Goal: Task Accomplishment & Management: Use online tool/utility

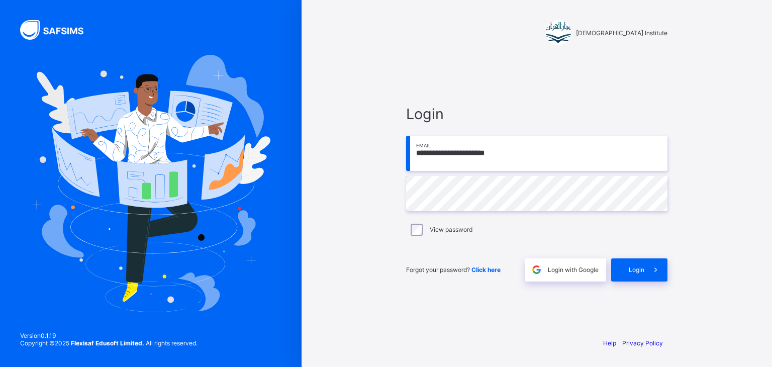
click at [651, 275] on span at bounding box center [655, 269] width 23 height 23
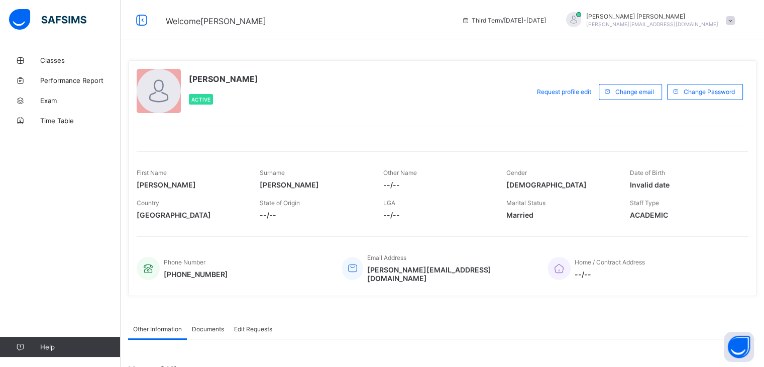
scroll to position [135, 0]
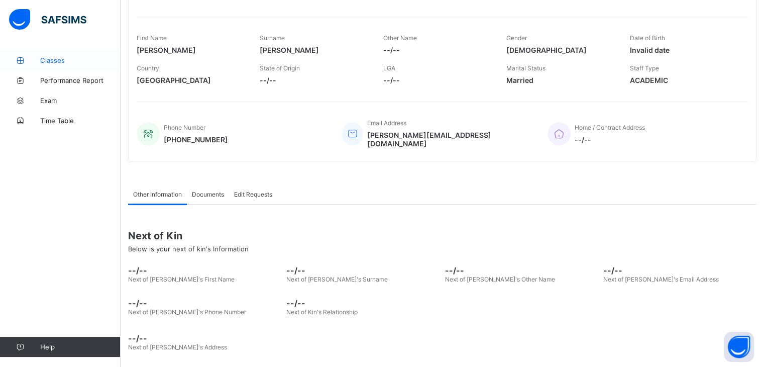
click at [39, 61] on icon at bounding box center [20, 61] width 40 height 8
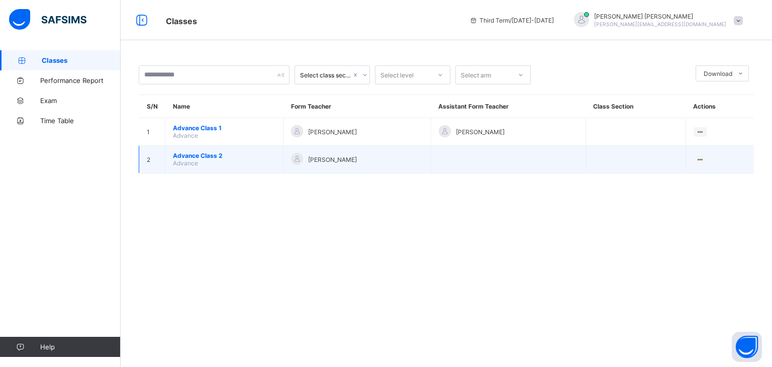
click at [261, 161] on td "Advance Class 2 Advance" at bounding box center [224, 160] width 118 height 28
click at [209, 156] on span "Advance Class 2" at bounding box center [224, 156] width 103 height 8
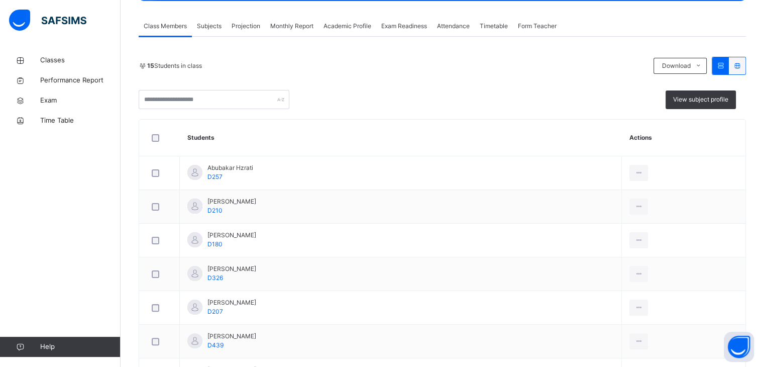
scroll to position [150, 0]
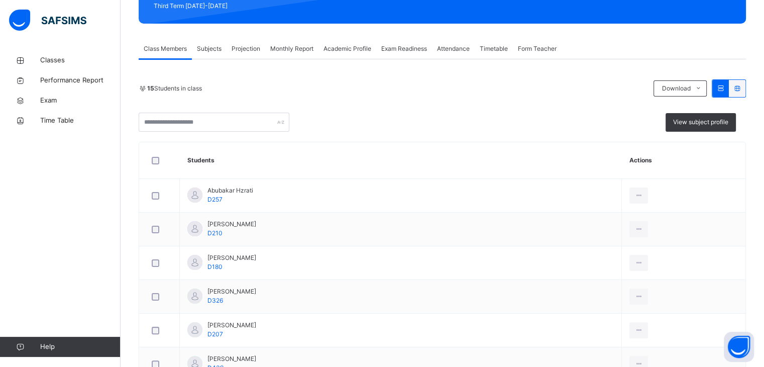
click at [241, 52] on span "Projection" at bounding box center [246, 48] width 29 height 9
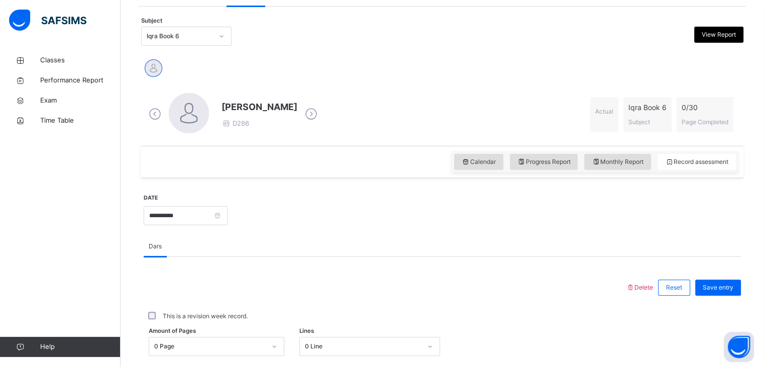
scroll to position [203, 0]
click at [0, 202] on div "Classes Performance Report Exam Time Table Help" at bounding box center [60, 203] width 121 height 327
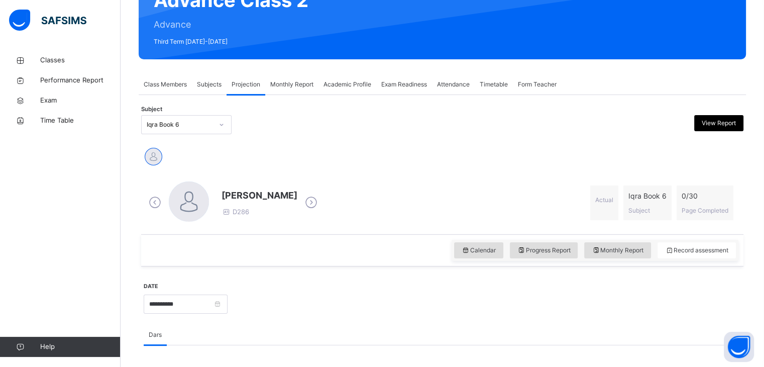
scroll to position [46, 0]
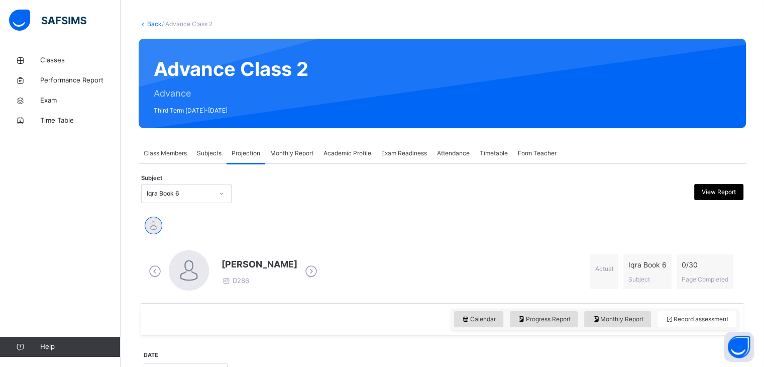
click at [226, 195] on div at bounding box center [221, 193] width 17 height 16
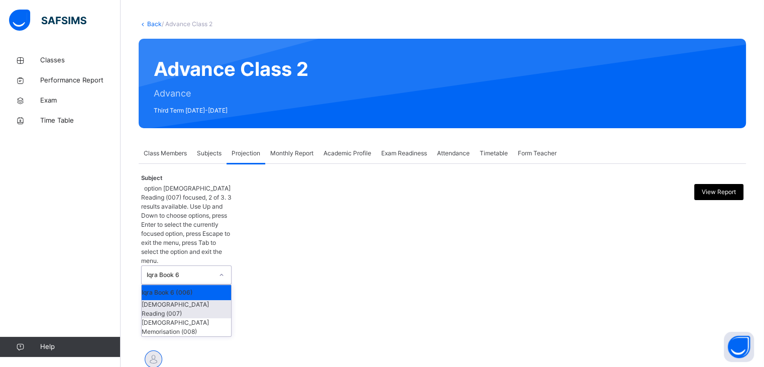
click at [207, 300] on div "[DEMOGRAPHIC_DATA] Reading (007)" at bounding box center [186, 309] width 89 height 18
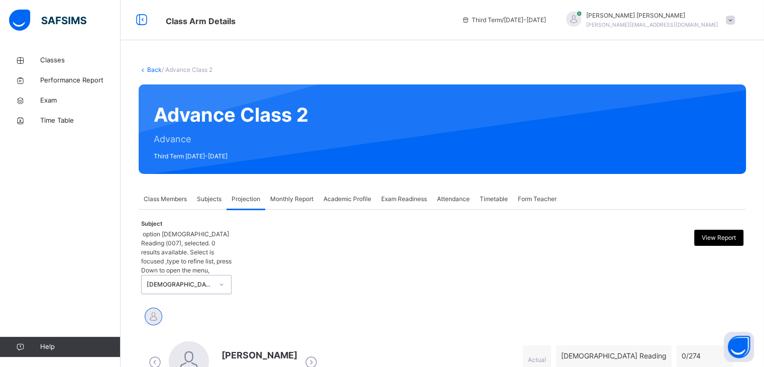
scroll to position [39, 0]
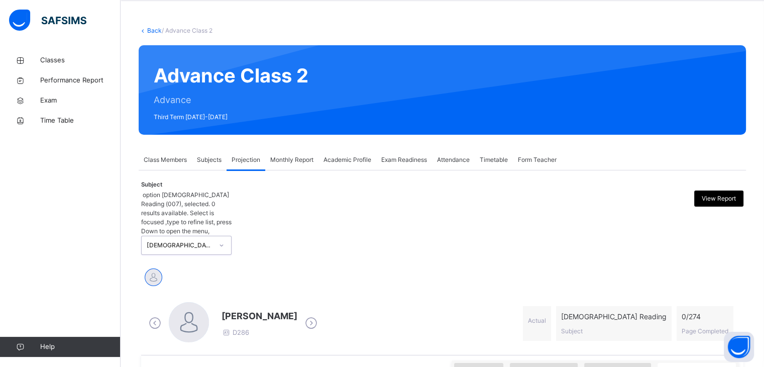
click at [211, 236] on div "[DEMOGRAPHIC_DATA] Reading (007)" at bounding box center [177, 245] width 70 height 18
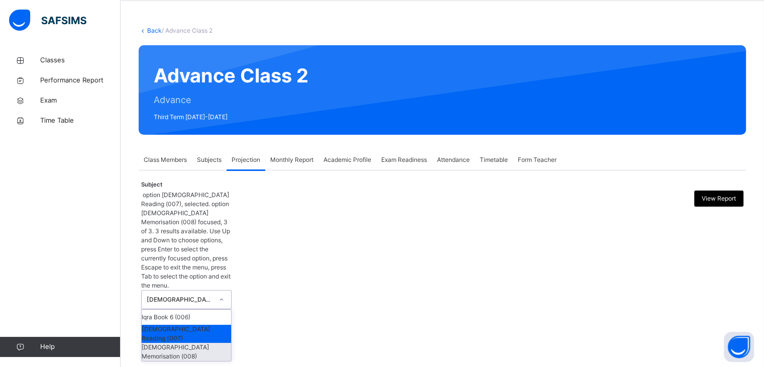
click at [211, 343] on div "[DEMOGRAPHIC_DATA] Memorisation (008)" at bounding box center [186, 352] width 89 height 18
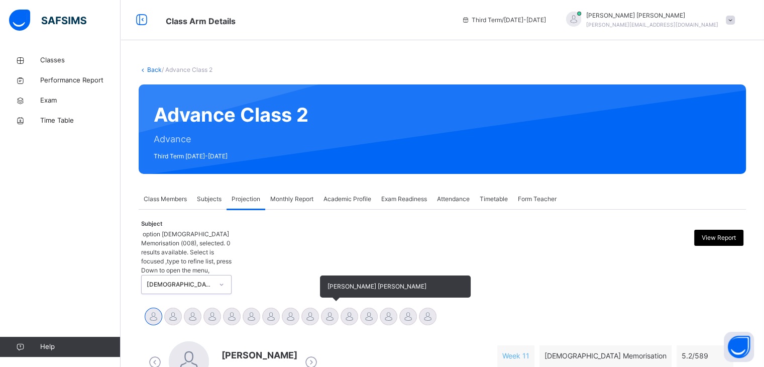
scroll to position [160, 0]
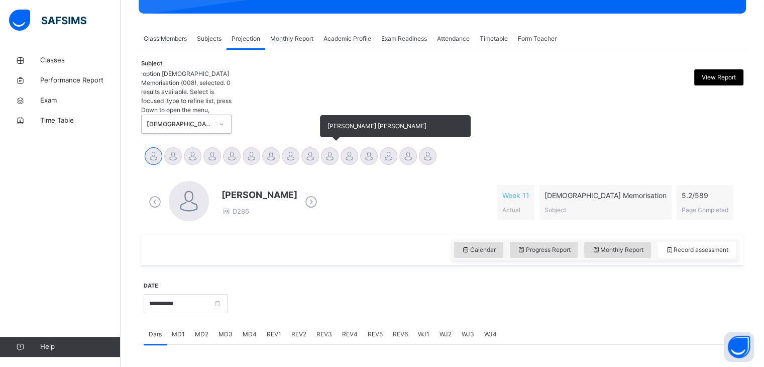
click at [326, 147] on div at bounding box center [330, 156] width 18 height 18
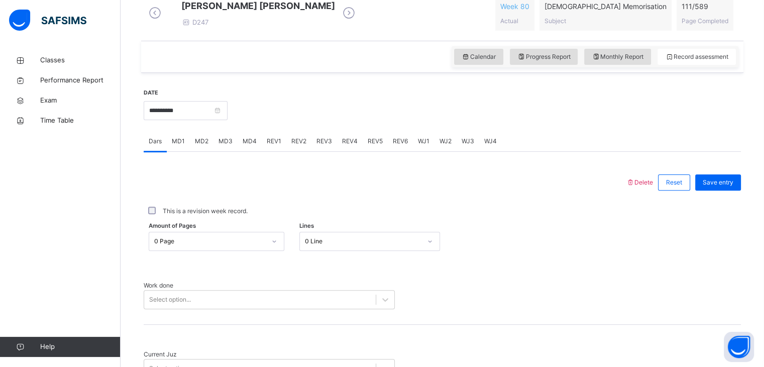
scroll to position [388, 0]
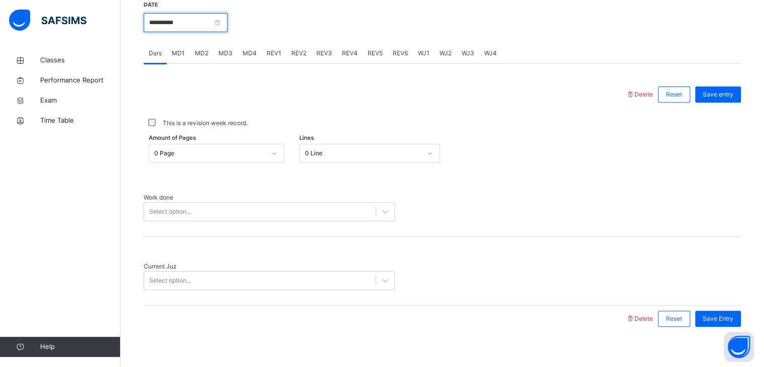
click at [160, 31] on input "**********" at bounding box center [186, 22] width 84 height 19
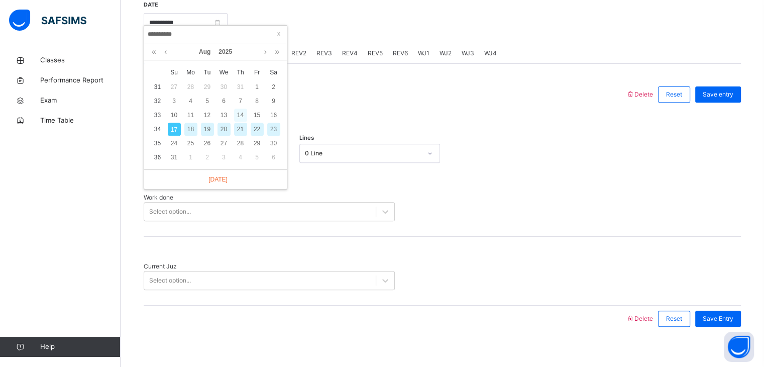
click at [242, 117] on div "14" at bounding box center [240, 115] width 13 height 13
type input "**********"
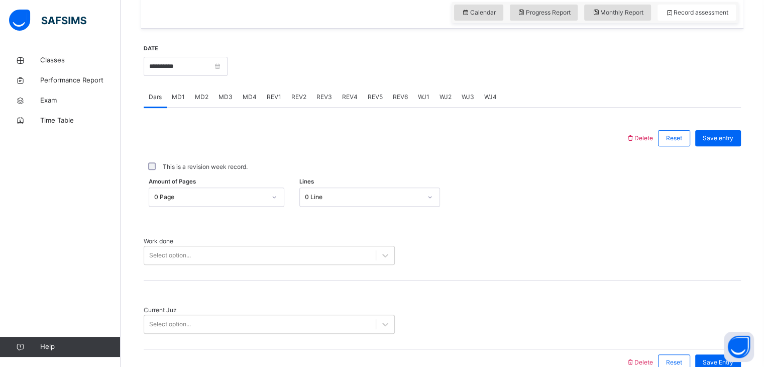
scroll to position [345, 0]
click at [338, 106] on div "REV4" at bounding box center [350, 96] width 26 height 20
click at [0, 90] on link "Exam" at bounding box center [60, 100] width 121 height 20
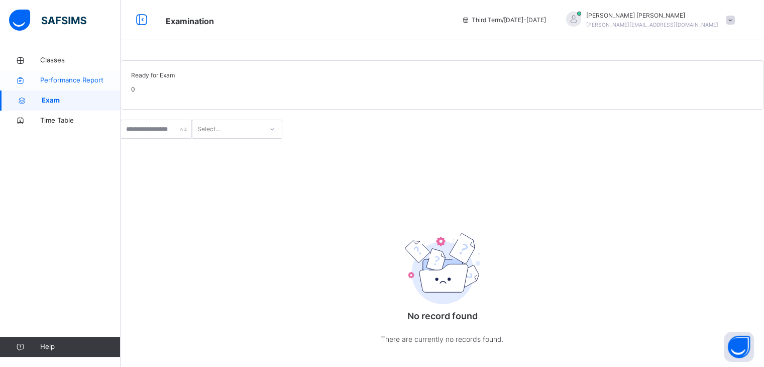
click at [52, 76] on span "Performance Report" at bounding box center [80, 80] width 80 height 10
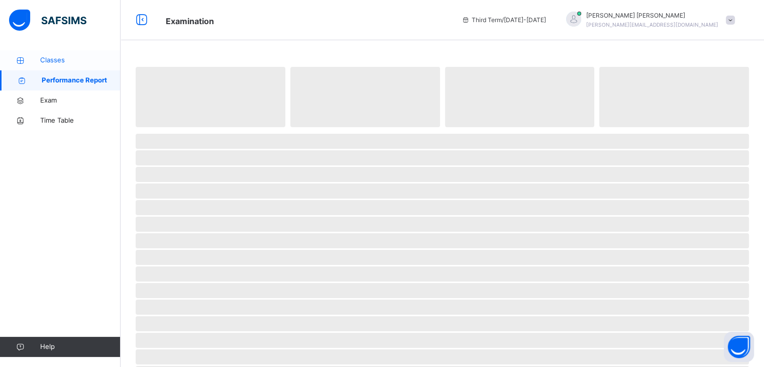
click at [41, 59] on span "Classes" at bounding box center [80, 60] width 80 height 10
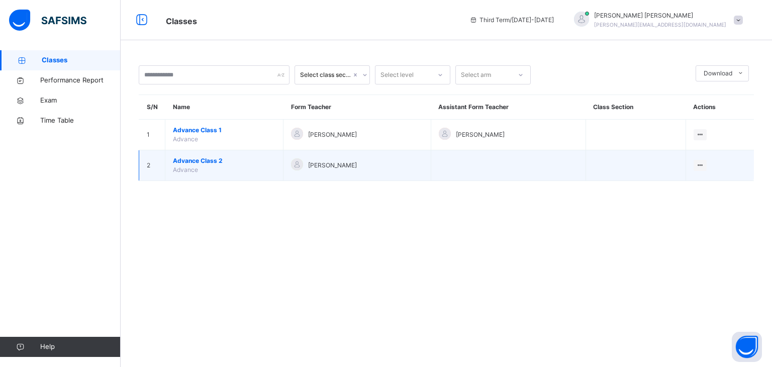
click at [185, 163] on span "Advance Class 2" at bounding box center [224, 160] width 103 height 9
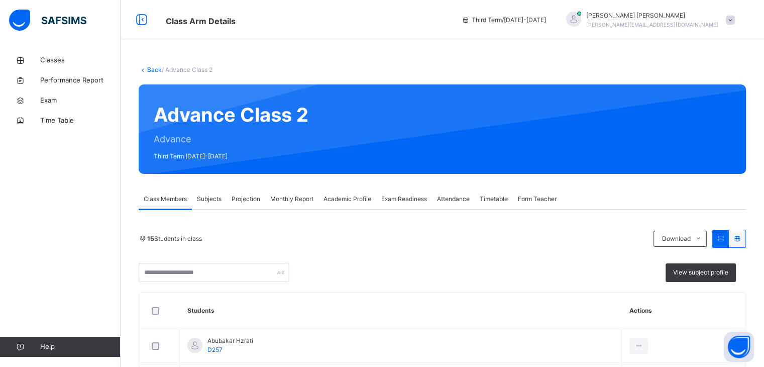
click at [295, 197] on span "Monthly Report" at bounding box center [291, 198] width 43 height 9
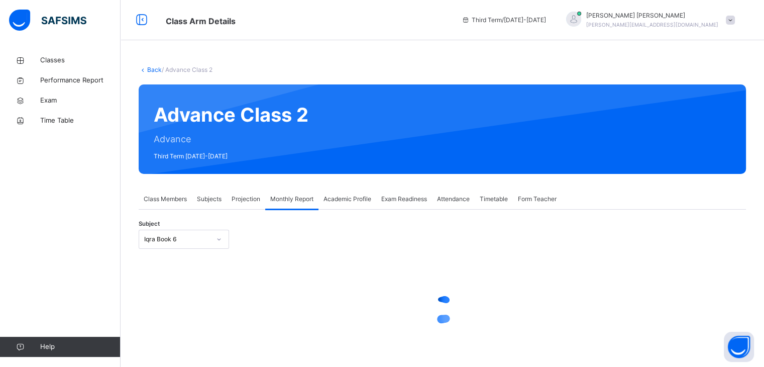
click at [246, 201] on span "Projection" at bounding box center [246, 198] width 29 height 9
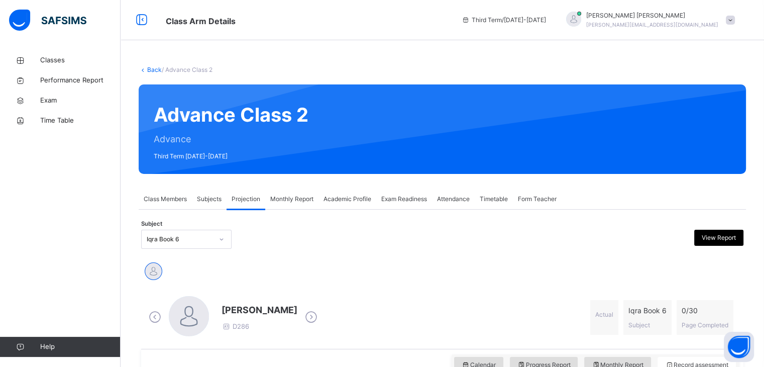
click at [339, 203] on span "Academic Profile" at bounding box center [348, 198] width 48 height 9
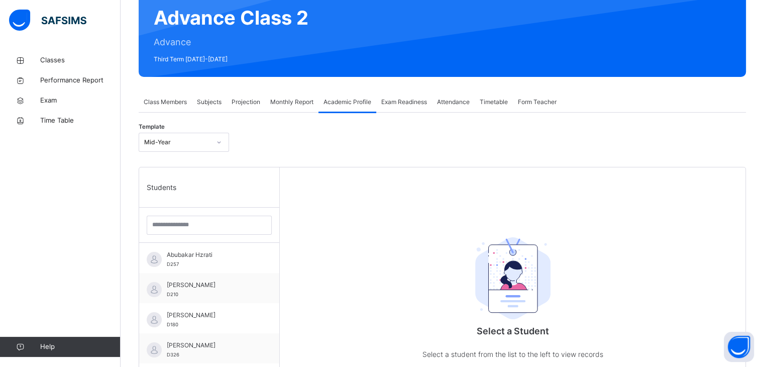
scroll to position [99, 0]
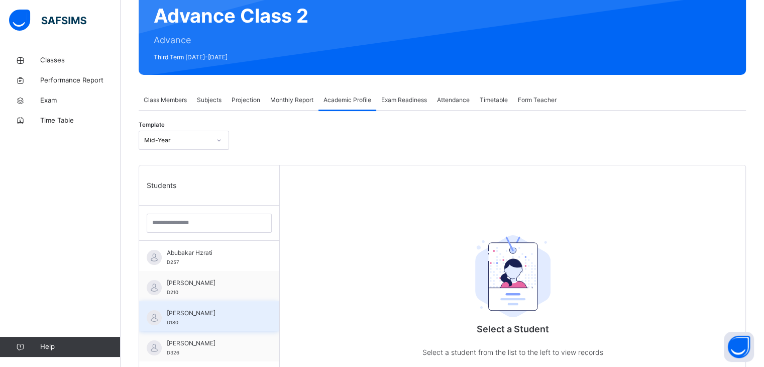
click at [177, 302] on div "Ayman Amin D180" at bounding box center [209, 316] width 140 height 30
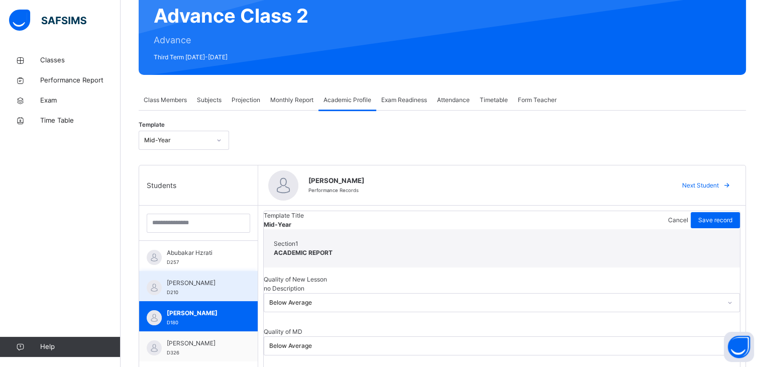
click at [178, 286] on div "Ahmed Shaikh D210" at bounding box center [201, 287] width 68 height 18
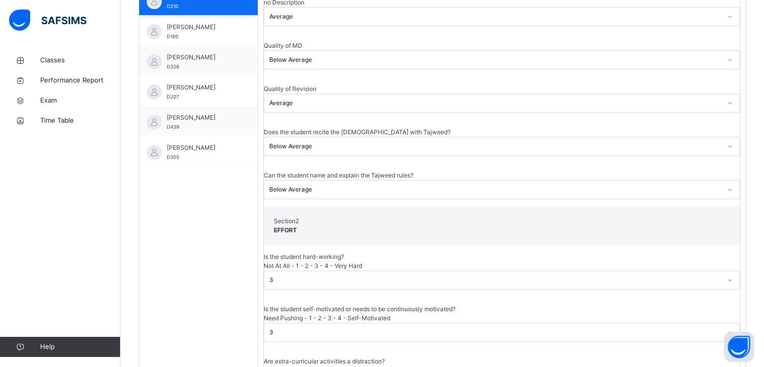
scroll to position [0, 0]
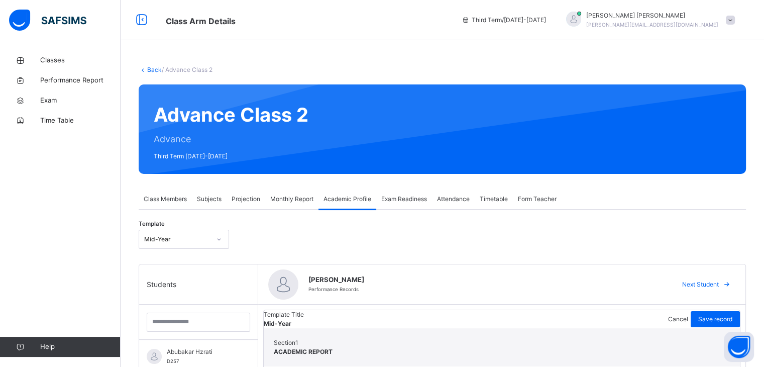
click at [249, 203] on span "Projection" at bounding box center [246, 198] width 29 height 9
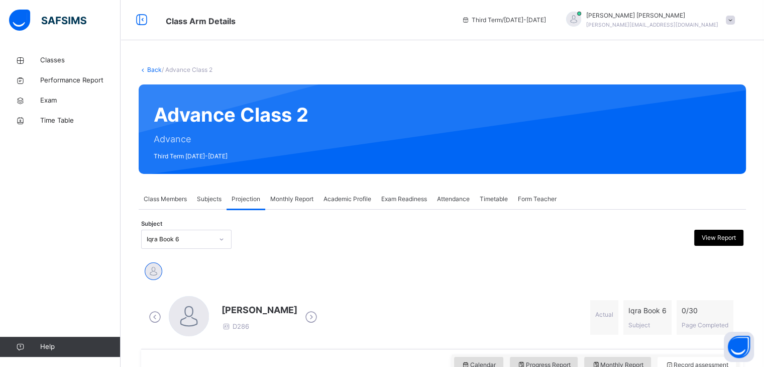
click at [339, 206] on div "Academic Profile" at bounding box center [348, 199] width 58 height 20
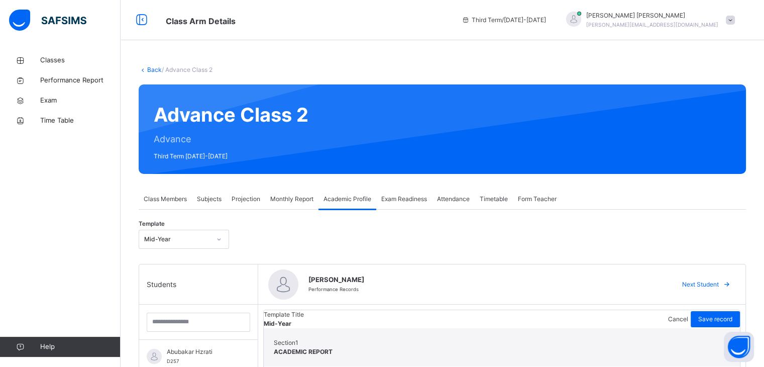
click at [253, 207] on div "Projection" at bounding box center [246, 199] width 39 height 20
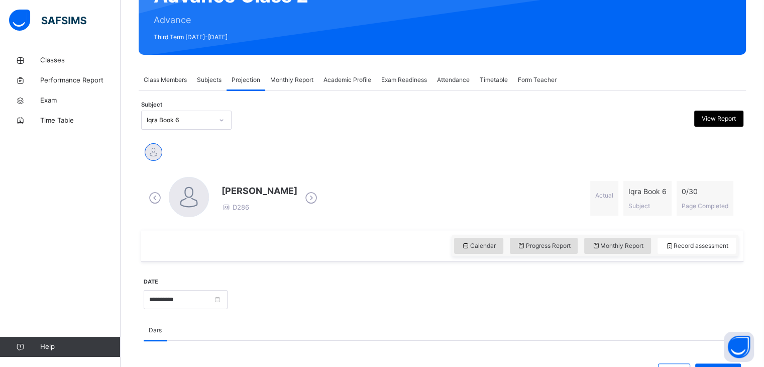
scroll to position [121, 0]
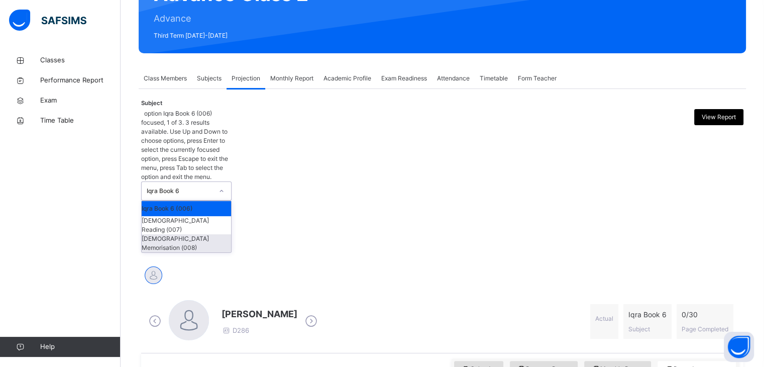
click at [181, 234] on div "[DEMOGRAPHIC_DATA] Memorisation (008)" at bounding box center [186, 243] width 89 height 18
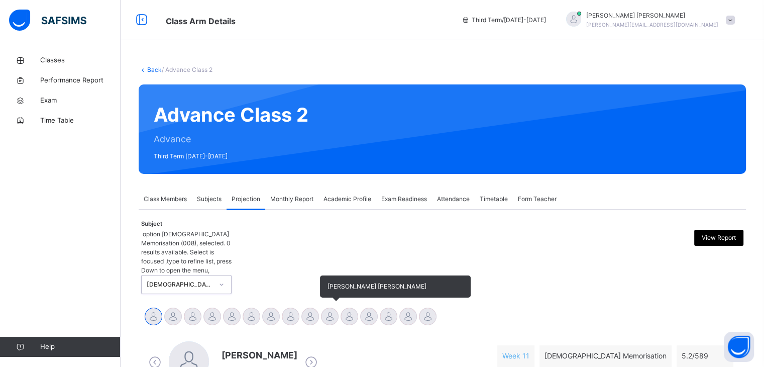
click at [332, 308] on div at bounding box center [330, 317] width 18 height 18
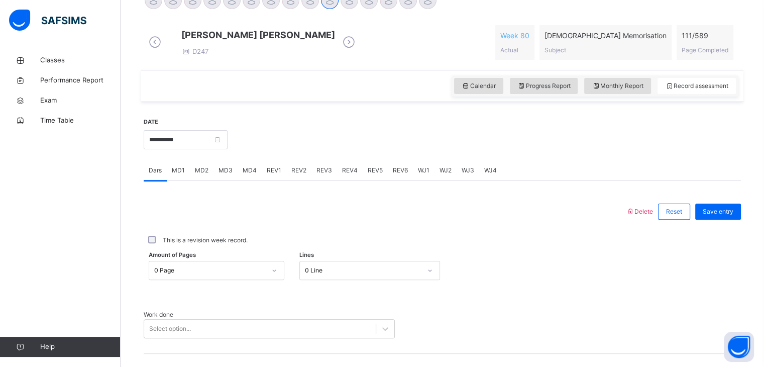
scroll to position [272, 0]
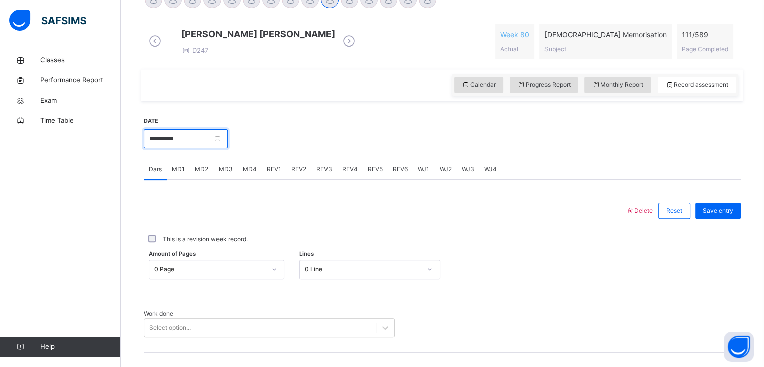
click at [161, 148] on input "**********" at bounding box center [186, 138] width 84 height 19
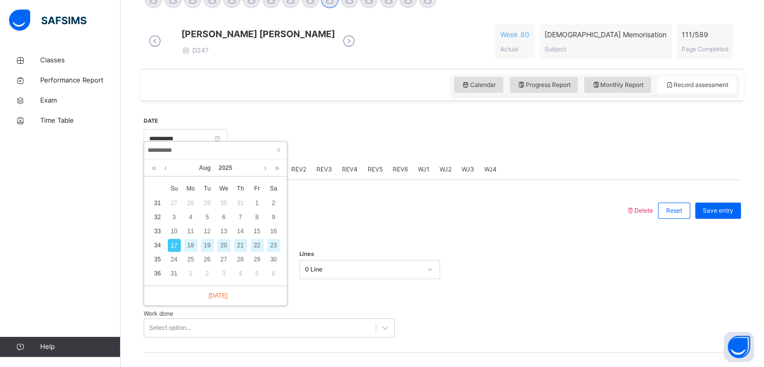
click at [205, 239] on div "19" at bounding box center [207, 245] width 13 height 13
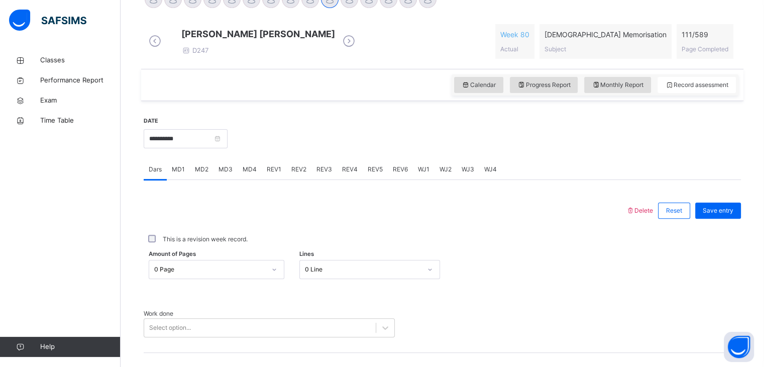
click at [183, 168] on div "MD1" at bounding box center [178, 169] width 23 height 20
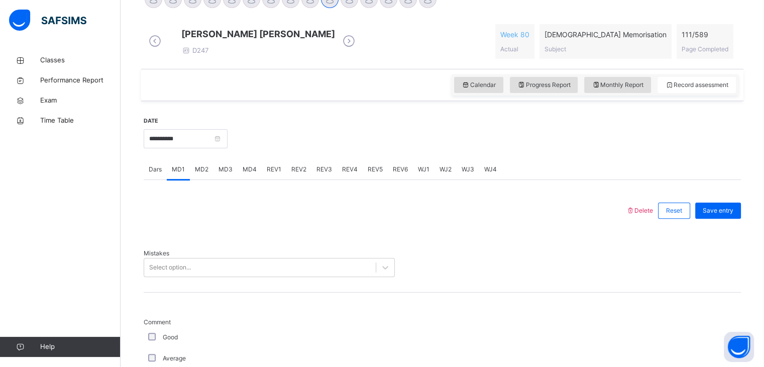
click at [200, 171] on div "MD2" at bounding box center [202, 169] width 24 height 20
click at [185, 148] on input "**********" at bounding box center [186, 138] width 84 height 19
click at [164, 148] on input "**********" at bounding box center [186, 138] width 84 height 19
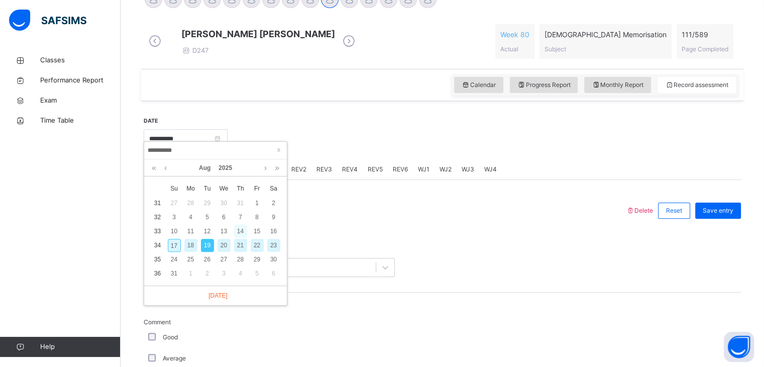
click at [241, 231] on div "14" at bounding box center [240, 231] width 13 height 13
type input "**********"
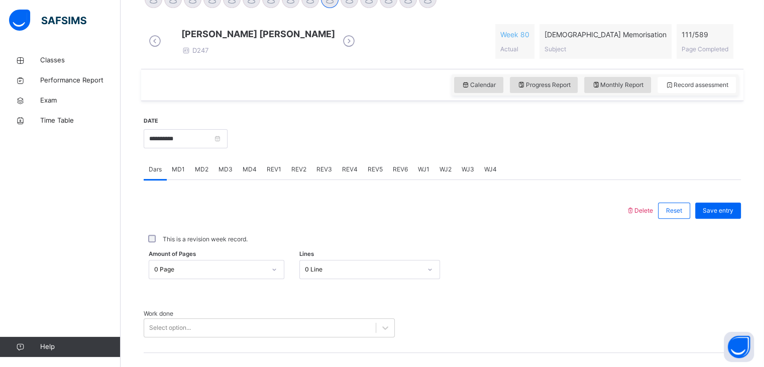
click at [182, 179] on div "MD1" at bounding box center [178, 169] width 23 height 20
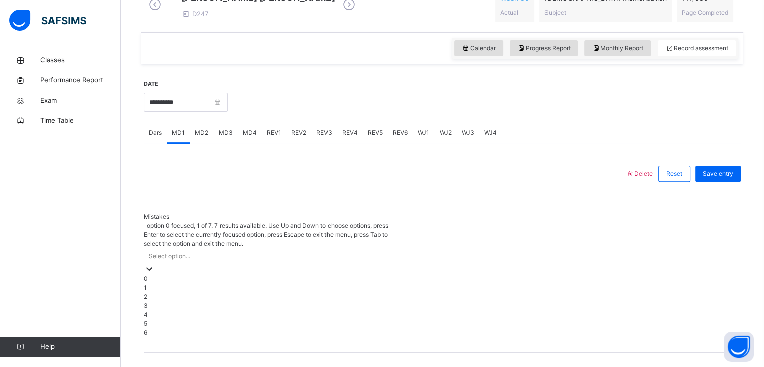
scroll to position [309, 0]
click at [156, 282] on div "1" at bounding box center [269, 286] width 251 height 9
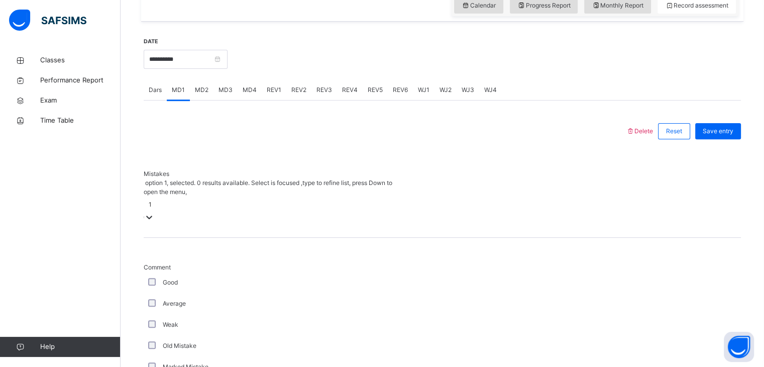
scroll to position [377, 0]
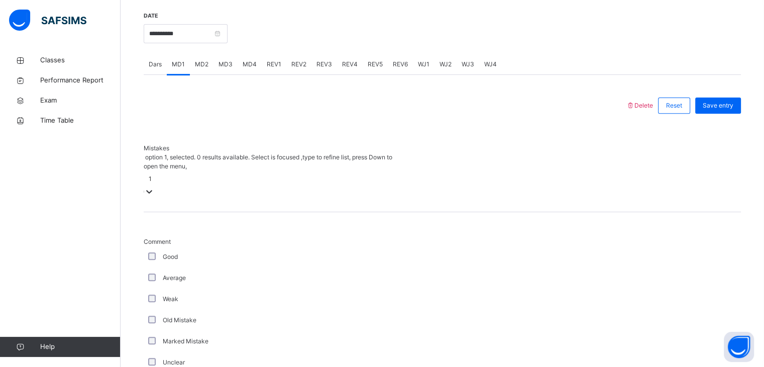
click at [156, 212] on div "Comment Good Average Weak Old Mistake Marked Mistake Unclear DNK DNL DNR DNF Mu…" at bounding box center [443, 374] width 598 height 324
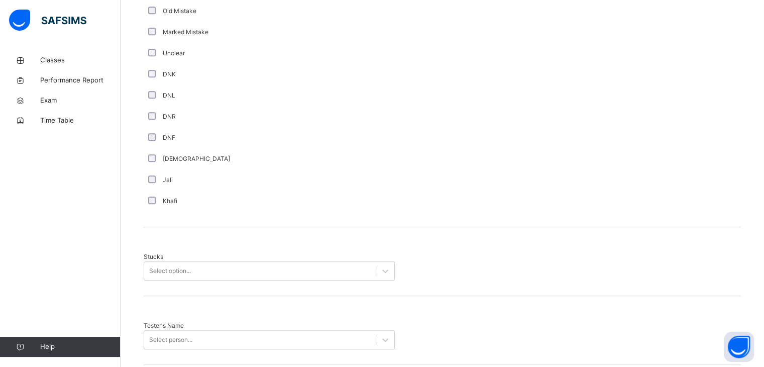
scroll to position [711, 0]
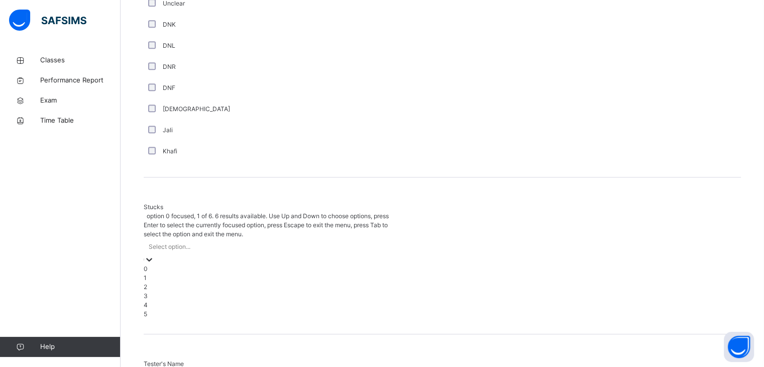
click at [152, 273] on div "1" at bounding box center [269, 277] width 251 height 9
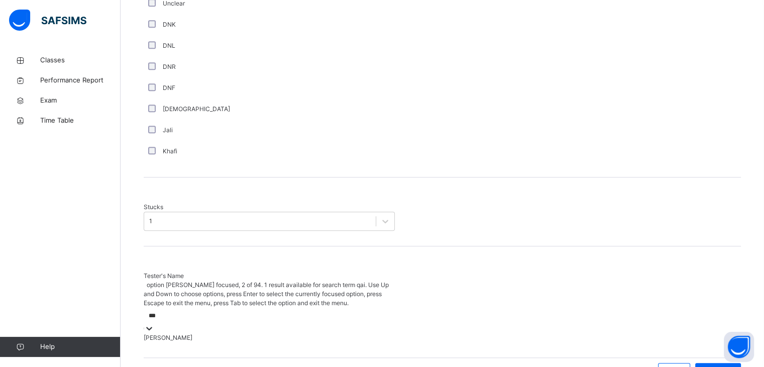
type input "****"
click at [269, 333] on div "[PERSON_NAME]" at bounding box center [269, 337] width 251 height 9
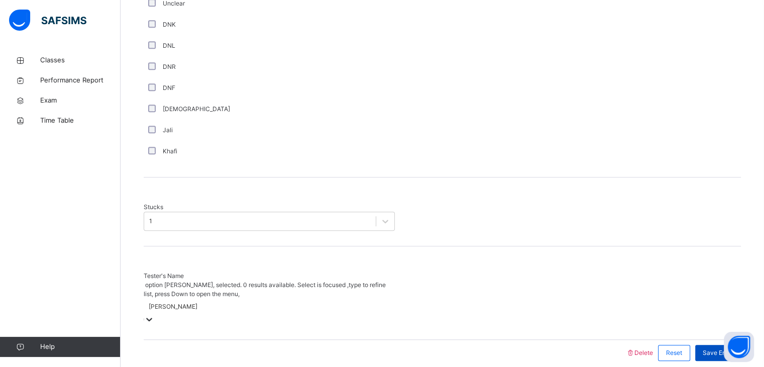
click at [726, 348] on span "Save Entry" at bounding box center [718, 352] width 31 height 9
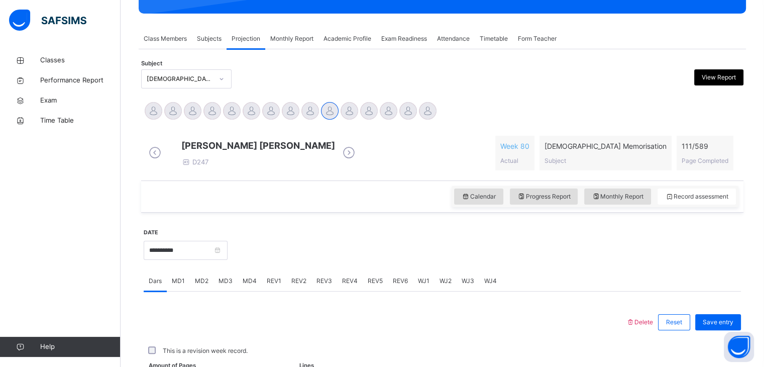
scroll to position [388, 0]
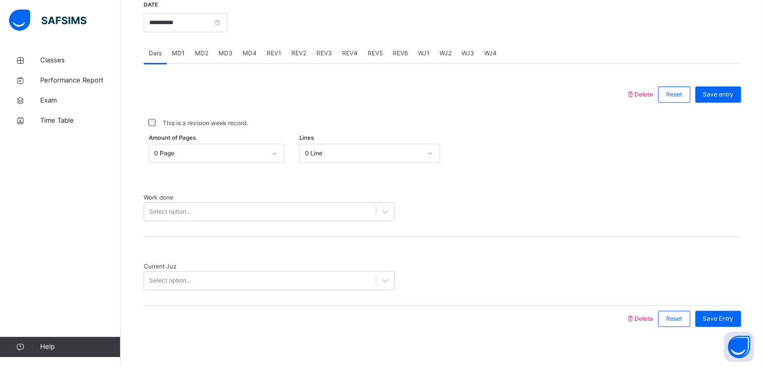
click at [245, 58] on span "MD4" at bounding box center [250, 53] width 14 height 9
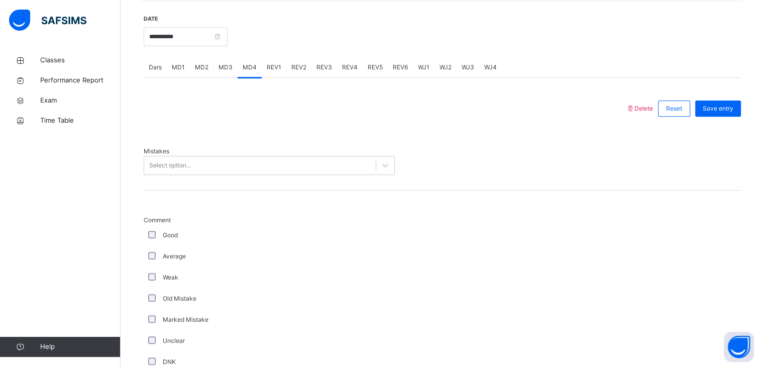
scroll to position [358, 0]
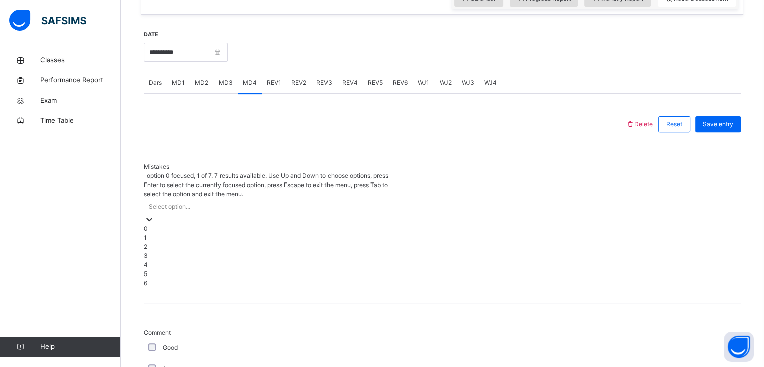
click at [151, 224] on div "0" at bounding box center [269, 228] width 251 height 9
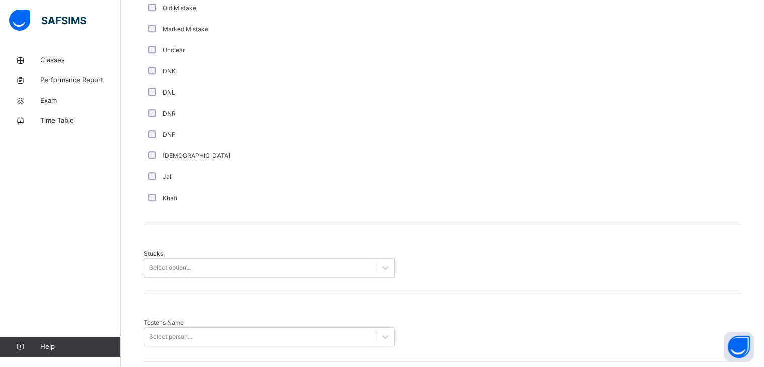
scroll to position [711, 0]
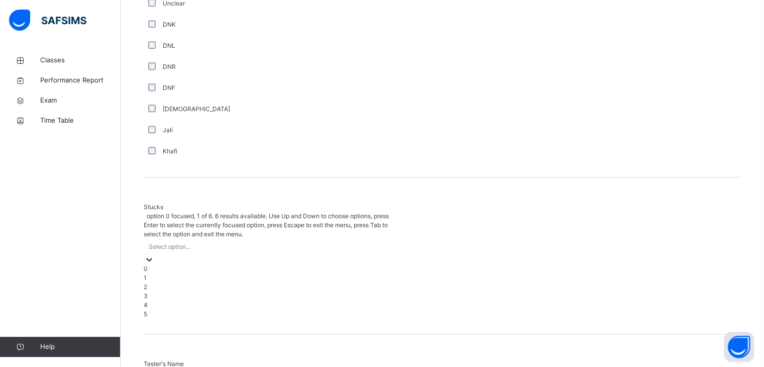
click at [151, 264] on div "0" at bounding box center [269, 268] width 251 height 9
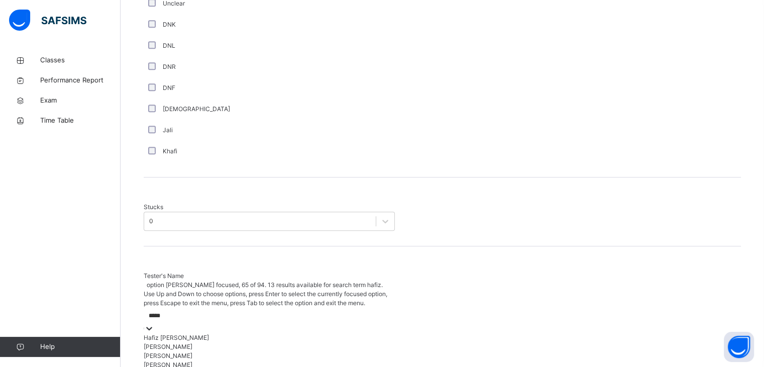
type input "*****"
click at [168, 342] on div "[PERSON_NAME]" at bounding box center [269, 346] width 251 height 9
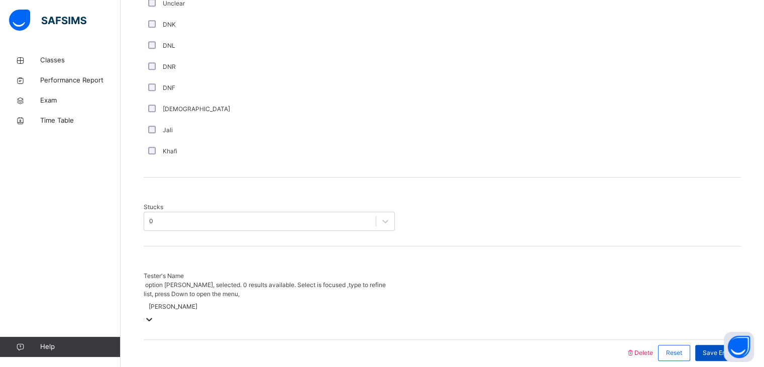
click at [720, 348] on span "Save Entry" at bounding box center [718, 352] width 31 height 9
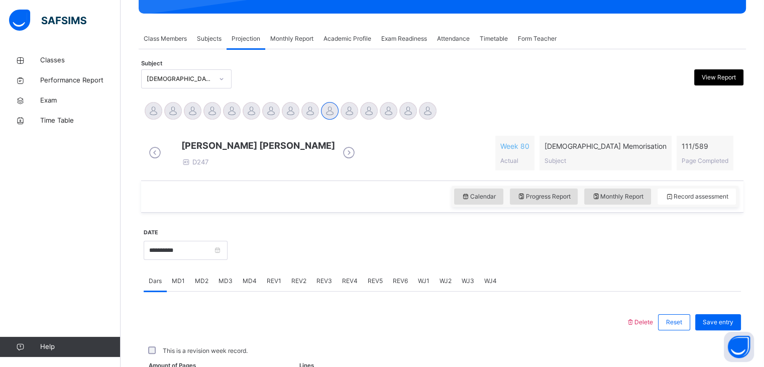
scroll to position [388, 0]
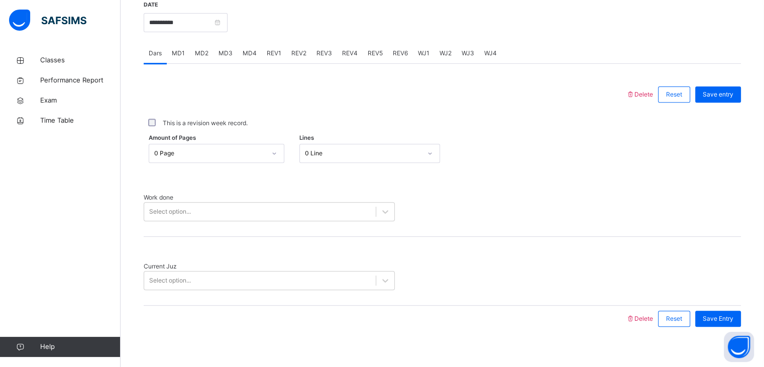
click at [228, 154] on div "0 Page" at bounding box center [207, 154] width 116 height 16
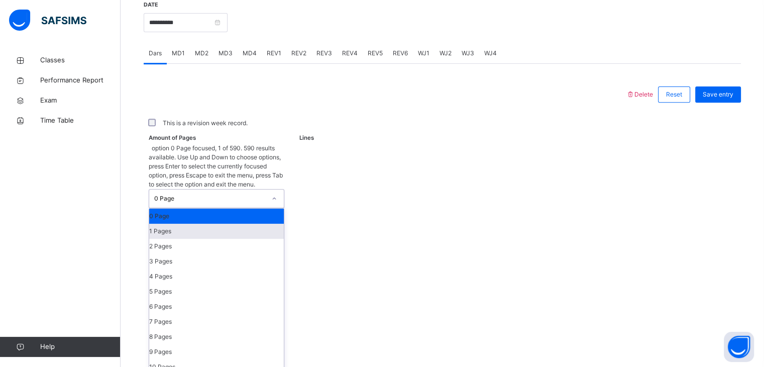
click at [161, 224] on div "1 Pages" at bounding box center [216, 231] width 135 height 15
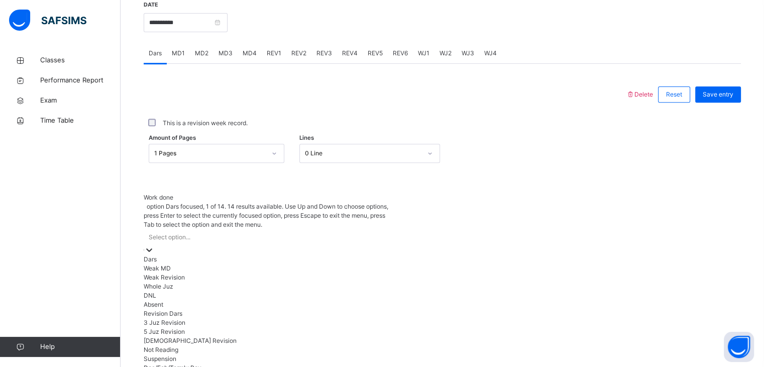
click at [154, 255] on div "Dars" at bounding box center [269, 259] width 251 height 9
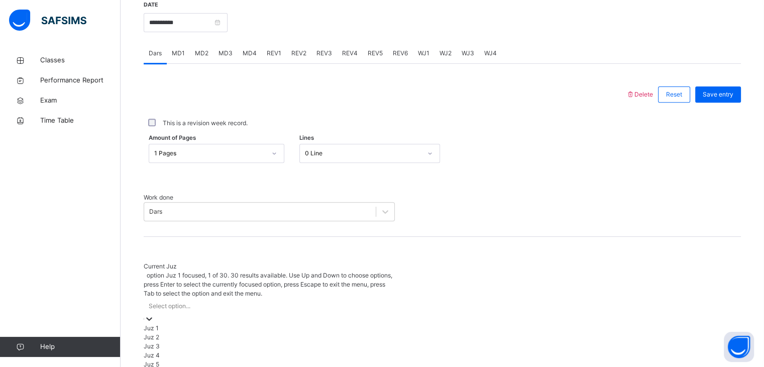
click at [149, 333] on div "Juz 2" at bounding box center [269, 337] width 251 height 9
click at [149, 324] on div "Juz 1" at bounding box center [269, 328] width 251 height 9
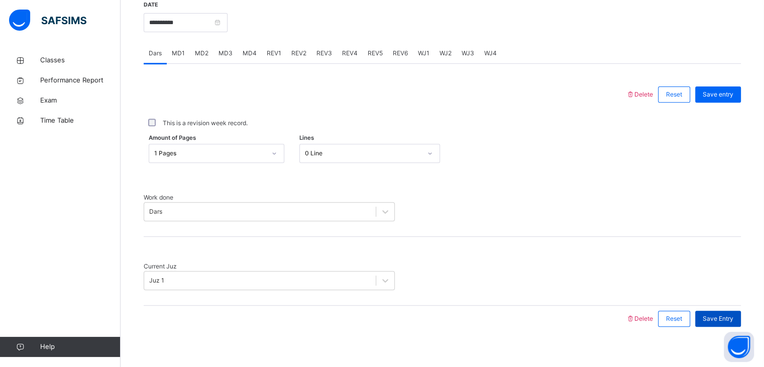
click at [734, 314] on span "Save Entry" at bounding box center [718, 318] width 31 height 9
click at [253, 58] on span "MD4" at bounding box center [250, 53] width 14 height 9
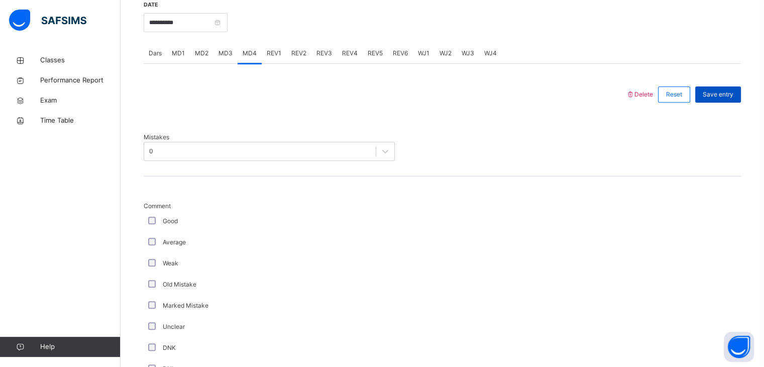
click at [730, 99] on span "Save entry" at bounding box center [718, 94] width 31 height 9
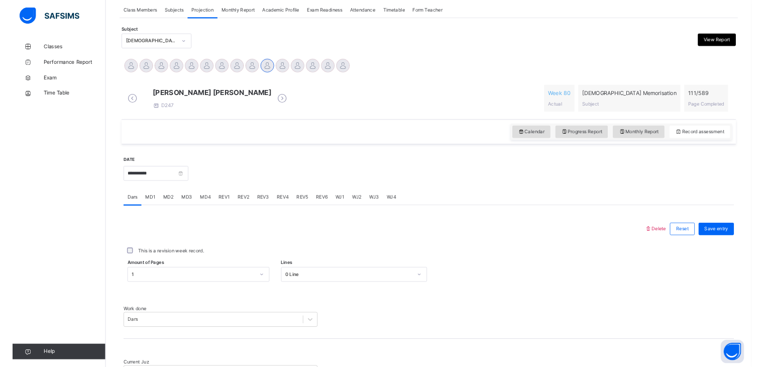
scroll to position [279, 0]
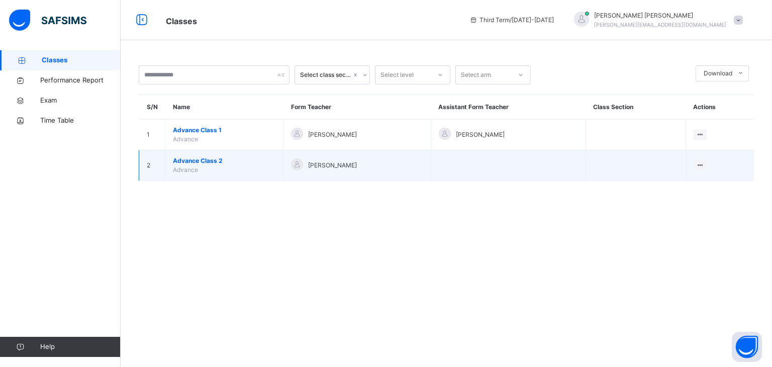
click at [203, 165] on span "Advance Class 2" at bounding box center [224, 160] width 103 height 9
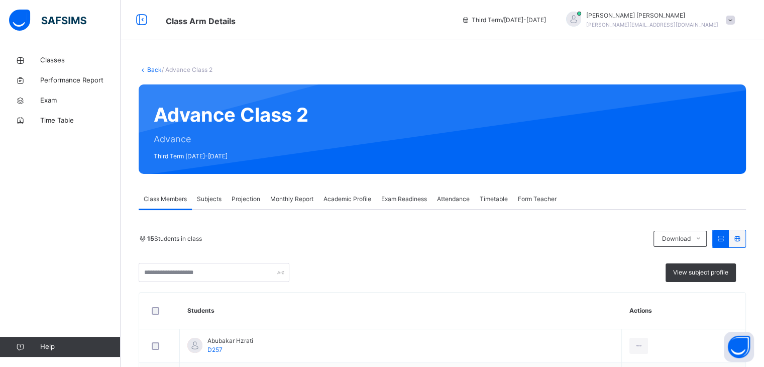
click at [252, 197] on span "Projection" at bounding box center [246, 198] width 29 height 9
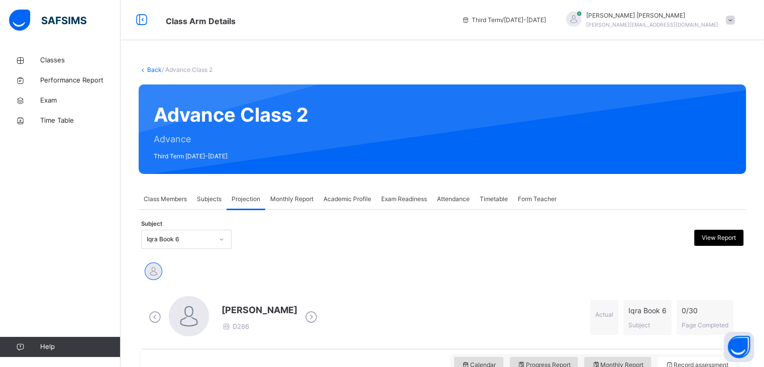
click at [199, 240] on div "Iqra Book 6" at bounding box center [180, 239] width 66 height 9
click at [266, 266] on div "[PERSON_NAME]" at bounding box center [443, 272] width 598 height 22
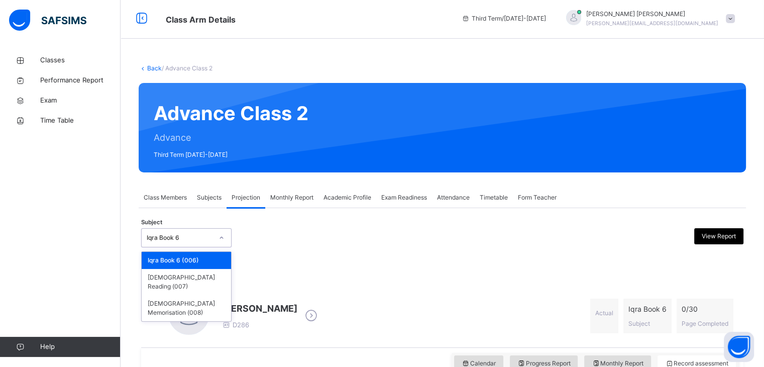
click at [191, 235] on div "Iqra Book 6" at bounding box center [180, 237] width 66 height 9
click at [177, 295] on div "[DEMOGRAPHIC_DATA] Memorisation (008)" at bounding box center [186, 308] width 89 height 26
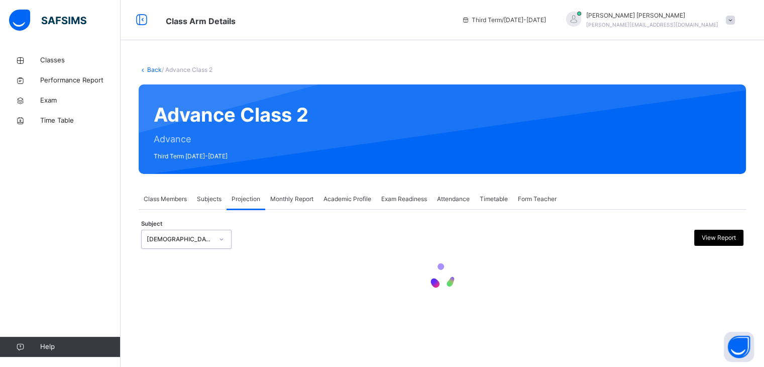
scroll to position [0, 0]
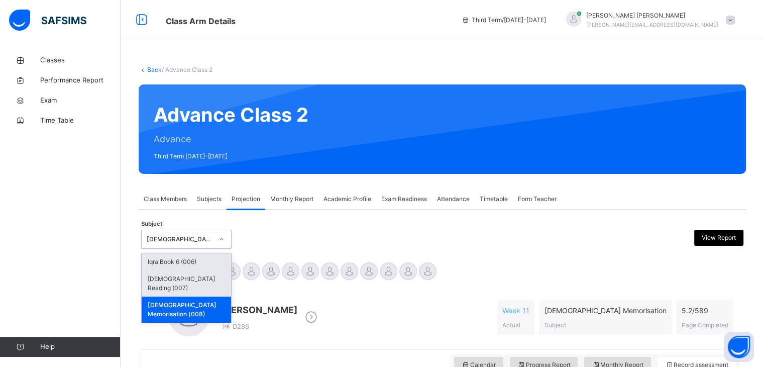
drag, startPoint x: 209, startPoint y: 243, endPoint x: 181, endPoint y: 280, distance: 46.7
click at [181, 249] on div "option Quran Memorisation (008), selected. option Iqra Book 6 (006) focused, 1 …" at bounding box center [186, 239] width 90 height 19
click at [181, 280] on div "[DEMOGRAPHIC_DATA] Reading (007)" at bounding box center [186, 283] width 89 height 26
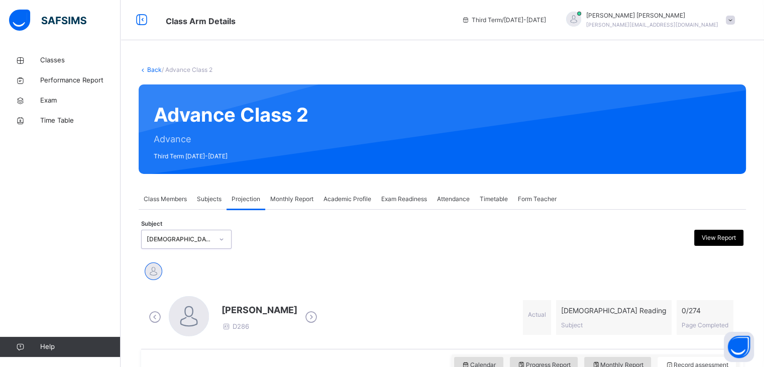
click at [193, 241] on div "[DEMOGRAPHIC_DATA] Reading (007)" at bounding box center [180, 239] width 66 height 9
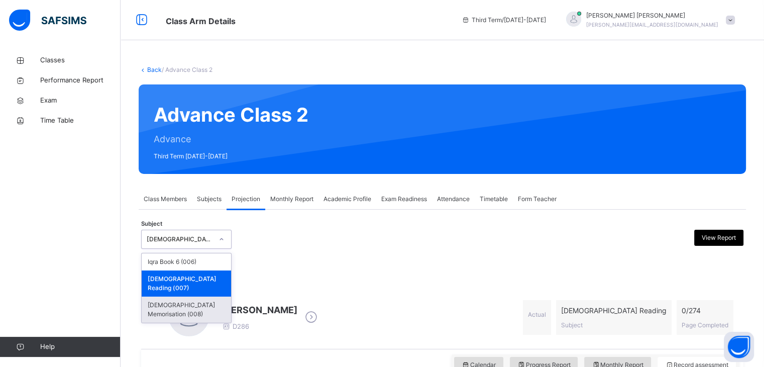
click at [163, 296] on div "[DEMOGRAPHIC_DATA] Memorisation (008)" at bounding box center [186, 309] width 89 height 26
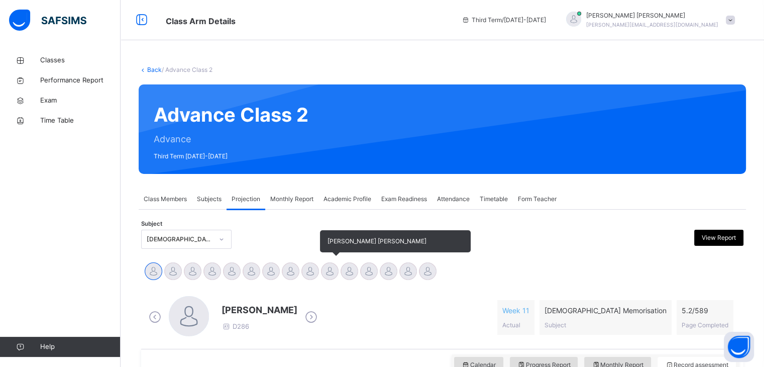
click at [326, 267] on div at bounding box center [330, 271] width 18 height 18
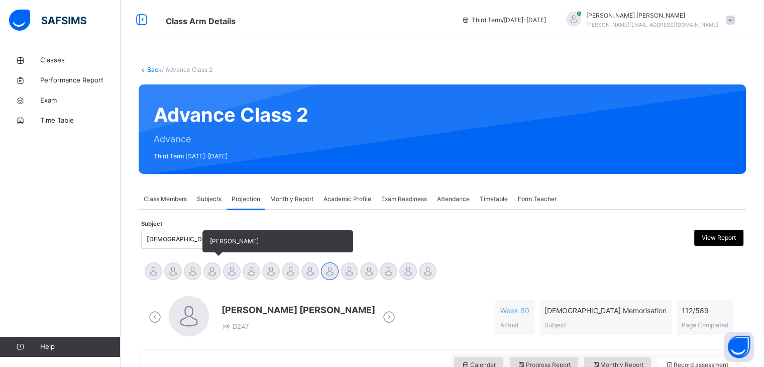
click at [211, 275] on div at bounding box center [213, 271] width 18 height 18
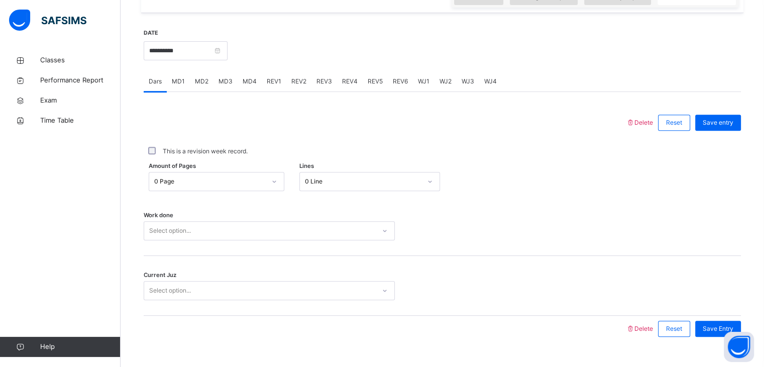
scroll to position [382, 0]
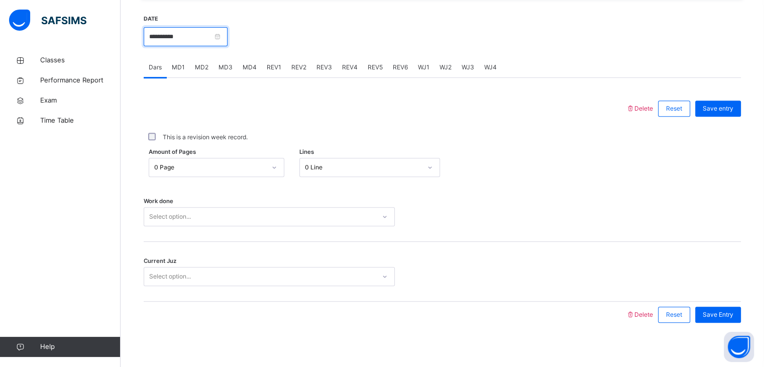
click at [204, 45] on input "**********" at bounding box center [186, 36] width 84 height 19
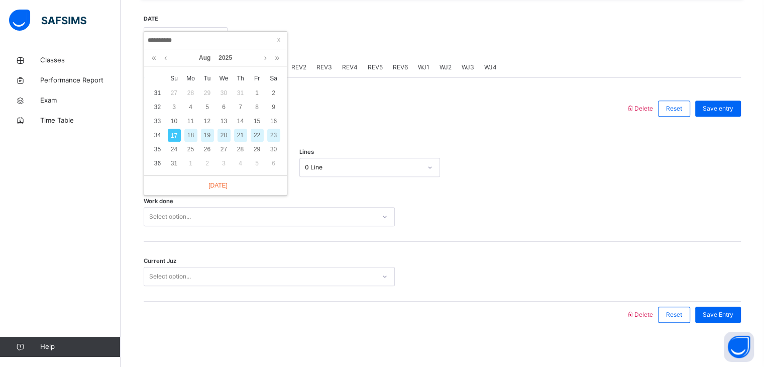
click at [329, 133] on div "This is a revision week record." at bounding box center [442, 137] width 592 height 9
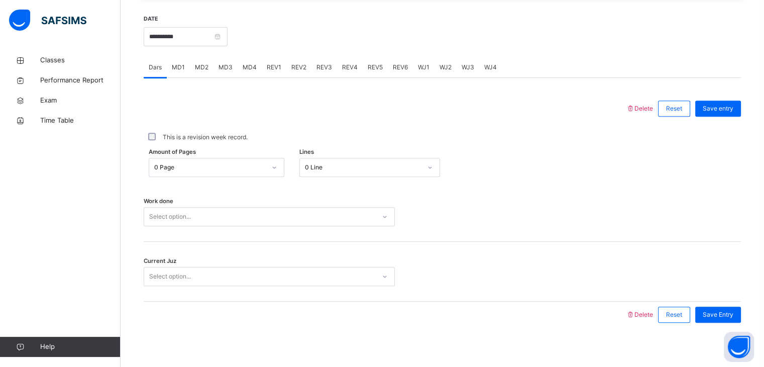
click at [279, 64] on span "REV1" at bounding box center [274, 67] width 15 height 9
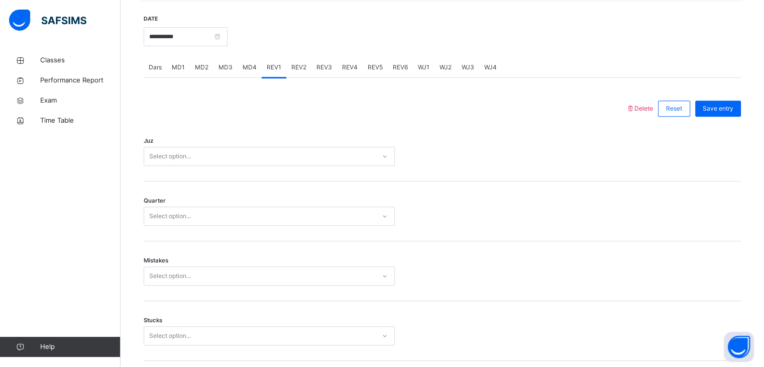
click at [279, 64] on span "REV1" at bounding box center [274, 67] width 15 height 9
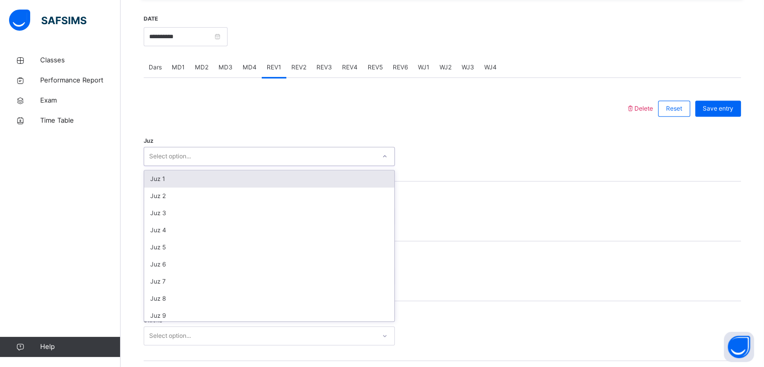
click at [211, 164] on div "Select option..." at bounding box center [269, 156] width 251 height 19
type input "**"
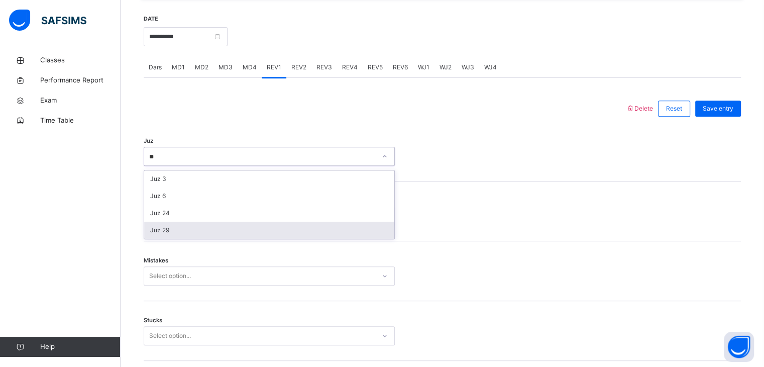
click at [178, 229] on div "Juz 29" at bounding box center [269, 230] width 250 height 17
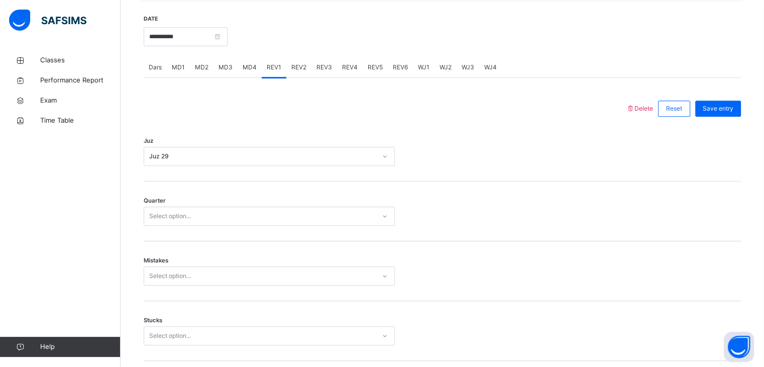
click at [178, 229] on div "Quarter Select option..." at bounding box center [443, 211] width 598 height 60
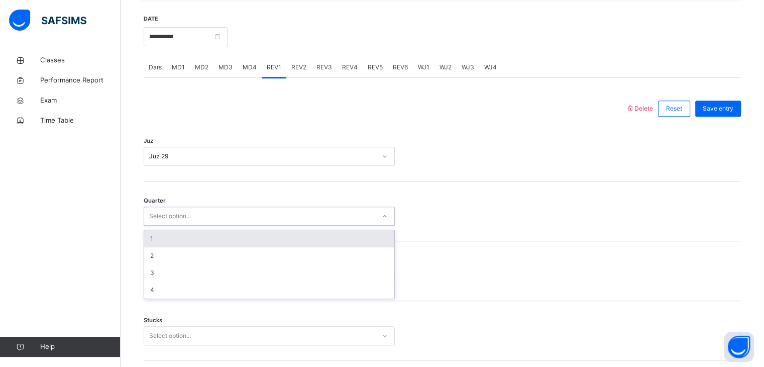
click at [190, 222] on div "Select option..." at bounding box center [170, 216] width 42 height 19
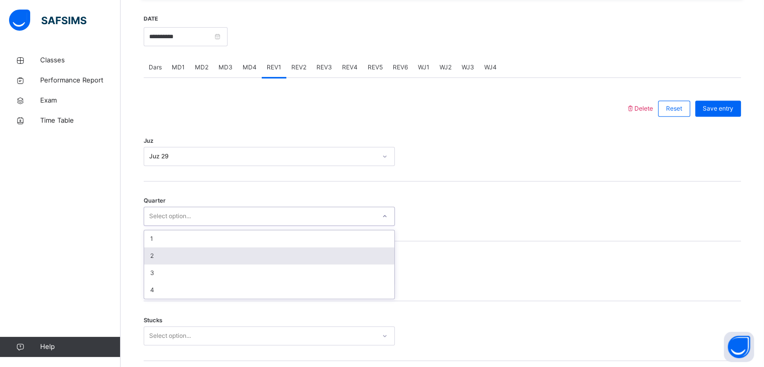
click at [188, 256] on div "2" at bounding box center [269, 255] width 250 height 17
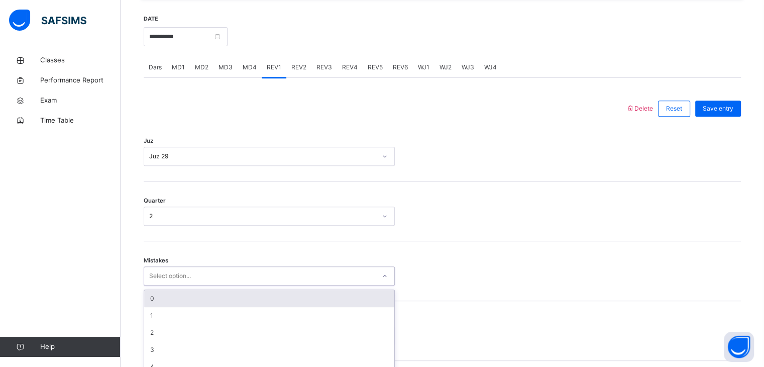
scroll to position [428, 0]
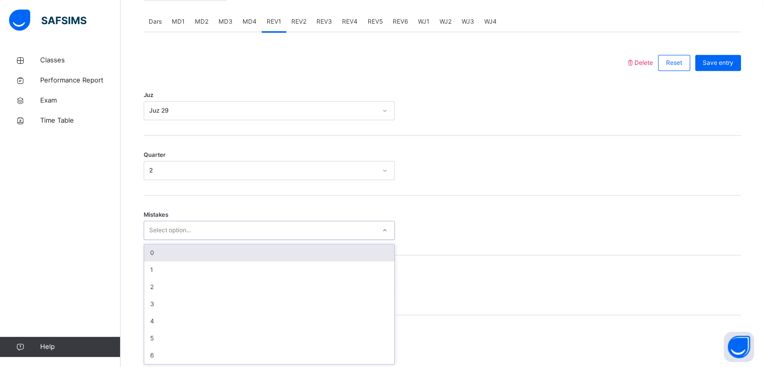
click at [160, 240] on div "option 0 focused, 1 of 7. 7 results available. Use Up and Down to choose option…" at bounding box center [269, 230] width 251 height 19
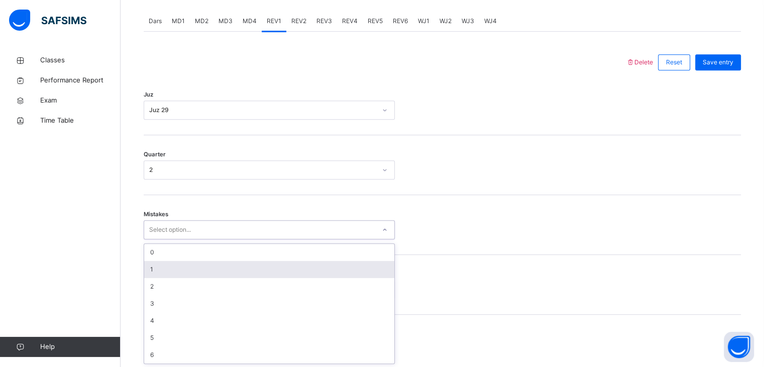
click at [159, 268] on div "1" at bounding box center [269, 269] width 250 height 17
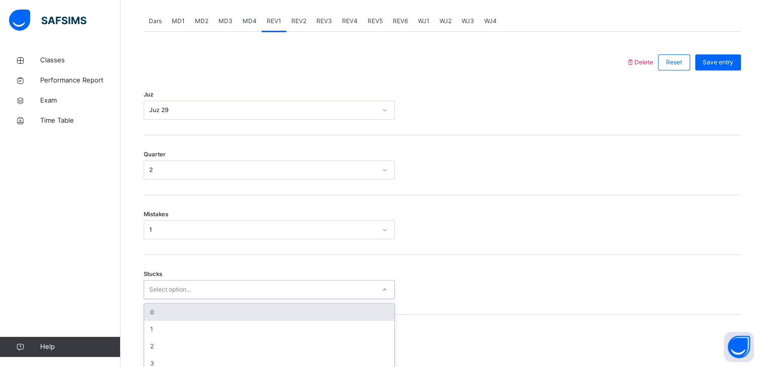
scroll to position [471, 0]
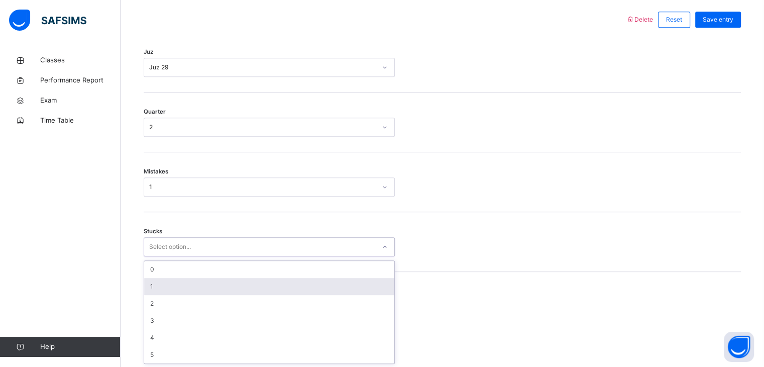
click at [162, 256] on div "option 1 focused, 2 of 6. 6 results available. Use Up and Down to choose option…" at bounding box center [269, 246] width 251 height 19
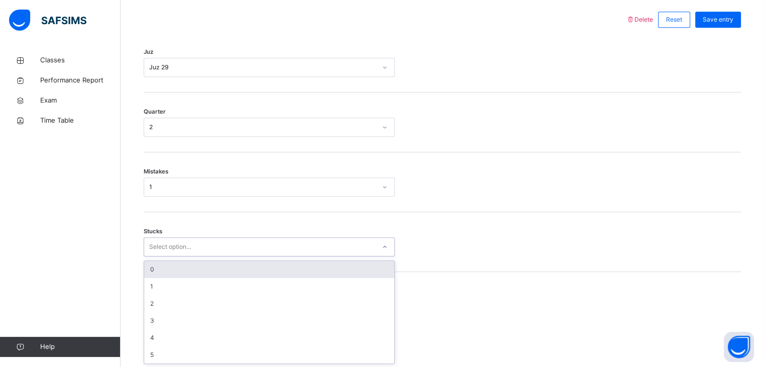
click at [158, 269] on div "0" at bounding box center [269, 269] width 250 height 17
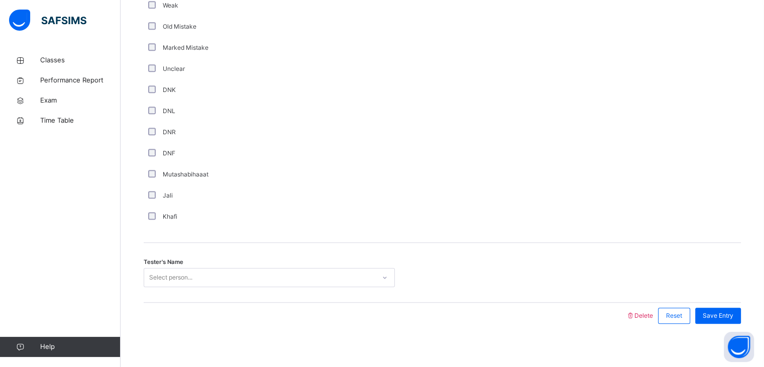
scroll to position [830, 0]
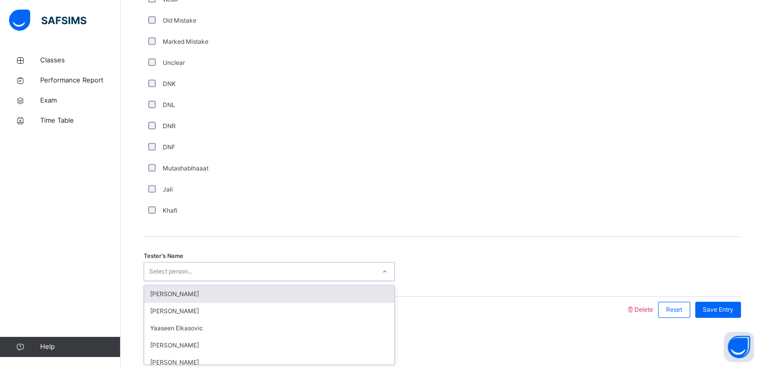
click at [161, 266] on div "Select person..." at bounding box center [170, 271] width 43 height 19
type input "***"
click at [164, 292] on div "[PERSON_NAME]" at bounding box center [269, 293] width 250 height 17
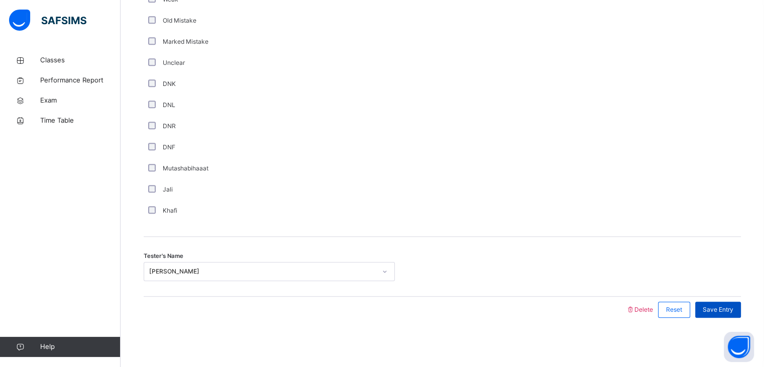
click at [730, 311] on span "Save Entry" at bounding box center [718, 309] width 31 height 9
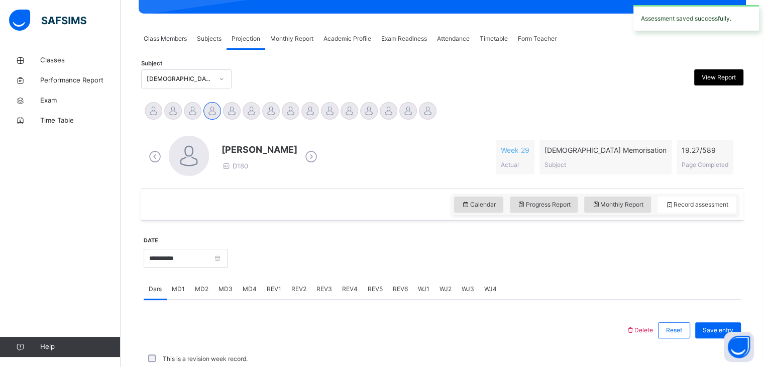
scroll to position [388, 0]
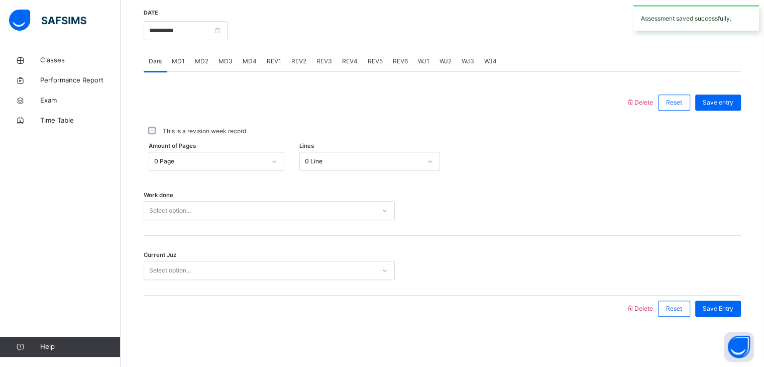
click at [296, 66] on div "REV2" at bounding box center [298, 61] width 25 height 20
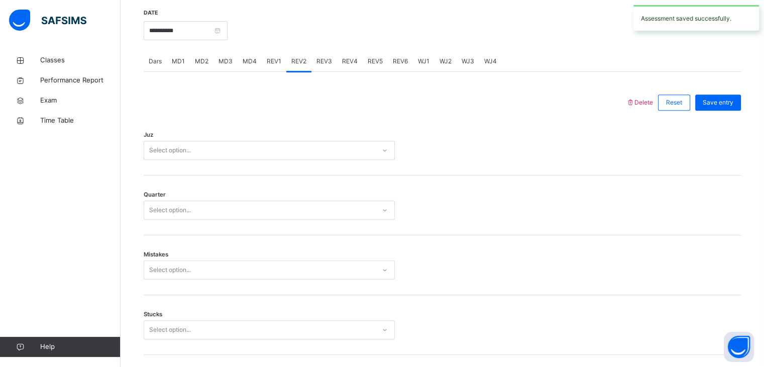
scroll to position [830, 0]
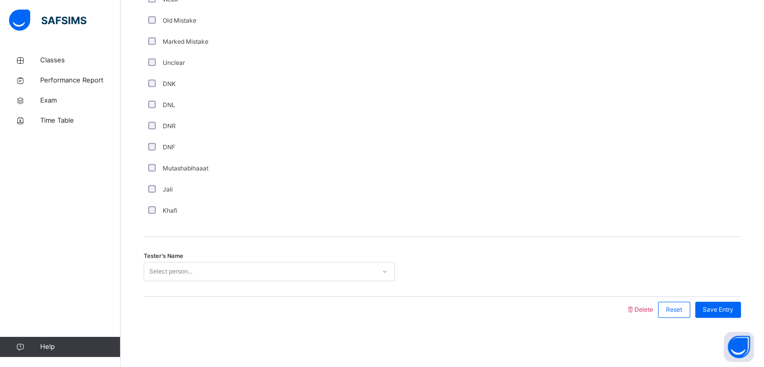
click at [296, 66] on div "Unclear" at bounding box center [269, 62] width 251 height 21
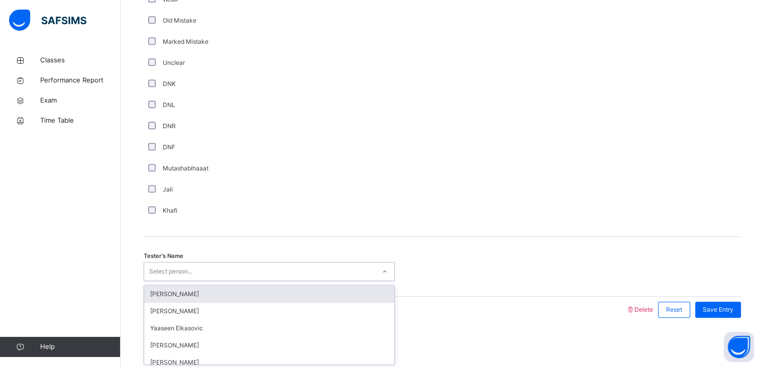
click at [181, 268] on div "Select person..." at bounding box center [170, 271] width 43 height 19
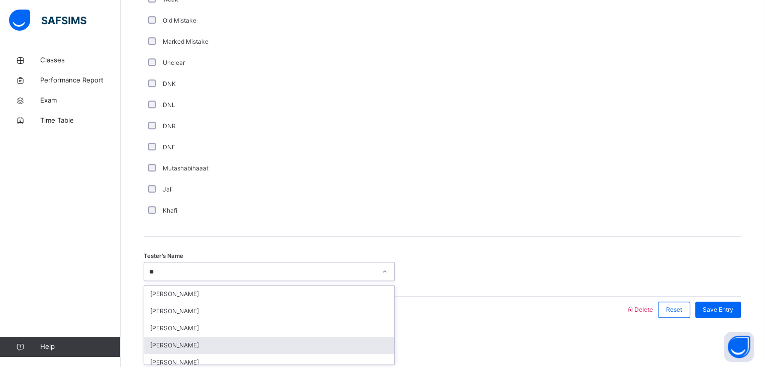
scroll to position [0, 0]
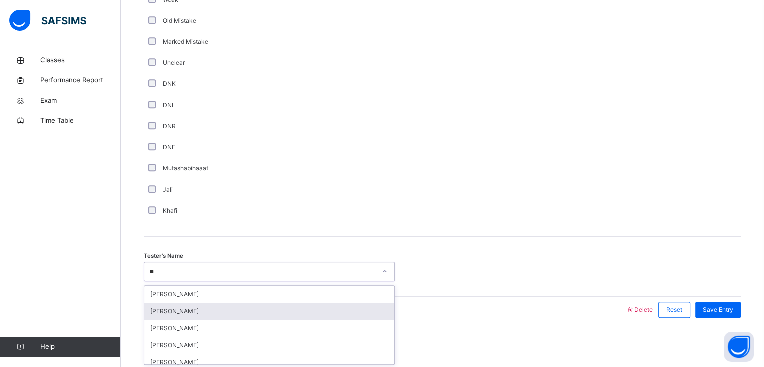
type input "***"
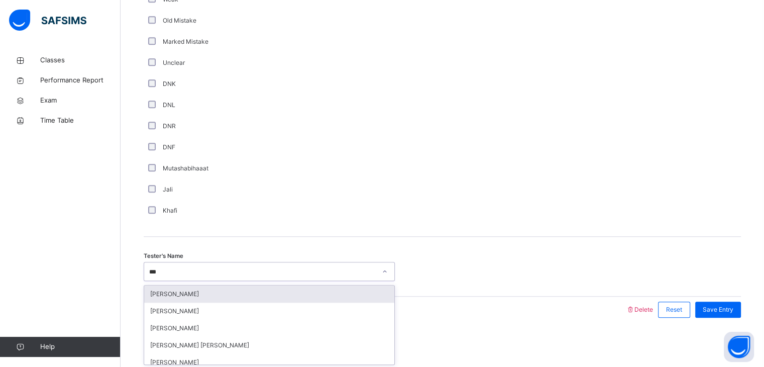
click at [173, 289] on div "[PERSON_NAME]" at bounding box center [269, 293] width 250 height 17
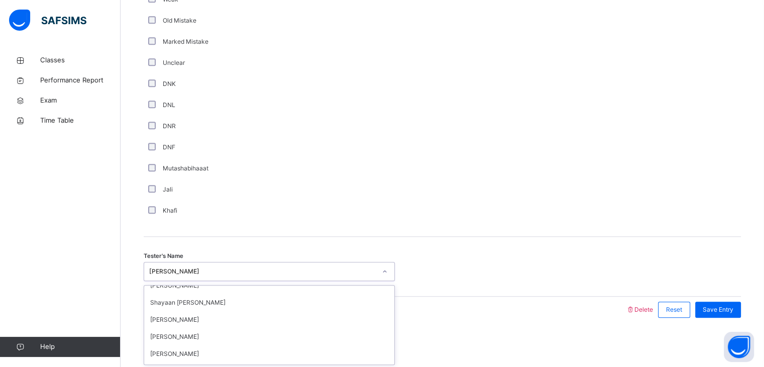
scroll to position [166, 0]
click at [289, 154] on div "DNF" at bounding box center [269, 147] width 251 height 21
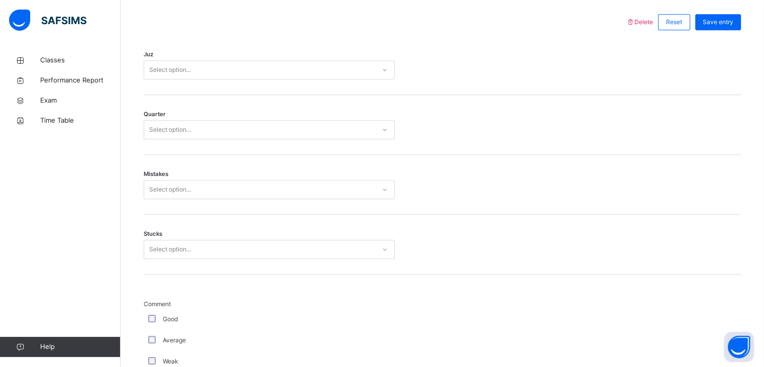
scroll to position [428, 0]
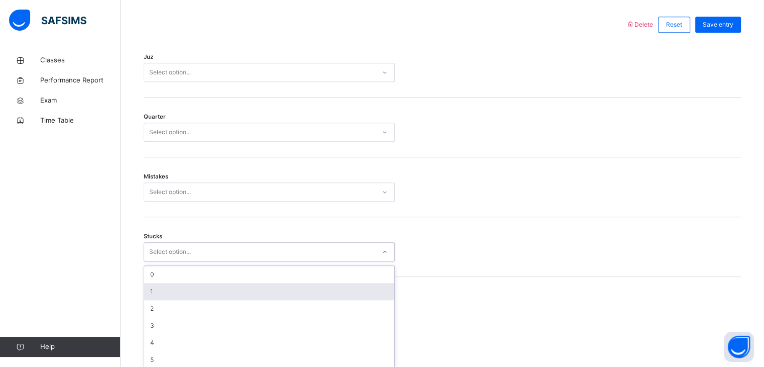
click at [157, 261] on div "option 1 focused, 2 of 6. 6 results available. Use Up and Down to choose option…" at bounding box center [269, 251] width 251 height 19
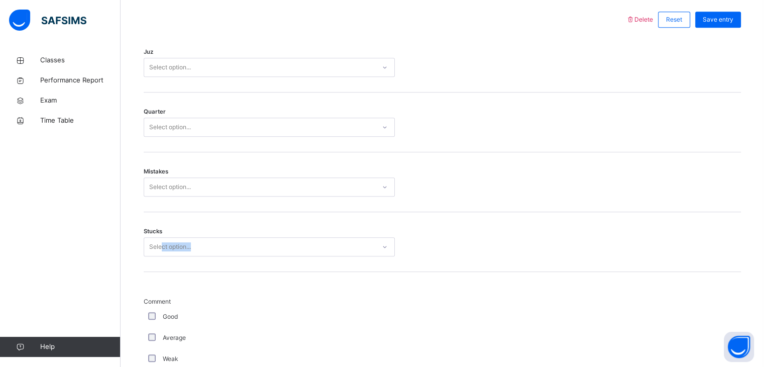
drag, startPoint x: 156, startPoint y: 273, endPoint x: 161, endPoint y: 252, distance: 21.7
click at [161, 252] on div "Back / Advance Class 2 Advance Class 2 Advance Third Term 2024-2025 Class Membe…" at bounding box center [443, 153] width 644 height 1148
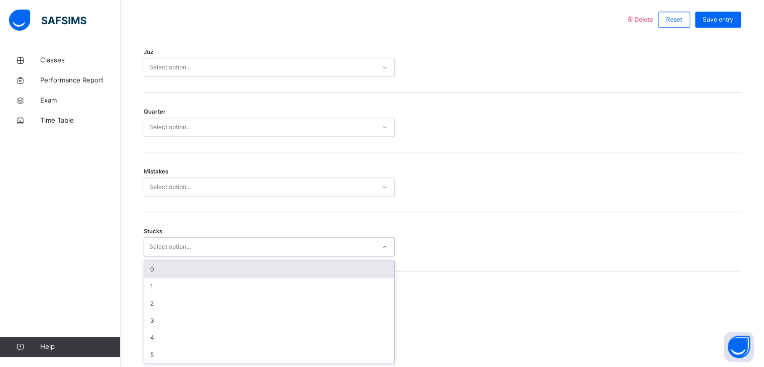
click at [161, 252] on div "Select option..." at bounding box center [170, 246] width 42 height 19
click at [160, 246] on div "Select option..." at bounding box center [170, 246] width 42 height 19
click at [160, 275] on div "0" at bounding box center [269, 269] width 250 height 17
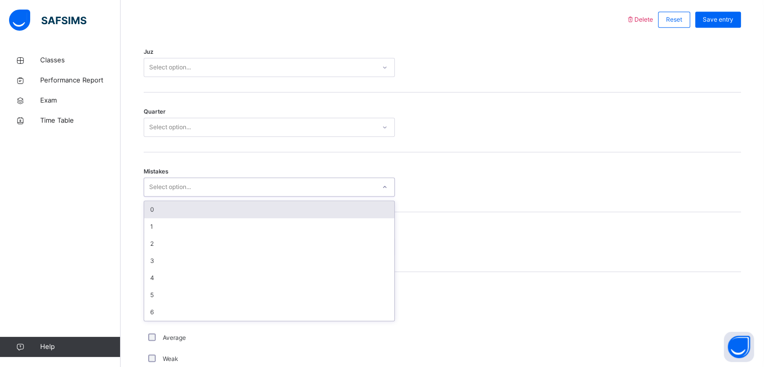
click at [153, 188] on div "Select option..." at bounding box center [170, 186] width 42 height 19
click at [157, 213] on div "0" at bounding box center [269, 209] width 250 height 17
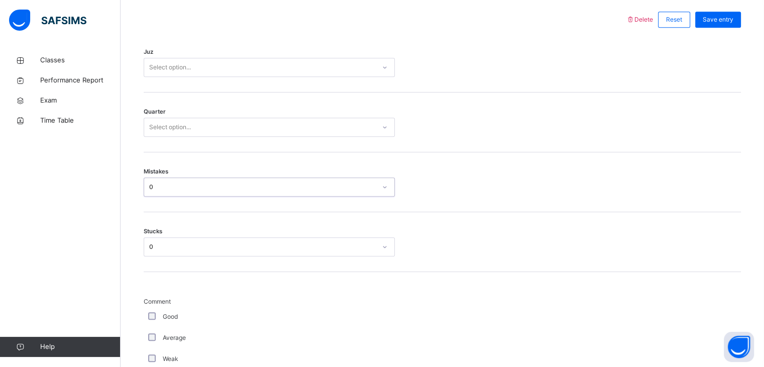
click at [150, 129] on div "Select option..." at bounding box center [170, 127] width 42 height 19
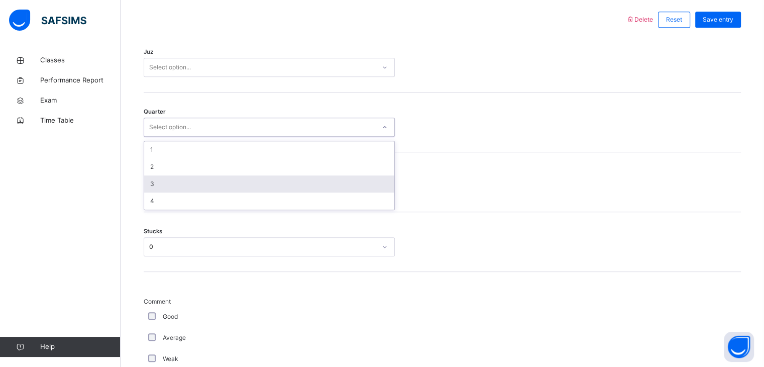
click at [162, 180] on div "3" at bounding box center [269, 183] width 250 height 17
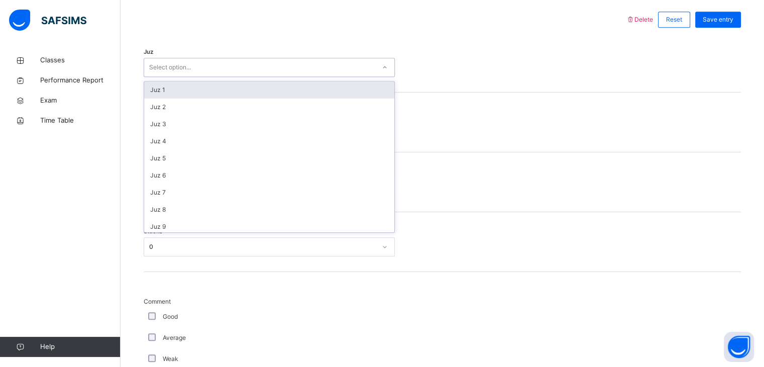
click at [171, 72] on div "Select option..." at bounding box center [170, 67] width 42 height 19
type input "**"
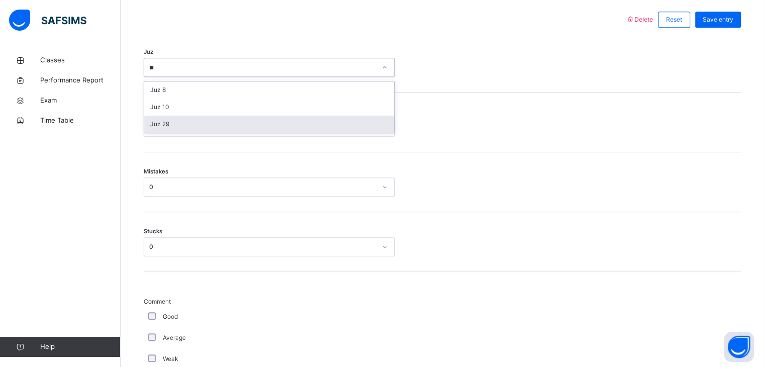
click at [175, 121] on div "Juz 29" at bounding box center [269, 124] width 250 height 17
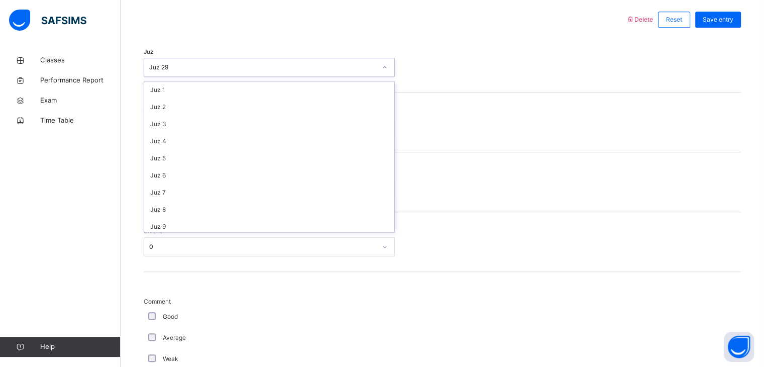
scroll to position [362, 0]
click at [525, 142] on div "Quarter 3" at bounding box center [443, 122] width 598 height 60
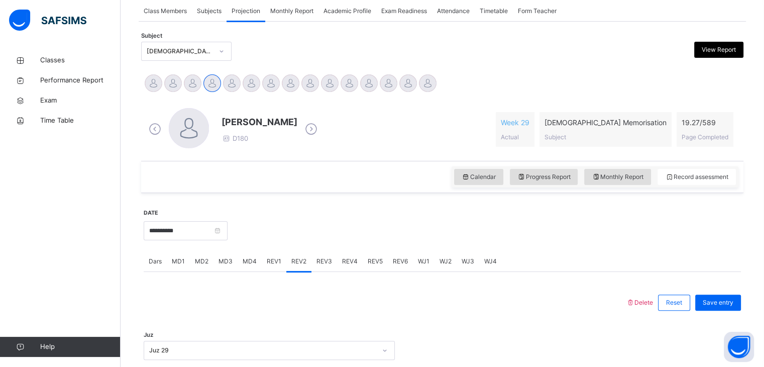
scroll to position [150, 0]
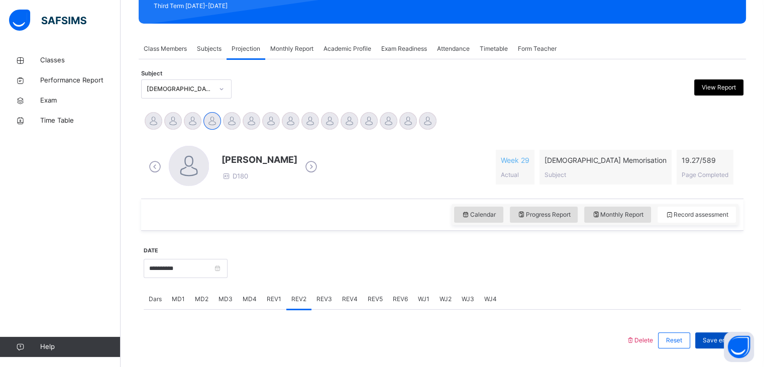
click at [714, 344] on span "Save entry" at bounding box center [718, 340] width 31 height 9
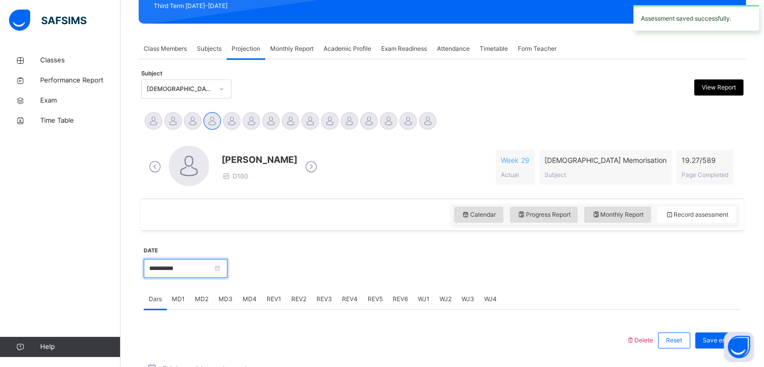
click at [190, 270] on input "**********" at bounding box center [186, 268] width 84 height 19
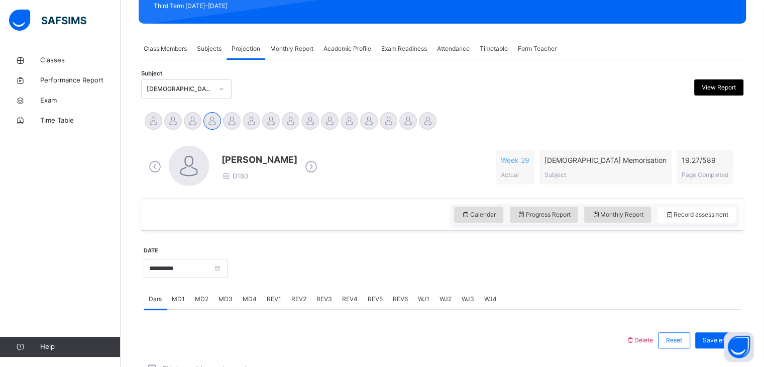
click at [430, 262] on div at bounding box center [485, 267] width 504 height 43
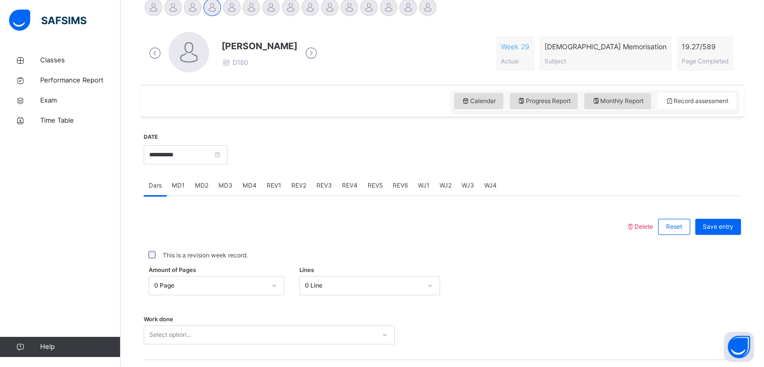
scroll to position [311, 0]
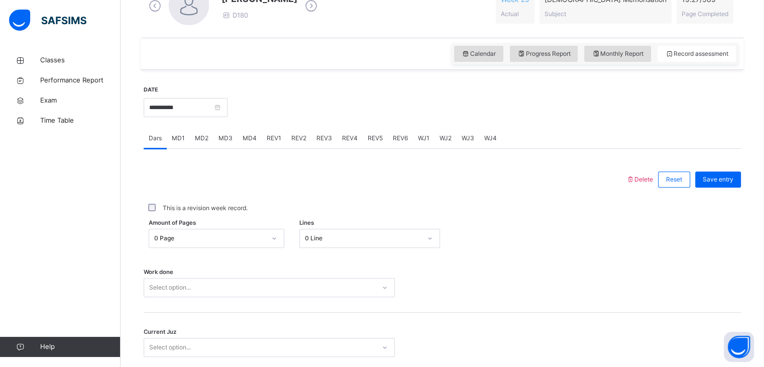
click at [214, 93] on div "**********" at bounding box center [186, 106] width 84 height 43
click at [215, 105] on input "**********" at bounding box center [186, 107] width 84 height 19
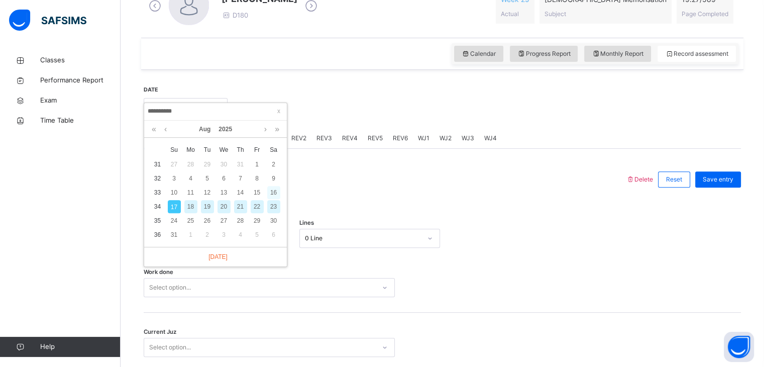
click at [269, 193] on div "16" at bounding box center [273, 192] width 13 height 13
type input "**********"
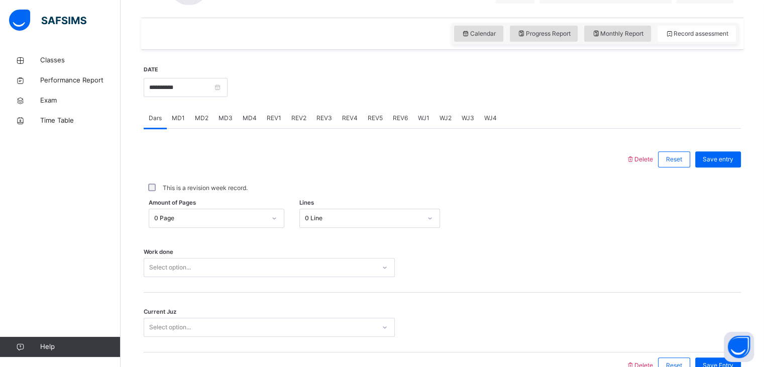
scroll to position [388, 0]
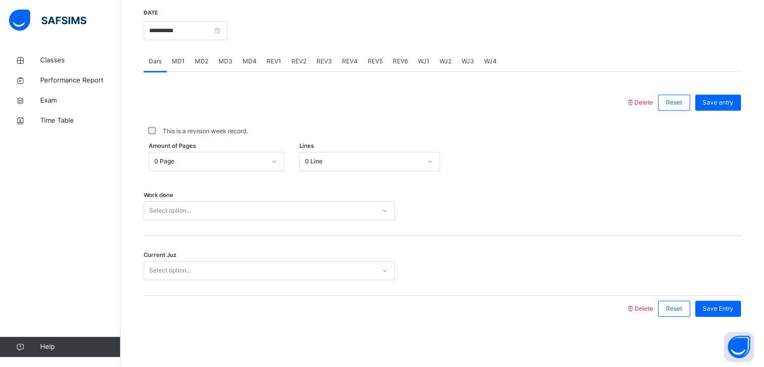
click at [162, 220] on div "Select option..." at bounding box center [269, 210] width 251 height 19
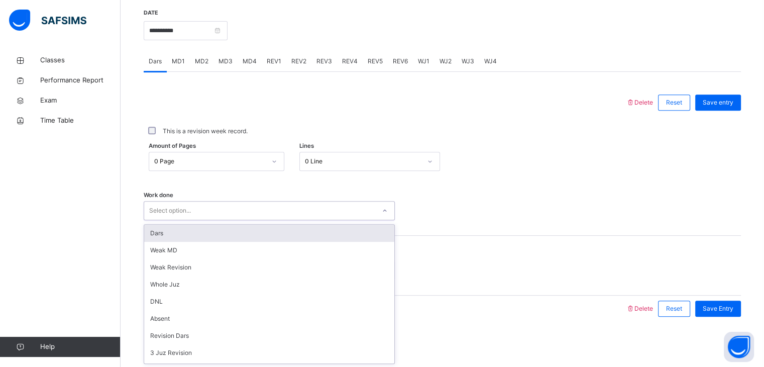
click at [172, 233] on div "Dars" at bounding box center [269, 233] width 250 height 17
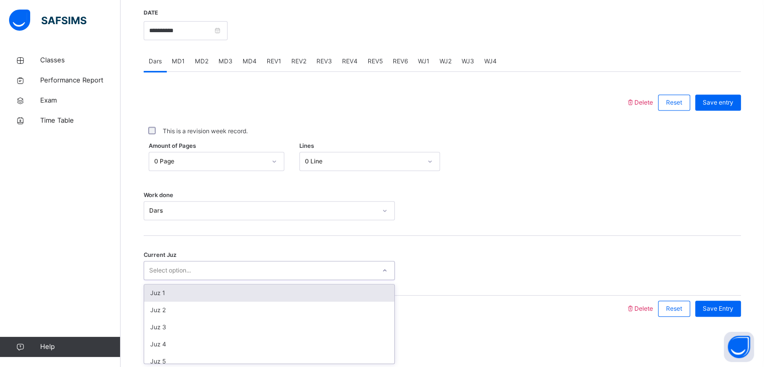
click at [163, 270] on div "Select option..." at bounding box center [170, 270] width 42 height 19
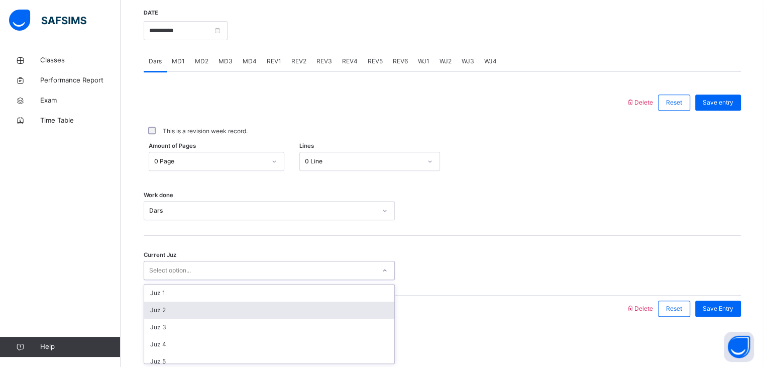
click at [173, 309] on div "Juz 2" at bounding box center [269, 310] width 250 height 17
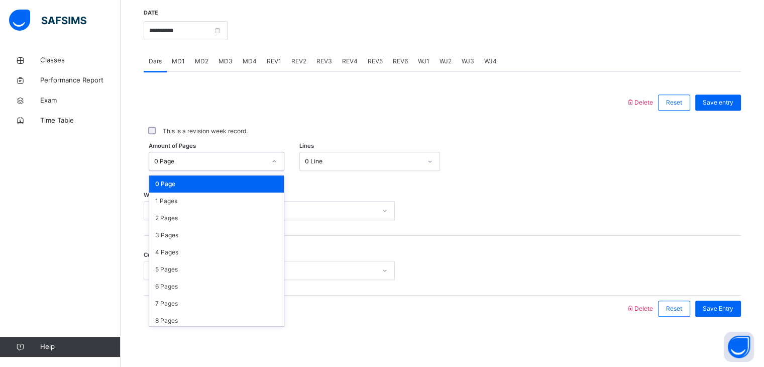
click at [156, 157] on div "0 Page" at bounding box center [210, 161] width 112 height 9
click at [168, 204] on div "1 Pages" at bounding box center [216, 200] width 135 height 17
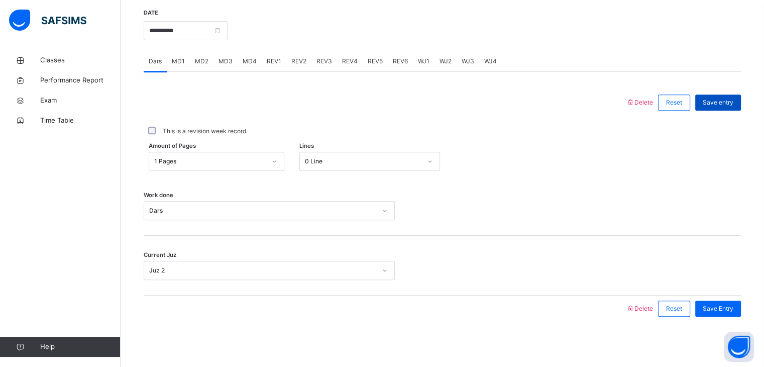
click at [708, 96] on div "Save entry" at bounding box center [719, 102] width 46 height 16
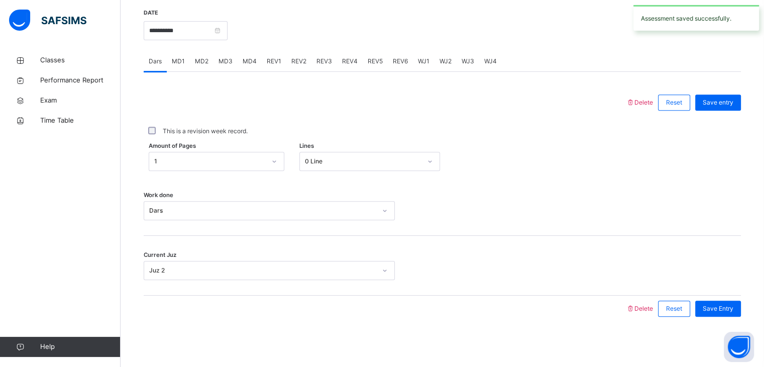
scroll to position [67, 0]
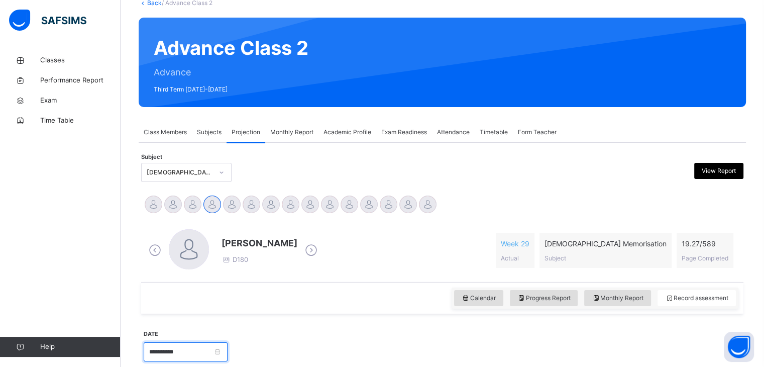
click at [207, 349] on input "**********" at bounding box center [186, 351] width 84 height 19
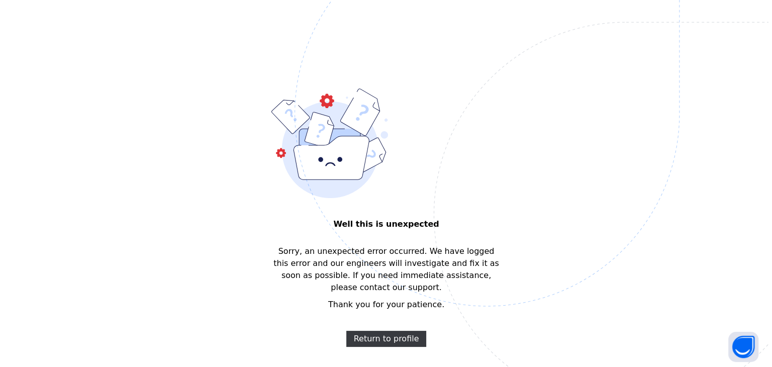
scroll to position [0, 0]
click at [375, 334] on span "Return to profile" at bounding box center [385, 340] width 65 height 12
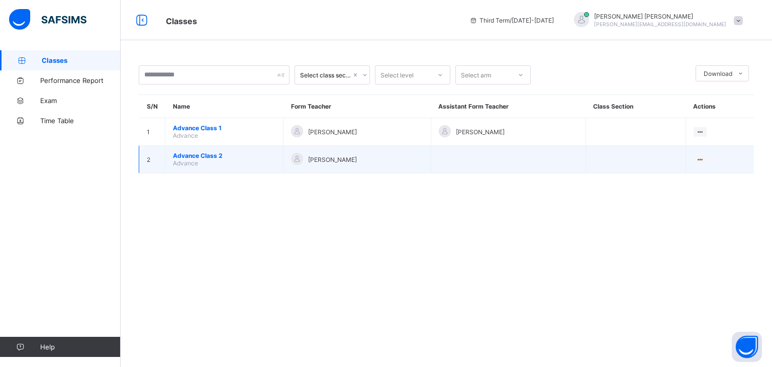
click at [195, 159] on span "Advance Class 2" at bounding box center [224, 156] width 103 height 8
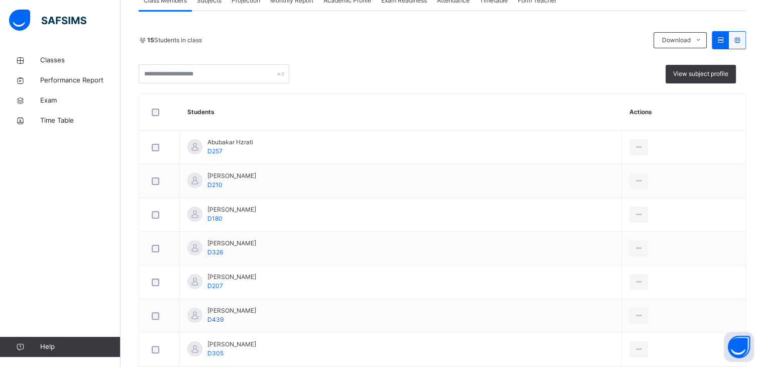
scroll to position [159, 0]
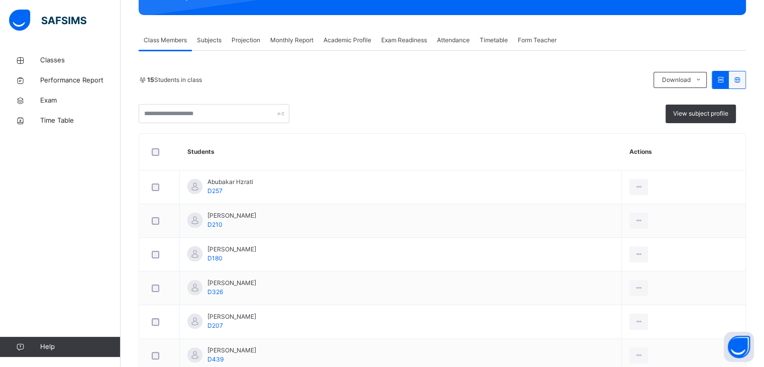
click at [291, 41] on span "Monthly Report" at bounding box center [291, 40] width 43 height 9
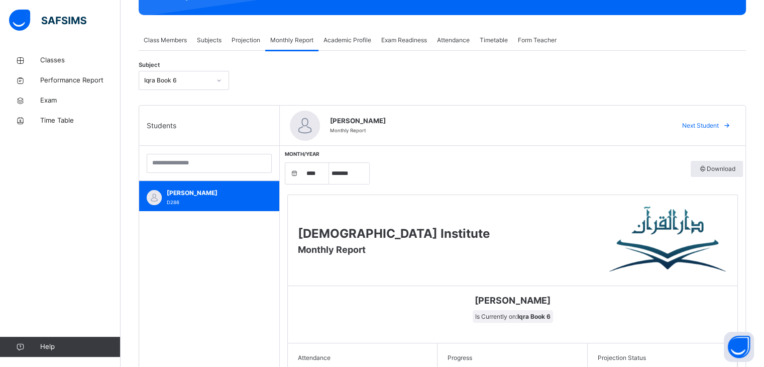
click at [233, 41] on span "Projection" at bounding box center [246, 40] width 29 height 9
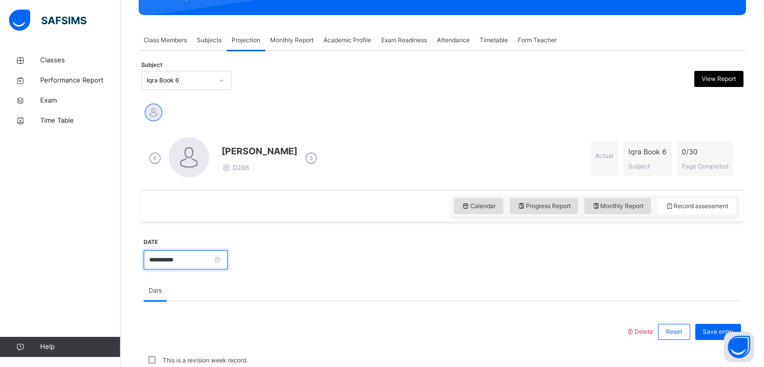
click at [211, 255] on input "**********" at bounding box center [186, 259] width 84 height 19
click at [296, 238] on div at bounding box center [485, 258] width 504 height 43
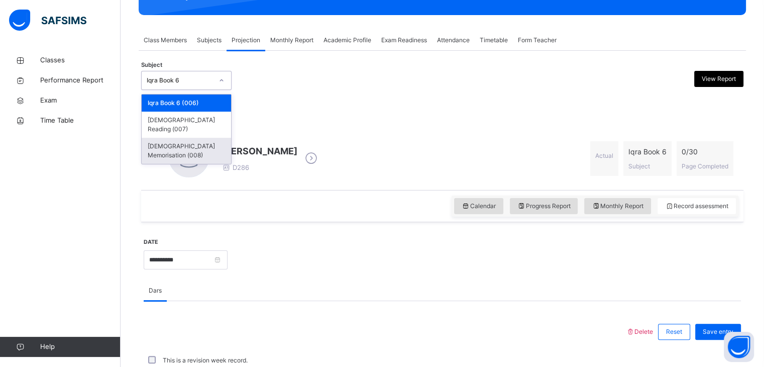
drag, startPoint x: 178, startPoint y: 83, endPoint x: 185, endPoint y: 143, distance: 60.2
click at [185, 90] on div "option [DEMOGRAPHIC_DATA] Memorisation (008) focused, 3 of 3. 3 results availab…" at bounding box center [186, 80] width 90 height 19
click at [185, 143] on div "[DEMOGRAPHIC_DATA] Memorisation (008)" at bounding box center [186, 151] width 89 height 26
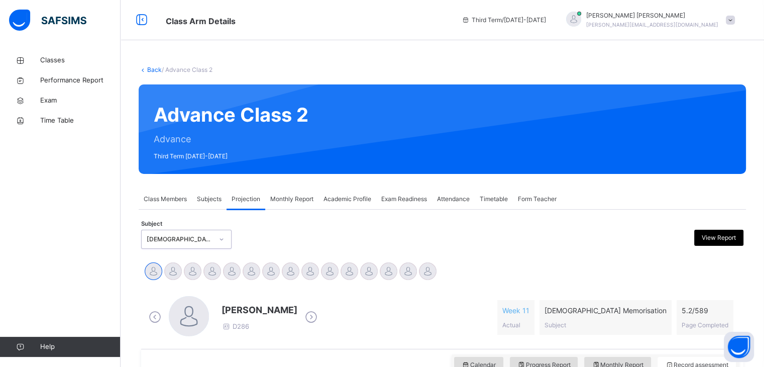
scroll to position [57, 0]
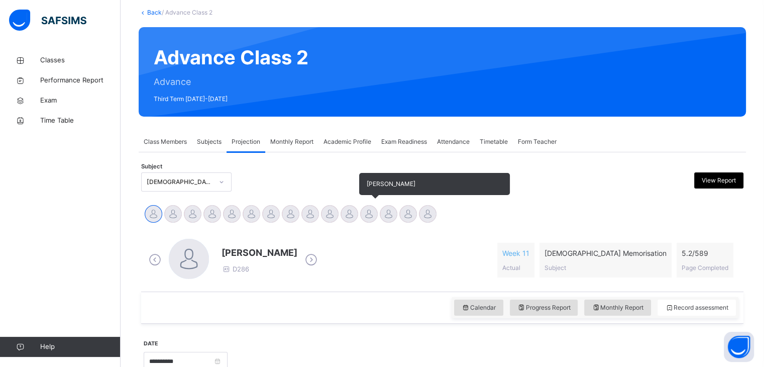
click at [365, 213] on div at bounding box center [369, 214] width 18 height 18
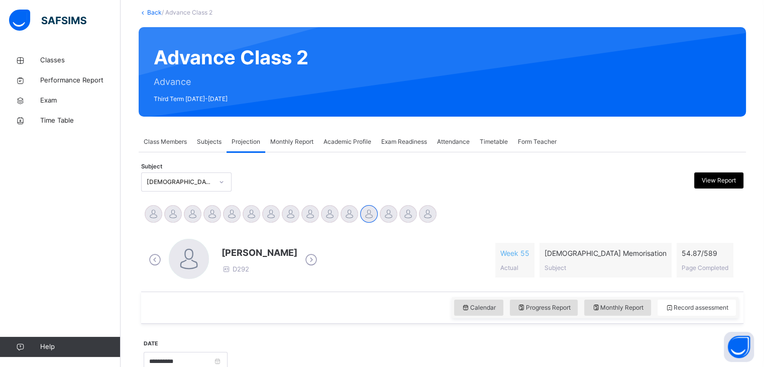
scroll to position [186, 0]
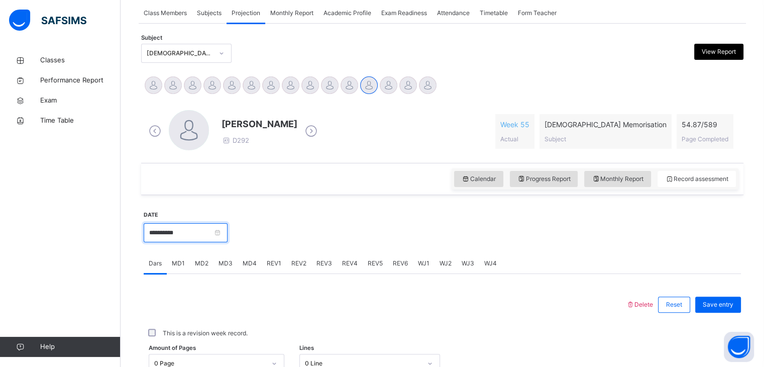
click at [190, 236] on input "**********" at bounding box center [186, 232] width 84 height 19
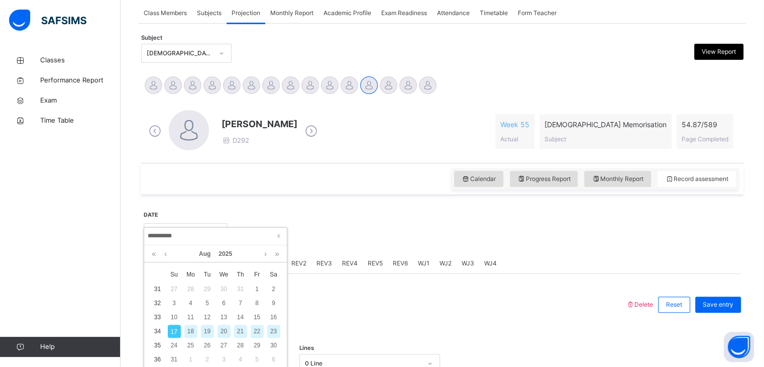
click at [357, 294] on div at bounding box center [385, 304] width 472 height 26
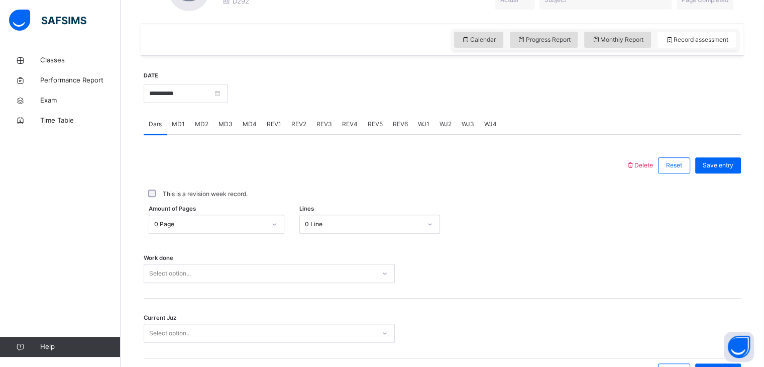
click at [246, 218] on div "0 Page" at bounding box center [207, 225] width 116 height 16
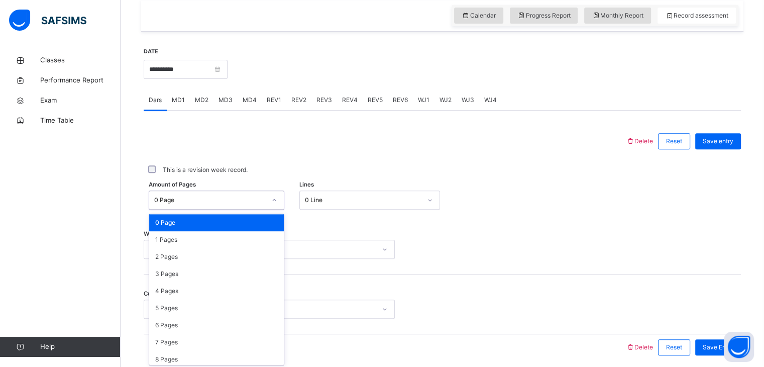
scroll to position [351, 0]
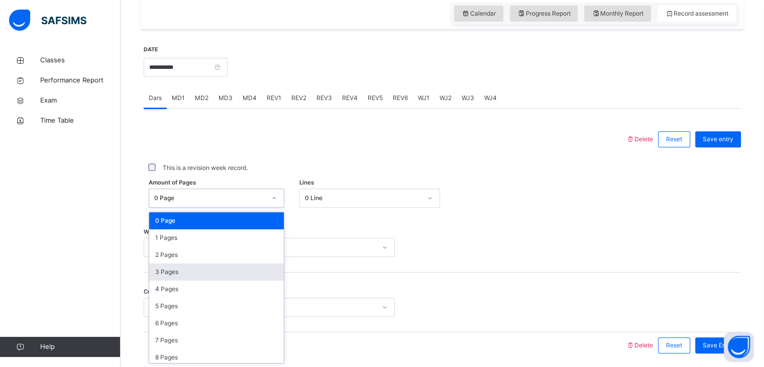
click at [217, 272] on div "3 Pages" at bounding box center [216, 271] width 135 height 17
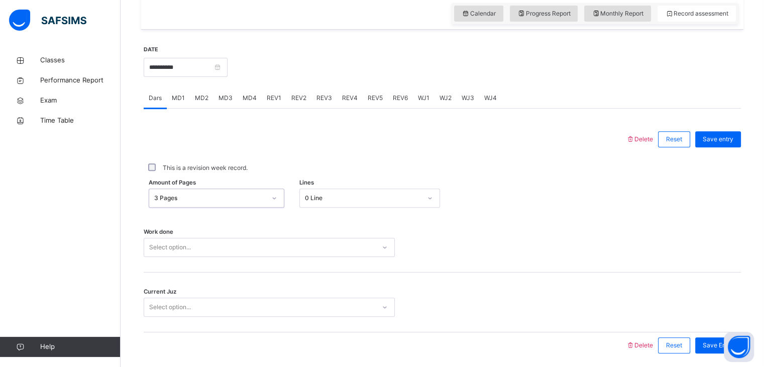
click at [213, 248] on div "Select option..." at bounding box center [269, 247] width 251 height 19
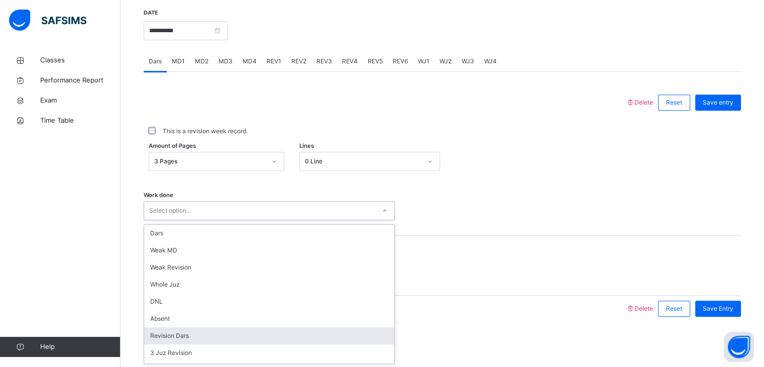
click at [211, 334] on div "Revision Dars" at bounding box center [269, 335] width 250 height 17
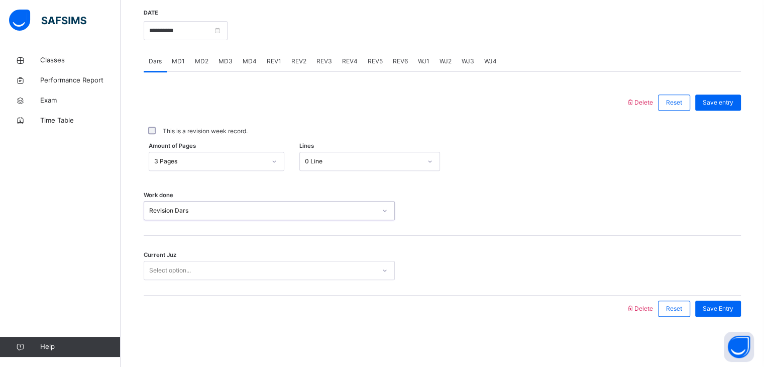
click at [207, 276] on div "Select option..." at bounding box center [259, 271] width 231 height 16
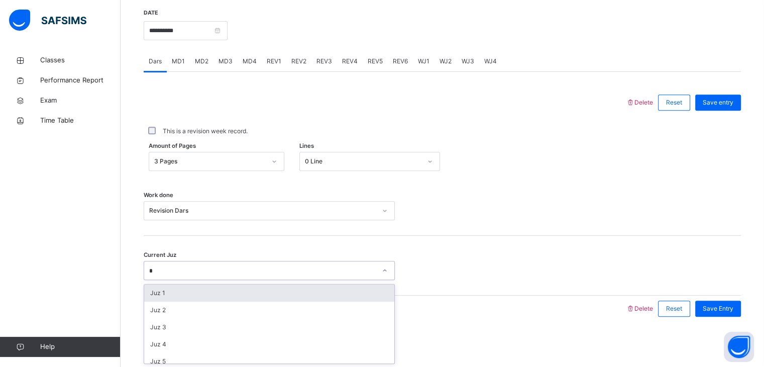
type input "**"
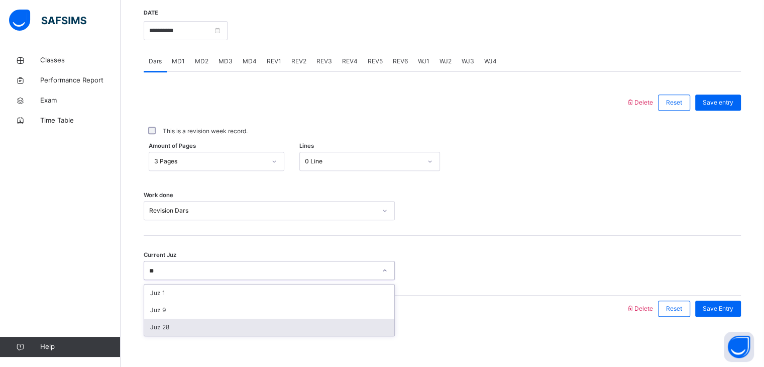
click at [221, 324] on div "Juz 28" at bounding box center [269, 327] width 250 height 17
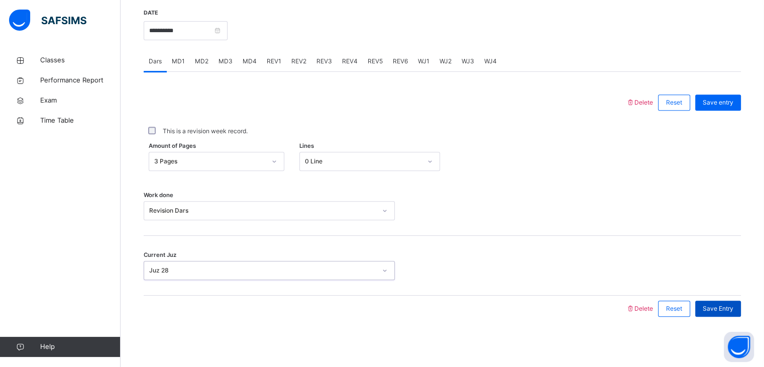
click at [730, 308] on span "Save Entry" at bounding box center [718, 308] width 31 height 9
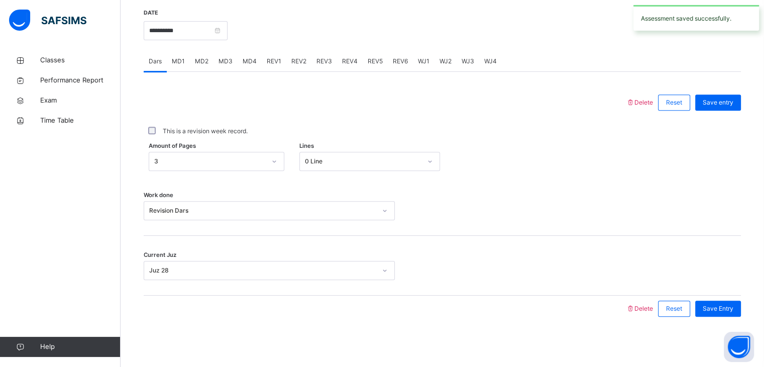
click at [223, 58] on span "MD3" at bounding box center [226, 61] width 14 height 9
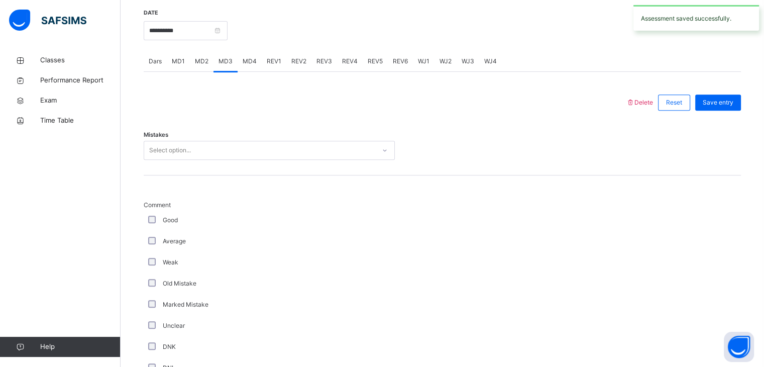
click at [213, 148] on div "Select option..." at bounding box center [259, 151] width 231 height 16
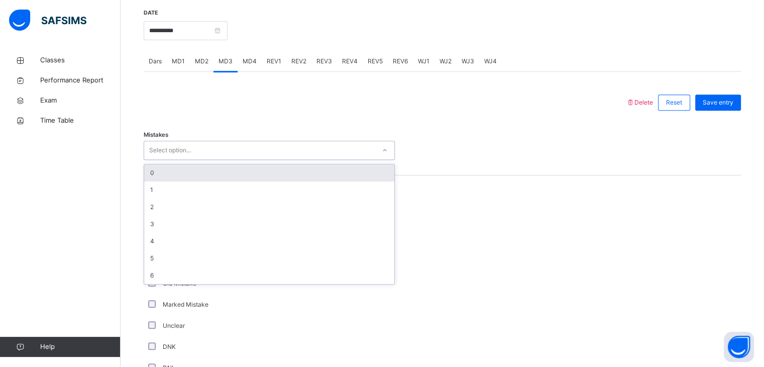
click at [211, 170] on div "0" at bounding box center [269, 172] width 250 height 17
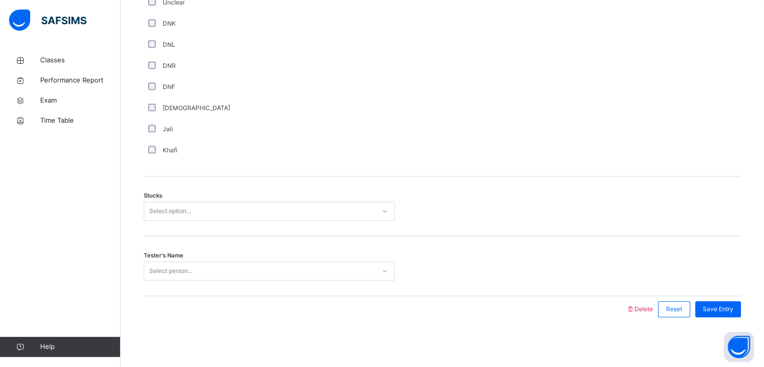
scroll to position [711, 0]
click at [149, 196] on span "Stucks" at bounding box center [153, 196] width 19 height 9
click at [154, 209] on div "Select option..." at bounding box center [170, 211] width 42 height 19
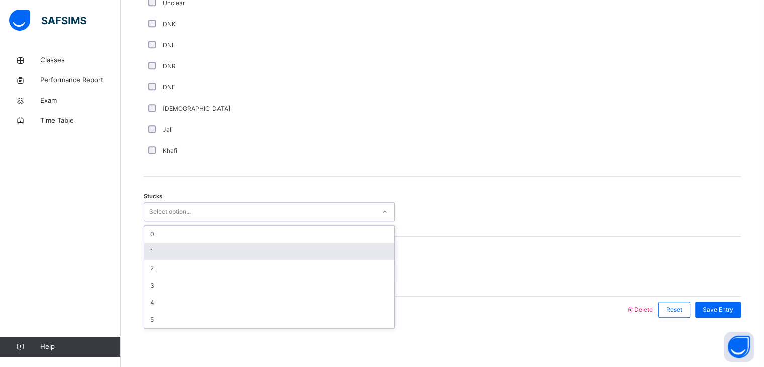
click at [166, 246] on div "1" at bounding box center [269, 251] width 250 height 17
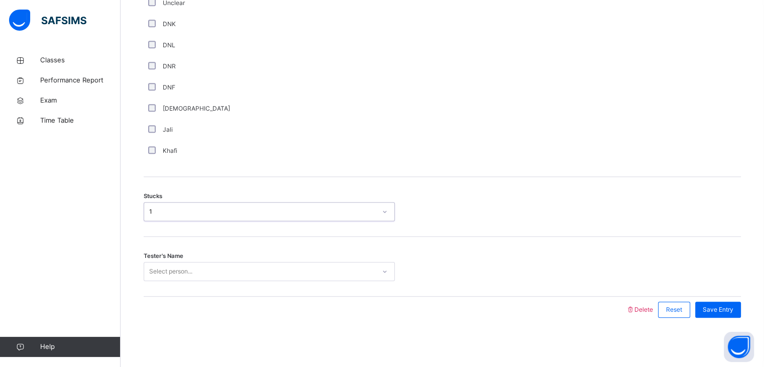
click at [169, 266] on div "Select person..." at bounding box center [170, 271] width 43 height 19
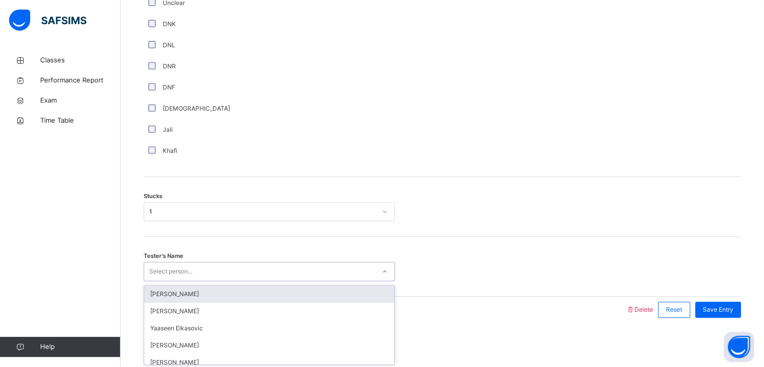
scroll to position [711, 0]
type input "**"
click at [219, 292] on div "Shayaan [PERSON_NAME]" at bounding box center [269, 293] width 250 height 17
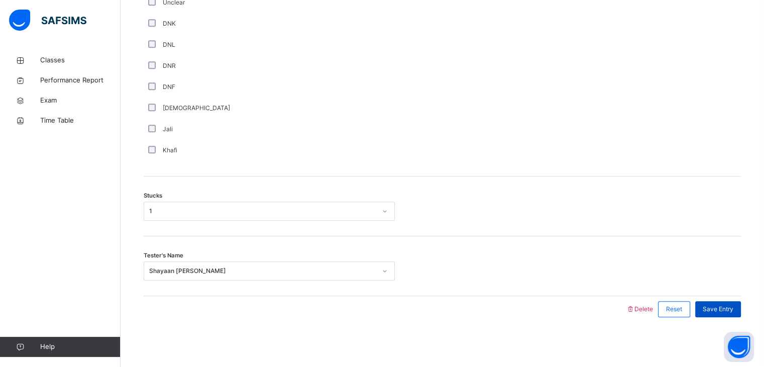
click at [734, 316] on div "Save Entry" at bounding box center [719, 309] width 46 height 16
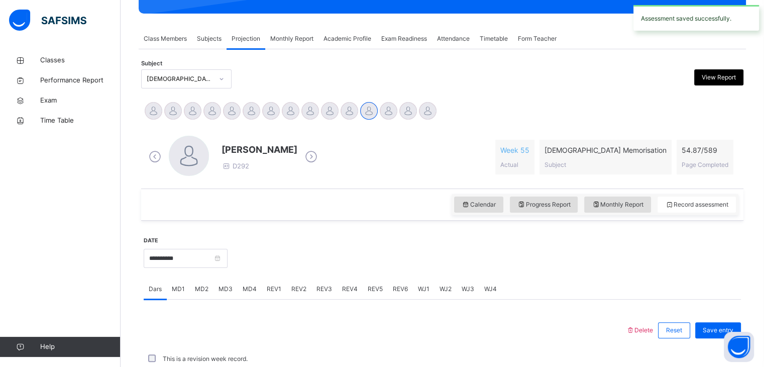
scroll to position [388, 0]
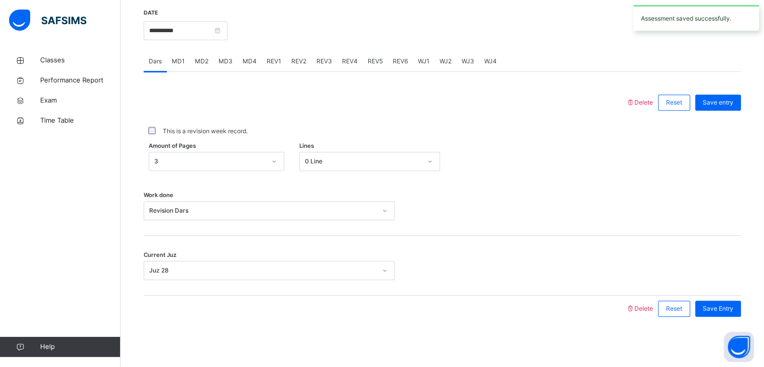
click at [246, 63] on span "MD4" at bounding box center [250, 61] width 14 height 9
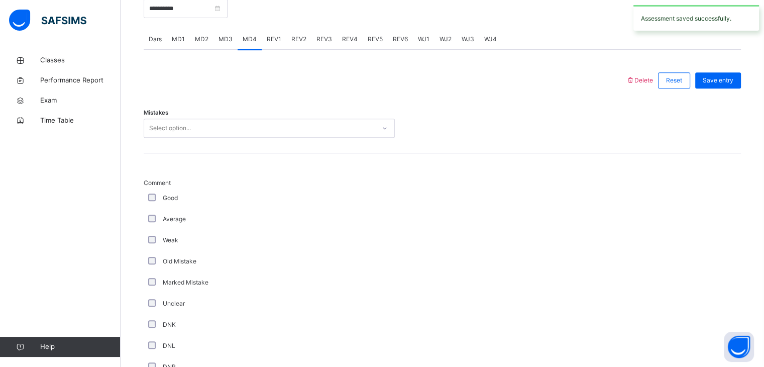
scroll to position [408, 0]
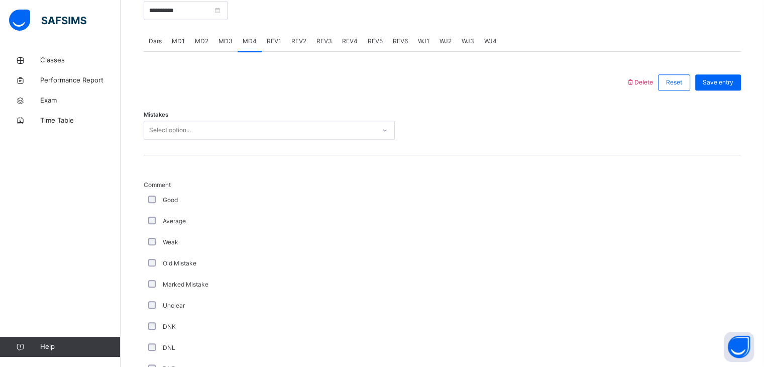
click at [251, 121] on div "Select option..." at bounding box center [269, 130] width 251 height 19
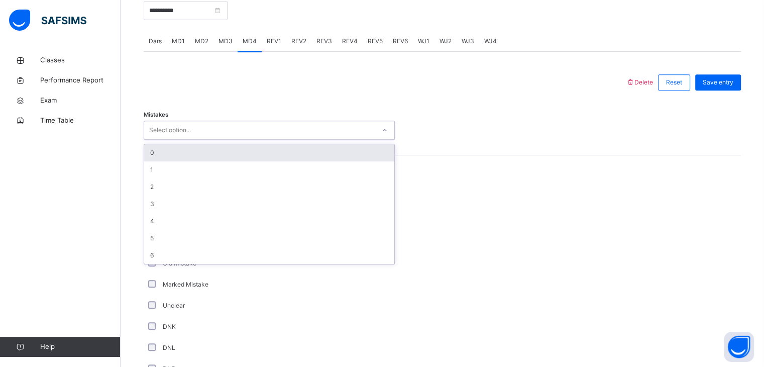
click at [241, 148] on div "0" at bounding box center [269, 152] width 250 height 17
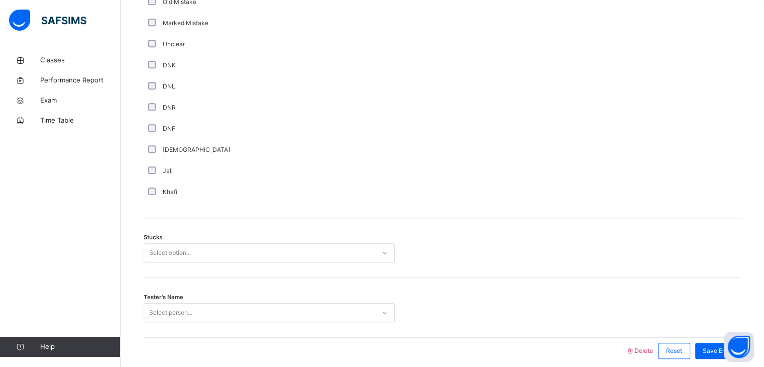
scroll to position [711, 0]
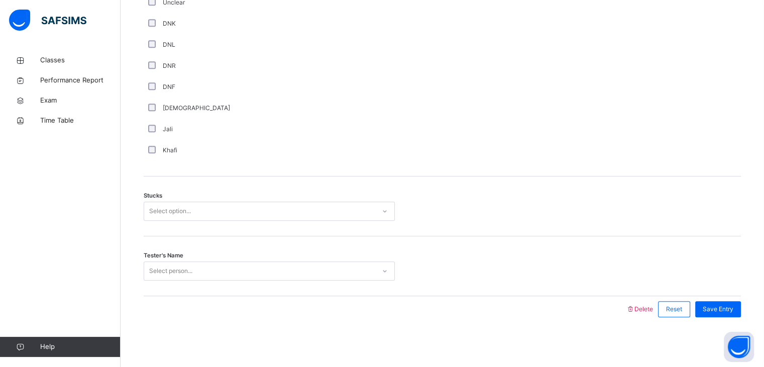
click at [192, 208] on div "Select option..." at bounding box center [259, 212] width 231 height 16
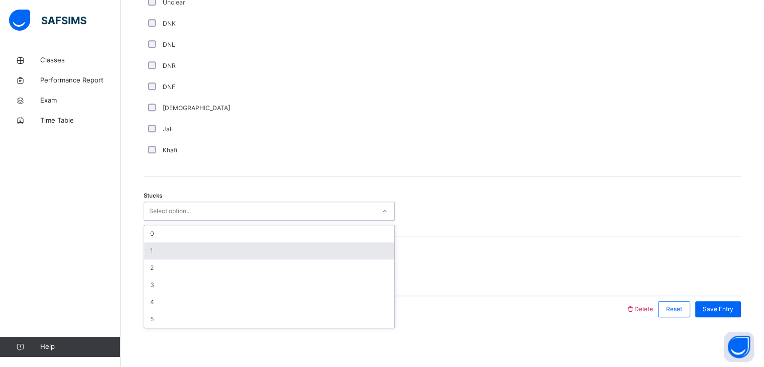
click at [192, 246] on div "1" at bounding box center [269, 250] width 250 height 17
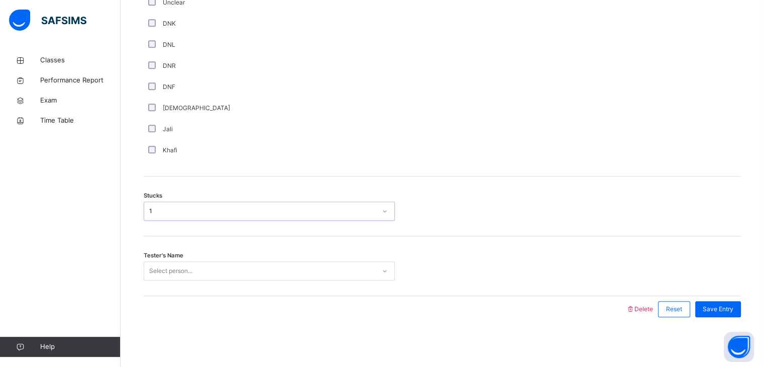
click at [195, 266] on div "Select person..." at bounding box center [259, 271] width 231 height 16
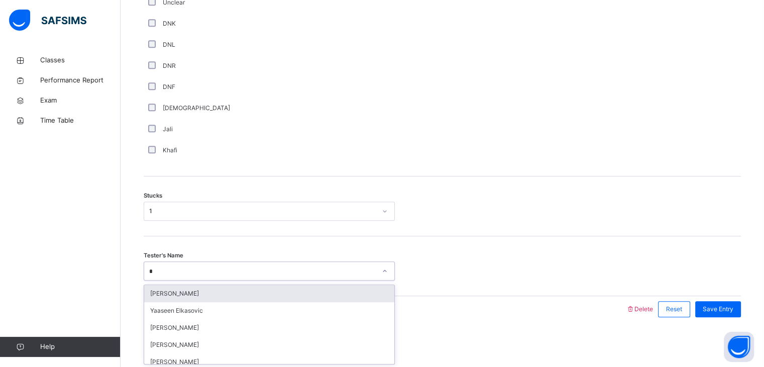
type input "**"
click at [255, 286] on div "Shayaan [PERSON_NAME]" at bounding box center [269, 293] width 250 height 17
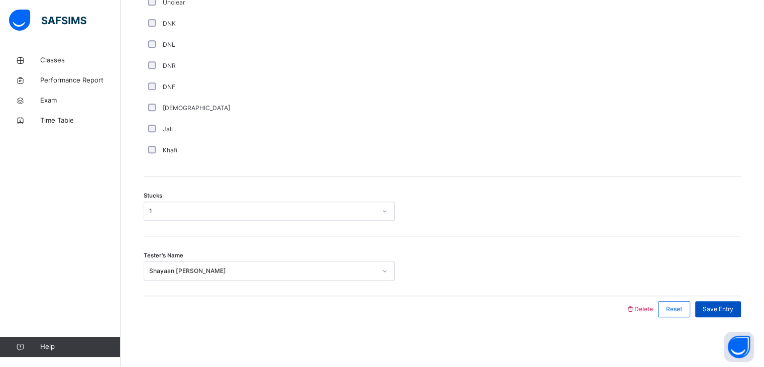
click at [721, 314] on div "Save Entry" at bounding box center [719, 309] width 46 height 16
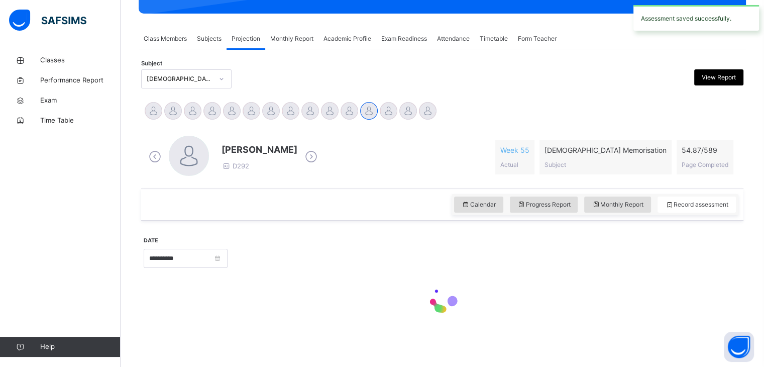
scroll to position [388, 0]
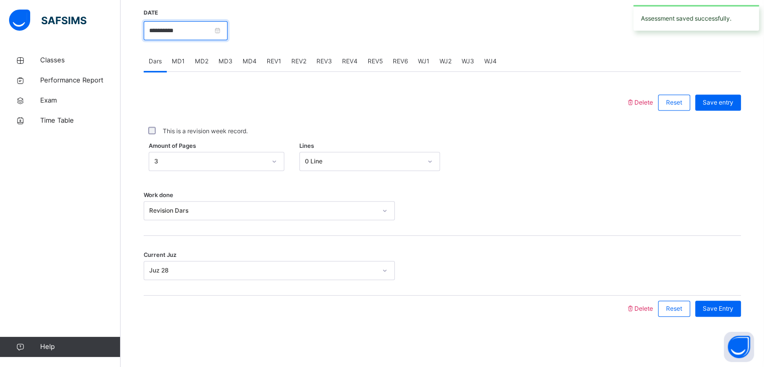
click at [228, 29] on input "**********" at bounding box center [186, 30] width 84 height 19
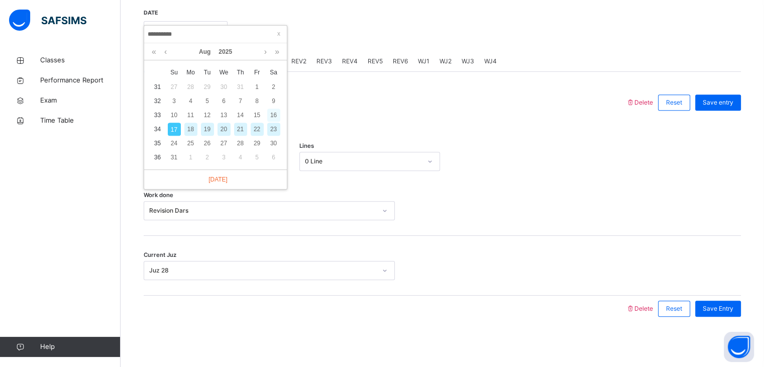
click at [273, 110] on div "16" at bounding box center [273, 115] width 13 height 13
type input "**********"
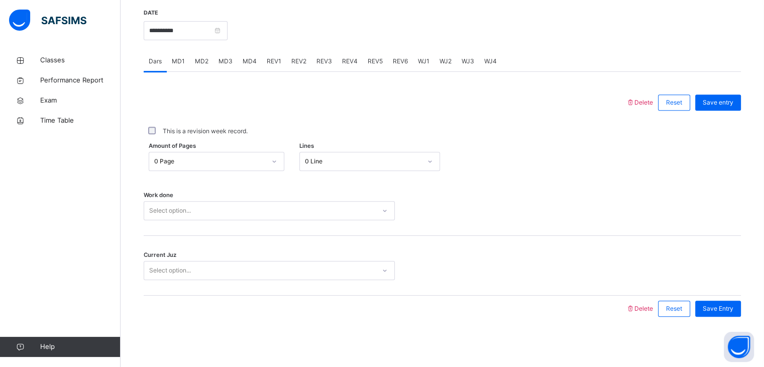
click at [246, 206] on div "Select option..." at bounding box center [259, 211] width 231 height 16
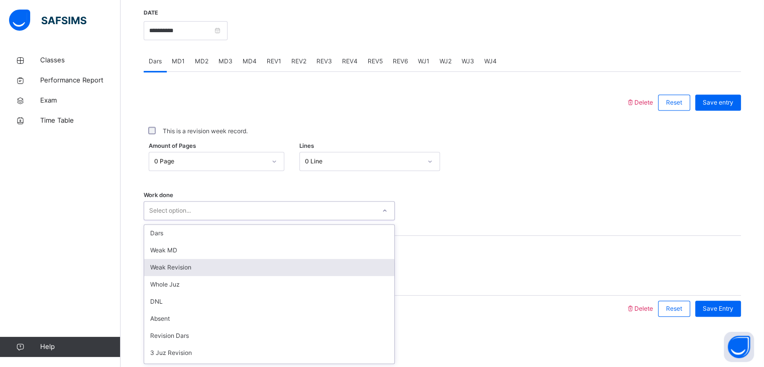
click at [231, 263] on div "Weak Revision" at bounding box center [269, 267] width 250 height 17
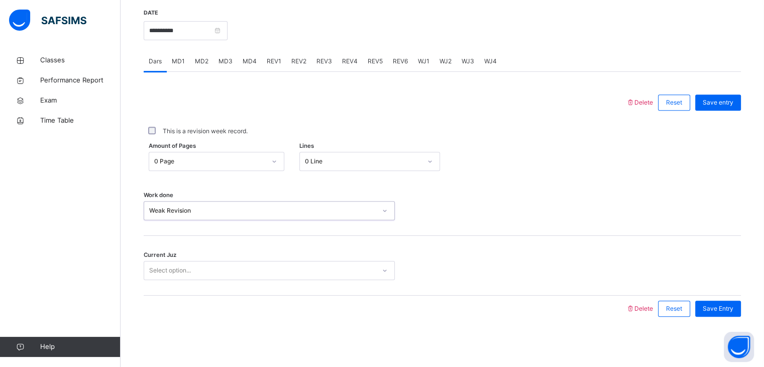
click at [279, 276] on div "Select option..." at bounding box center [259, 271] width 231 height 16
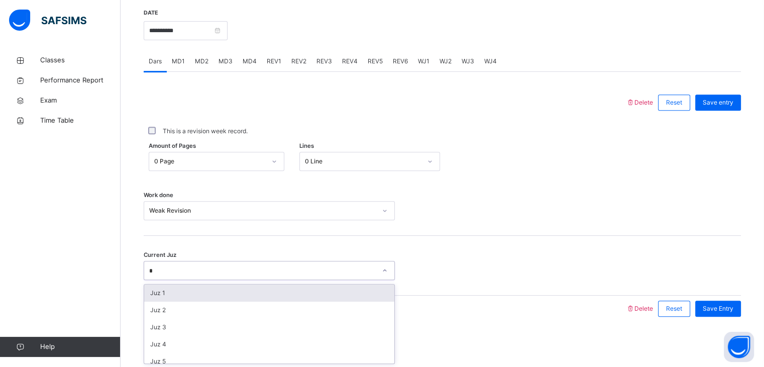
type input "**"
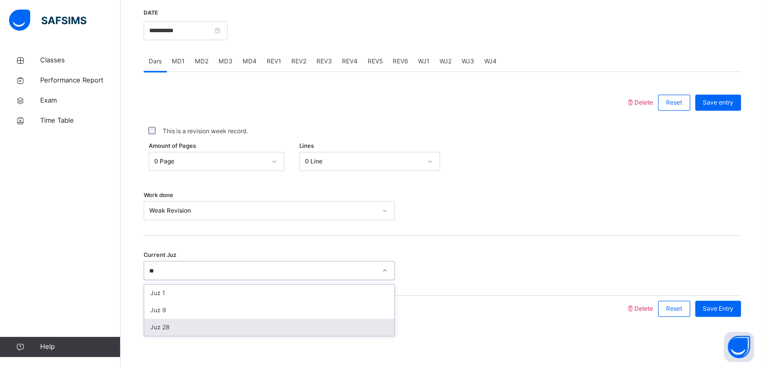
click at [310, 328] on div "Juz 28" at bounding box center [269, 327] width 250 height 17
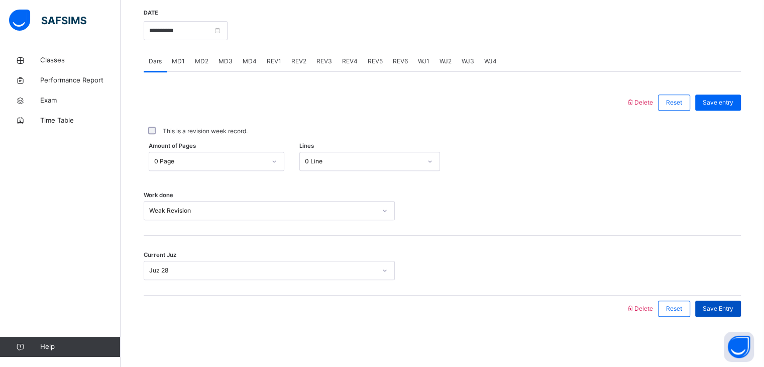
click at [724, 316] on div "Save Entry" at bounding box center [719, 309] width 46 height 16
click at [173, 61] on span "MD1" at bounding box center [178, 61] width 13 height 9
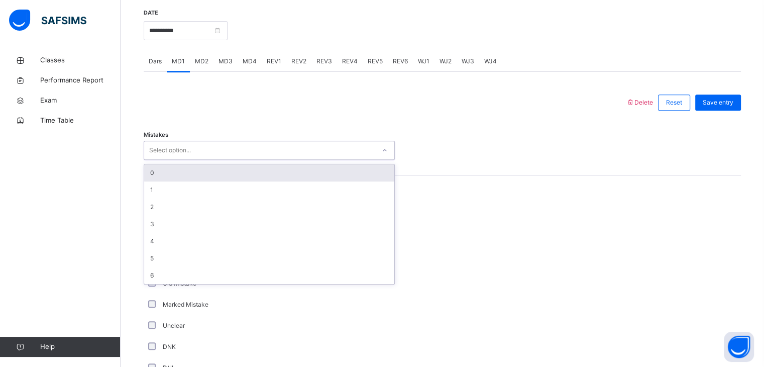
click at [224, 154] on div "Select option..." at bounding box center [259, 151] width 231 height 16
click at [223, 173] on div "0" at bounding box center [269, 172] width 250 height 17
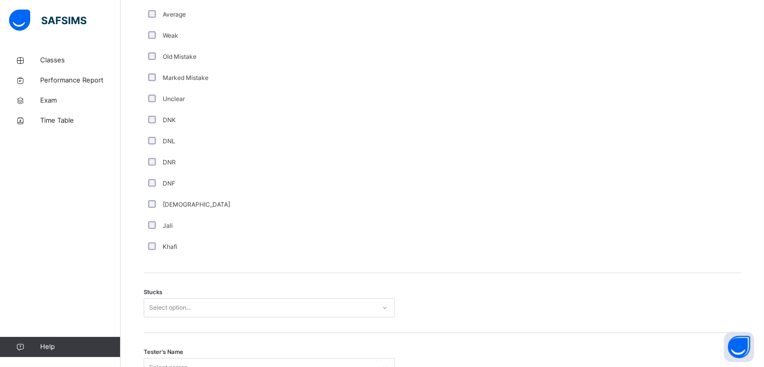
click at [205, 308] on div "Select option..." at bounding box center [269, 307] width 251 height 19
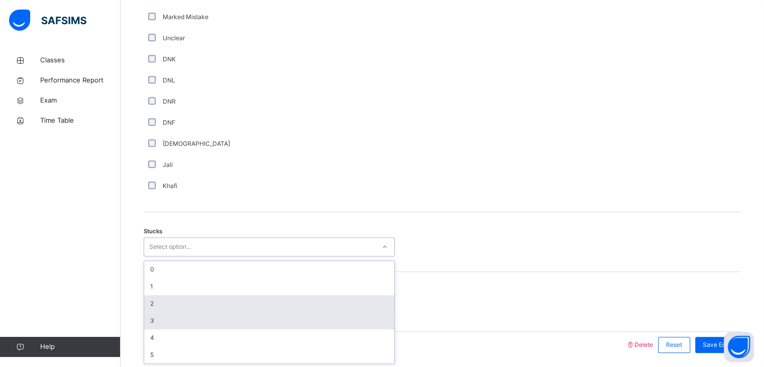
click at [194, 318] on div "3" at bounding box center [269, 320] width 250 height 17
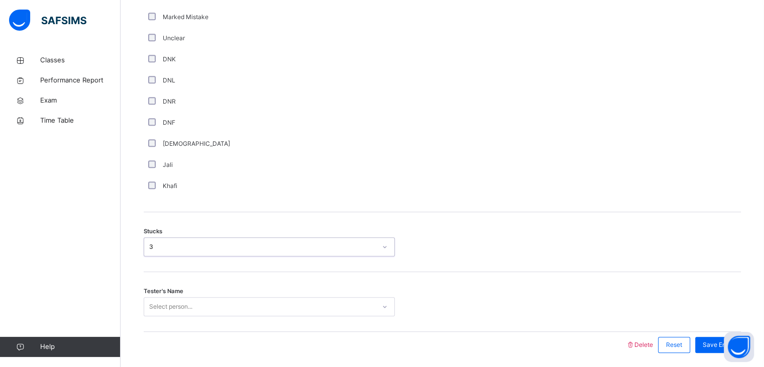
click at [191, 310] on div "Select person..." at bounding box center [269, 306] width 251 height 19
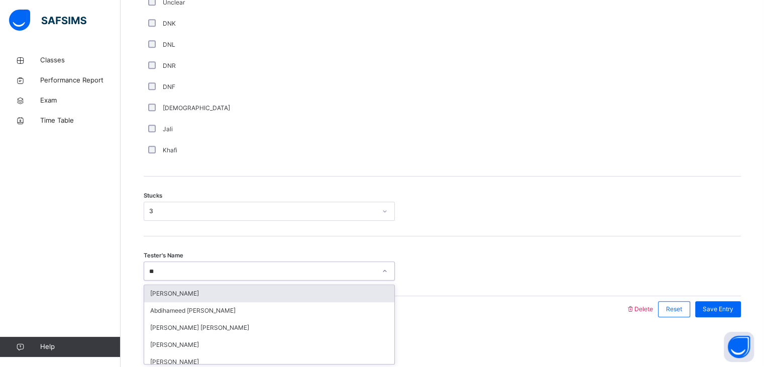
type input "***"
click at [221, 286] on div "[PERSON_NAME]" at bounding box center [269, 293] width 250 height 17
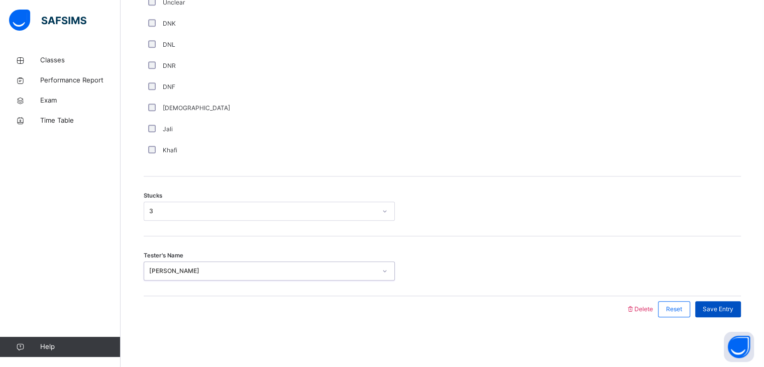
click at [726, 301] on div "Save Entry" at bounding box center [719, 309] width 46 height 16
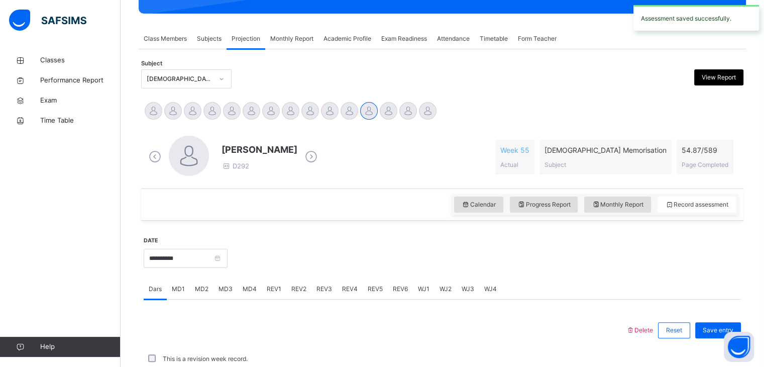
scroll to position [388, 0]
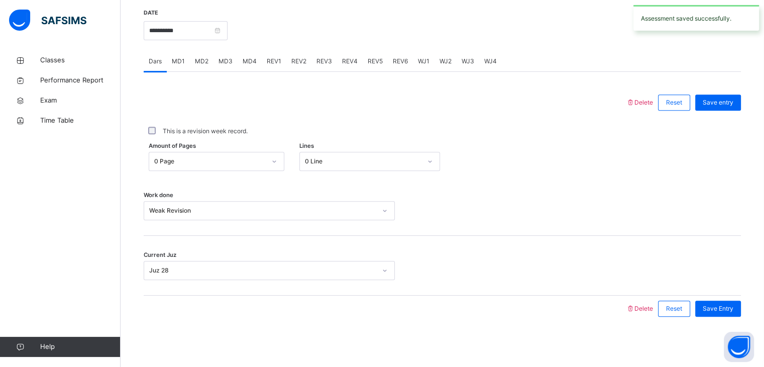
click at [251, 59] on span "MD4" at bounding box center [250, 61] width 14 height 9
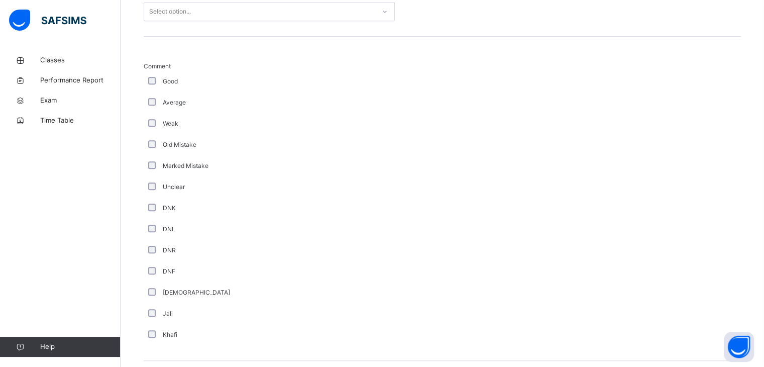
scroll to position [478, 0]
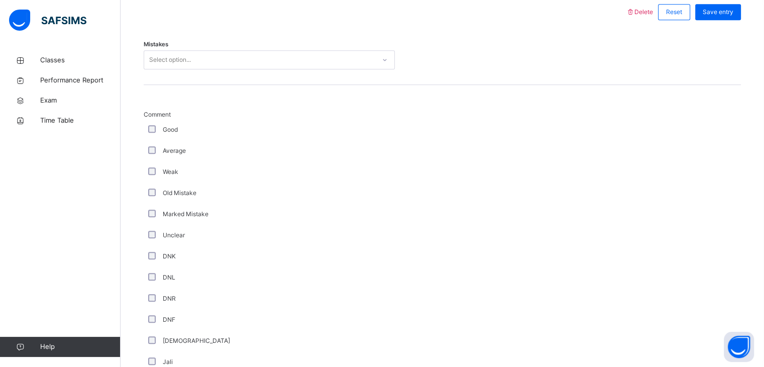
click at [211, 68] on div "Select option..." at bounding box center [269, 59] width 251 height 19
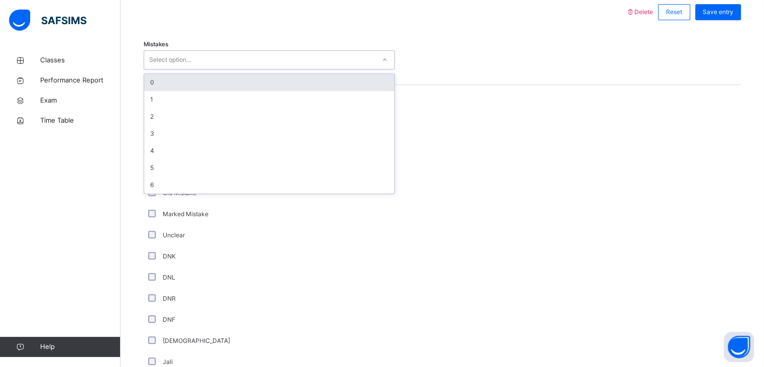
click at [218, 86] on div "0" at bounding box center [269, 82] width 250 height 17
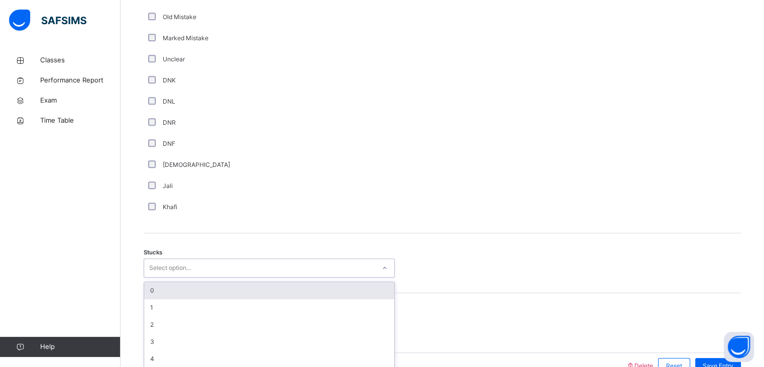
click at [186, 261] on div "Select option..." at bounding box center [269, 267] width 251 height 19
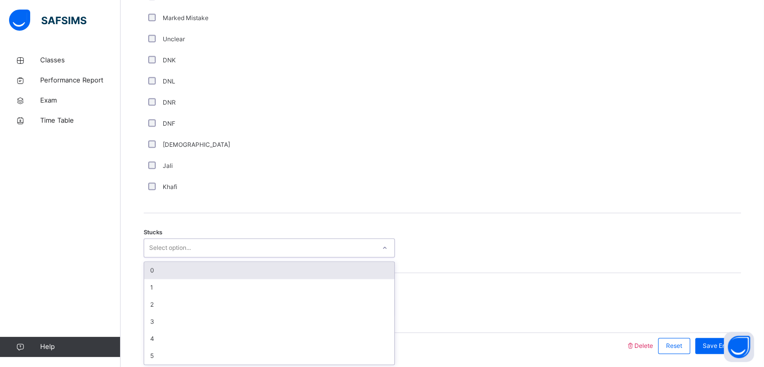
scroll to position [675, 0]
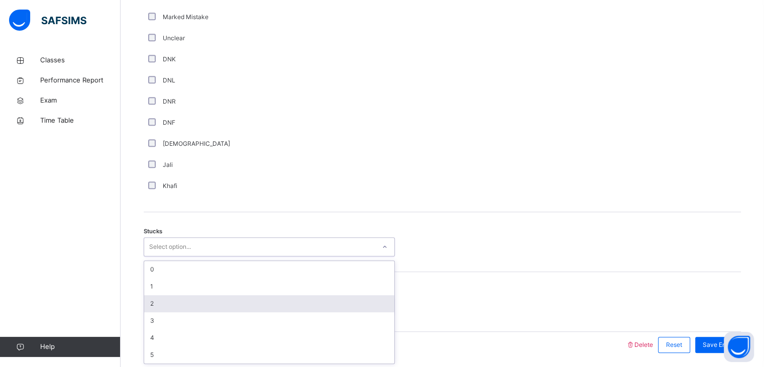
click at [187, 304] on div "2" at bounding box center [269, 303] width 250 height 17
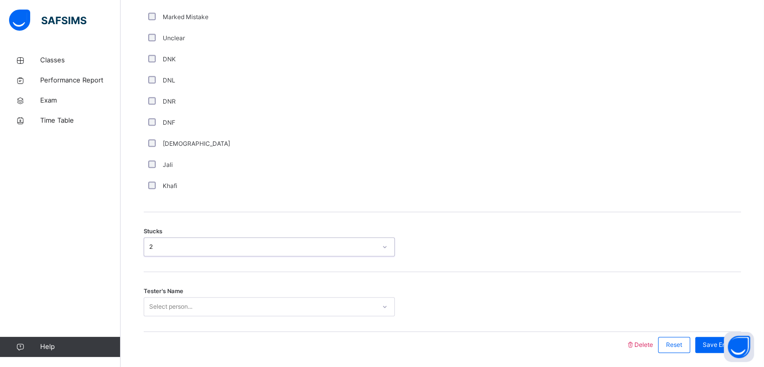
click at [275, 314] on div "Select person..." at bounding box center [269, 306] width 251 height 19
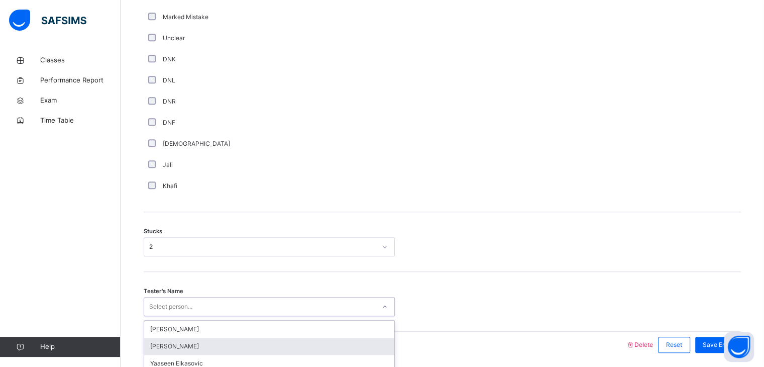
scroll to position [711, 0]
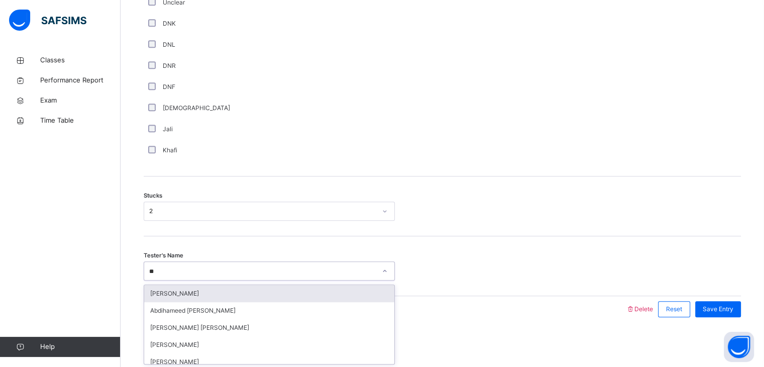
type input "***"
click at [375, 287] on div "[PERSON_NAME]" at bounding box center [269, 293] width 250 height 17
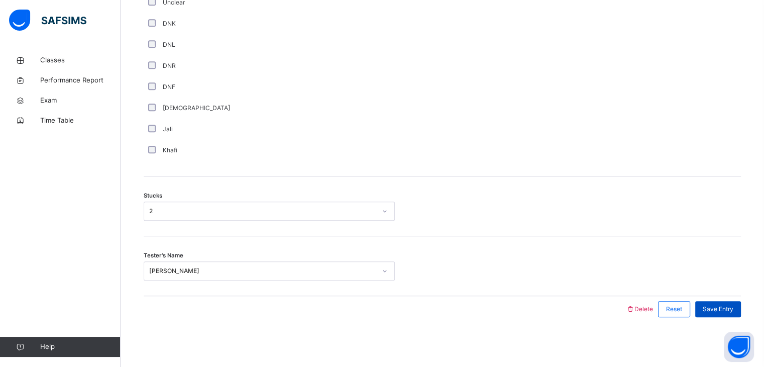
click at [737, 314] on div "Save Entry" at bounding box center [719, 309] width 46 height 16
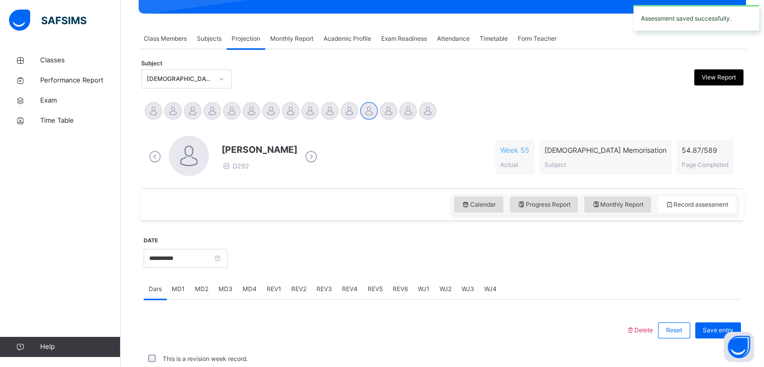
scroll to position [388, 0]
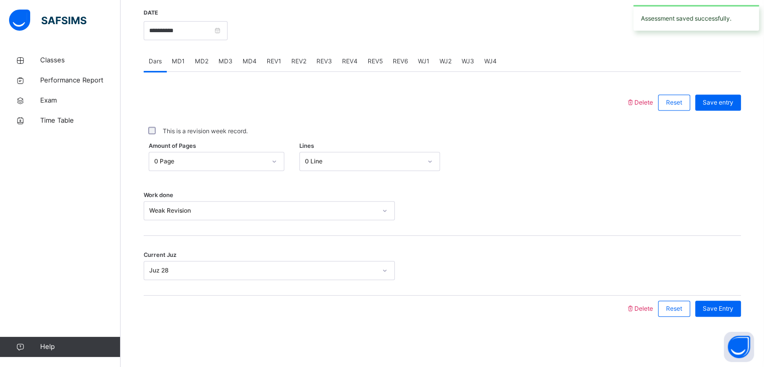
click at [273, 65] on span "REV1" at bounding box center [274, 61] width 15 height 9
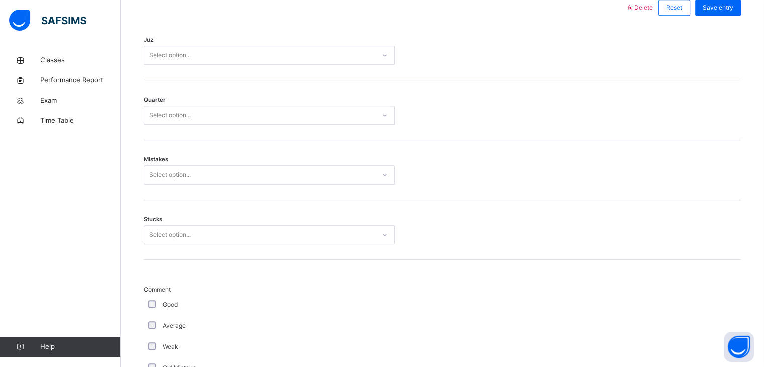
scroll to position [478, 0]
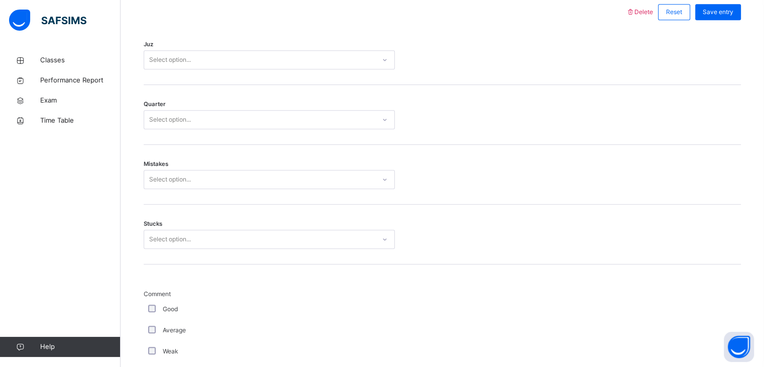
click at [220, 57] on div "Select option..." at bounding box center [259, 60] width 231 height 16
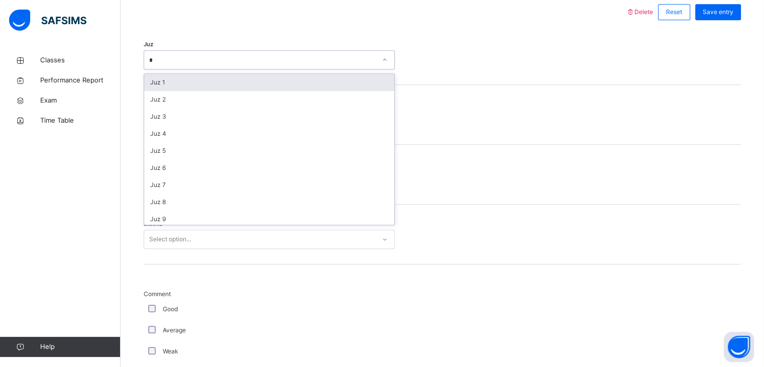
type input "**"
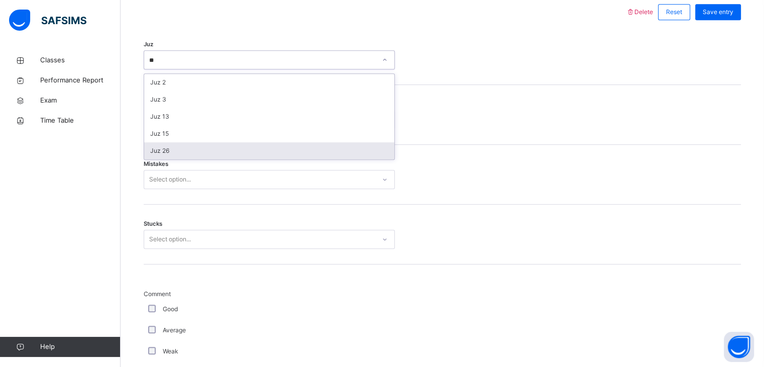
click at [245, 149] on div "Juz 26" at bounding box center [269, 150] width 250 height 17
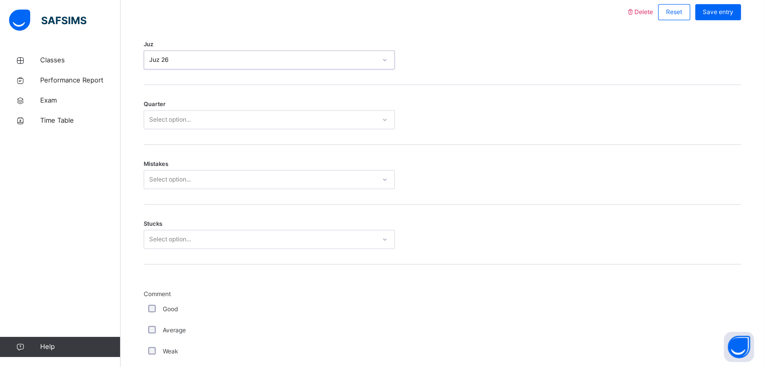
click at [260, 124] on div "Select option..." at bounding box center [259, 120] width 231 height 16
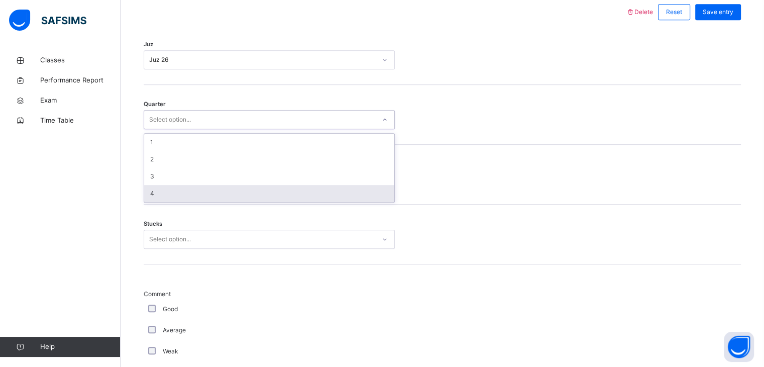
click at [238, 189] on div "4" at bounding box center [269, 193] width 250 height 17
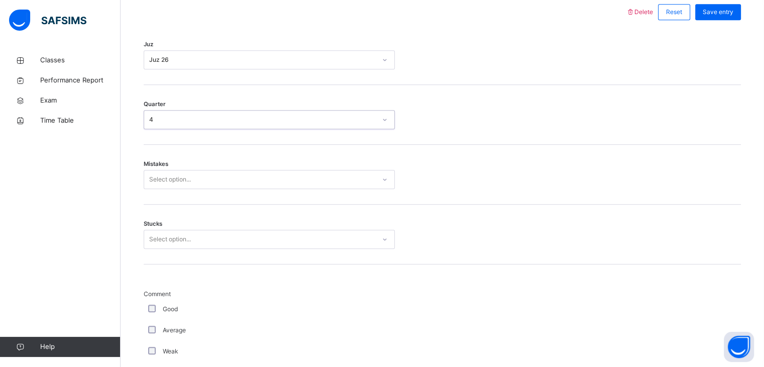
click at [233, 176] on div "Select option..." at bounding box center [259, 180] width 231 height 16
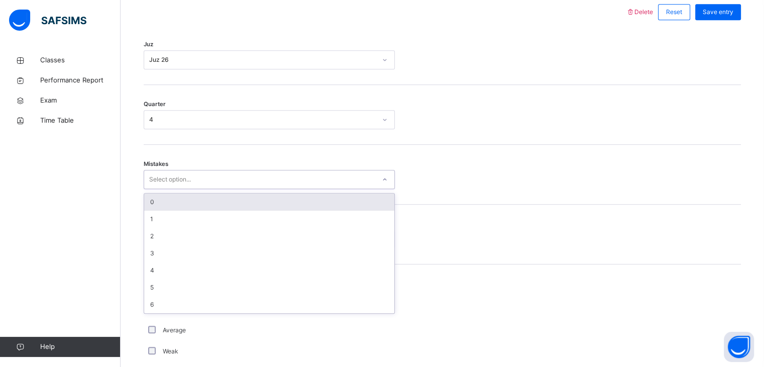
click at [233, 200] on div "0" at bounding box center [269, 201] width 250 height 17
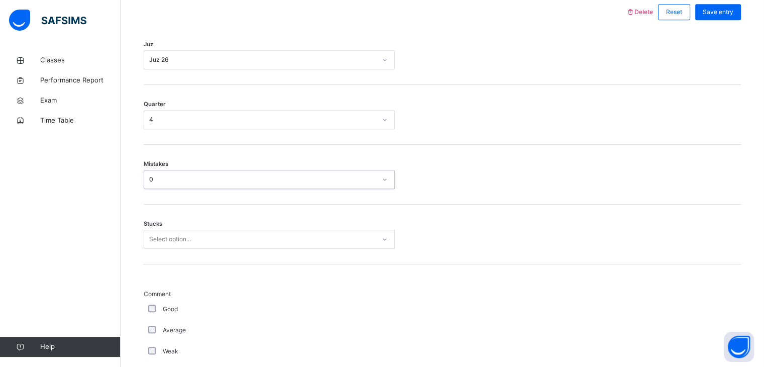
click at [238, 235] on div "Select option..." at bounding box center [259, 240] width 231 height 16
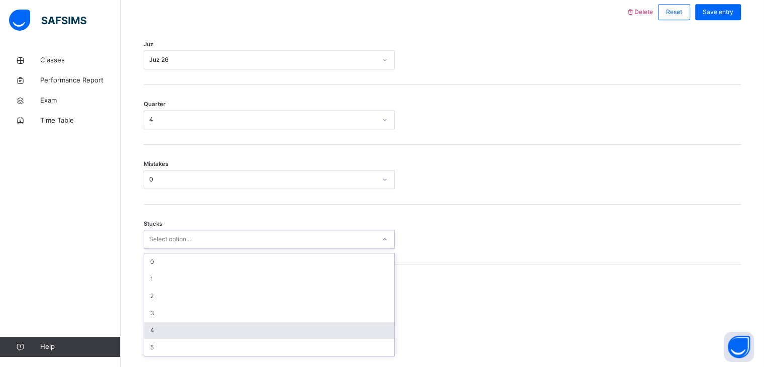
click at [224, 326] on div "4" at bounding box center [269, 330] width 250 height 17
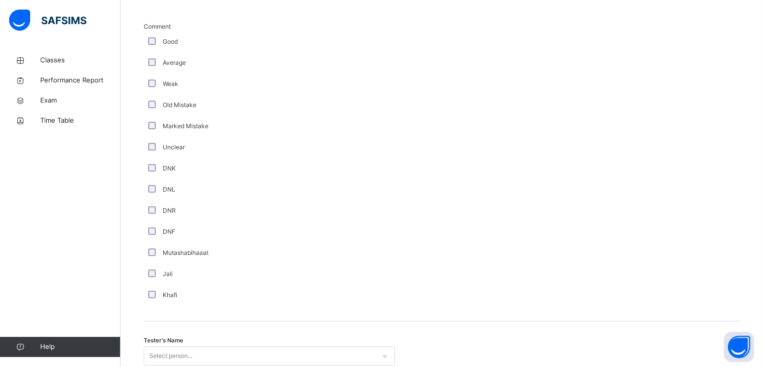
scroll to position [746, 0]
click at [224, 326] on div "Tester's Name Select person..." at bounding box center [443, 351] width 598 height 60
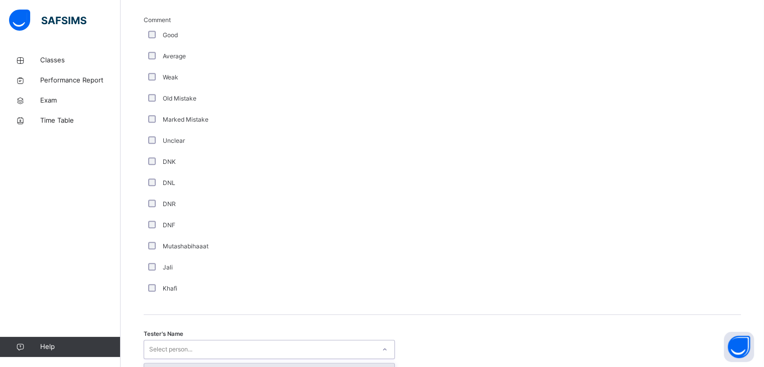
click at [228, 342] on div "option [PERSON_NAME] focused, 1 of 94. 94 results available. Use Up and Down to…" at bounding box center [269, 349] width 251 height 19
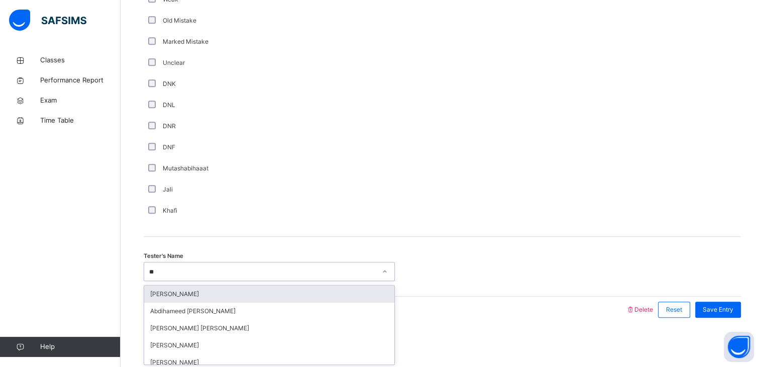
type input "***"
click at [250, 289] on div "[PERSON_NAME]" at bounding box center [269, 293] width 250 height 17
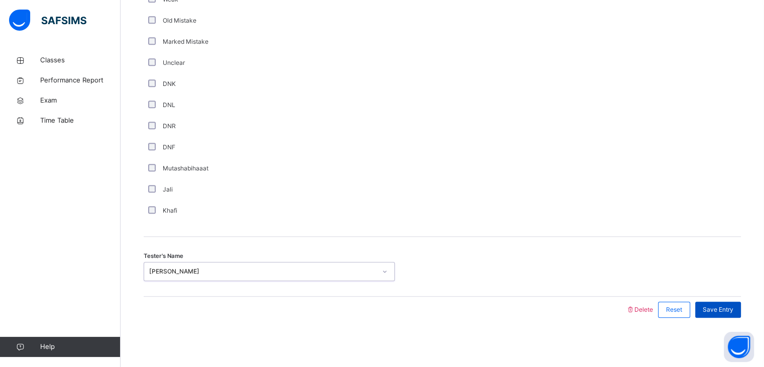
click at [727, 310] on span "Save Entry" at bounding box center [718, 309] width 31 height 9
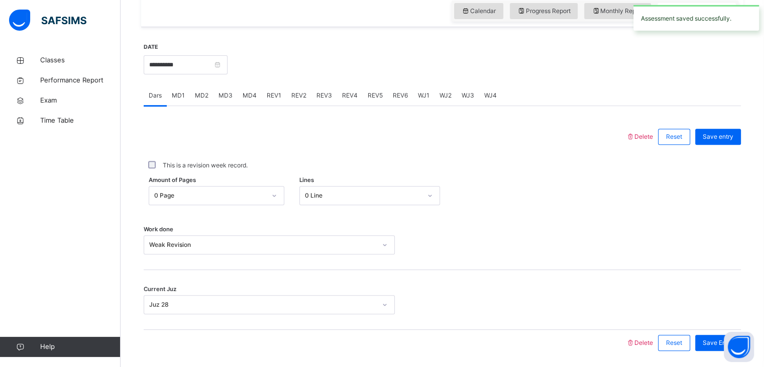
scroll to position [352, 0]
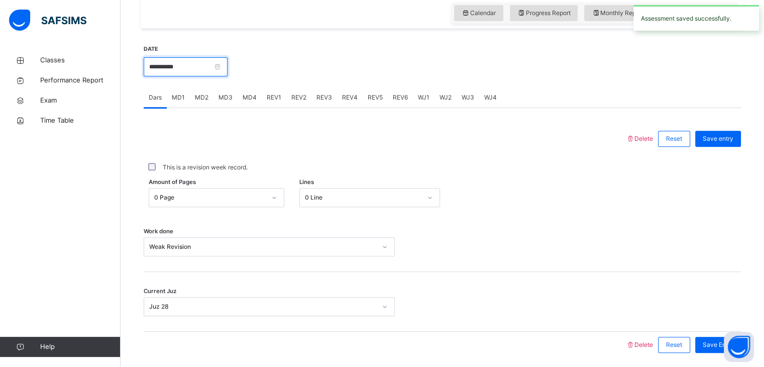
click at [225, 61] on input "**********" at bounding box center [186, 66] width 84 height 19
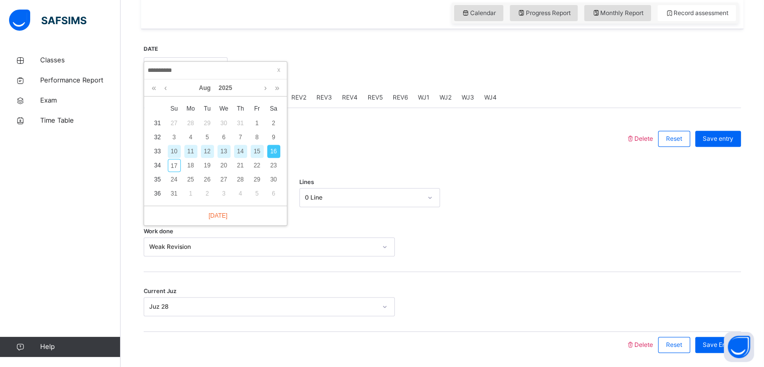
click at [242, 149] on div "14" at bounding box center [240, 151] width 13 height 13
type input "**********"
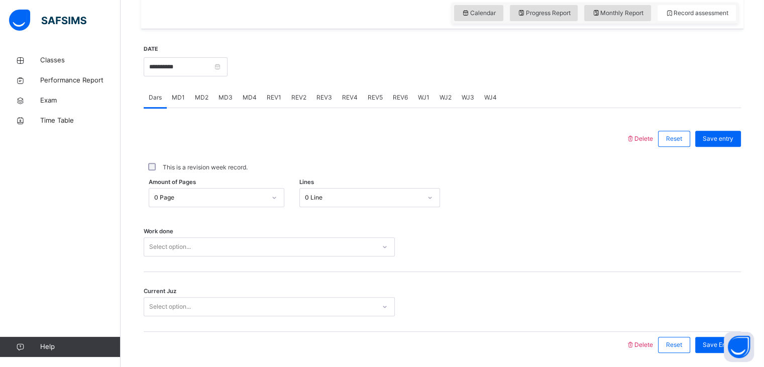
click at [212, 203] on div "0 Page" at bounding box center [207, 198] width 116 height 16
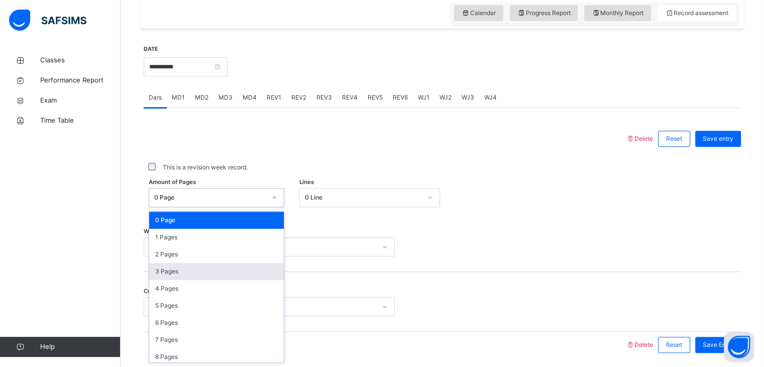
click at [215, 269] on div "3 Pages" at bounding box center [216, 271] width 135 height 17
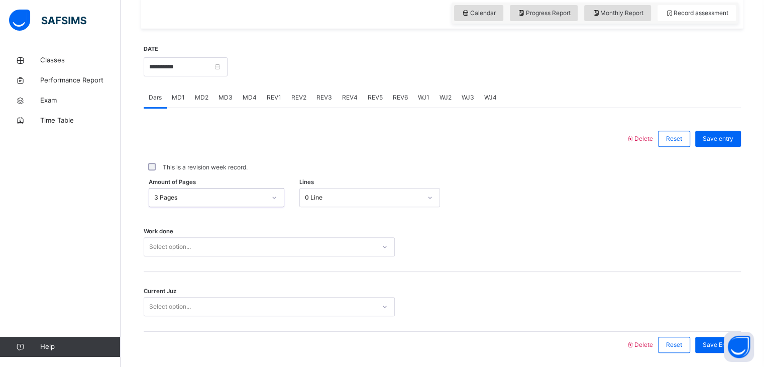
click at [213, 247] on div "Select option..." at bounding box center [269, 246] width 251 height 19
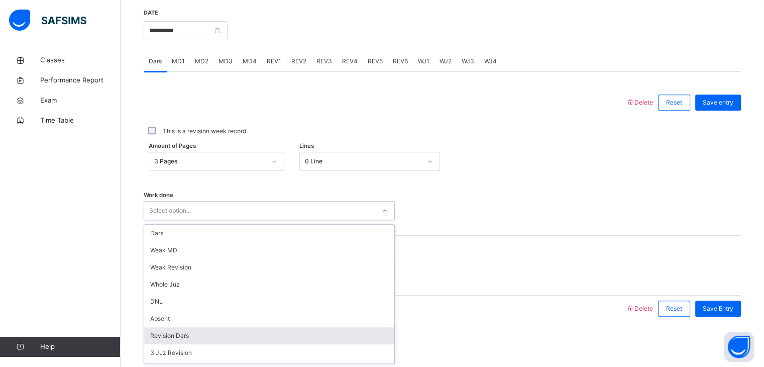
click at [202, 338] on div "Revision Dars" at bounding box center [269, 335] width 250 height 17
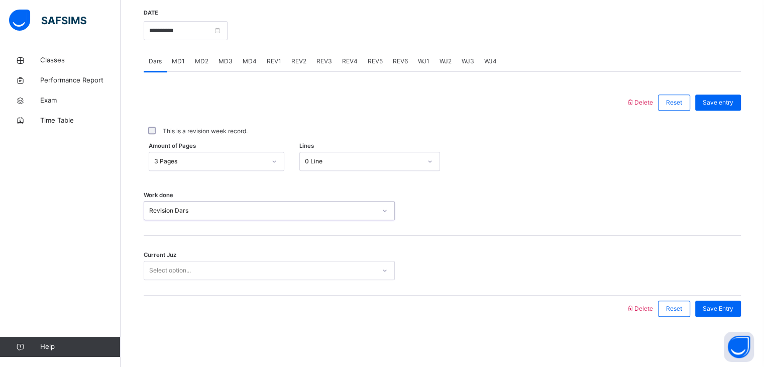
click at [239, 270] on div "Select option..." at bounding box center [259, 271] width 231 height 16
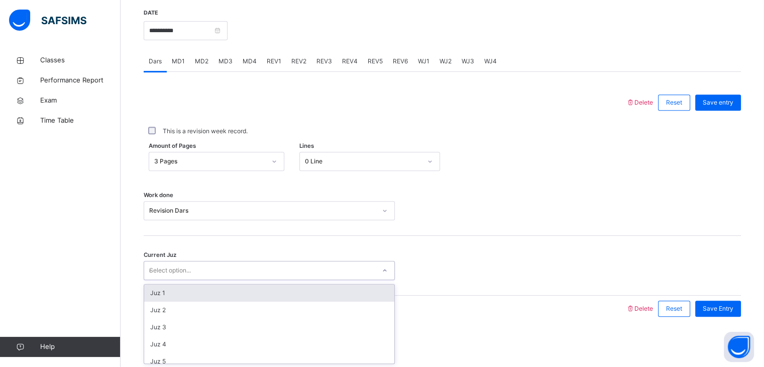
type input "**"
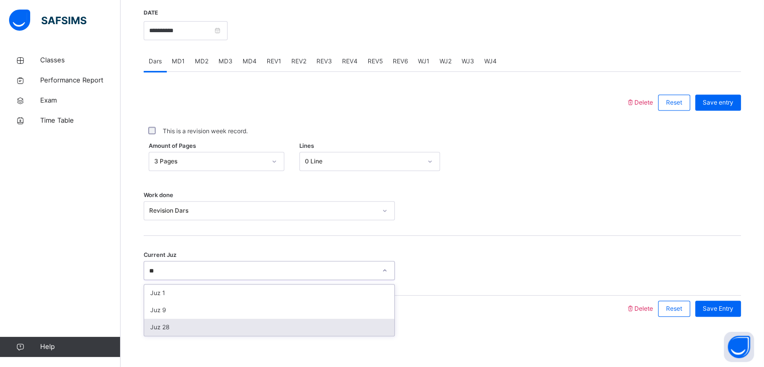
click at [257, 331] on div "Juz 28" at bounding box center [269, 327] width 250 height 17
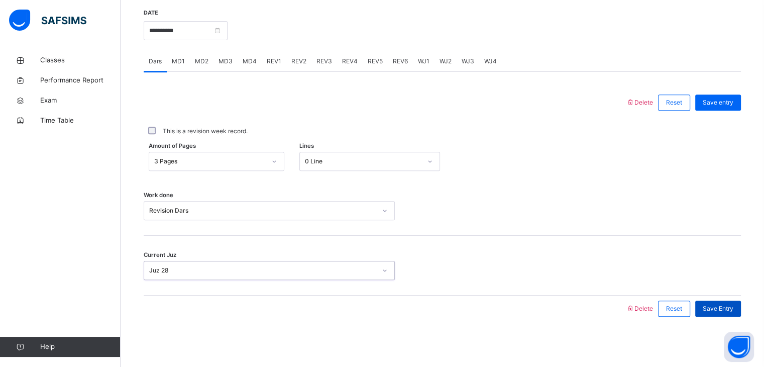
click at [734, 312] on span "Save Entry" at bounding box center [718, 308] width 31 height 9
click at [198, 61] on span "MD2" at bounding box center [202, 61] width 14 height 9
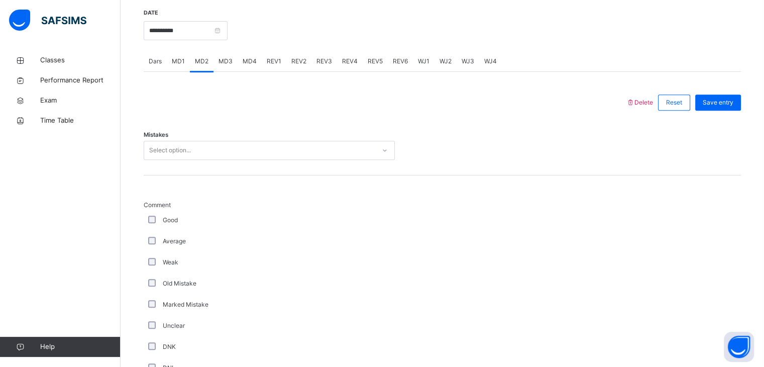
click at [228, 154] on div "Select option..." at bounding box center [259, 151] width 231 height 16
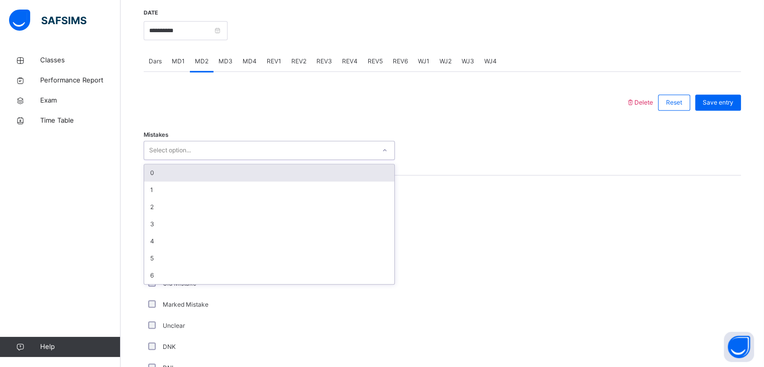
click at [226, 175] on div "0" at bounding box center [269, 172] width 250 height 17
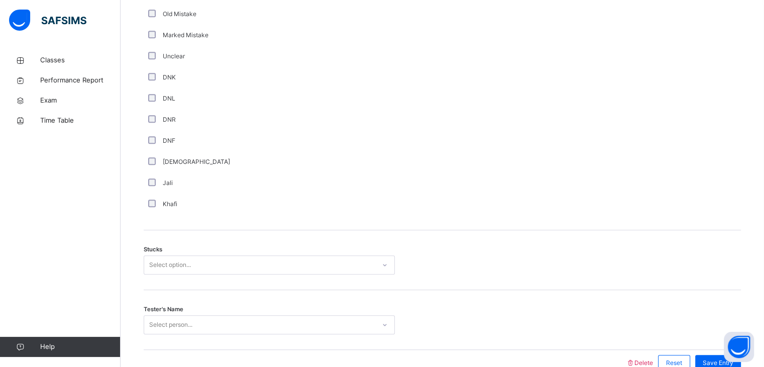
click at [196, 264] on div "Select option..." at bounding box center [269, 264] width 251 height 19
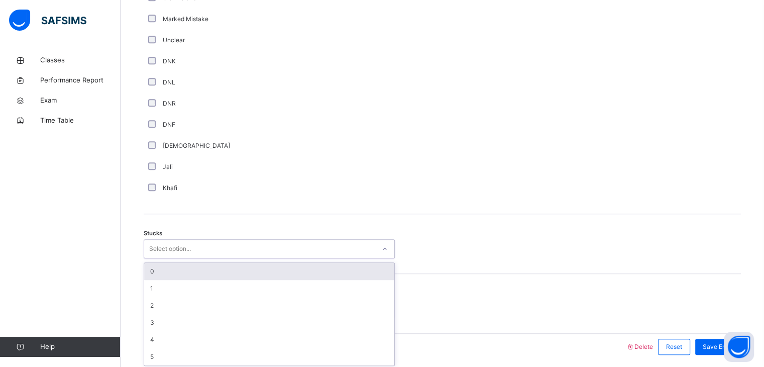
scroll to position [675, 0]
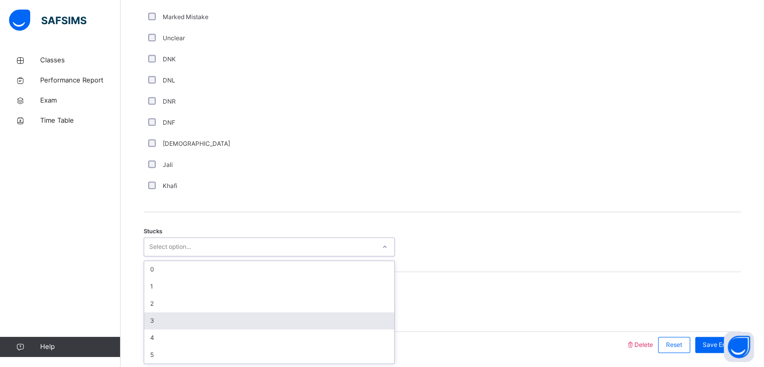
click at [193, 317] on div "3" at bounding box center [269, 320] width 250 height 17
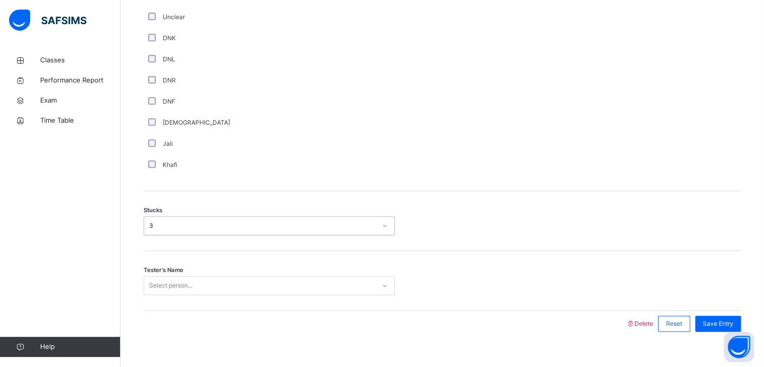
scroll to position [697, 0]
click at [193, 288] on div "Select person..." at bounding box center [269, 284] width 251 height 19
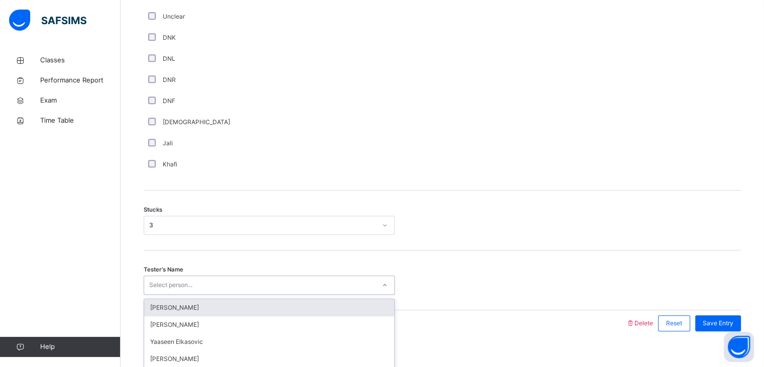
scroll to position [711, 0]
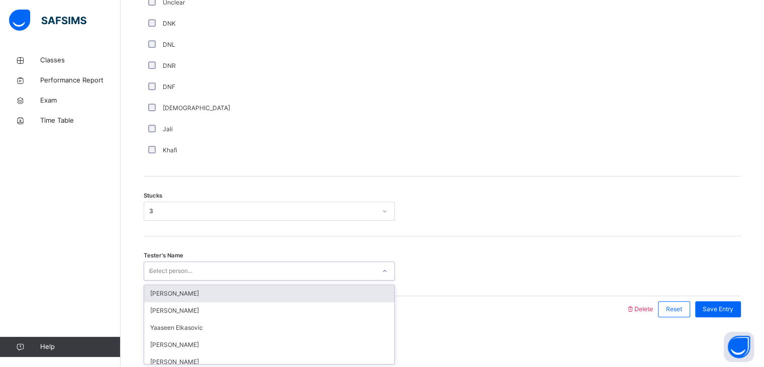
type input "****"
click at [326, 286] on div "[PERSON_NAME] [PERSON_NAME]" at bounding box center [269, 293] width 250 height 17
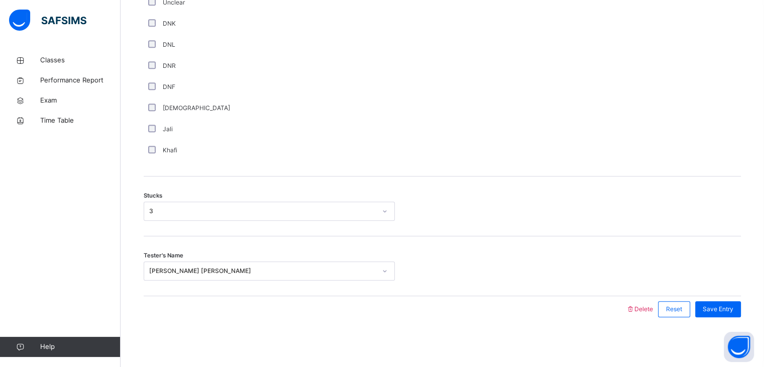
click at [329, 291] on div "Tester's Name [PERSON_NAME] [PERSON_NAME] ****" at bounding box center [443, 266] width 598 height 60
click at [728, 311] on span "Save Entry" at bounding box center [718, 309] width 31 height 9
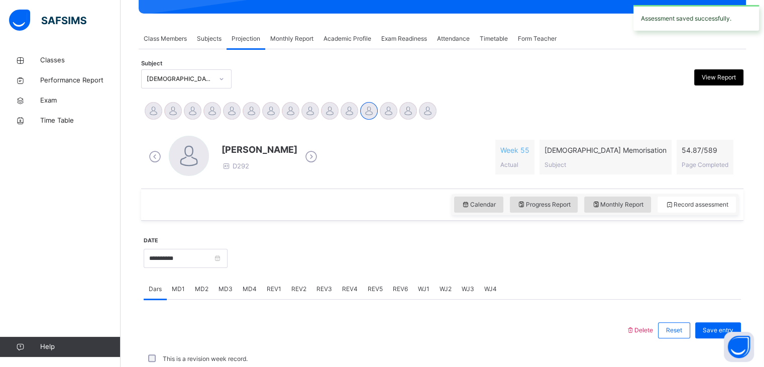
scroll to position [388, 0]
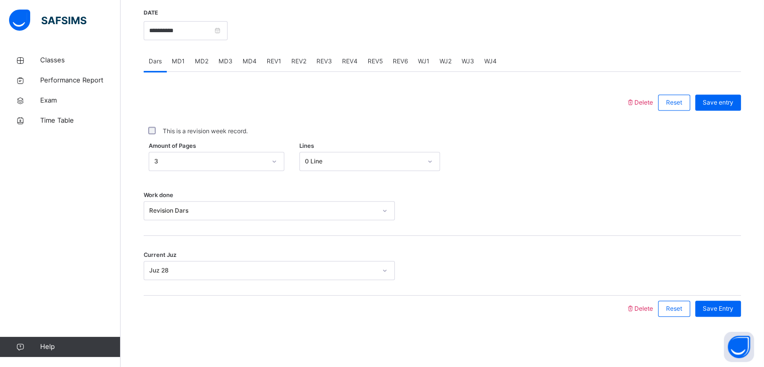
click at [252, 57] on span "MD4" at bounding box center [250, 61] width 14 height 9
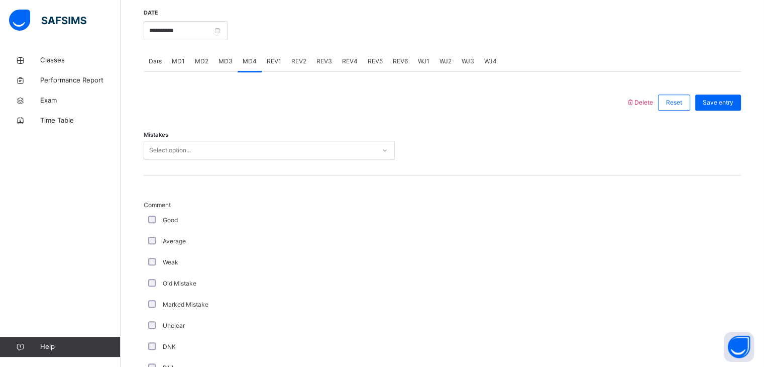
scroll to position [711, 0]
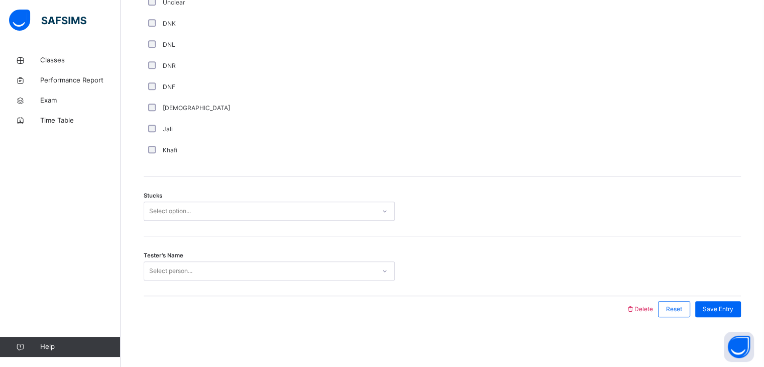
click at [226, 208] on div "Select option..." at bounding box center [259, 212] width 231 height 16
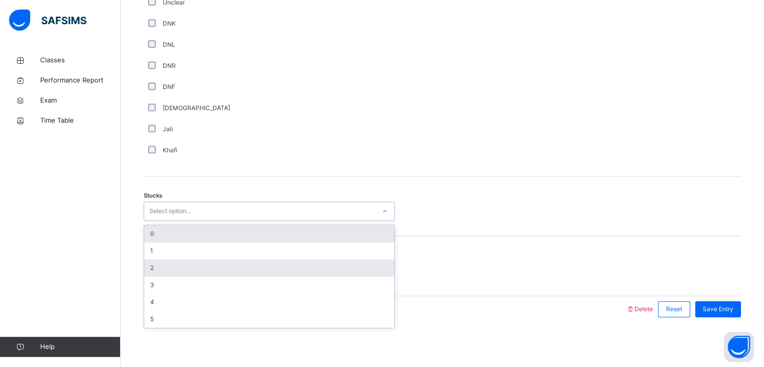
click at [207, 267] on div "2" at bounding box center [269, 267] width 250 height 17
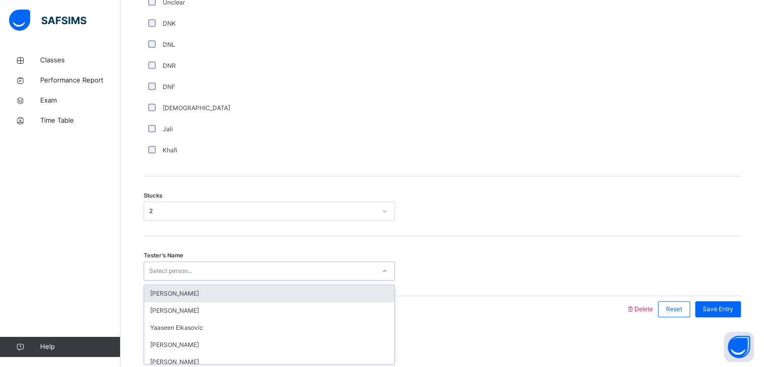
click at [207, 267] on div "Select person..." at bounding box center [259, 271] width 231 height 16
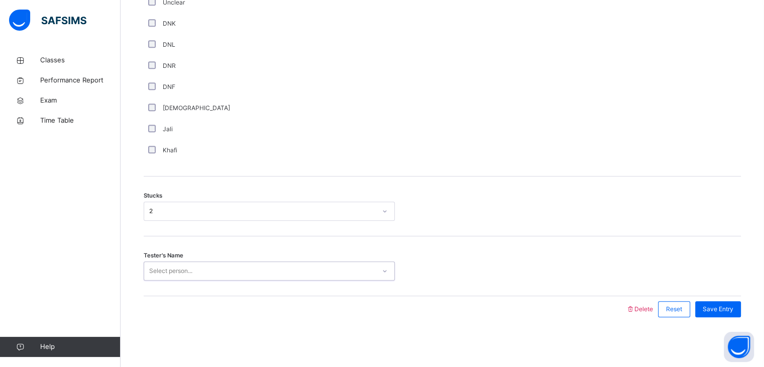
click at [207, 267] on div "Select person..." at bounding box center [259, 271] width 231 height 16
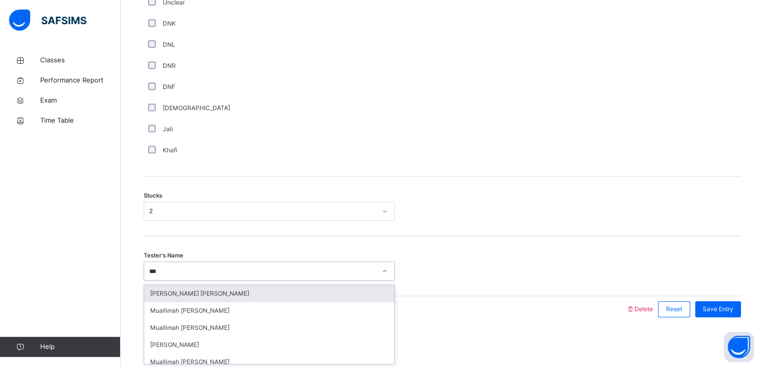
type input "****"
click at [231, 293] on div "[PERSON_NAME] [PERSON_NAME]" at bounding box center [269, 293] width 250 height 17
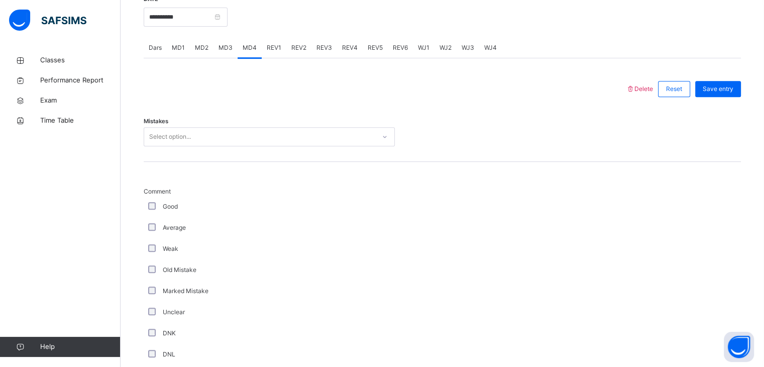
scroll to position [327, 0]
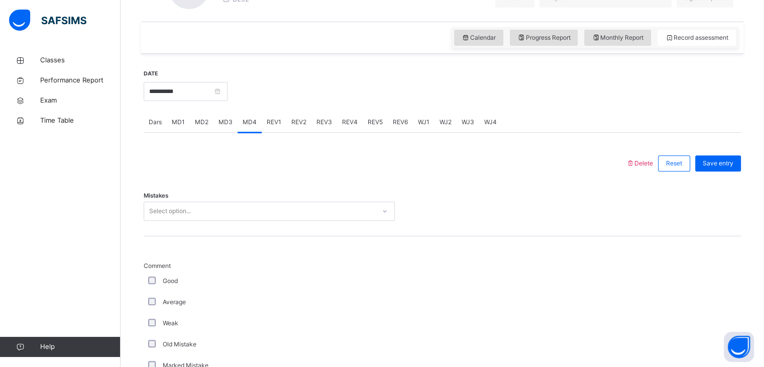
click at [283, 214] on div "Select option..." at bounding box center [259, 212] width 231 height 16
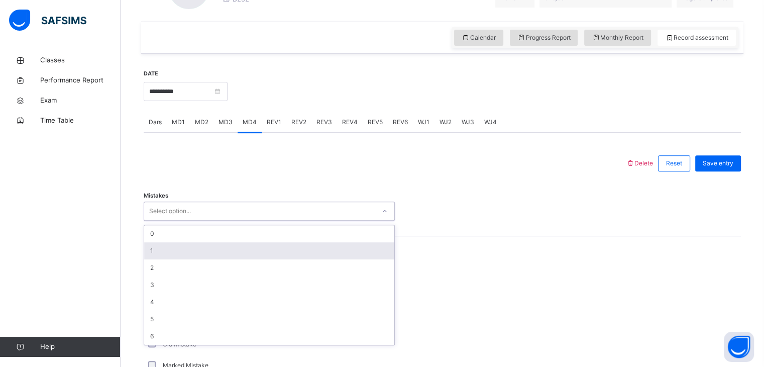
click at [238, 248] on div "1" at bounding box center [269, 250] width 250 height 17
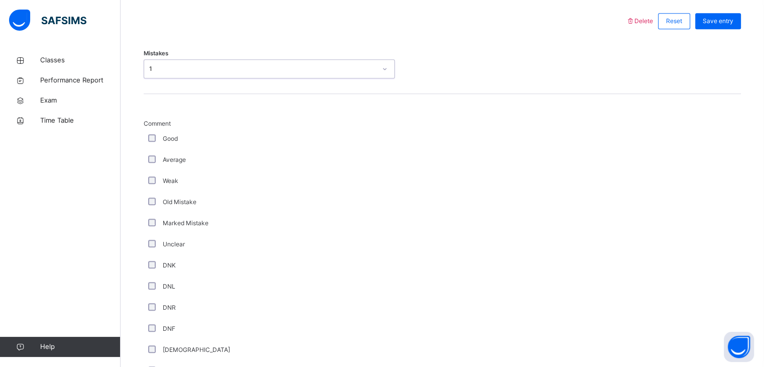
scroll to position [711, 0]
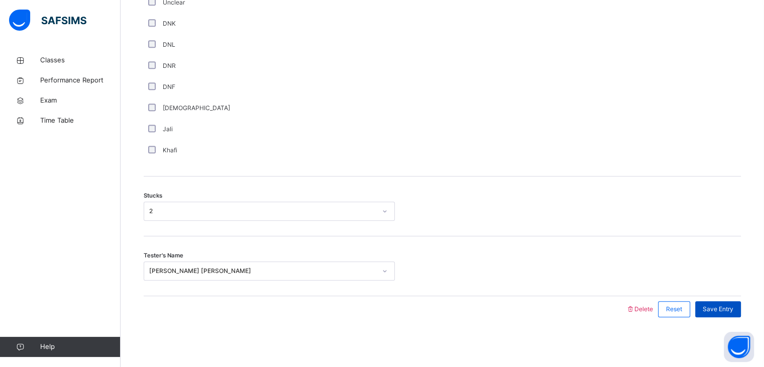
click at [723, 308] on span "Save Entry" at bounding box center [718, 309] width 31 height 9
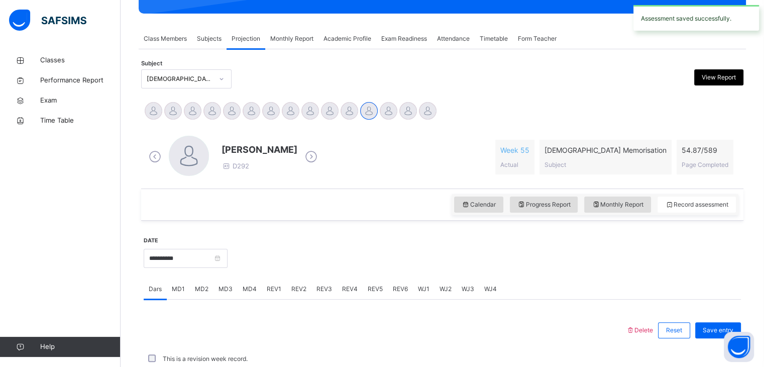
scroll to position [388, 0]
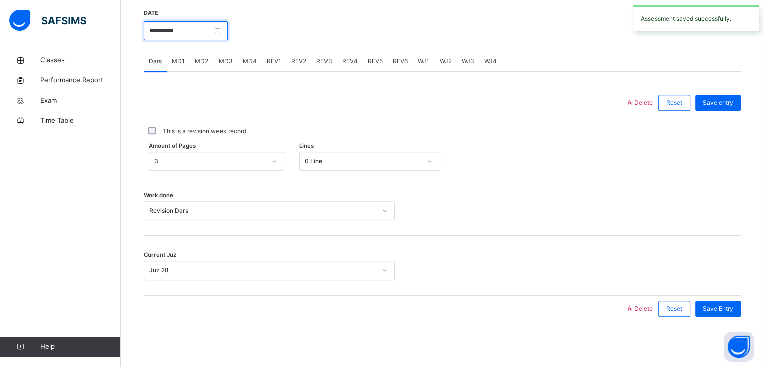
click at [213, 22] on input "**********" at bounding box center [186, 30] width 84 height 19
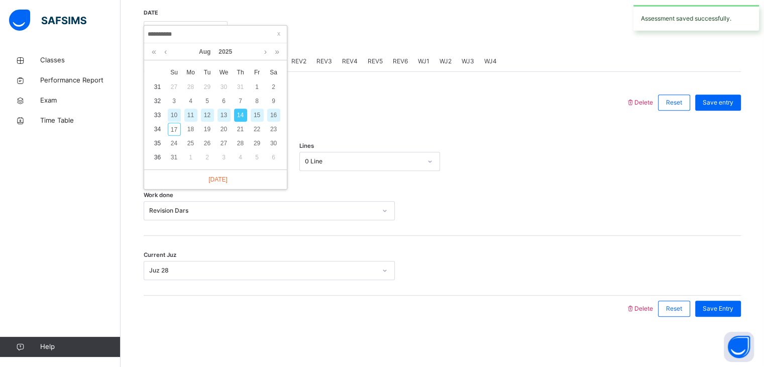
click at [207, 111] on div "12" at bounding box center [207, 115] width 13 height 13
type input "**********"
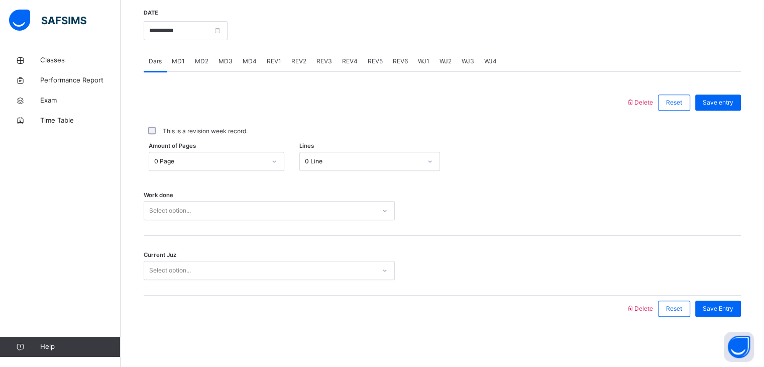
click at [268, 204] on div "Select option..." at bounding box center [259, 211] width 231 height 16
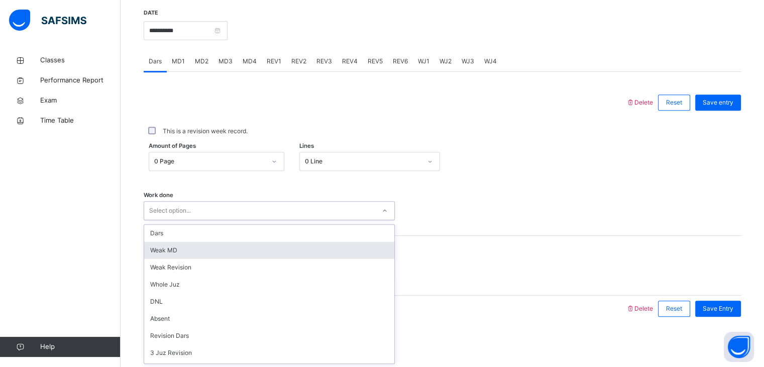
click at [251, 246] on div "Weak MD" at bounding box center [269, 250] width 250 height 17
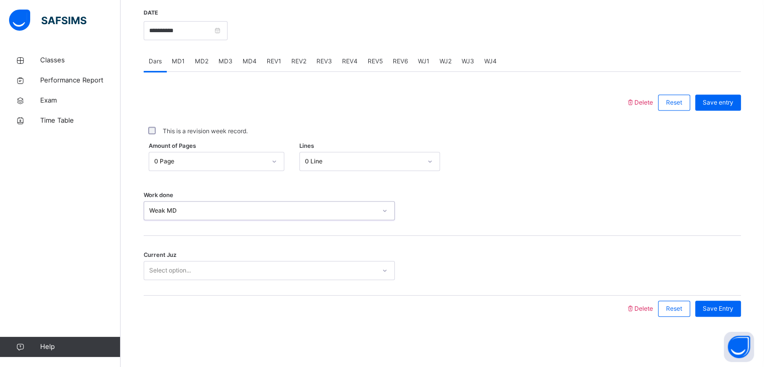
click at [253, 261] on div "Select option..." at bounding box center [269, 270] width 251 height 19
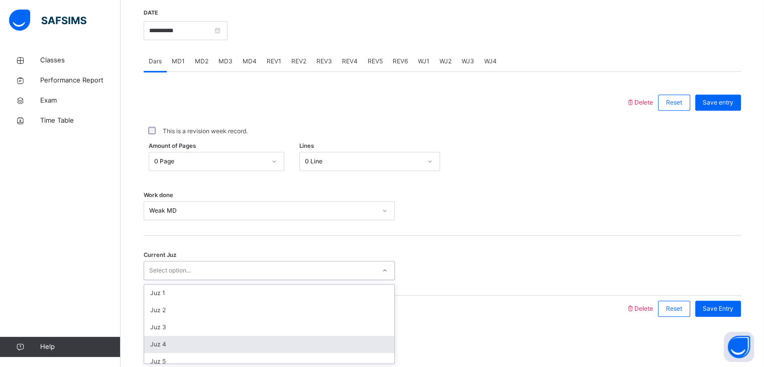
scroll to position [434, 0]
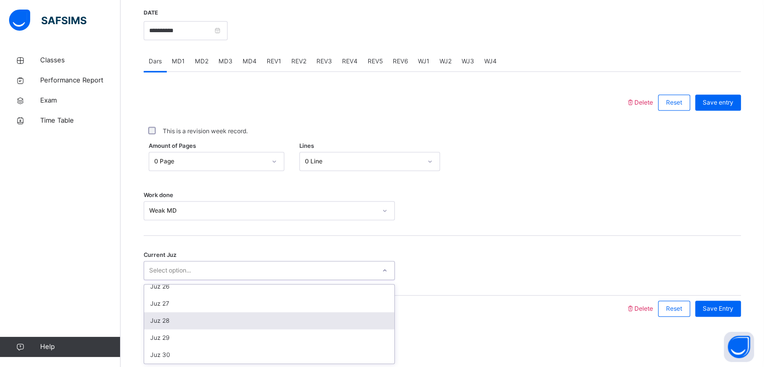
click at [266, 316] on div "Juz 28" at bounding box center [269, 320] width 250 height 17
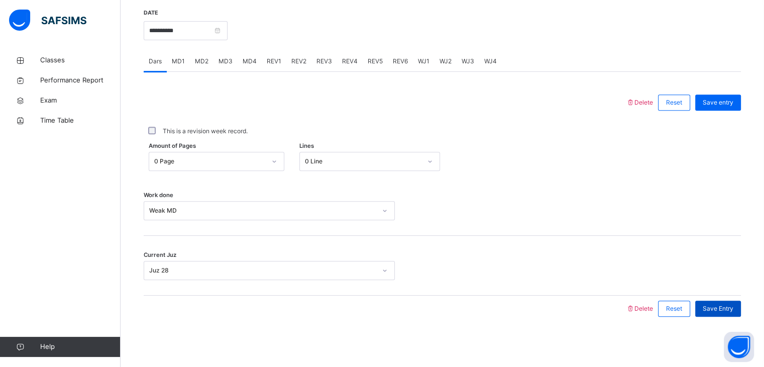
click at [727, 304] on span "Save Entry" at bounding box center [718, 308] width 31 height 9
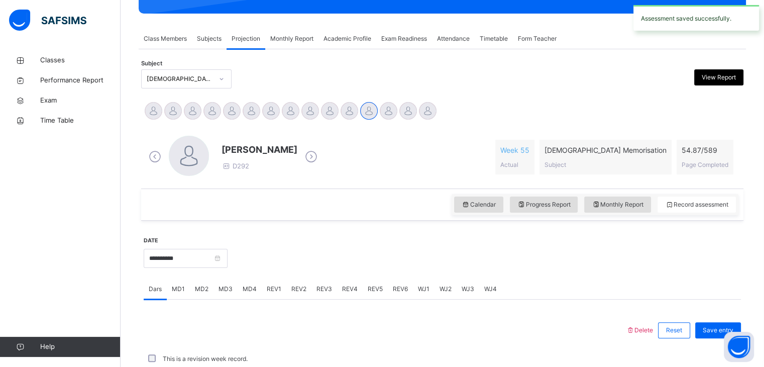
scroll to position [388, 0]
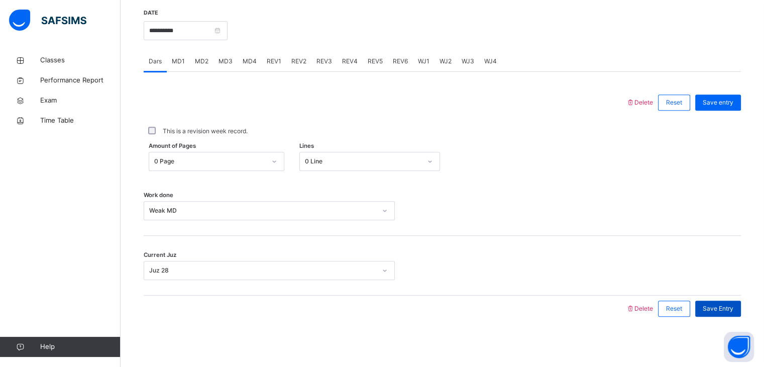
click at [729, 305] on span "Save Entry" at bounding box center [718, 308] width 31 height 9
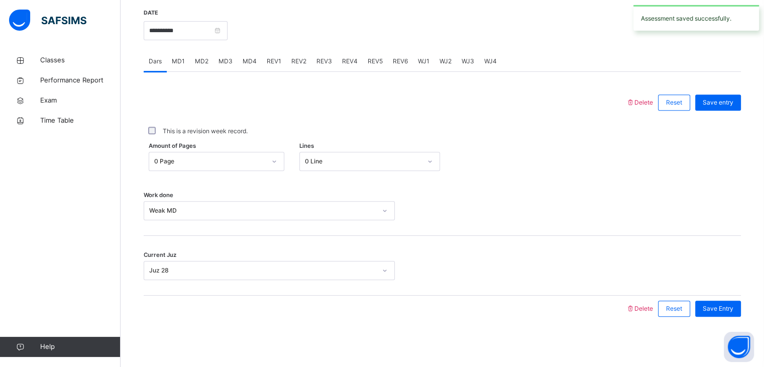
click at [199, 61] on span "MD2" at bounding box center [202, 61] width 14 height 9
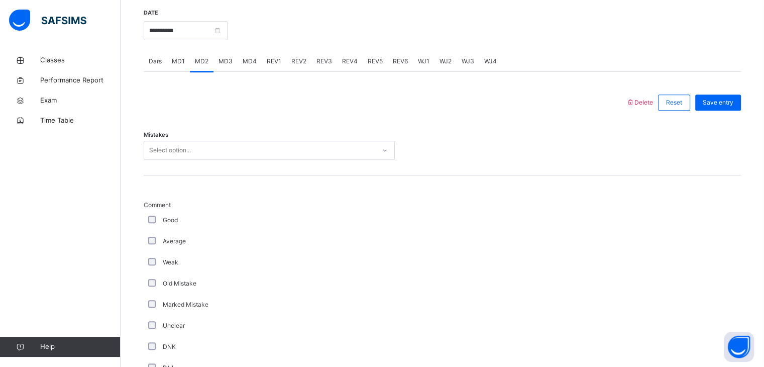
click at [205, 141] on div "Select option..." at bounding box center [269, 150] width 251 height 19
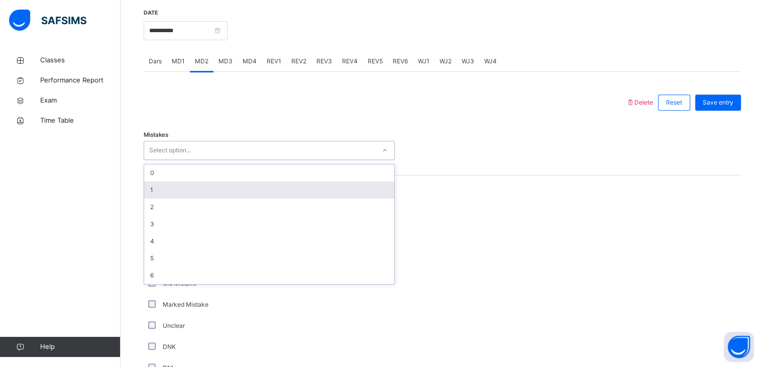
click at [197, 189] on div "1" at bounding box center [269, 189] width 250 height 17
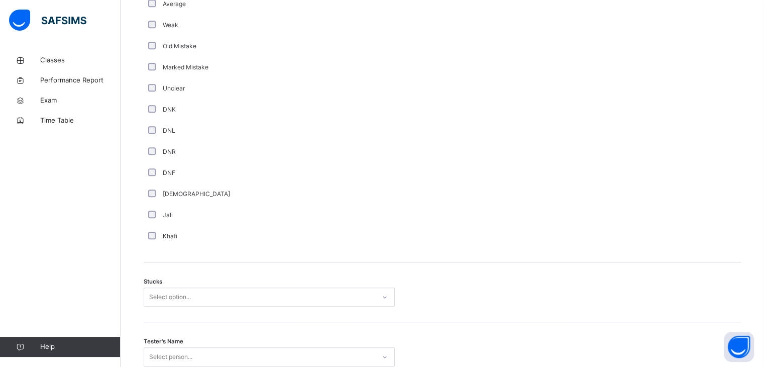
scroll to position [711, 0]
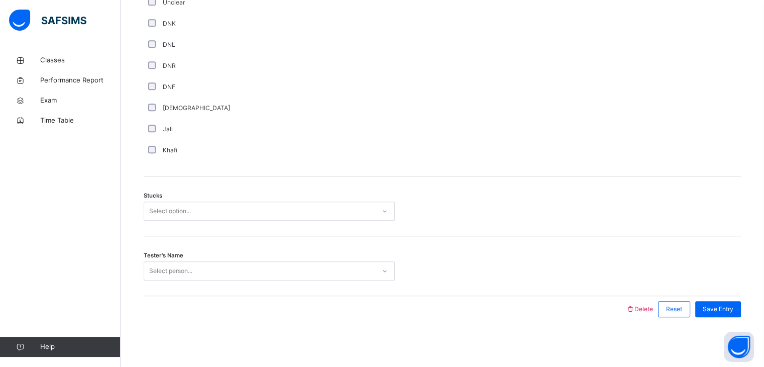
click at [203, 211] on div "Select option..." at bounding box center [259, 212] width 231 height 16
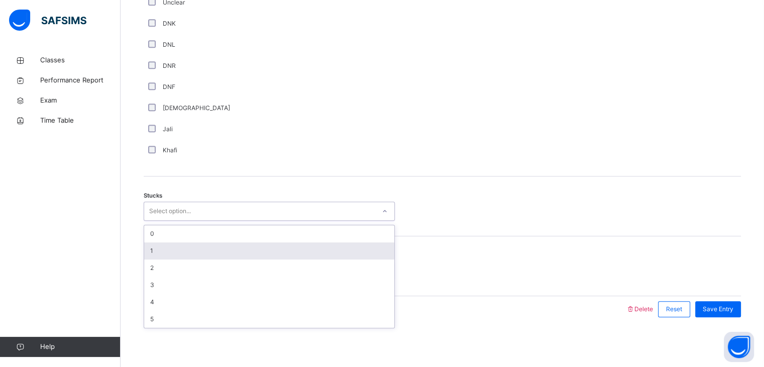
click at [196, 253] on div "1" at bounding box center [269, 250] width 250 height 17
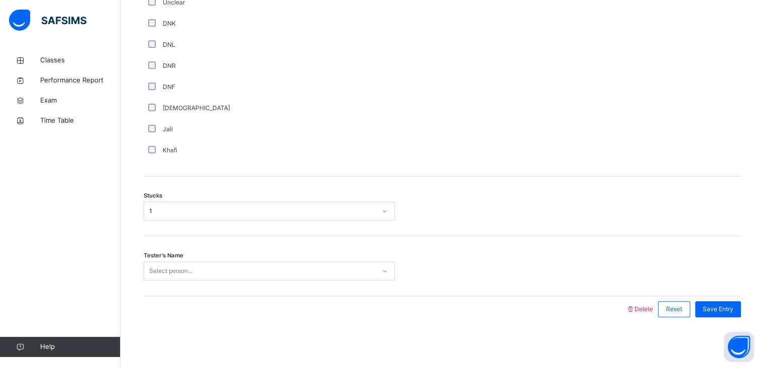
click at [183, 269] on div "Select person..." at bounding box center [170, 270] width 43 height 19
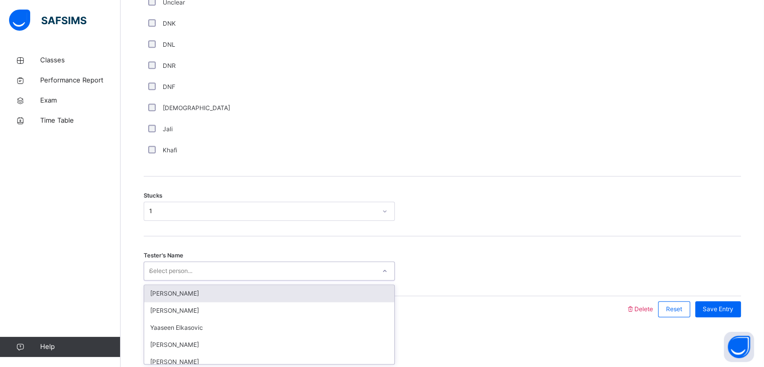
type input "***"
click at [216, 296] on div "[PERSON_NAME]" at bounding box center [269, 293] width 250 height 17
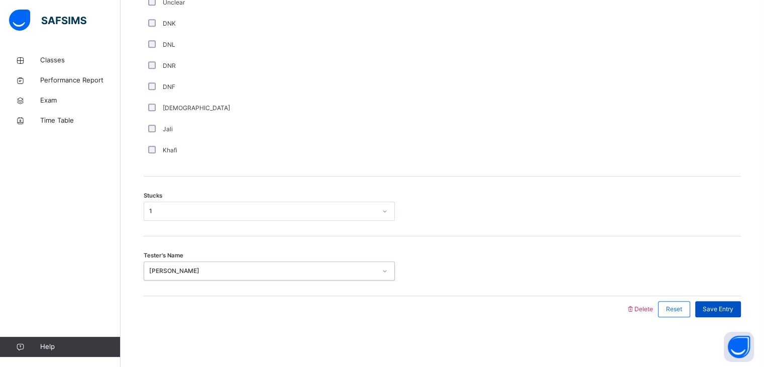
click at [726, 306] on span "Save Entry" at bounding box center [718, 309] width 31 height 9
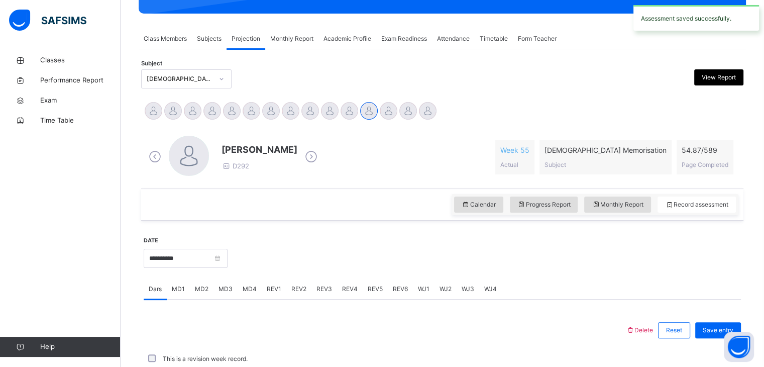
scroll to position [388, 0]
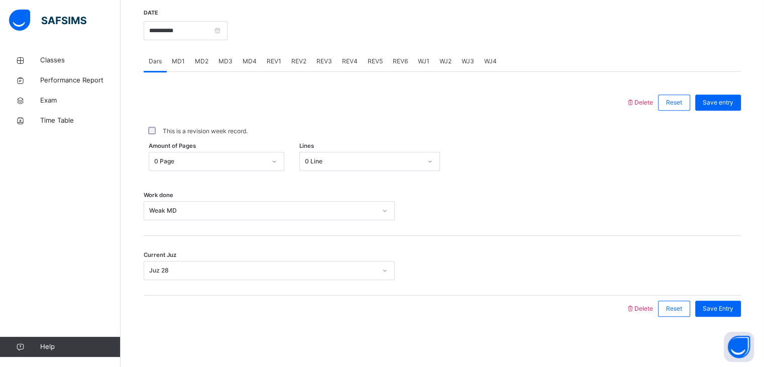
click at [250, 59] on span "MD4" at bounding box center [250, 61] width 14 height 9
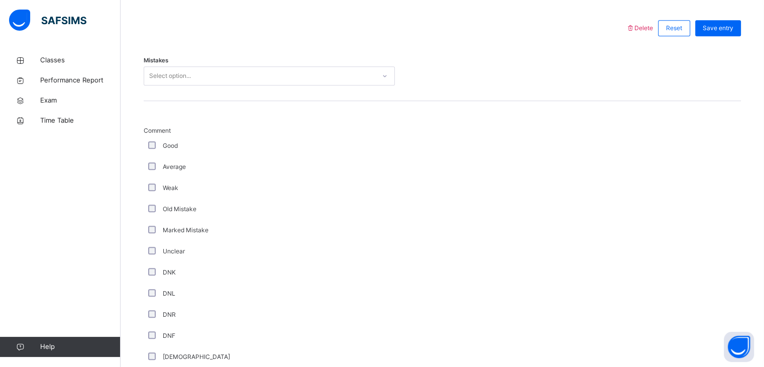
scroll to position [460, 0]
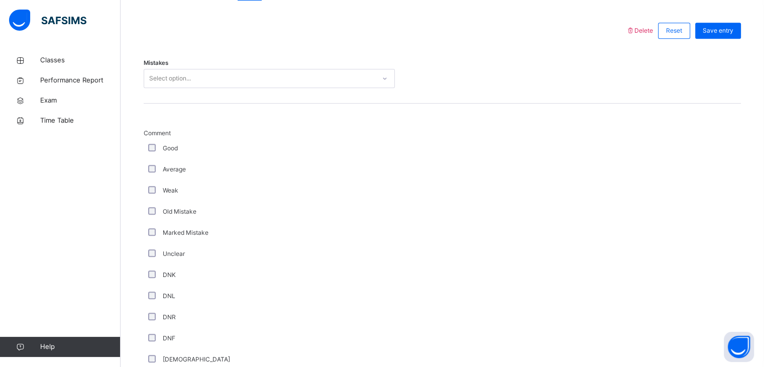
click at [203, 80] on div "Select option..." at bounding box center [259, 79] width 231 height 16
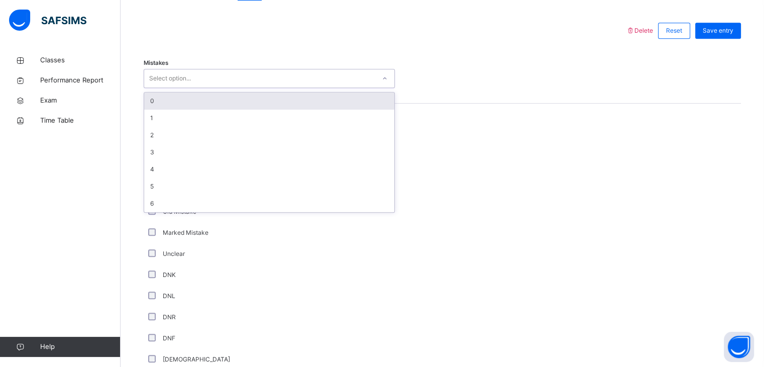
click at [201, 101] on div "0" at bounding box center [269, 100] width 250 height 17
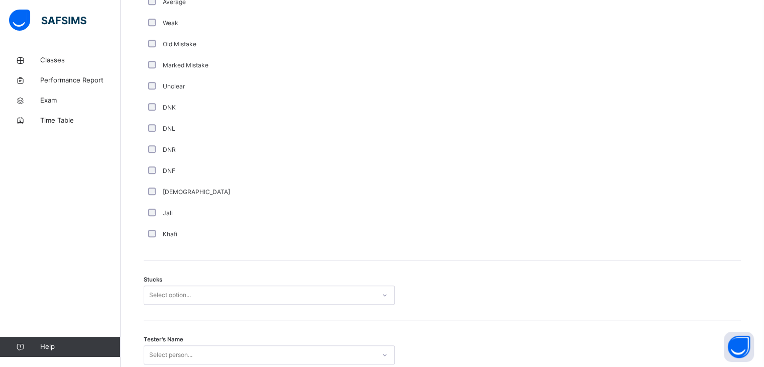
scroll to position [628, 0]
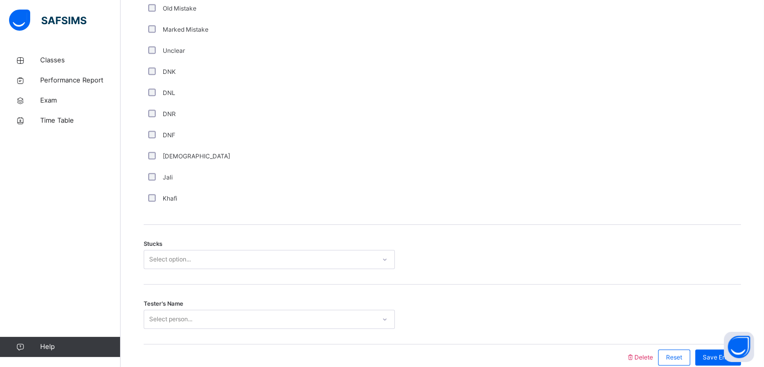
click at [197, 269] on div "Select option..." at bounding box center [269, 259] width 251 height 19
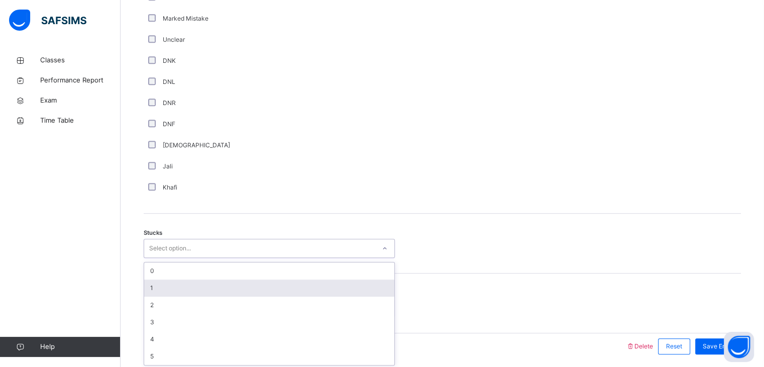
scroll to position [675, 0]
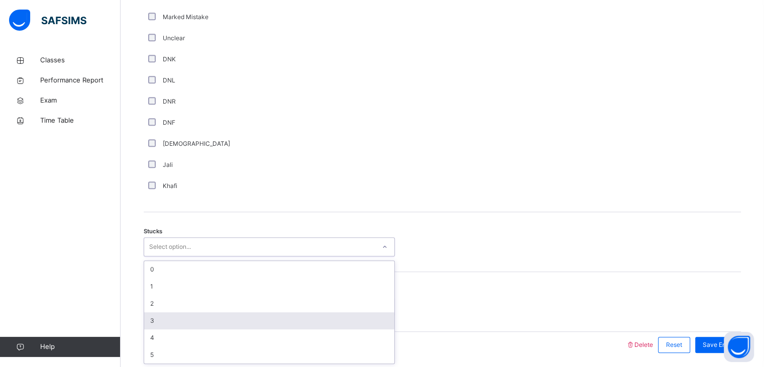
click at [185, 318] on div "3" at bounding box center [269, 320] width 250 height 17
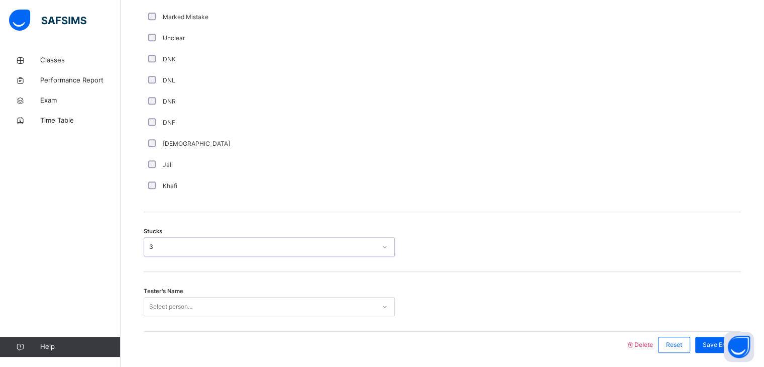
click at [185, 311] on div "Select person..." at bounding box center [269, 306] width 251 height 19
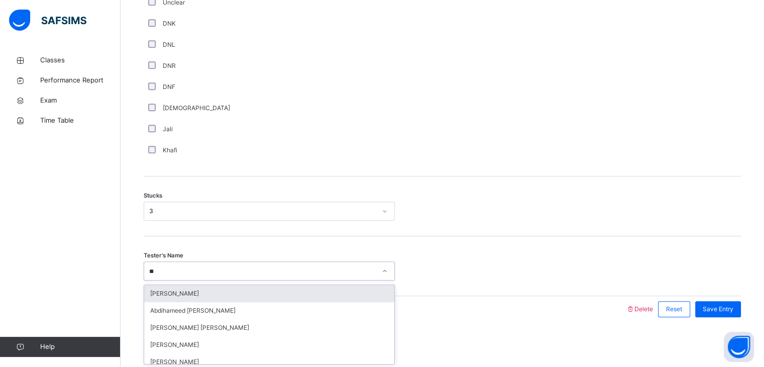
type input "***"
click at [197, 296] on div "[PERSON_NAME]" at bounding box center [269, 293] width 250 height 17
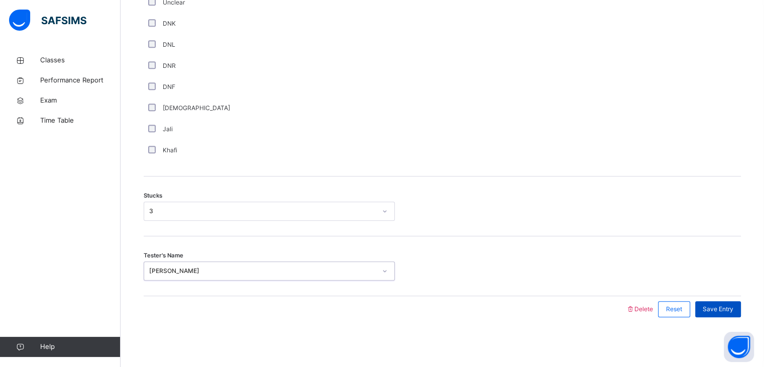
click at [720, 313] on div "Save Entry" at bounding box center [719, 309] width 46 height 16
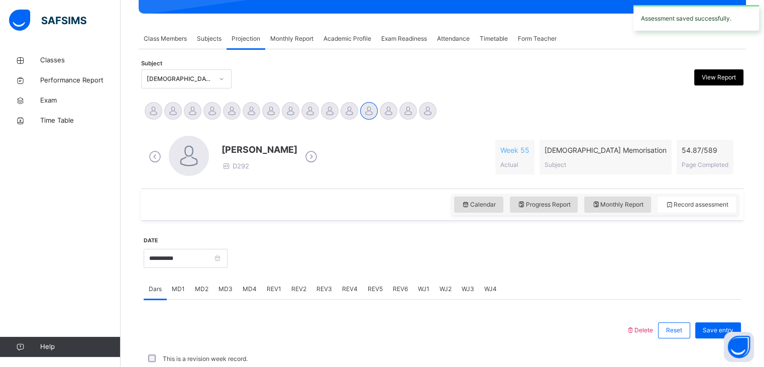
scroll to position [388, 0]
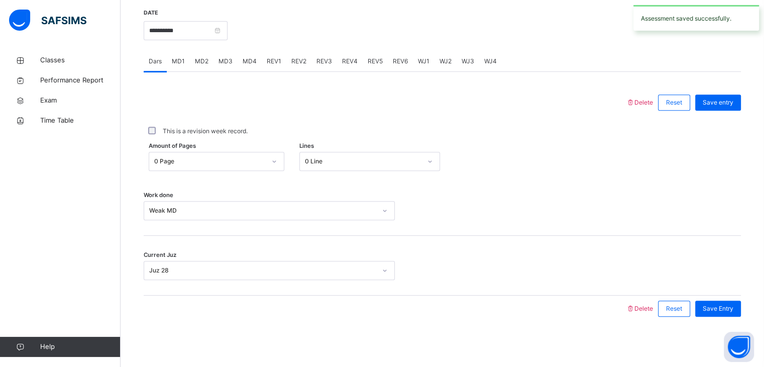
click at [208, 65] on div "MD2" at bounding box center [202, 61] width 24 height 20
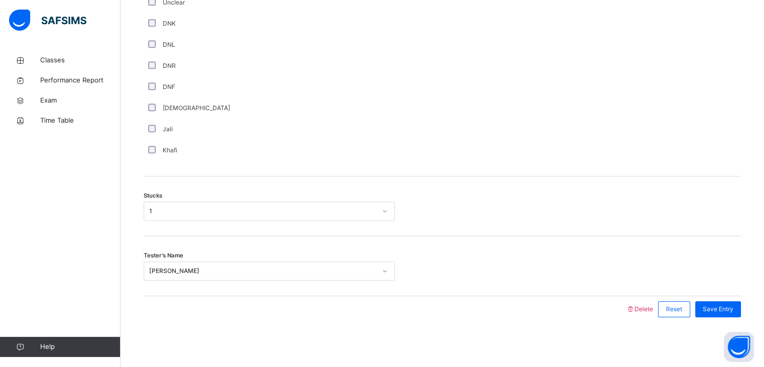
scroll to position [711, 0]
click at [728, 313] on span "Save Entry" at bounding box center [718, 309] width 31 height 9
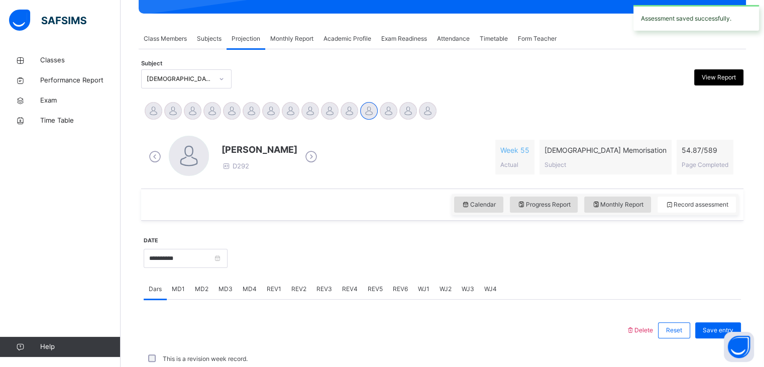
scroll to position [388, 0]
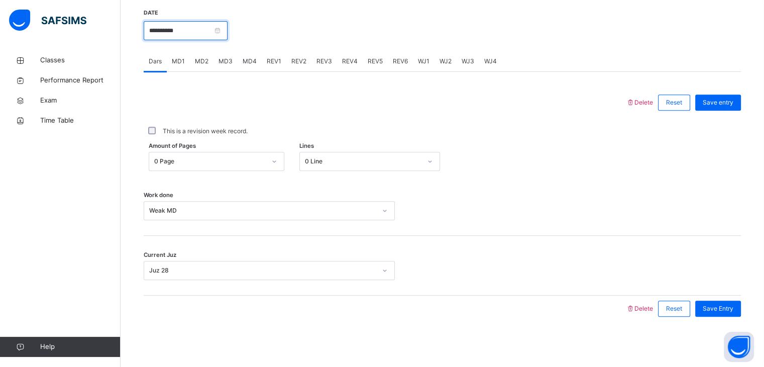
click at [209, 32] on input "**********" at bounding box center [186, 30] width 84 height 19
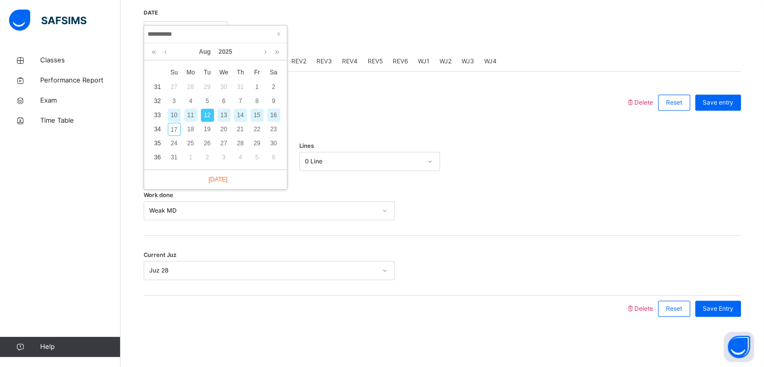
click at [174, 111] on div "10" at bounding box center [174, 115] width 13 height 13
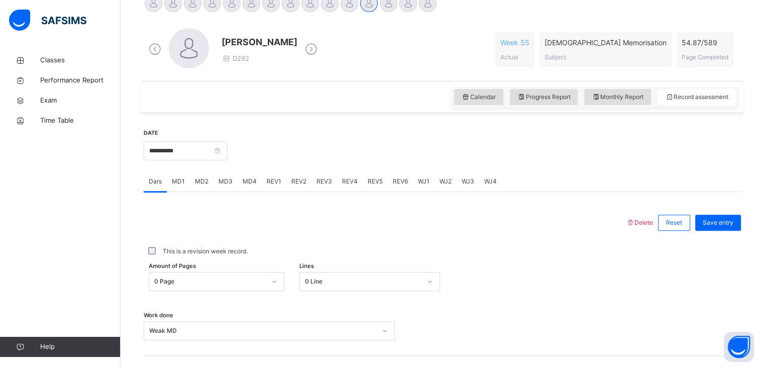
scroll to position [197, 0]
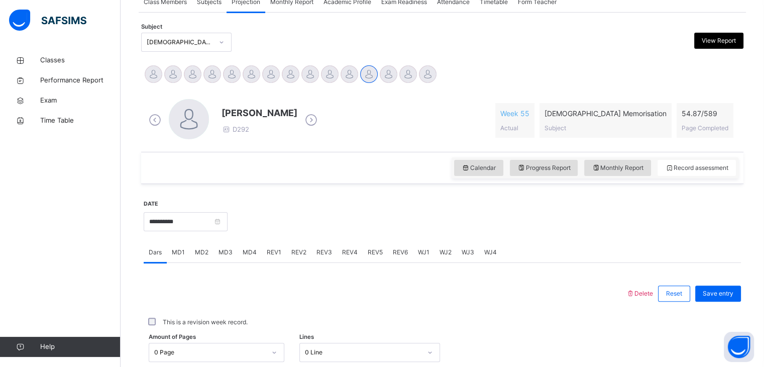
click at [502, 157] on div "Calendar Progress Report Monthly Report Record assessment" at bounding box center [595, 167] width 287 height 21
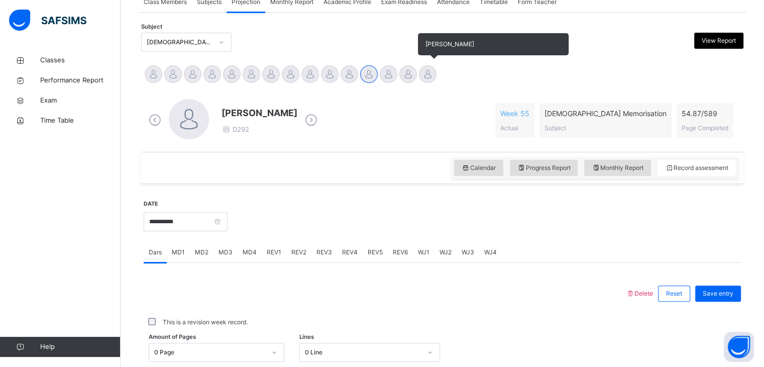
click at [430, 77] on div at bounding box center [428, 74] width 18 height 18
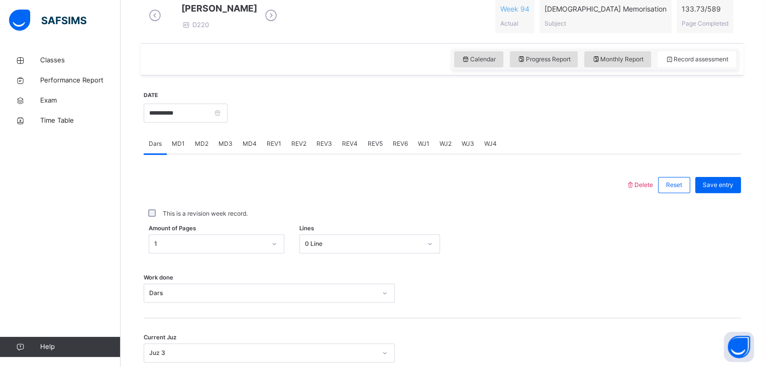
scroll to position [277, 0]
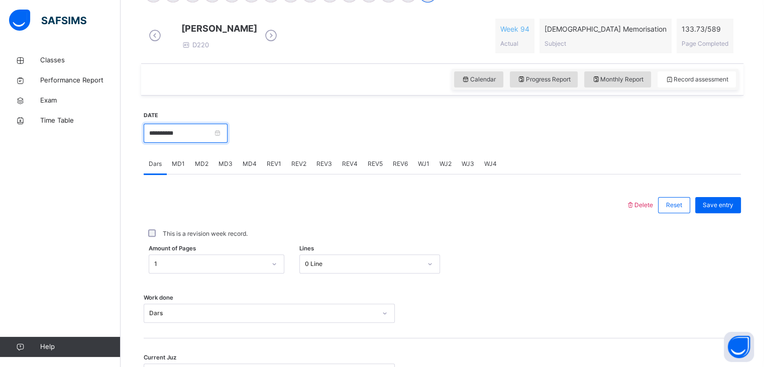
click at [227, 143] on input "**********" at bounding box center [186, 133] width 84 height 19
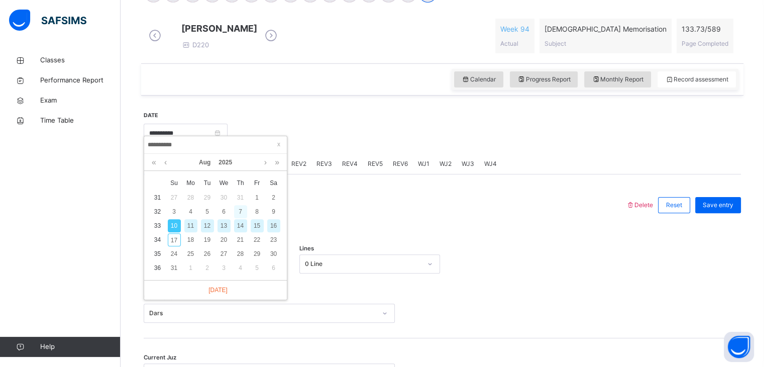
click at [242, 209] on div "7" at bounding box center [240, 211] width 13 height 13
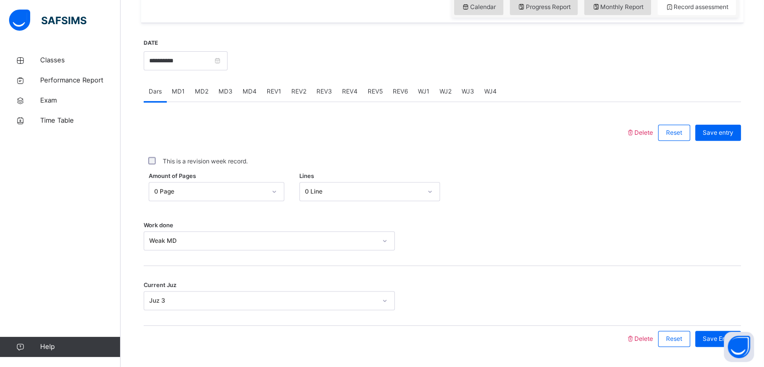
scroll to position [350, 0]
click at [228, 70] on input "**********" at bounding box center [186, 60] width 84 height 19
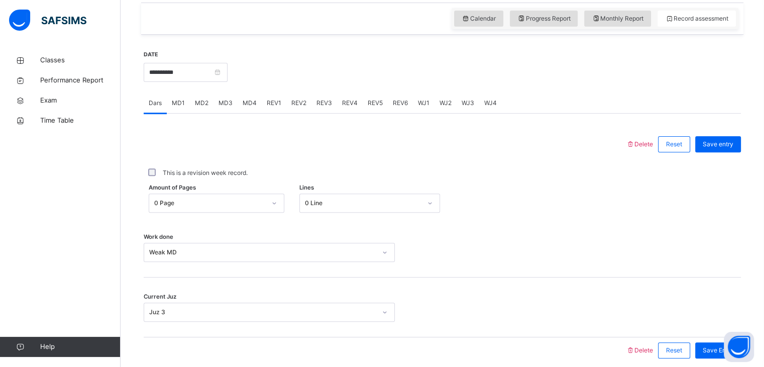
scroll to position [336, 0]
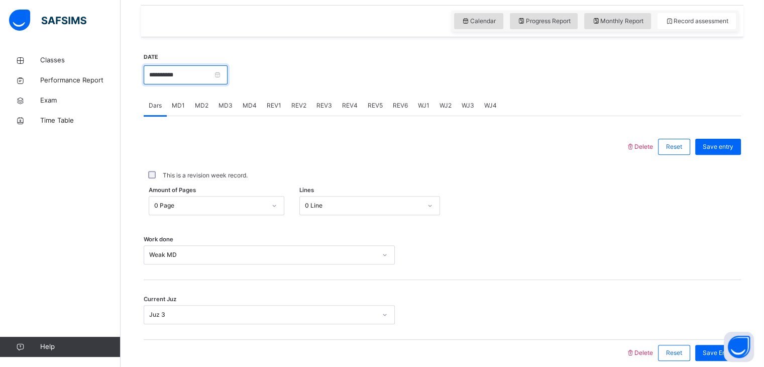
click at [223, 77] on input "**********" at bounding box center [186, 74] width 84 height 19
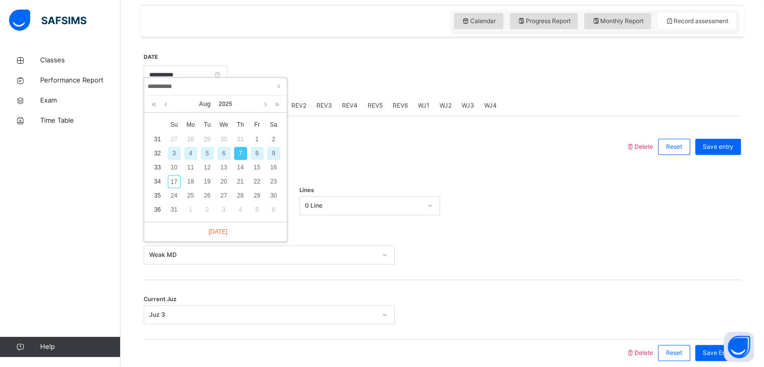
click at [271, 151] on div "9" at bounding box center [273, 153] width 13 height 13
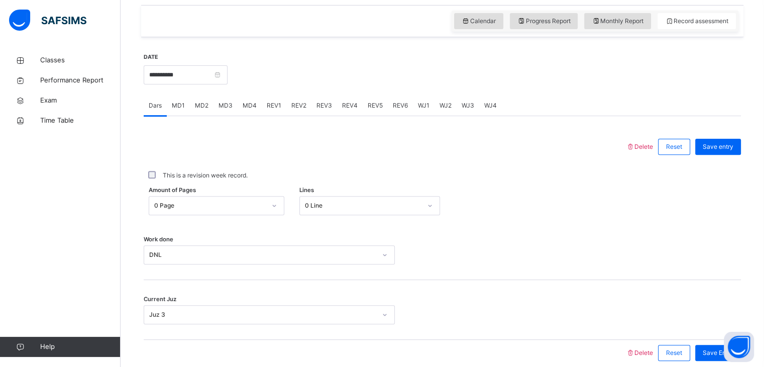
scroll to position [356, 0]
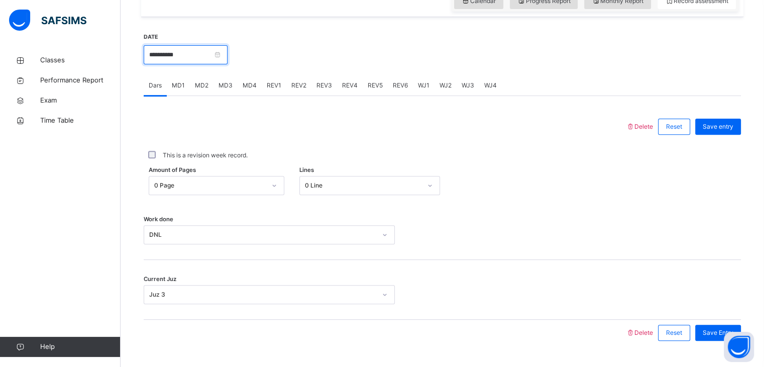
click at [228, 59] on input "**********" at bounding box center [186, 54] width 84 height 19
click at [239, 59] on body "Class Arm Details Third Term / [DATE]-[DATE] [PERSON_NAME] Ali [EMAIL_ADDRESS][…" at bounding box center [382, 17] width 764 height 747
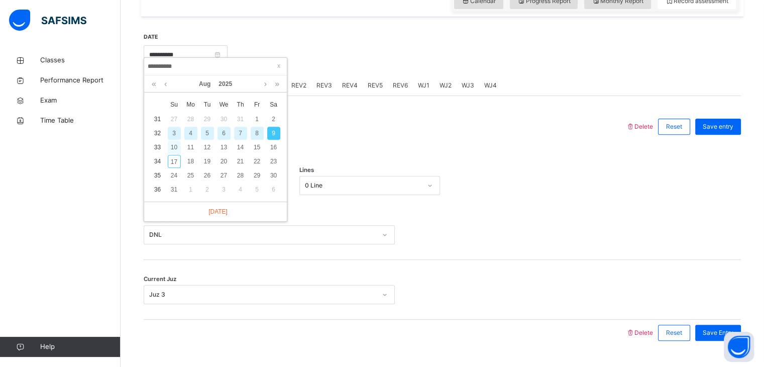
click at [171, 149] on div "10" at bounding box center [174, 147] width 13 height 13
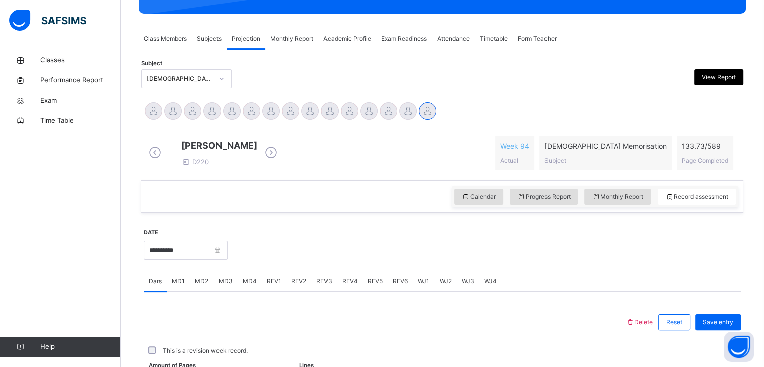
scroll to position [388, 0]
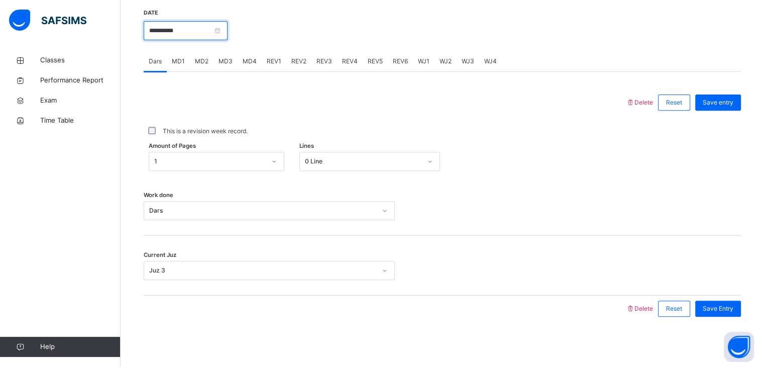
click at [228, 33] on input "**********" at bounding box center [186, 30] width 84 height 19
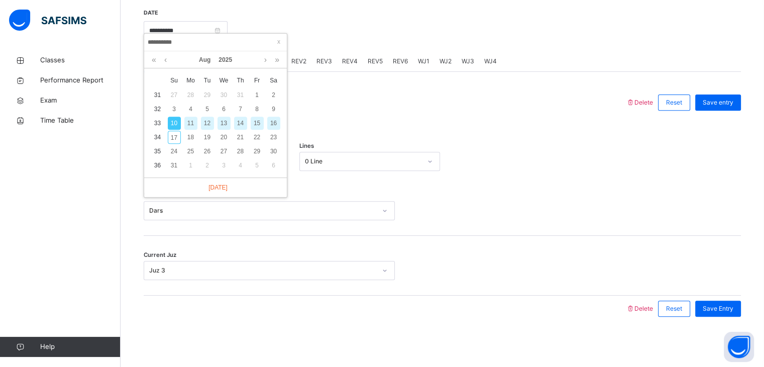
click at [211, 117] on div "12" at bounding box center [207, 123] width 13 height 13
type input "**********"
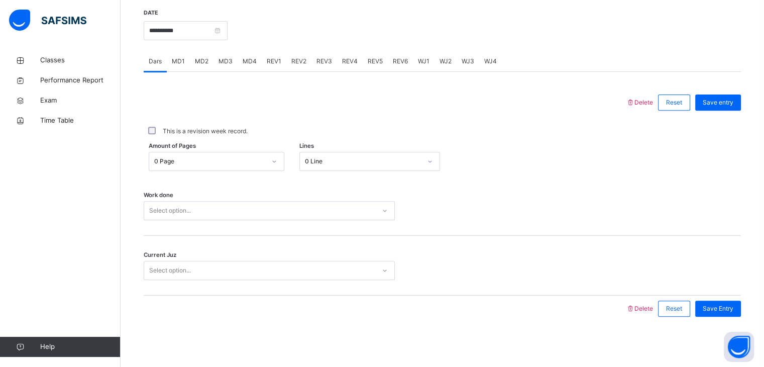
click at [186, 162] on div "0 Page" at bounding box center [210, 161] width 112 height 9
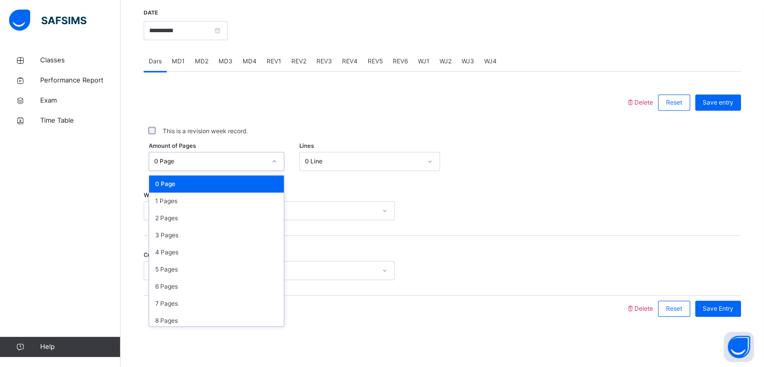
click at [253, 188] on div "0 Page" at bounding box center [216, 183] width 135 height 17
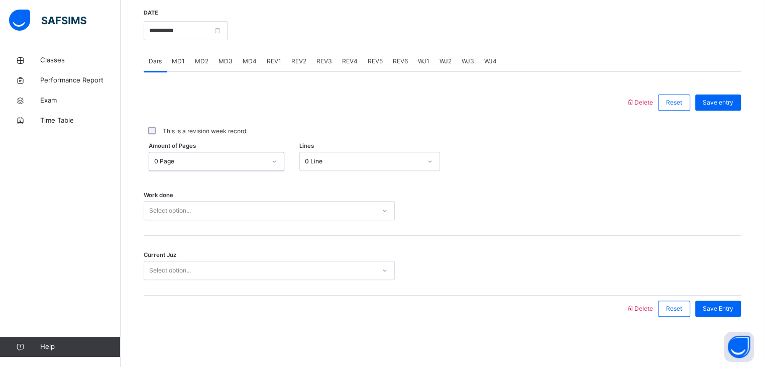
click at [243, 220] on div "Select option..." at bounding box center [269, 210] width 251 height 19
click at [67, 80] on span "Performance Report" at bounding box center [80, 80] width 80 height 10
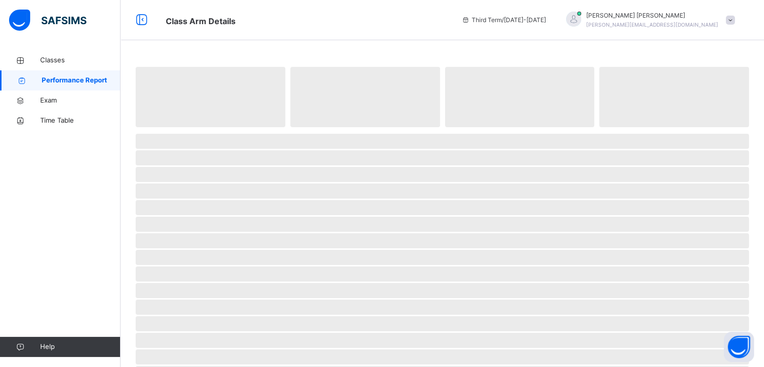
select select "****"
select select "*"
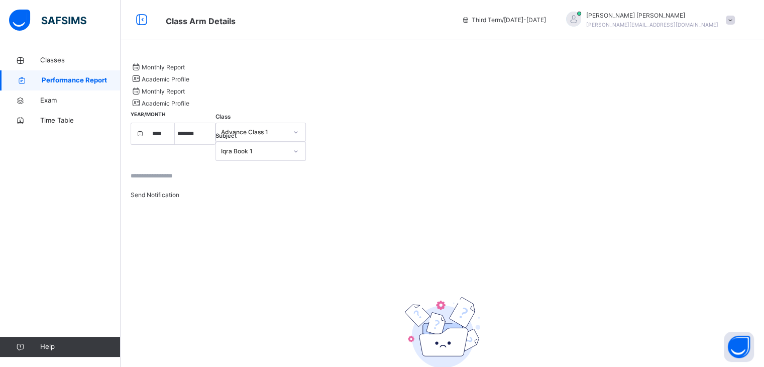
click at [219, 77] on div "Academic Profile" at bounding box center [443, 78] width 624 height 12
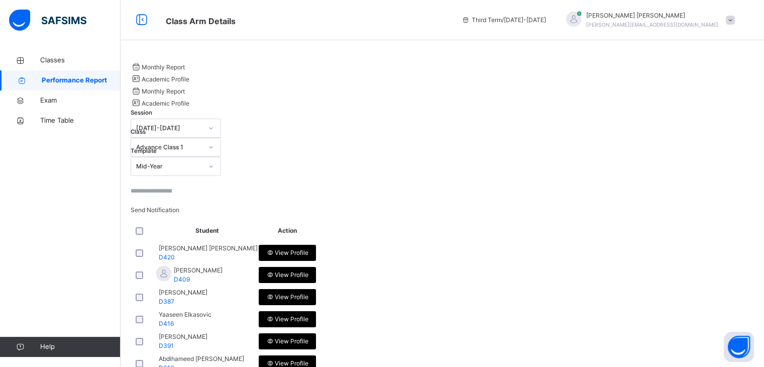
click at [219, 77] on div "Academic Profile" at bounding box center [443, 78] width 624 height 12
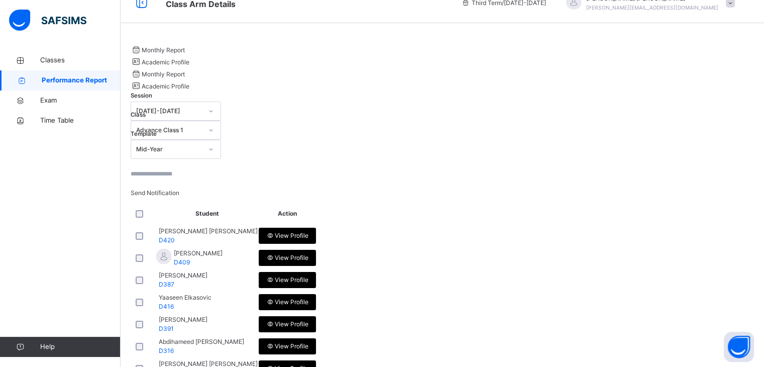
scroll to position [18, 0]
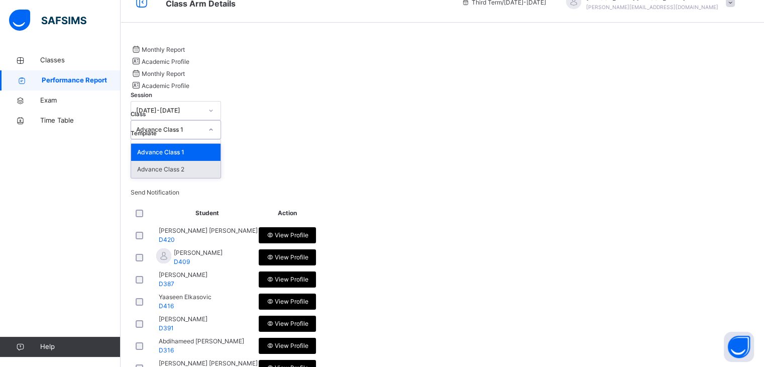
click at [221, 161] on div "Advance Class 2" at bounding box center [175, 169] width 89 height 17
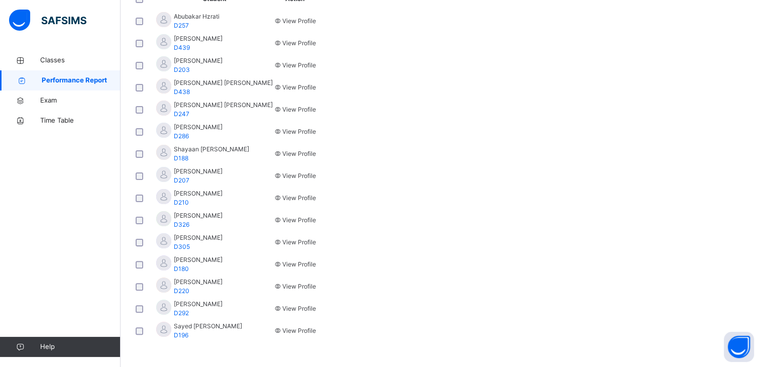
scroll to position [397, 0]
click at [273, 277] on p "[PERSON_NAME] D220" at bounding box center [214, 286] width 117 height 18
click at [216, 277] on span "[PERSON_NAME] D220" at bounding box center [198, 286] width 49 height 18
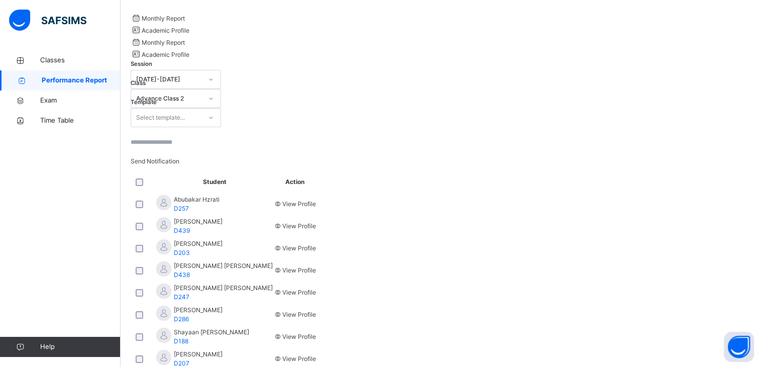
scroll to position [0, 0]
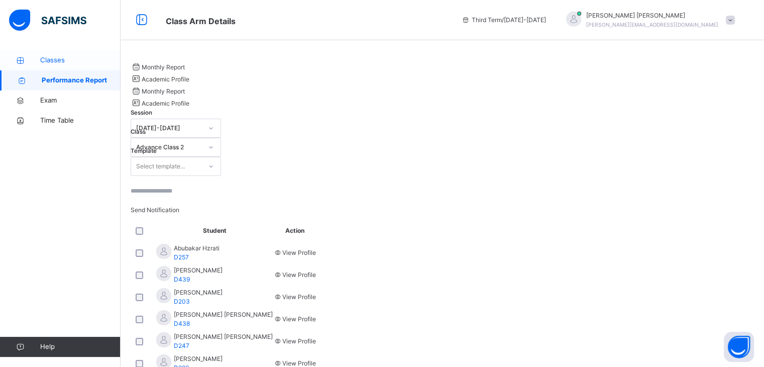
click at [62, 61] on span "Classes" at bounding box center [80, 60] width 80 height 10
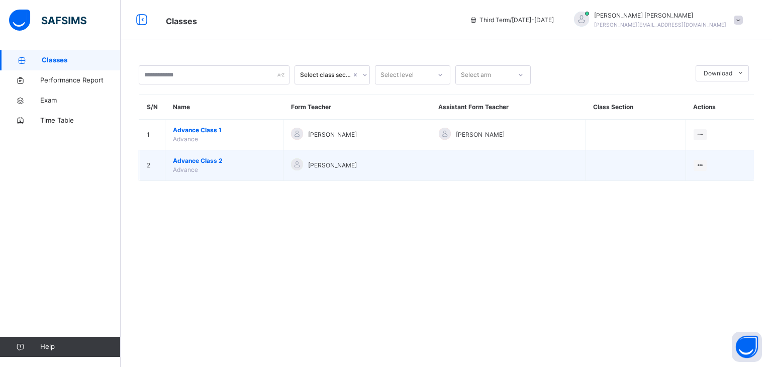
click at [207, 159] on span "Advance Class 2" at bounding box center [224, 160] width 103 height 9
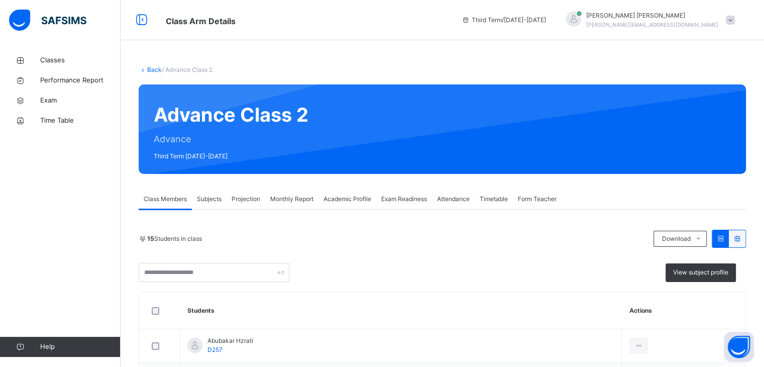
click at [249, 191] on div "Projection" at bounding box center [246, 199] width 39 height 20
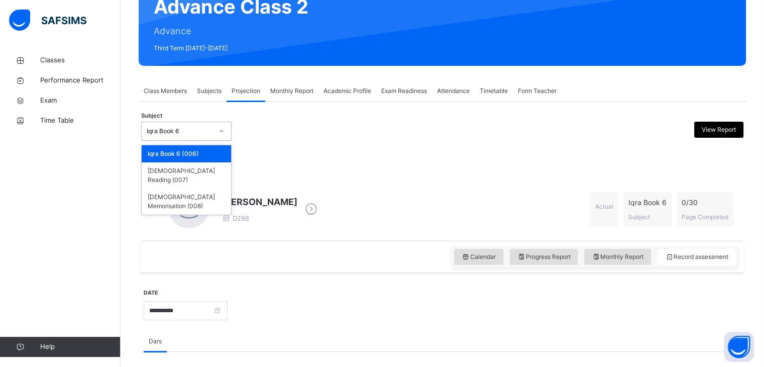
scroll to position [106, 0]
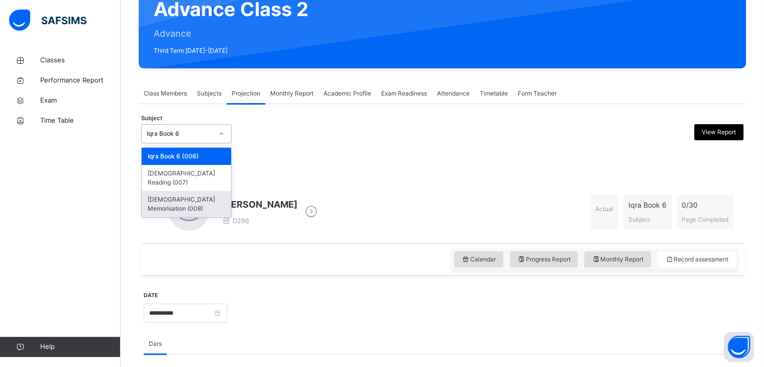
click at [227, 192] on div "[DEMOGRAPHIC_DATA] Memorisation (008)" at bounding box center [186, 204] width 89 height 26
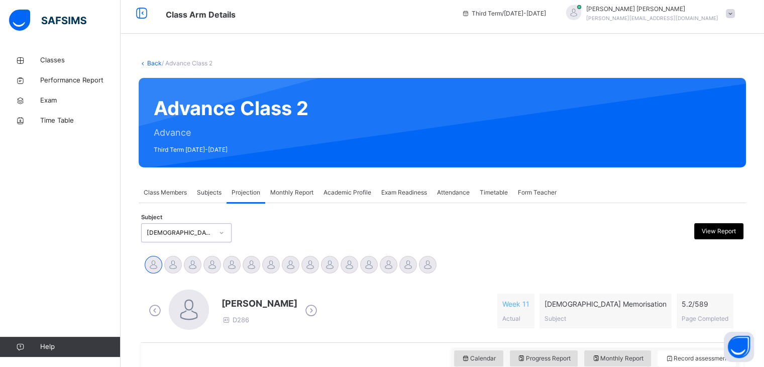
scroll to position [42, 0]
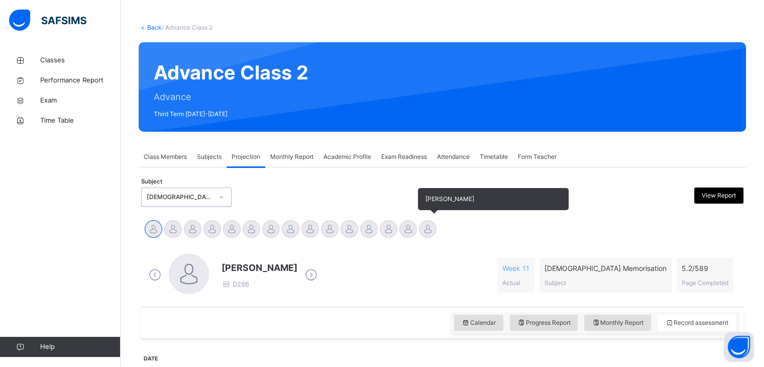
click at [428, 220] on div at bounding box center [428, 229] width 18 height 18
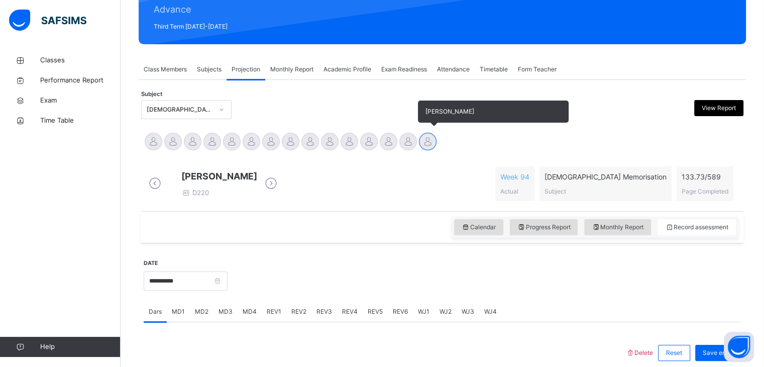
scroll to position [151, 0]
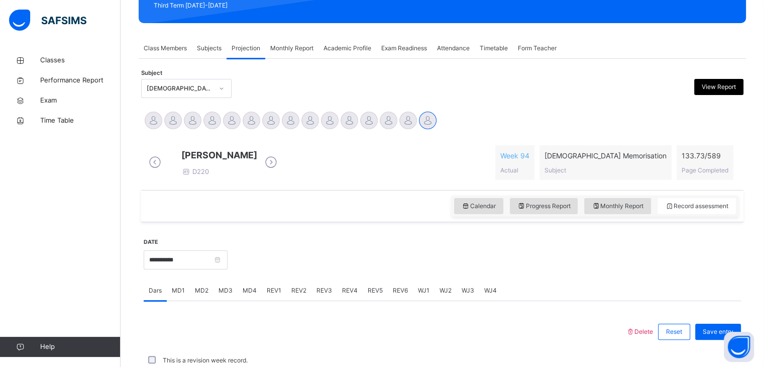
click at [763, 255] on div "Back / Advance Class 2 Advance Class 2 Advance Third Term [DATE]-[DATE] Class M…" at bounding box center [443, 247] width 644 height 697
click at [720, 174] on span "Page Completed" at bounding box center [705, 170] width 47 height 8
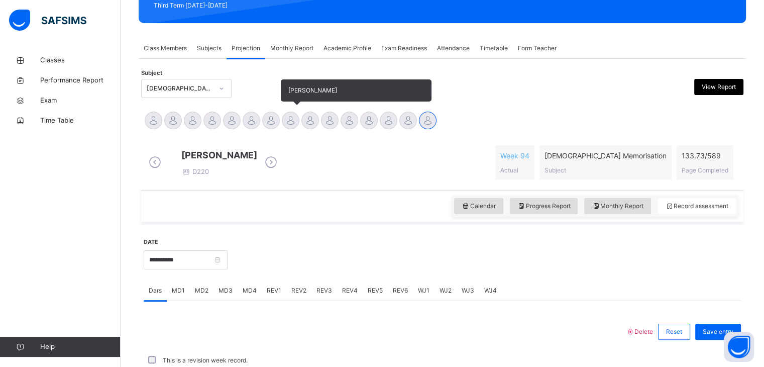
drag, startPoint x: 312, startPoint y: 120, endPoint x: 296, endPoint y: 132, distance: 19.4
click at [296, 132] on div "[PERSON_NAME]" at bounding box center [291, 122] width 20 height 22
click at [312, 122] on div at bounding box center [311, 121] width 18 height 18
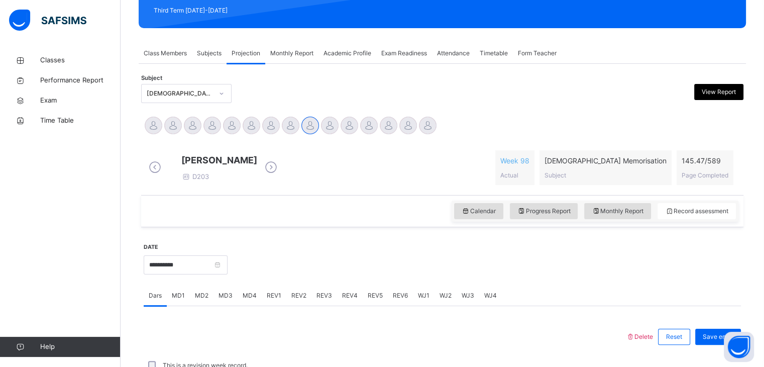
scroll to position [147, 0]
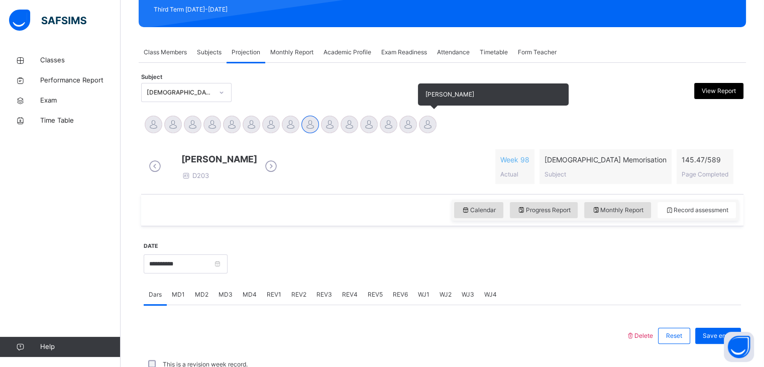
click at [427, 130] on div at bounding box center [428, 125] width 18 height 18
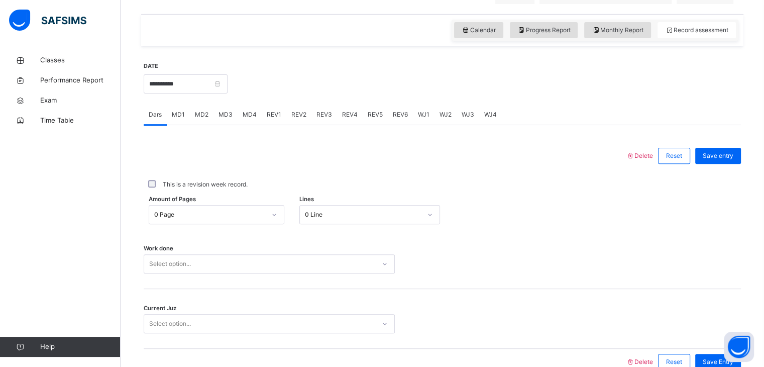
scroll to position [328, 0]
click at [228, 86] on input "**********" at bounding box center [186, 82] width 84 height 19
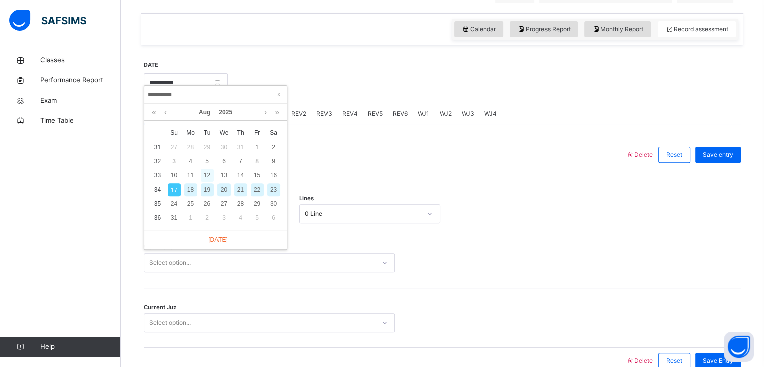
click at [205, 180] on div "12" at bounding box center [207, 175] width 13 height 13
type input "**********"
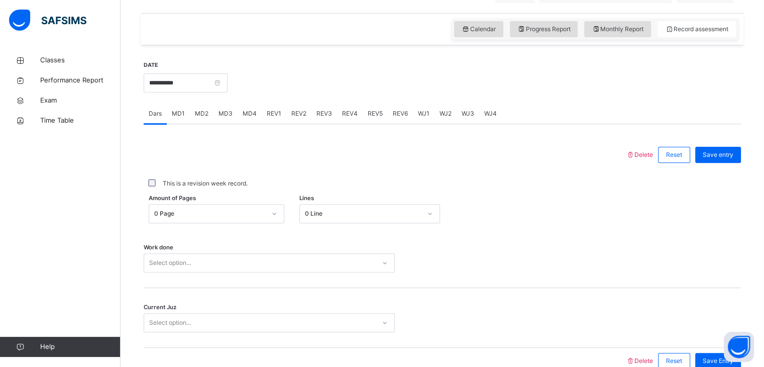
click at [193, 272] on div "Select option..." at bounding box center [269, 262] width 251 height 19
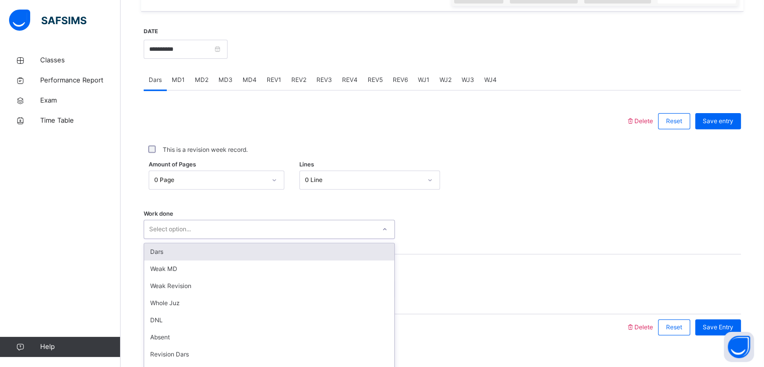
scroll to position [388, 0]
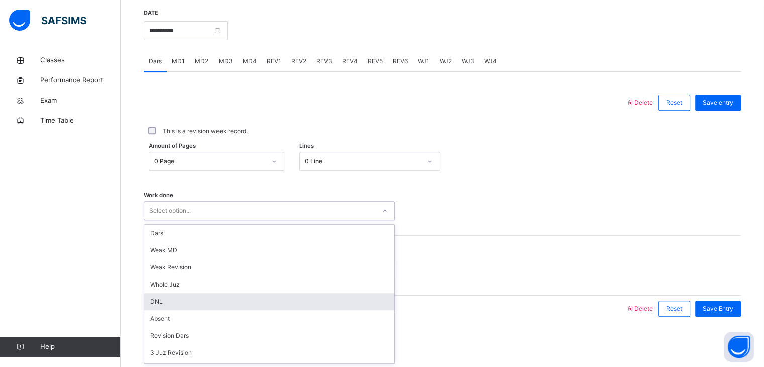
click at [180, 295] on div "DNL" at bounding box center [269, 301] width 250 height 17
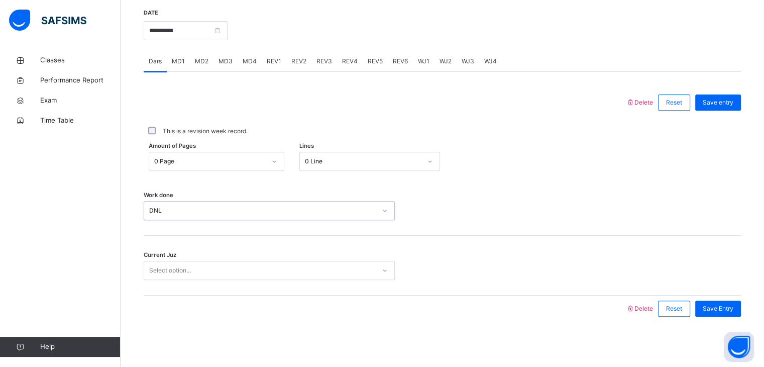
click at [179, 265] on div "Select option..." at bounding box center [170, 270] width 42 height 19
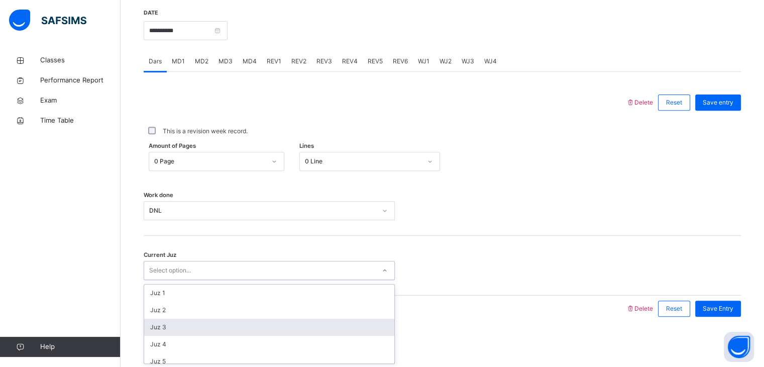
click at [175, 322] on div "Juz 3" at bounding box center [269, 327] width 250 height 17
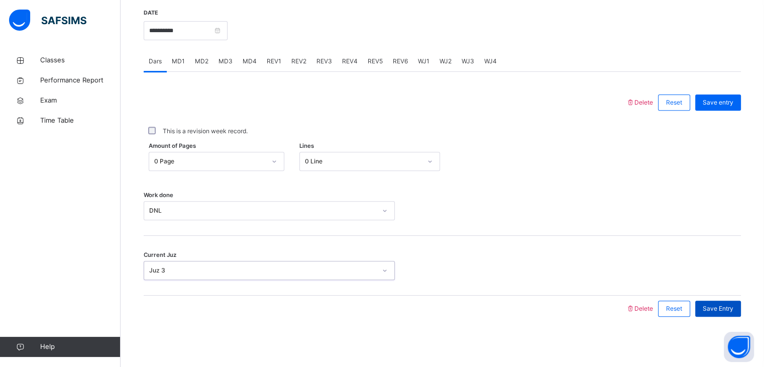
click at [718, 308] on span "Save Entry" at bounding box center [718, 308] width 31 height 9
click at [168, 60] on div "MD1" at bounding box center [178, 61] width 23 height 20
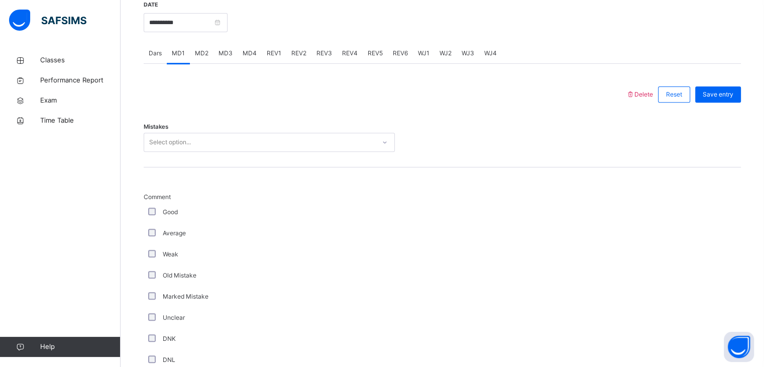
click at [229, 54] on div "MD3" at bounding box center [226, 53] width 24 height 20
click at [175, 147] on div "Select option..." at bounding box center [170, 142] width 42 height 19
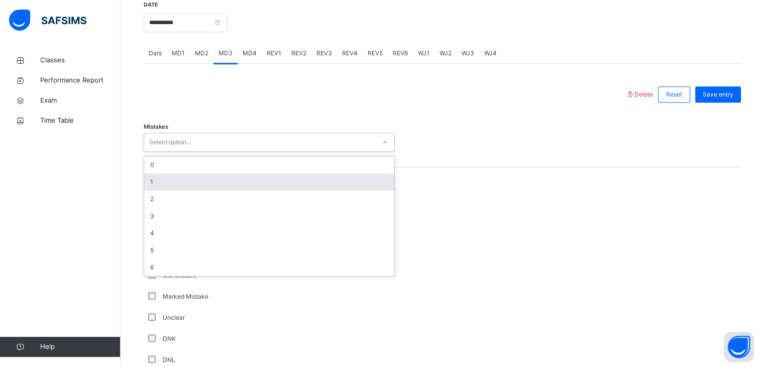
click at [171, 187] on div "1" at bounding box center [269, 181] width 250 height 17
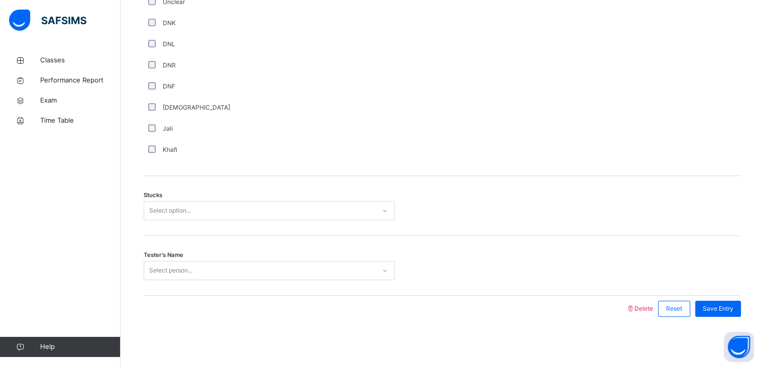
scroll to position [711, 0]
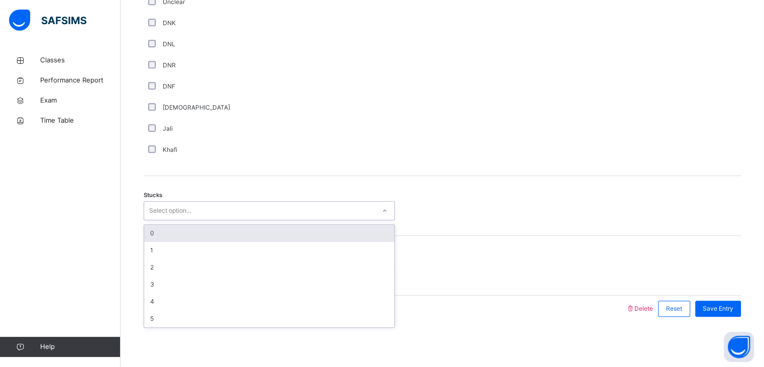
click at [158, 205] on div "Select option..." at bounding box center [170, 210] width 42 height 19
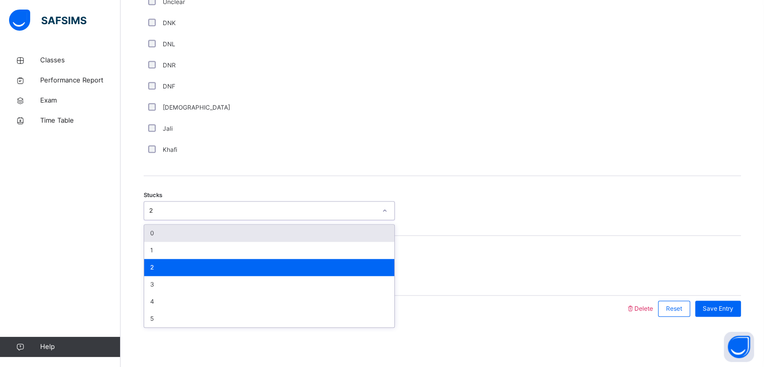
click at [398, 213] on div "Stucks option 2, selected. option 0 focused, 1 of 6. 6 results available. Use U…" at bounding box center [443, 210] width 598 height 19
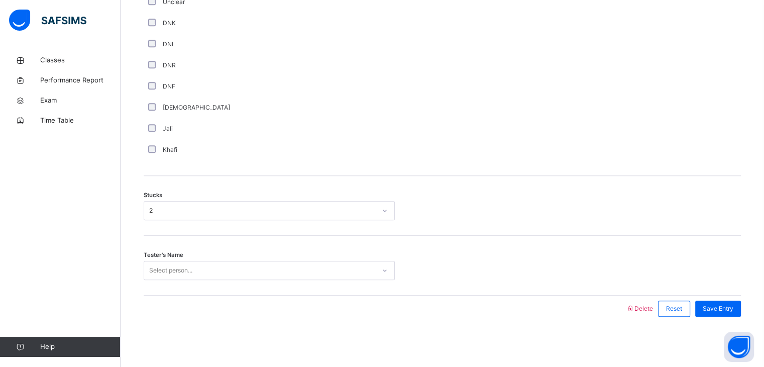
click at [311, 278] on div "Select person..." at bounding box center [269, 270] width 251 height 19
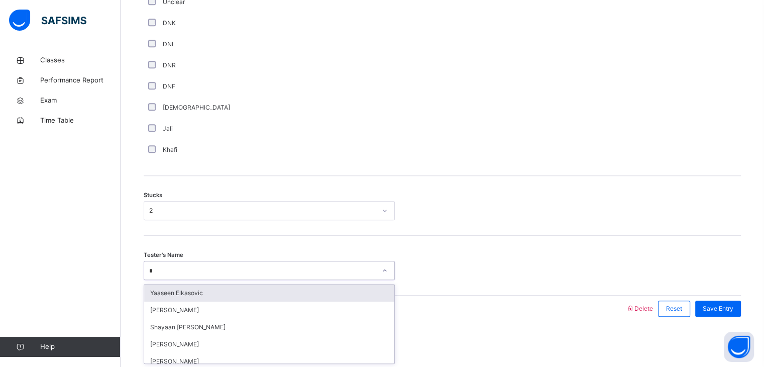
type input "**"
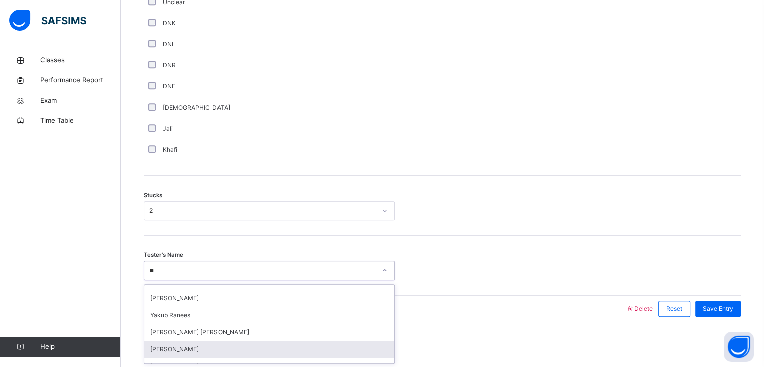
scroll to position [80, 0]
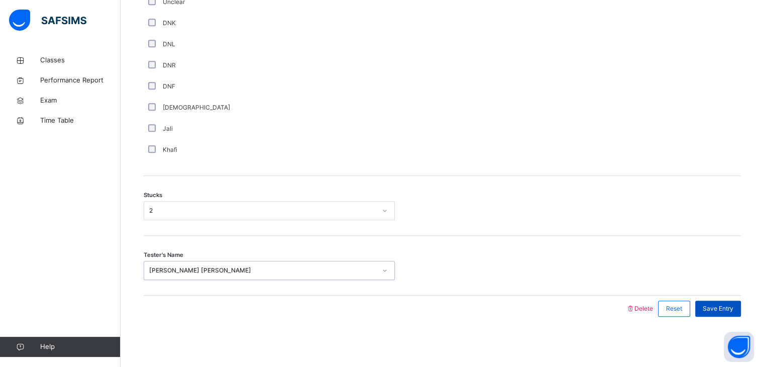
click at [713, 310] on span "Save Entry" at bounding box center [718, 308] width 31 height 9
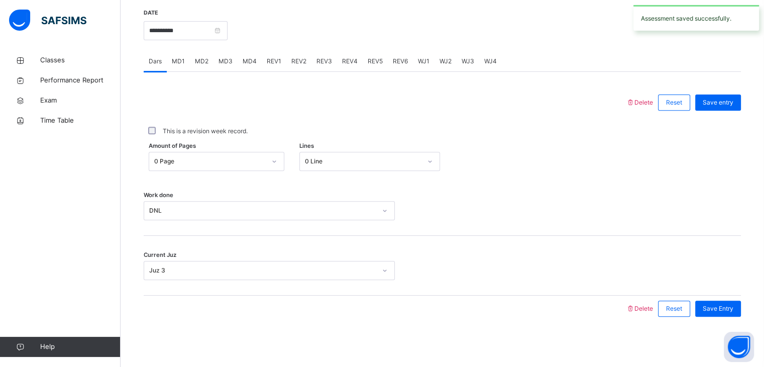
scroll to position [368, 0]
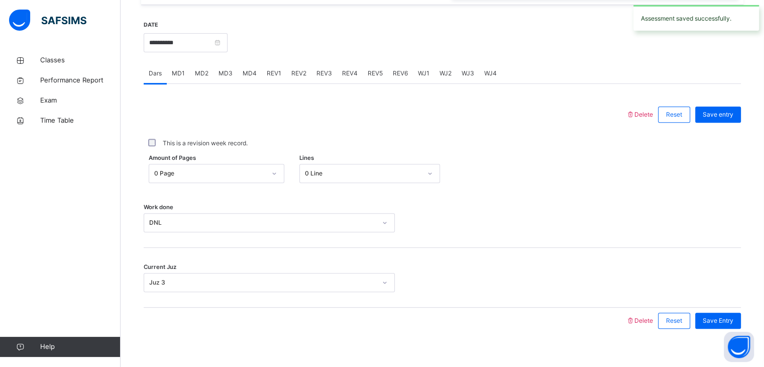
click at [255, 78] on span "MD4" at bounding box center [250, 73] width 14 height 9
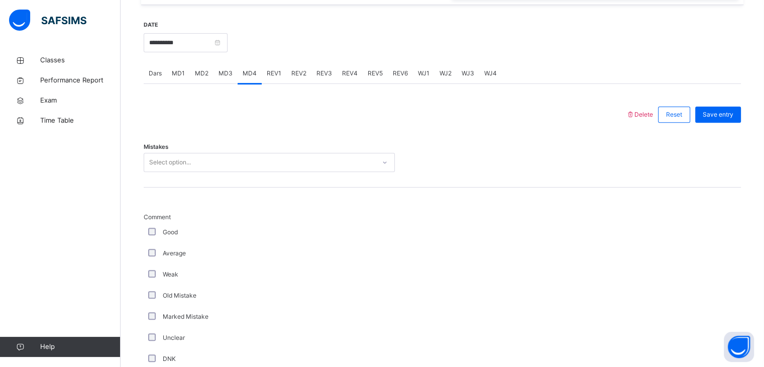
click at [178, 172] on div "Select option..." at bounding box center [269, 162] width 251 height 19
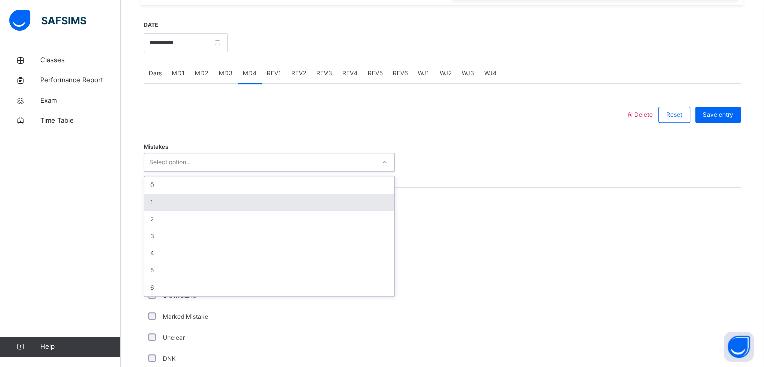
click at [173, 206] on div "1" at bounding box center [269, 201] width 250 height 17
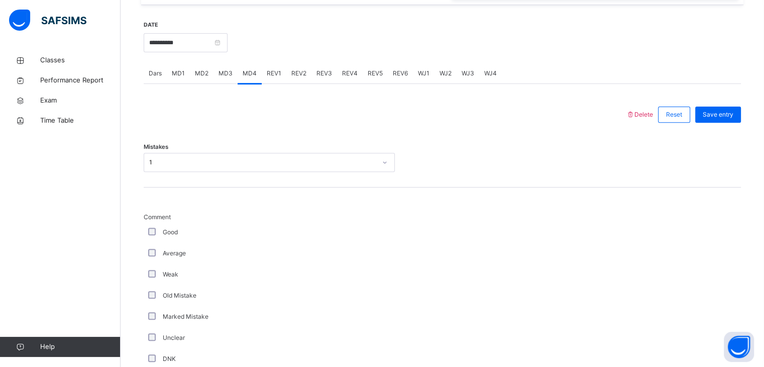
click at [403, 181] on div "Mistakes 1" at bounding box center [443, 158] width 598 height 60
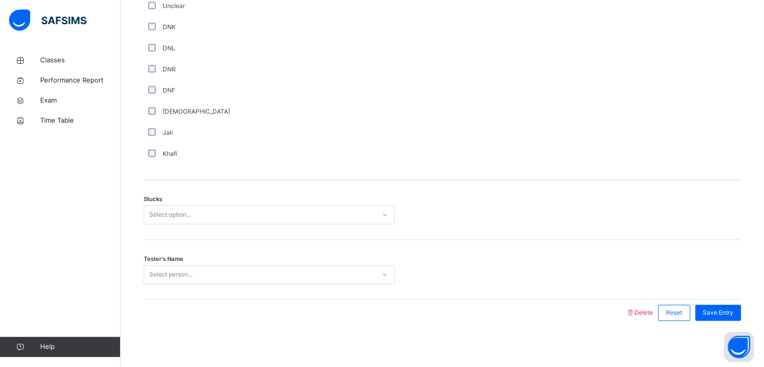
scroll to position [711, 0]
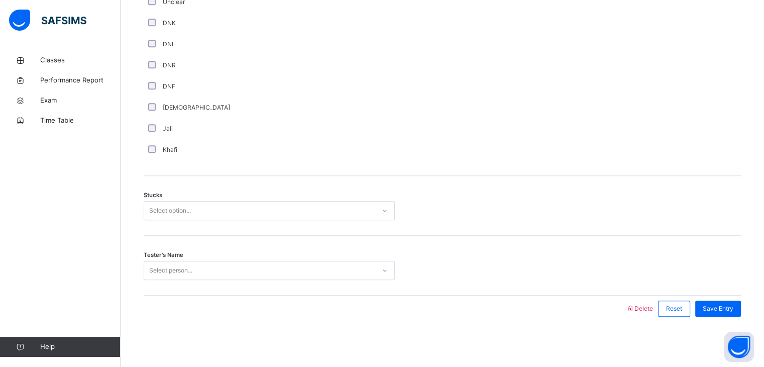
click at [155, 195] on span "Stucks" at bounding box center [153, 195] width 19 height 9
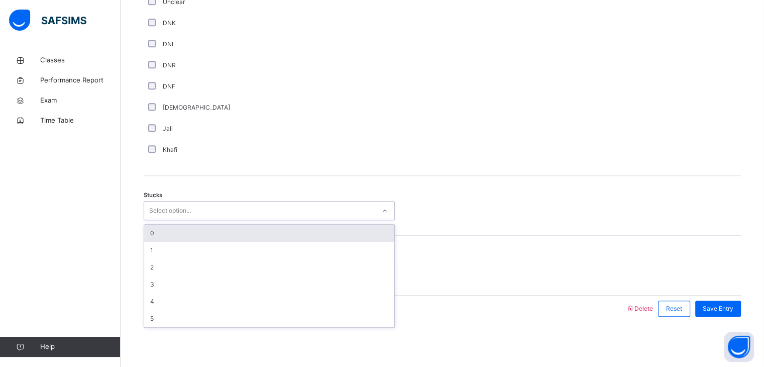
click at [151, 217] on div "Select option..." at bounding box center [170, 210] width 42 height 19
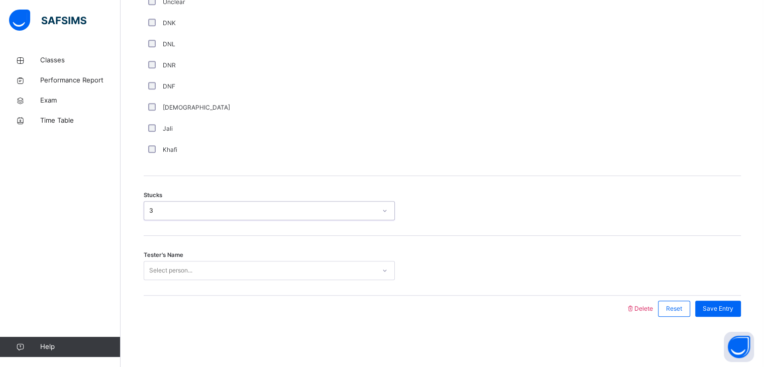
click at [157, 272] on div "Select person..." at bounding box center [170, 270] width 43 height 19
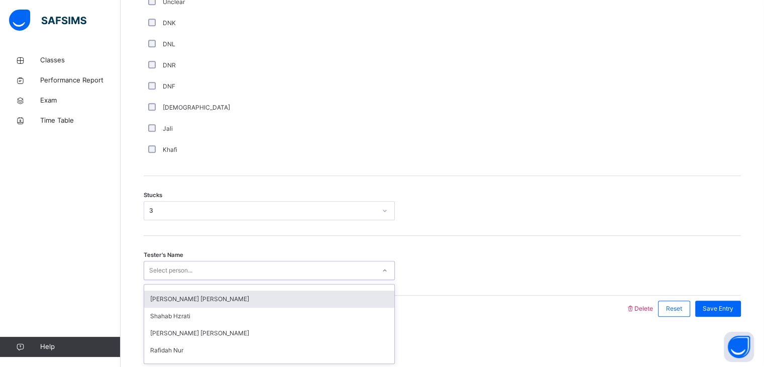
scroll to position [677, 0]
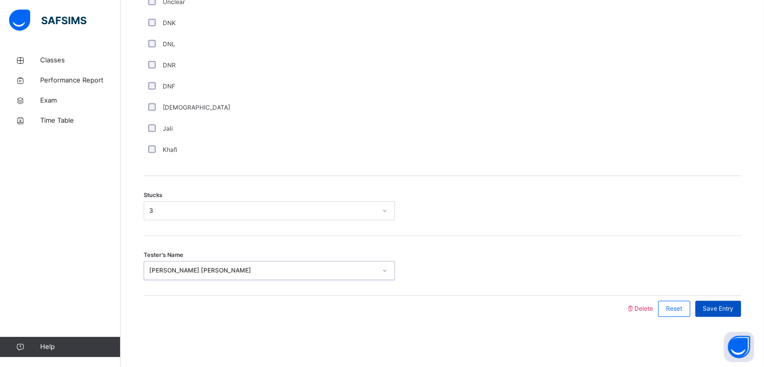
click at [722, 309] on span "Save Entry" at bounding box center [718, 308] width 31 height 9
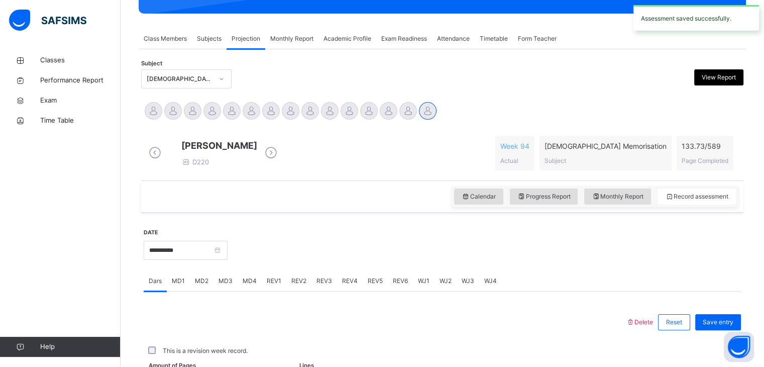
scroll to position [388, 0]
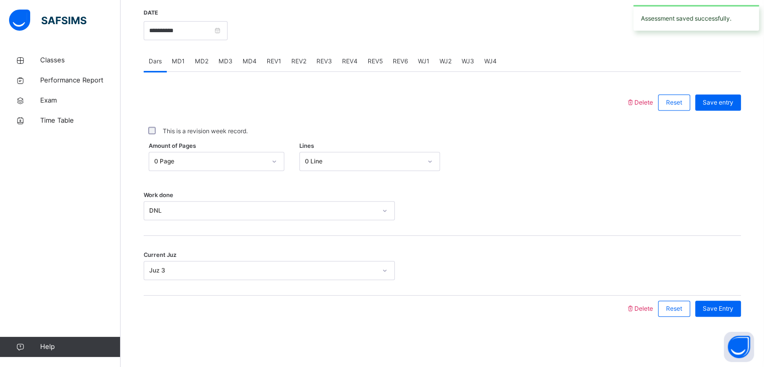
click at [267, 57] on span "REV1" at bounding box center [274, 61] width 15 height 9
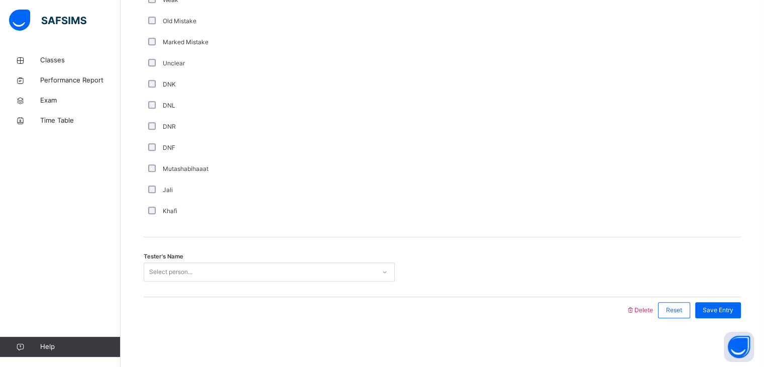
scroll to position [830, 0]
click at [199, 270] on div "Select person..." at bounding box center [259, 271] width 231 height 16
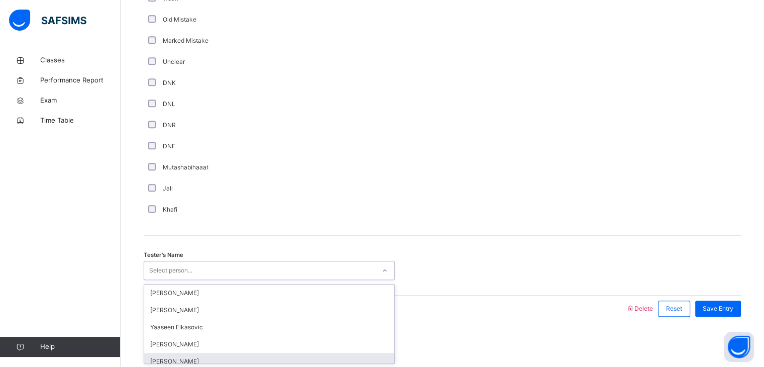
type input "*"
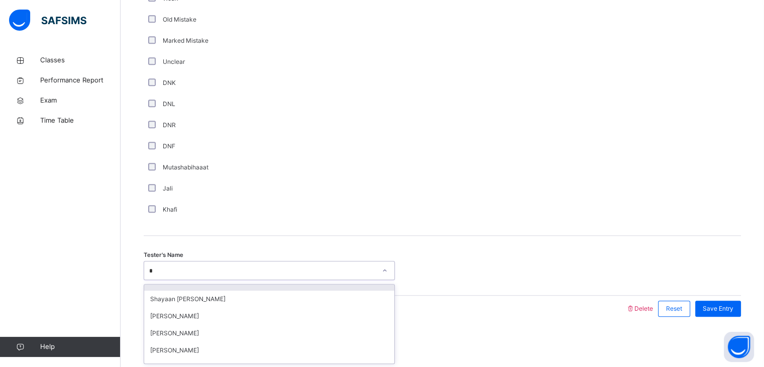
scroll to position [79, 0]
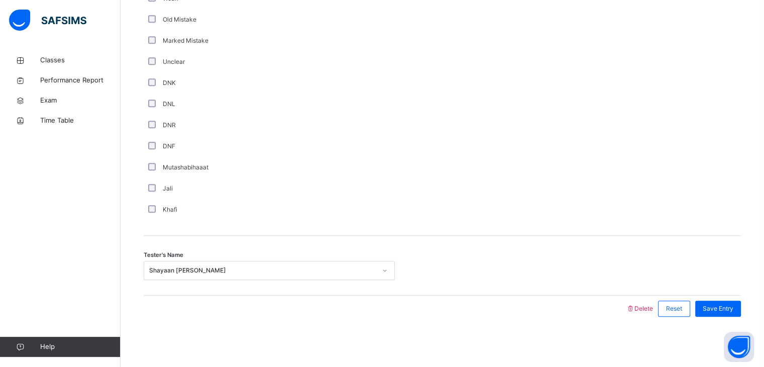
click at [215, 216] on div "Khafi" at bounding box center [269, 209] width 251 height 21
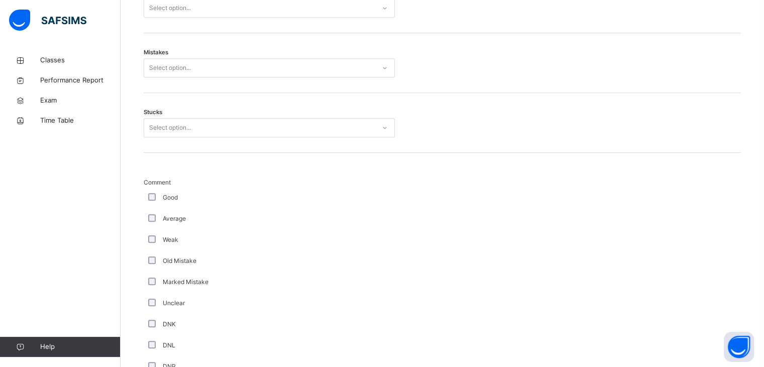
scroll to position [630, 0]
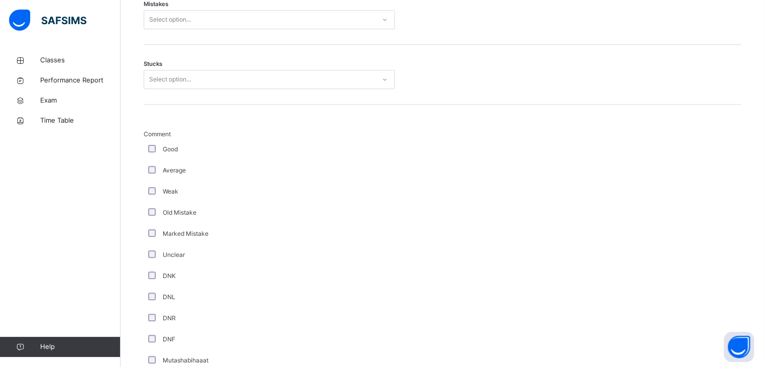
click at [176, 87] on div "Delete Reset Save entry Juz Select option... Quarter Select option... Mistakes …" at bounding box center [443, 176] width 598 height 675
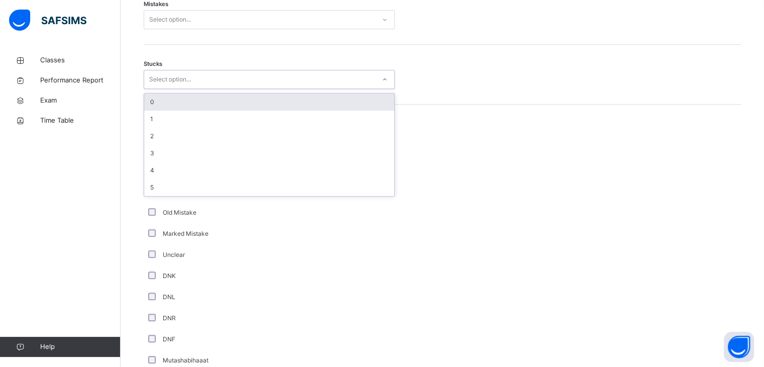
click at [176, 87] on div "Select option..." at bounding box center [170, 79] width 42 height 19
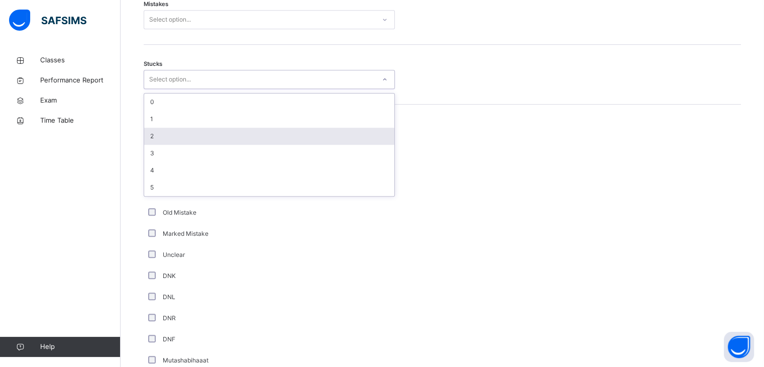
click at [171, 145] on div "2" at bounding box center [269, 136] width 250 height 17
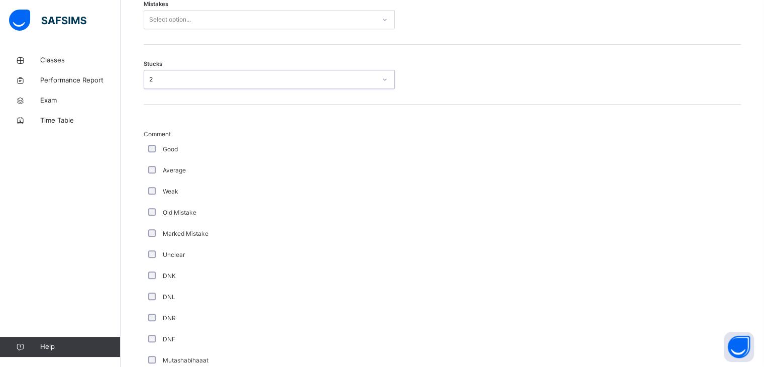
click at [167, 28] on div "Select option..." at bounding box center [170, 19] width 42 height 19
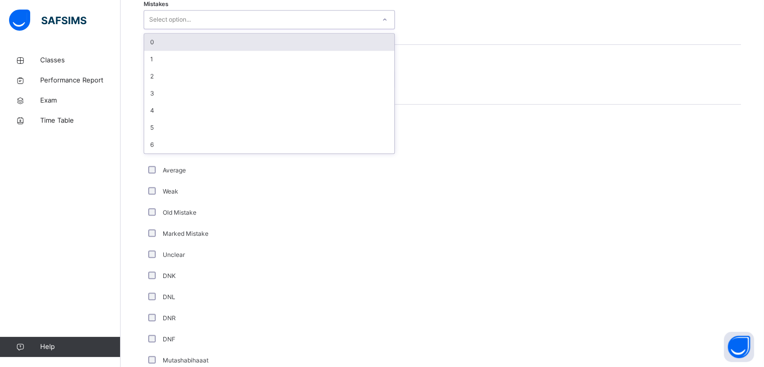
click at [164, 49] on div "0" at bounding box center [269, 42] width 250 height 17
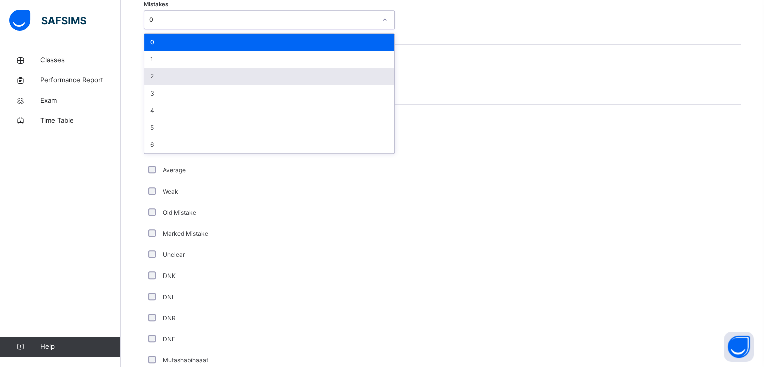
click at [465, 89] on div at bounding box center [442, 79] width 85 height 19
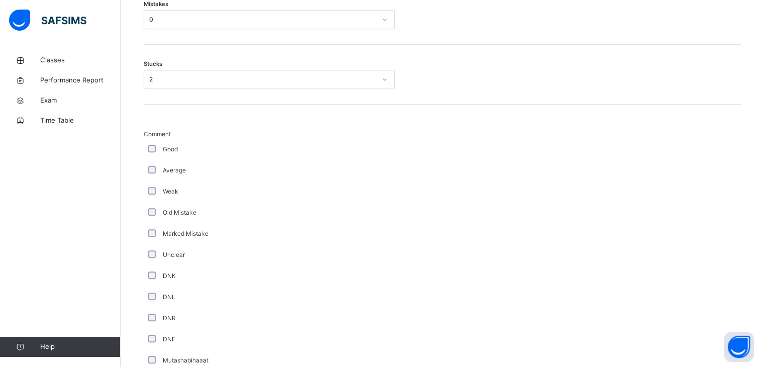
click at [465, 89] on div at bounding box center [442, 79] width 85 height 19
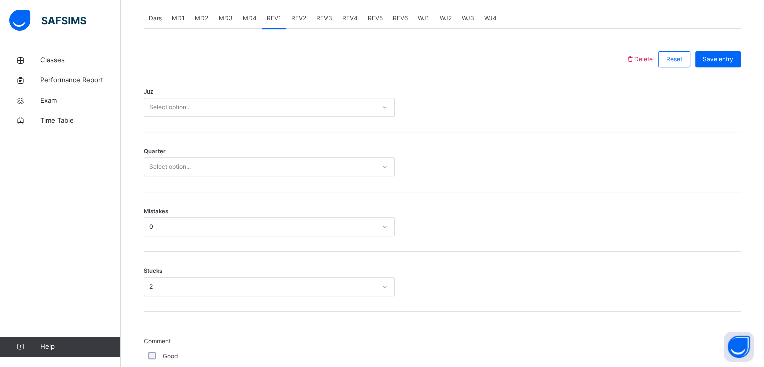
scroll to position [389, 0]
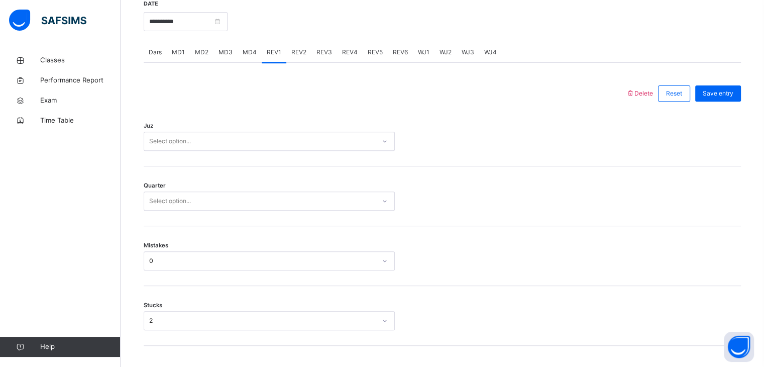
click at [284, 203] on div "Select option..." at bounding box center [259, 201] width 231 height 16
click at [158, 266] on div "3" at bounding box center [269, 257] width 250 height 17
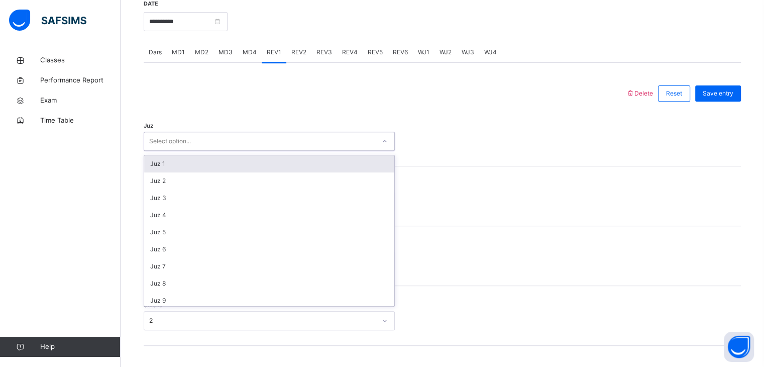
click at [161, 151] on div "Select option..." at bounding box center [170, 141] width 42 height 19
type input "**"
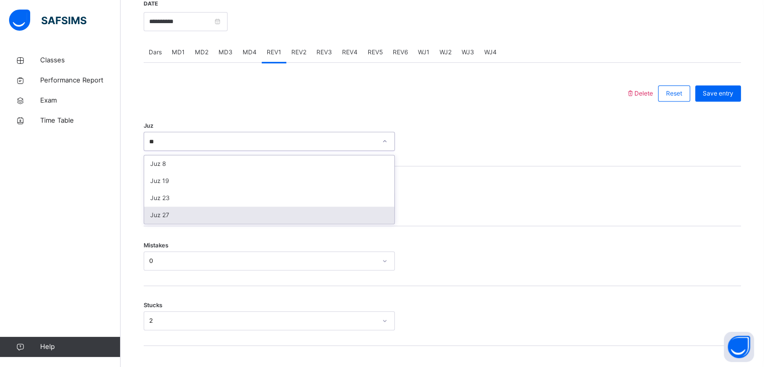
click at [201, 224] on div "Juz 27" at bounding box center [269, 215] width 250 height 17
click at [201, 226] on div "Quarter 3" at bounding box center [443, 196] width 598 height 60
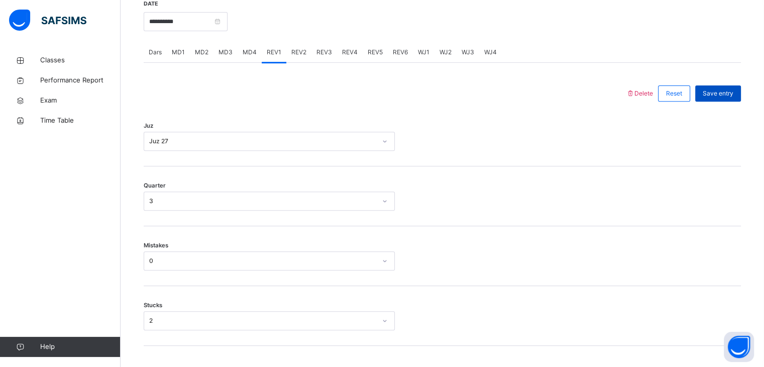
click at [729, 102] on div "Save entry" at bounding box center [719, 93] width 46 height 16
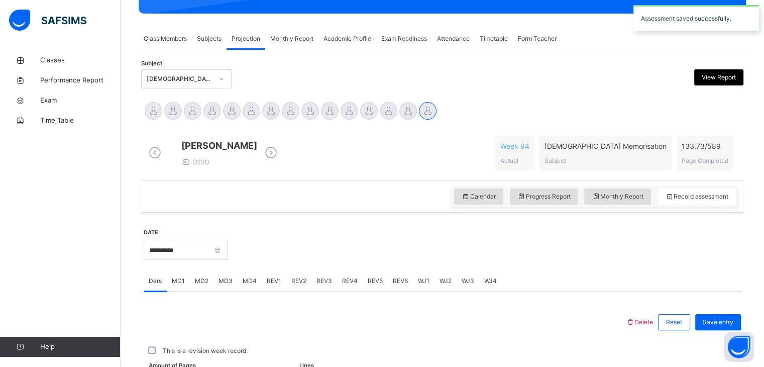
scroll to position [388, 0]
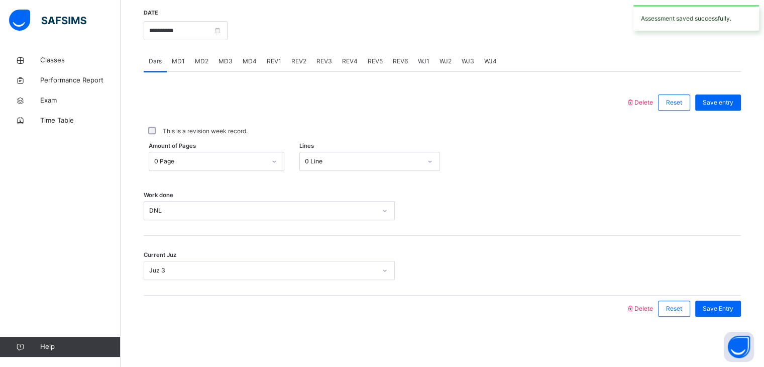
click at [309, 57] on div "REV2" at bounding box center [298, 61] width 25 height 20
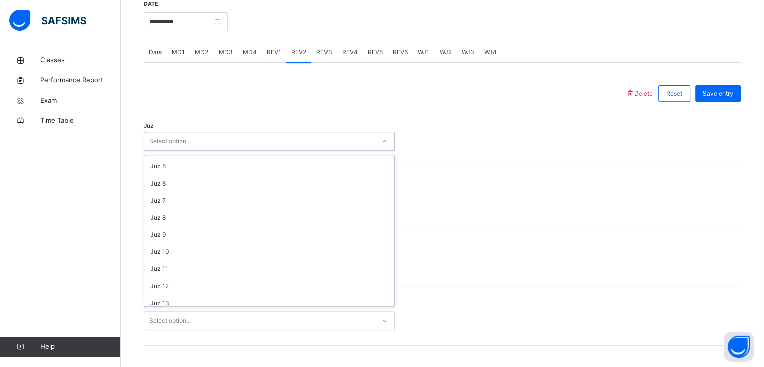
scroll to position [78, 0]
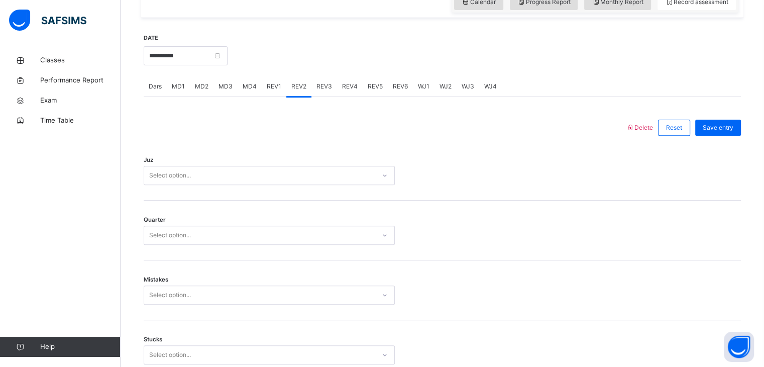
scroll to position [354, 0]
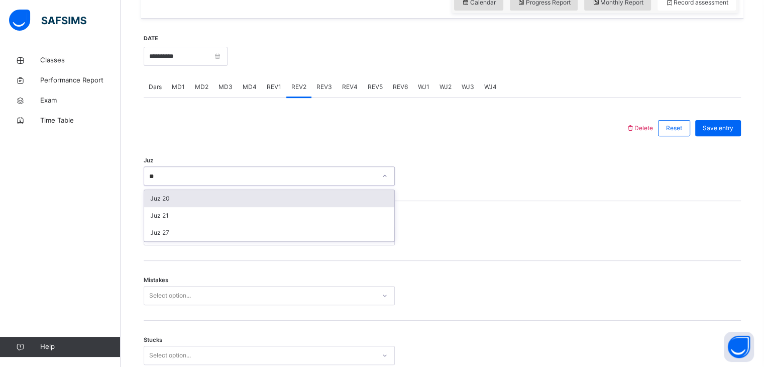
click at [157, 181] on input "**" at bounding box center [153, 176] width 8 height 9
type input "**"
click at [152, 233] on div "Juz 27" at bounding box center [269, 232] width 250 height 17
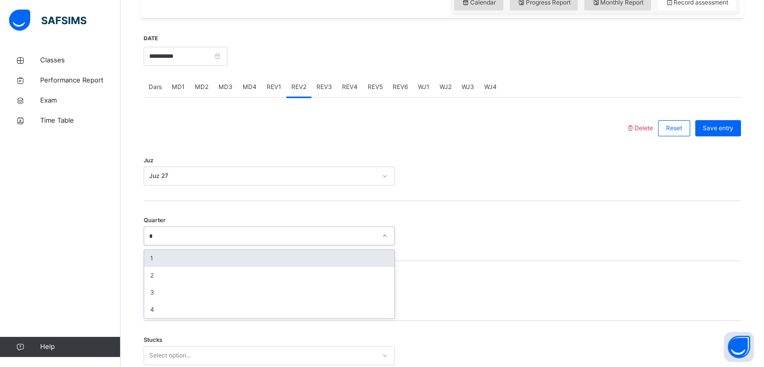
type input "*"
click at [114, 226] on div "Classes Performance Report Exam Time Table Help" at bounding box center [60, 203] width 121 height 327
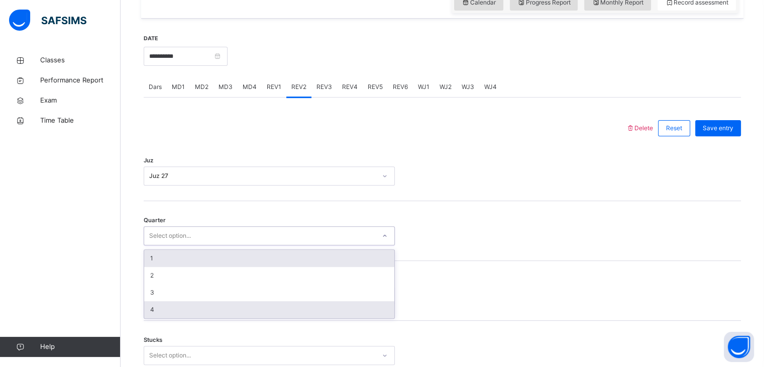
click at [172, 318] on div "4" at bounding box center [269, 309] width 250 height 17
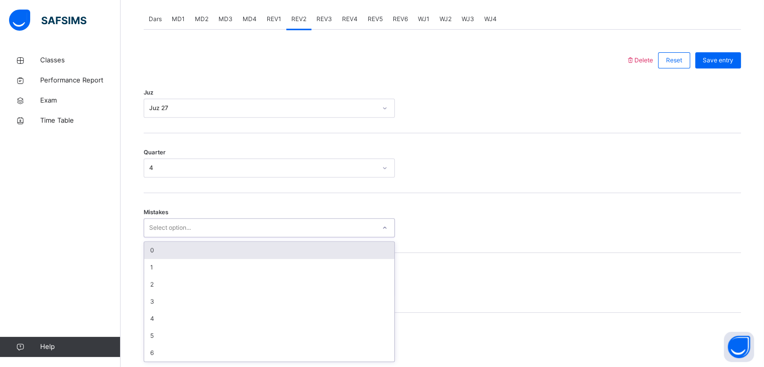
scroll to position [428, 0]
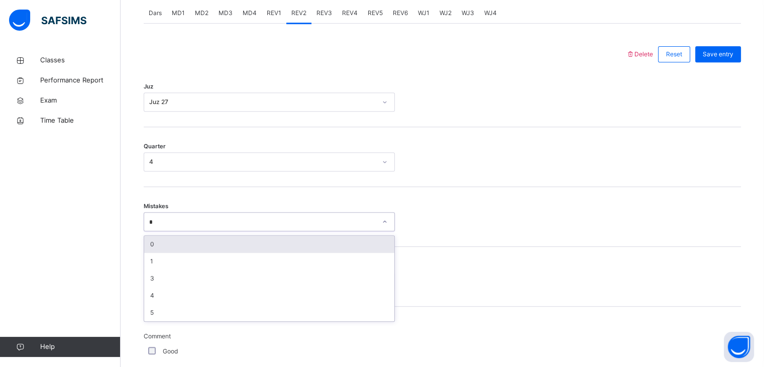
type input "*"
click at [133, 207] on div "Back / Advance Class 2 Advance Class 2 Advance Third Term [DATE]-[DATE] Class M…" at bounding box center [443, 192] width 644 height 1140
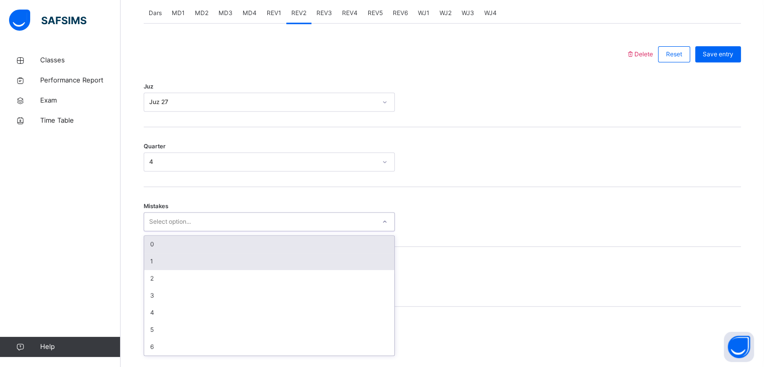
click at [156, 269] on div "1" at bounding box center [269, 261] width 250 height 17
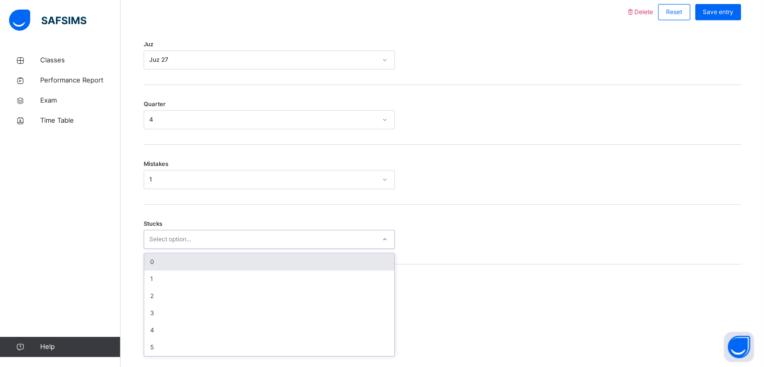
scroll to position [471, 0]
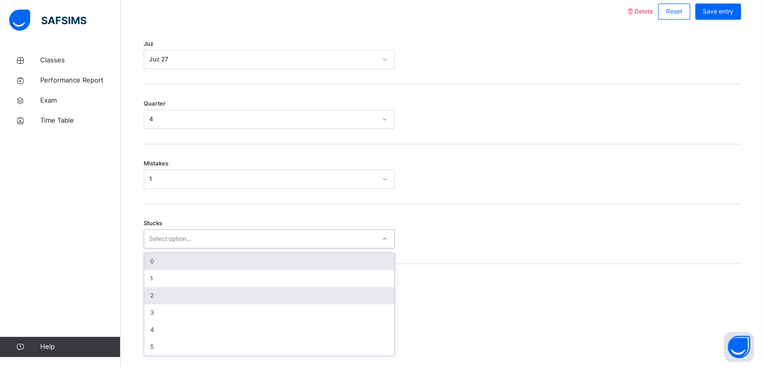
click at [145, 304] on div "2" at bounding box center [269, 295] width 250 height 17
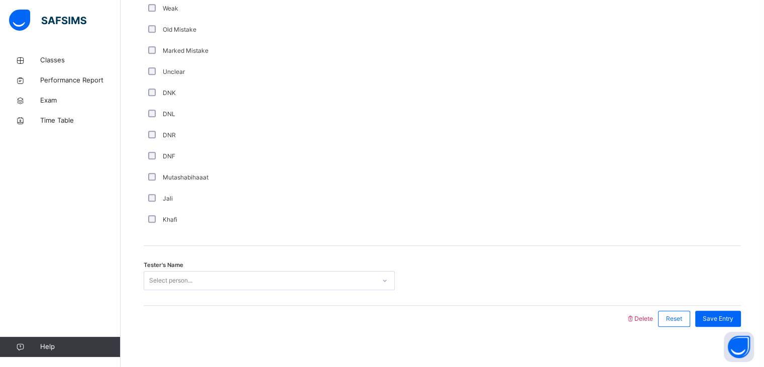
scroll to position [830, 0]
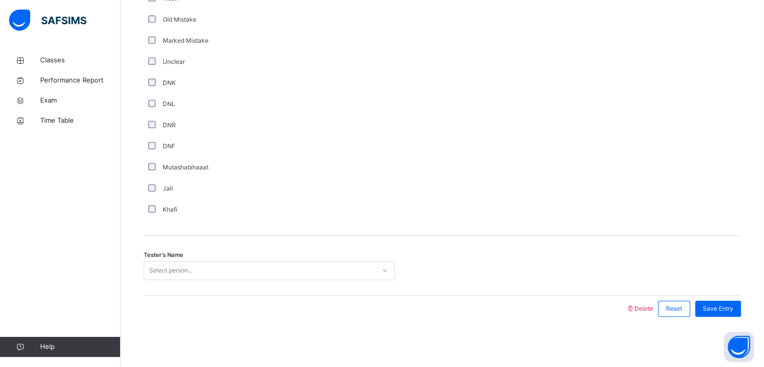
click at [161, 286] on div "Tester's Name Select person..." at bounding box center [443, 266] width 598 height 60
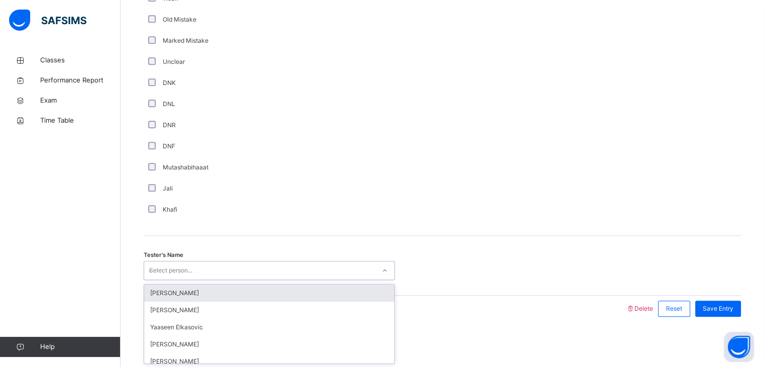
type input "***"
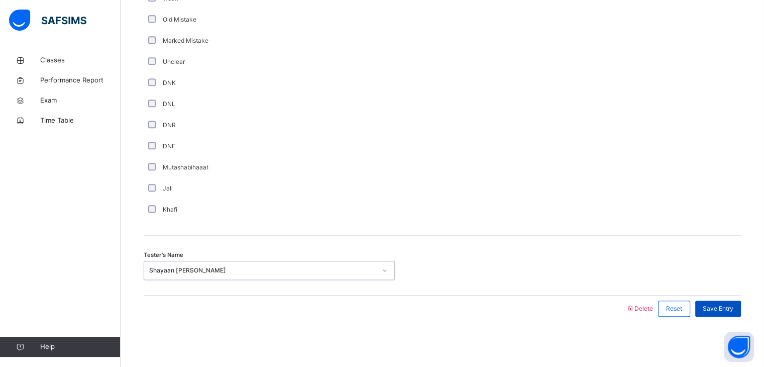
click at [741, 304] on div "Save Entry" at bounding box center [719, 309] width 46 height 16
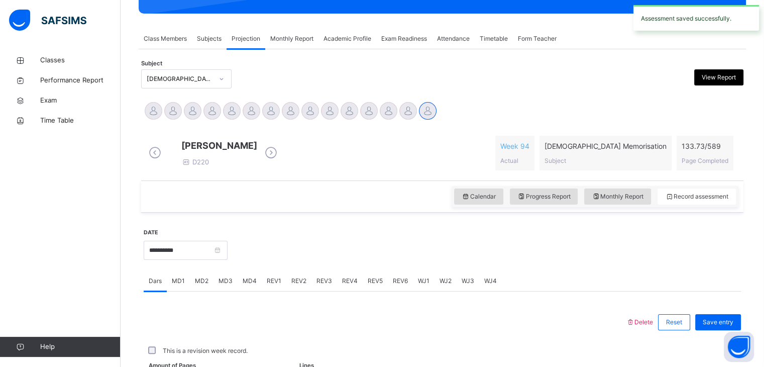
scroll to position [388, 0]
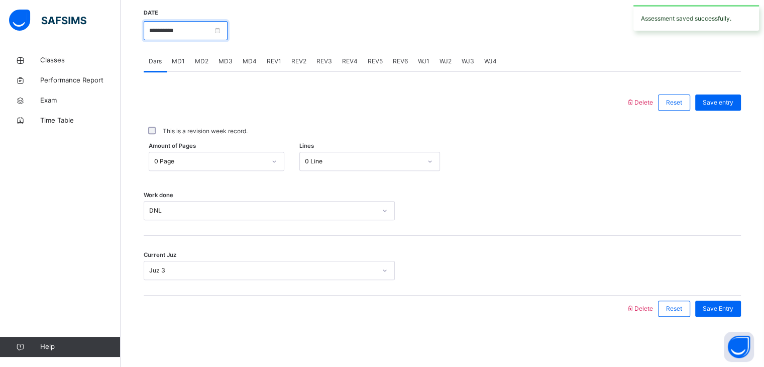
click at [228, 38] on input "**********" at bounding box center [186, 30] width 84 height 19
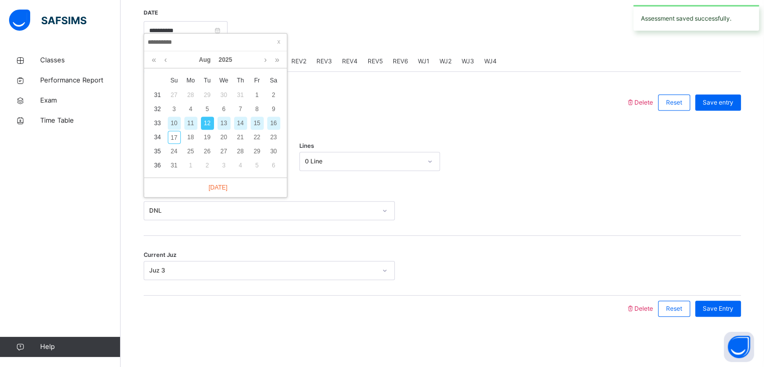
click at [353, 88] on div "Delete Reset Save entry This is a revision week record. Amount of Pages 0 Page …" at bounding box center [443, 197] width 598 height 250
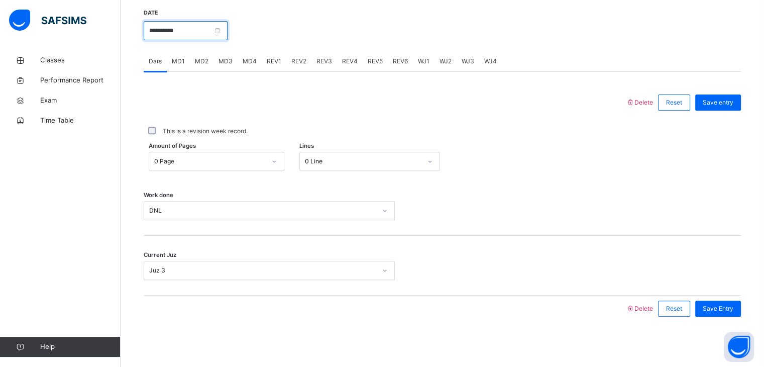
click at [164, 35] on input "**********" at bounding box center [186, 30] width 84 height 19
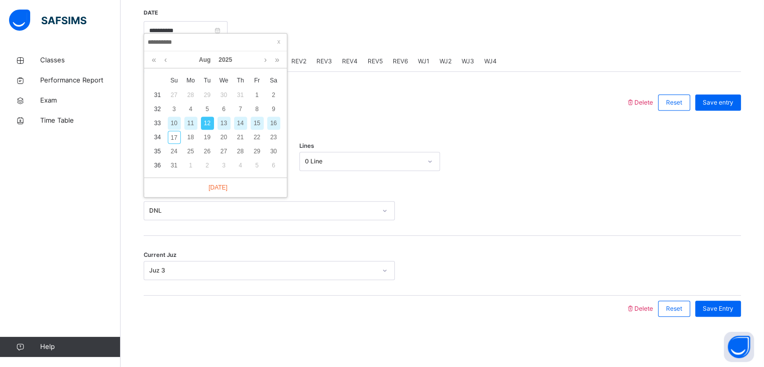
click at [176, 144] on td "24" at bounding box center [174, 151] width 17 height 14
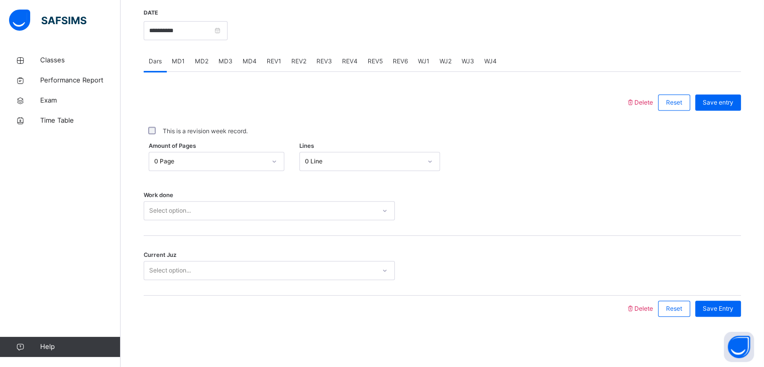
drag, startPoint x: 209, startPoint y: 88, endPoint x: 221, endPoint y: 115, distance: 29.2
click at [221, 115] on div "Delete Reset Save entry This is a revision week record. Amount of Pages 0 Page …" at bounding box center [443, 197] width 598 height 250
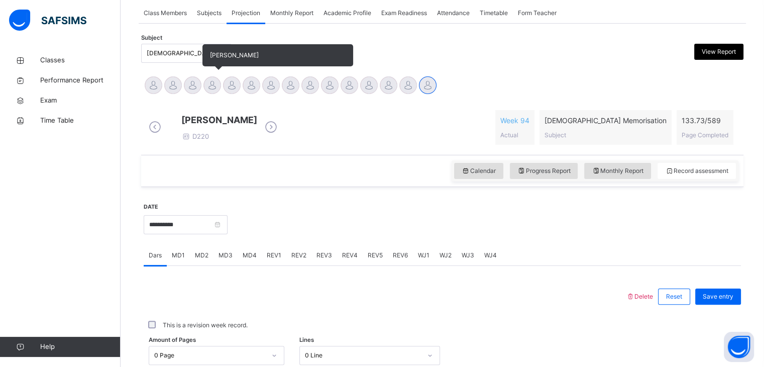
scroll to position [147, 0]
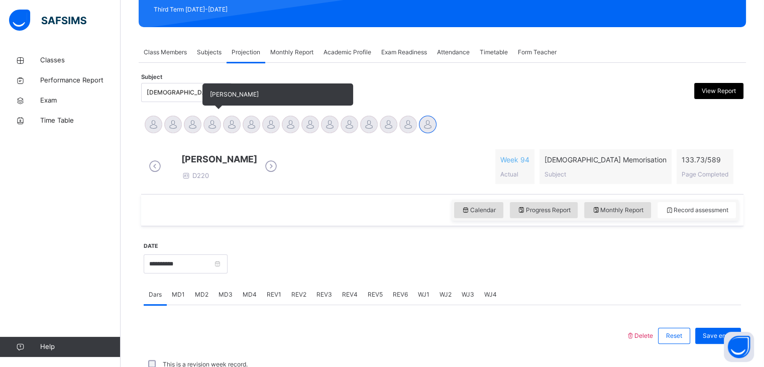
click at [211, 127] on div at bounding box center [213, 125] width 18 height 18
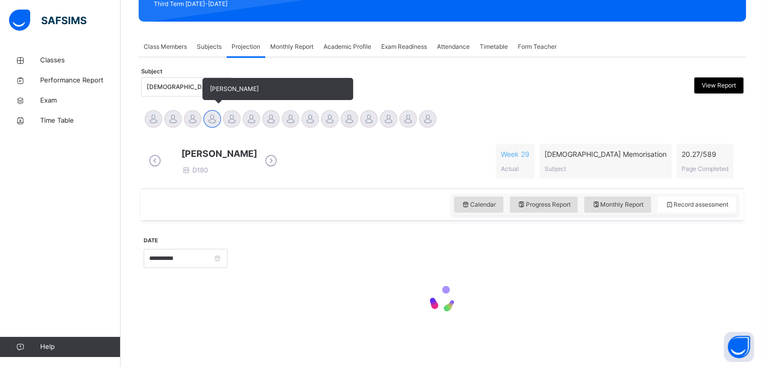
scroll to position [160, 0]
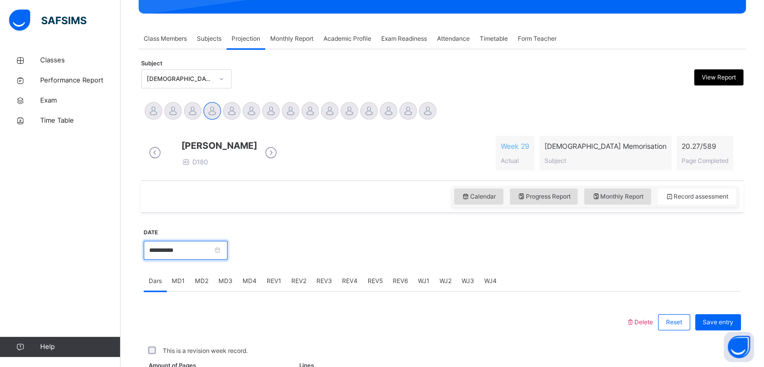
click at [189, 255] on input "**********" at bounding box center [186, 250] width 84 height 19
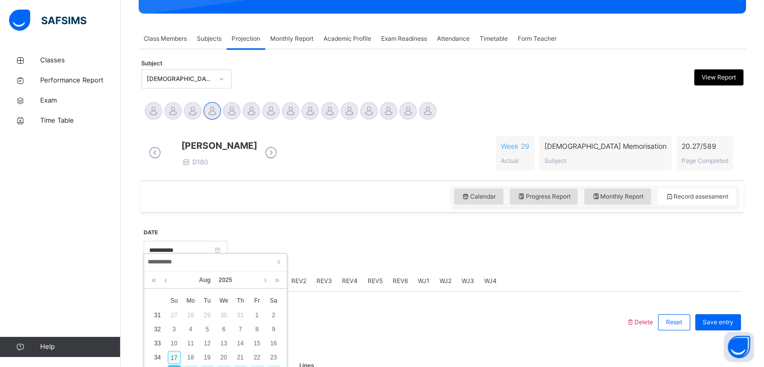
click at [174, 354] on div "17" at bounding box center [174, 357] width 13 height 13
type input "**********"
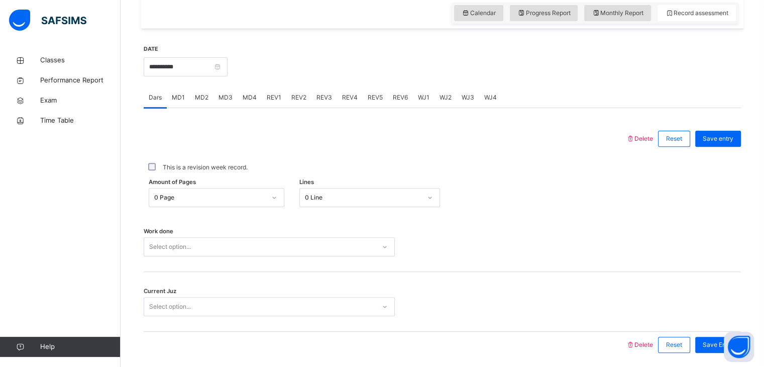
scroll to position [388, 0]
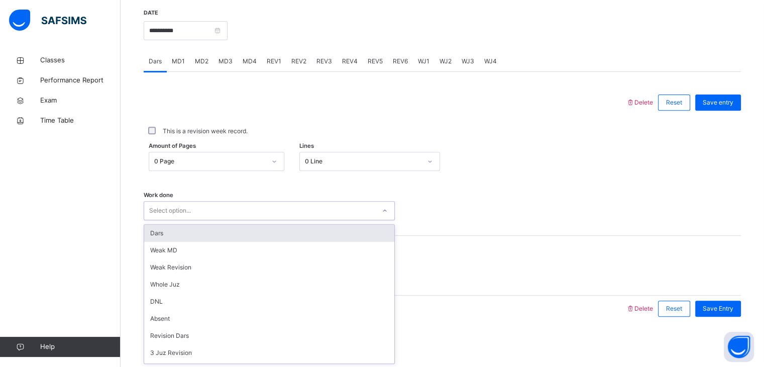
click at [184, 217] on div "Select option..." at bounding box center [170, 210] width 42 height 19
type input "*"
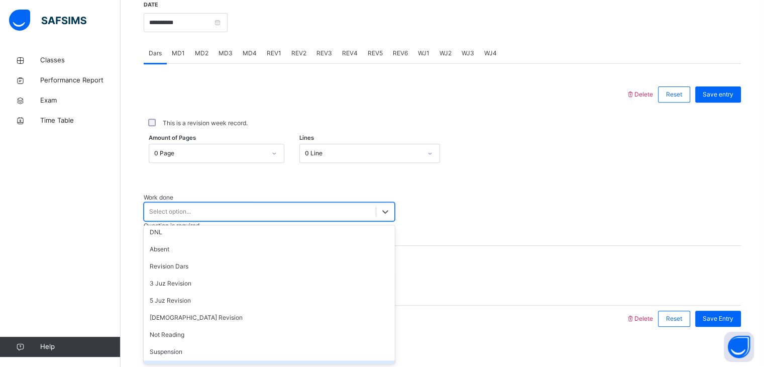
scroll to position [89, 0]
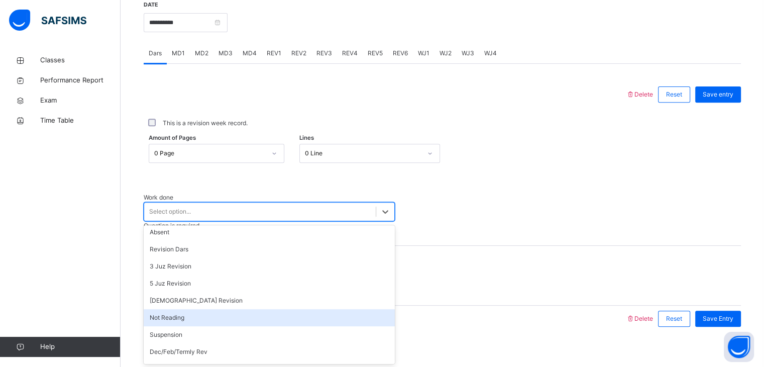
click at [328, 309] on div "Not Reading" at bounding box center [269, 317] width 251 height 17
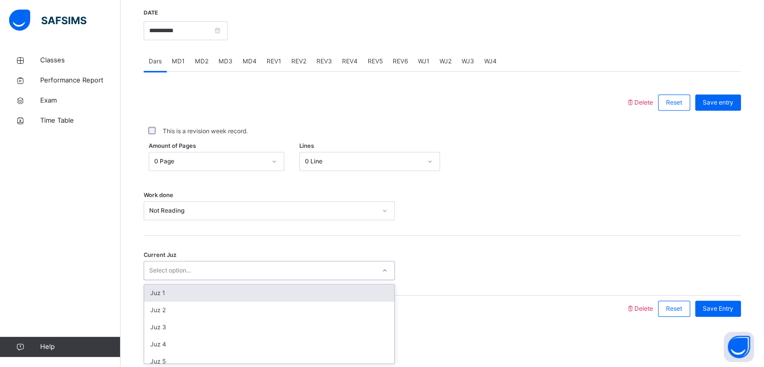
click at [251, 270] on div "Select option..." at bounding box center [259, 271] width 231 height 16
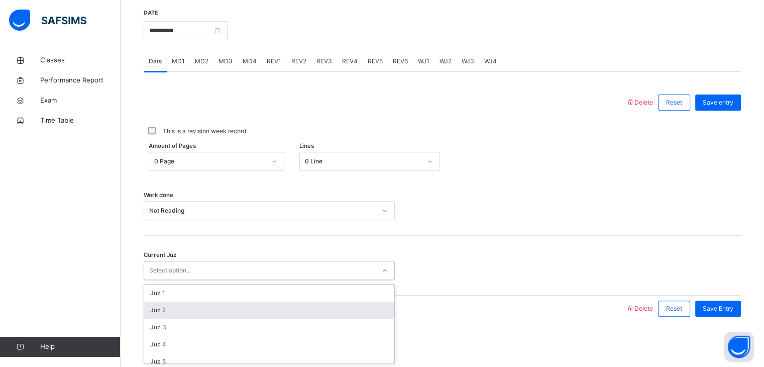
click at [244, 311] on div "Juz 2" at bounding box center [269, 310] width 250 height 17
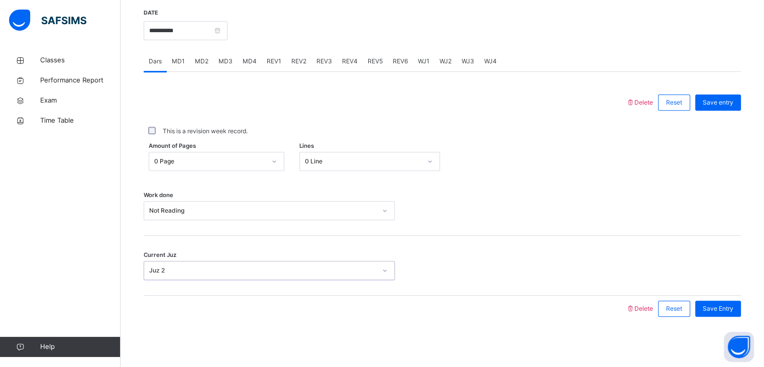
click at [701, 307] on div "Save Entry" at bounding box center [715, 308] width 51 height 26
click at [713, 310] on span "Save Entry" at bounding box center [718, 308] width 31 height 9
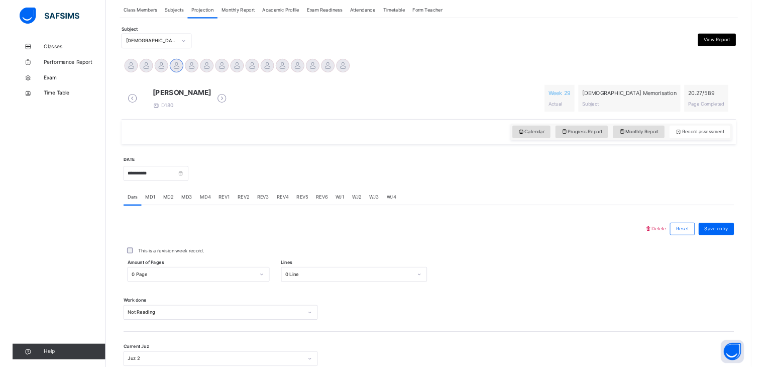
scroll to position [279, 0]
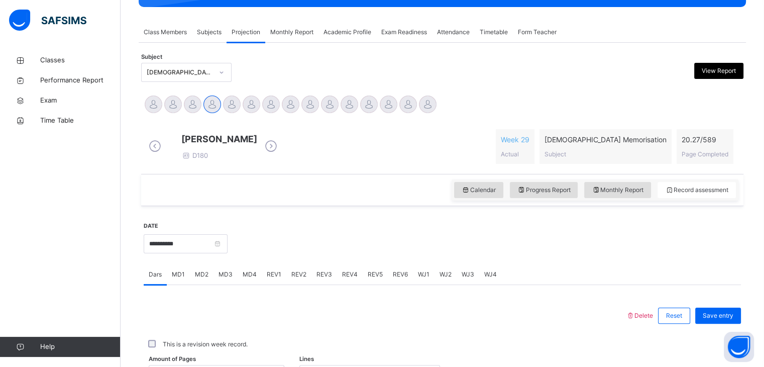
scroll to position [159, 0]
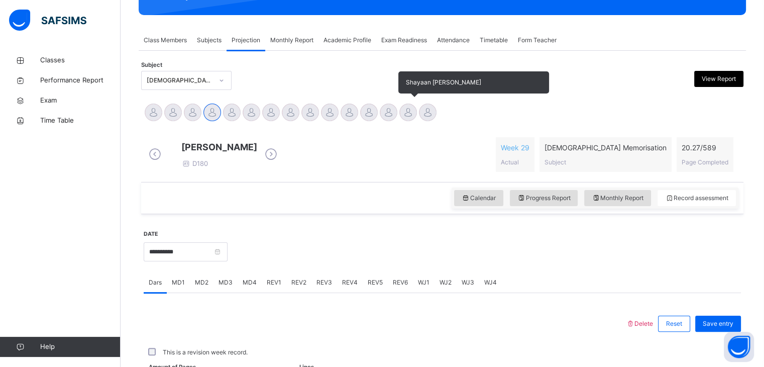
click at [413, 110] on div at bounding box center [409, 113] width 18 height 18
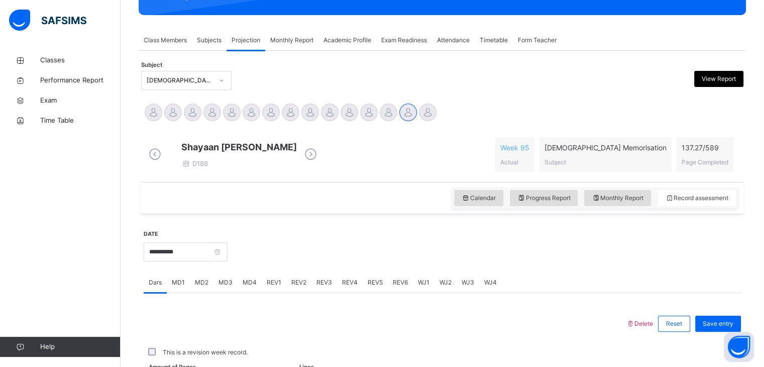
click at [269, 272] on div at bounding box center [485, 250] width 504 height 43
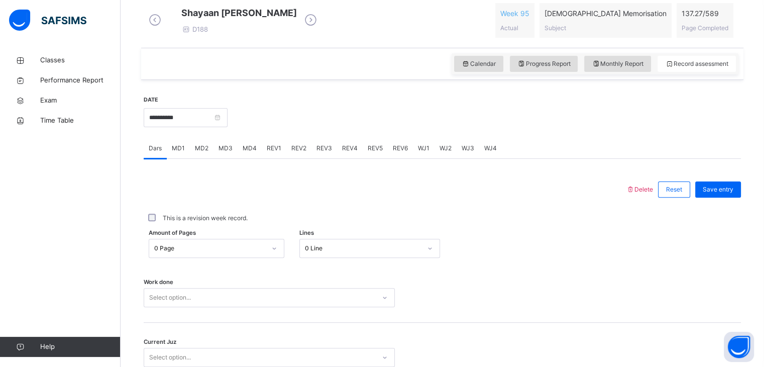
scroll to position [316, 0]
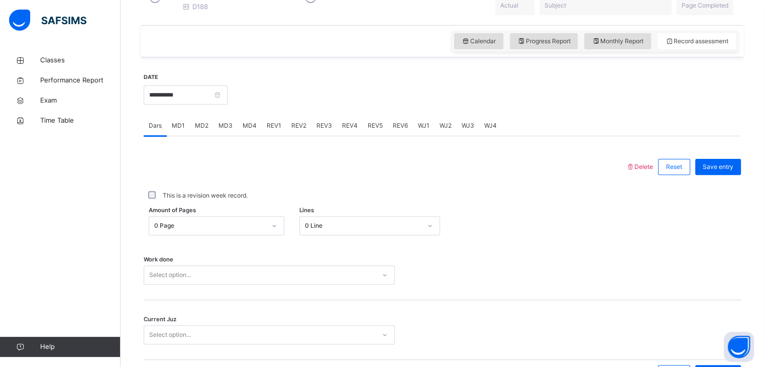
click at [231, 281] on div "Select option..." at bounding box center [269, 274] width 251 height 19
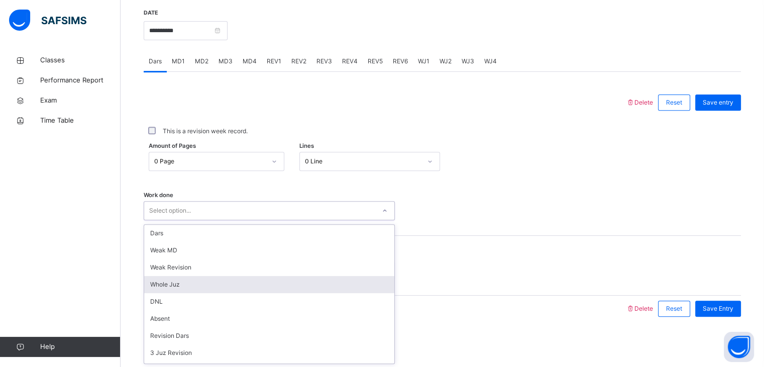
scroll to position [388, 0]
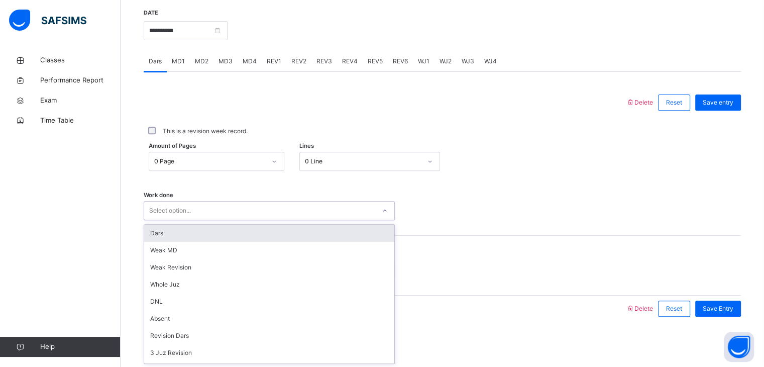
click at [240, 232] on div "Dars" at bounding box center [269, 233] width 250 height 17
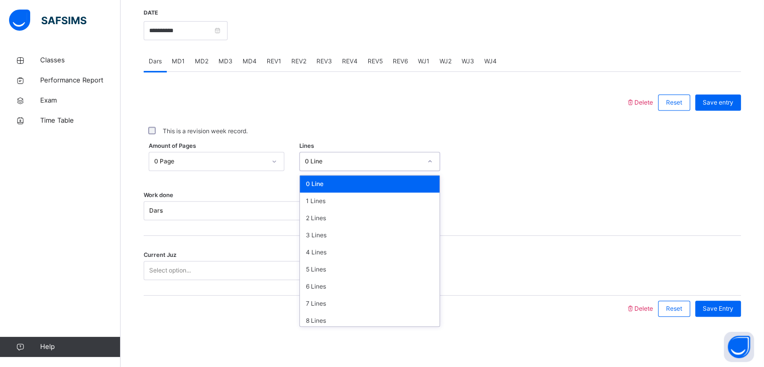
click at [340, 152] on div "0 Line" at bounding box center [370, 161] width 141 height 19
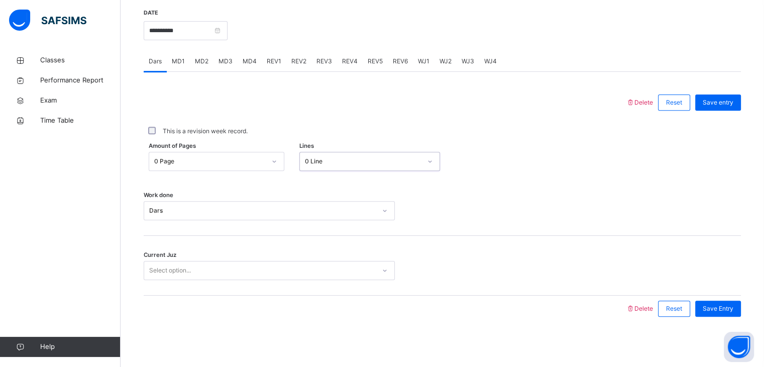
click at [340, 152] on div "0 Line" at bounding box center [370, 161] width 141 height 19
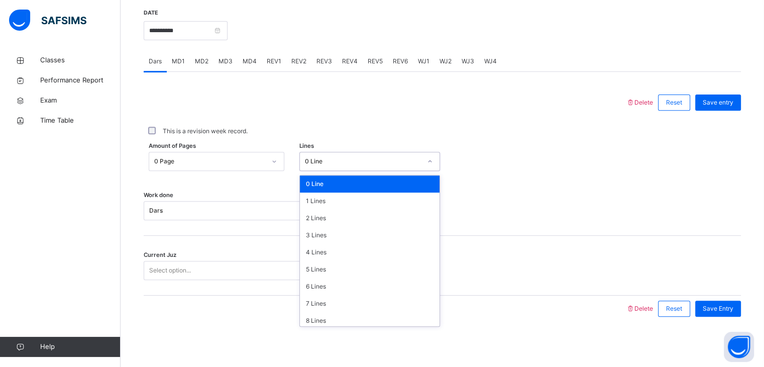
click at [340, 152] on div "0 Line" at bounding box center [370, 161] width 141 height 19
click at [352, 219] on div "2 Lines" at bounding box center [370, 218] width 140 height 17
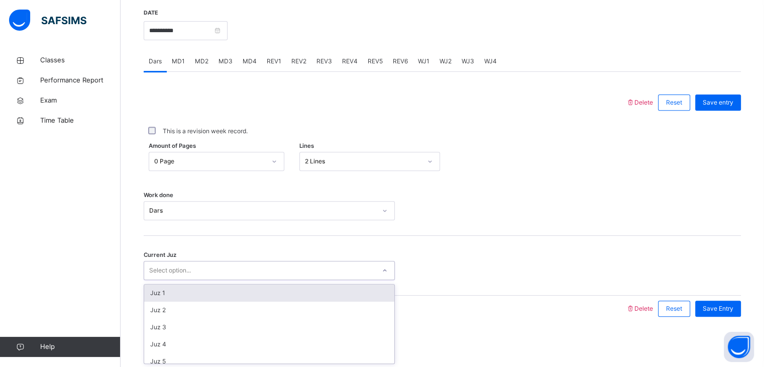
click at [339, 276] on div "Select option..." at bounding box center [259, 271] width 231 height 16
click at [316, 298] on div "Juz 1" at bounding box center [269, 292] width 250 height 17
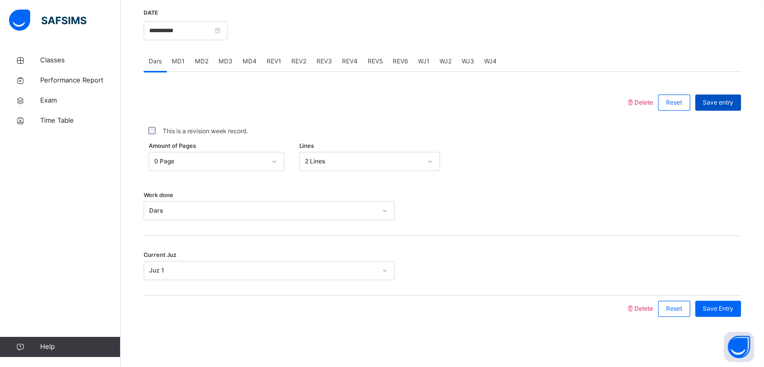
click at [706, 95] on div "Save entry" at bounding box center [719, 102] width 46 height 16
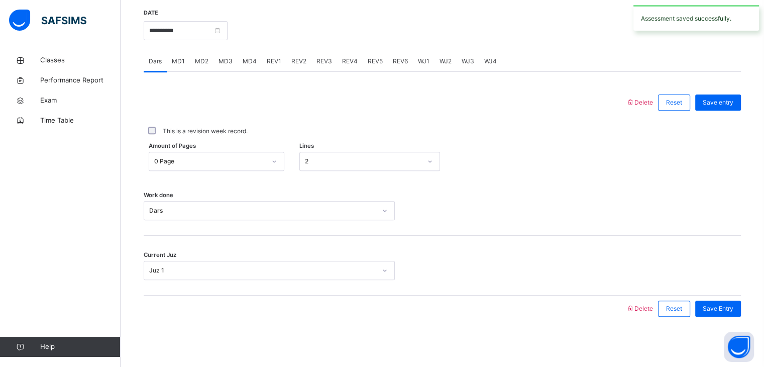
click at [176, 57] on span "MD1" at bounding box center [178, 61] width 13 height 9
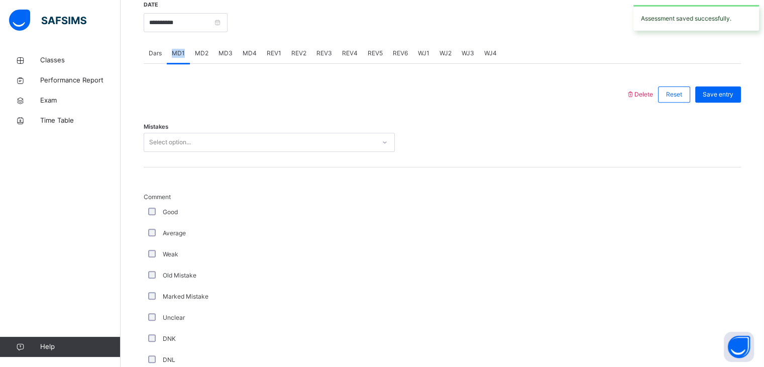
click at [176, 57] on span "MD1" at bounding box center [178, 53] width 13 height 9
click at [333, 91] on div at bounding box center [385, 94] width 472 height 26
click at [244, 150] on div "Select option..." at bounding box center [259, 143] width 231 height 16
click at [243, 147] on div "Select option..." at bounding box center [259, 143] width 231 height 16
click at [260, 150] on div "Select option..." at bounding box center [259, 143] width 231 height 16
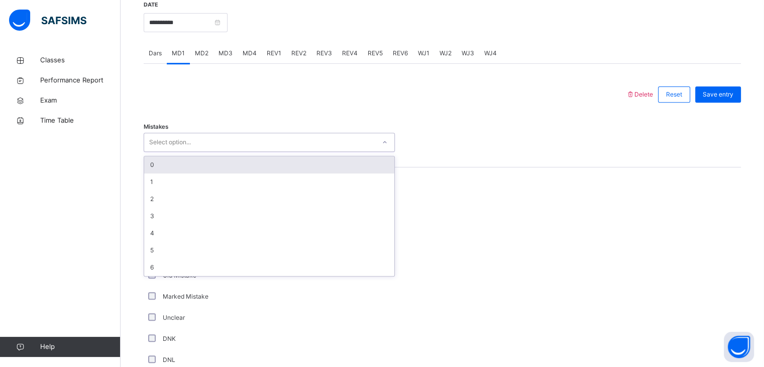
click at [247, 173] on div "0" at bounding box center [269, 164] width 250 height 17
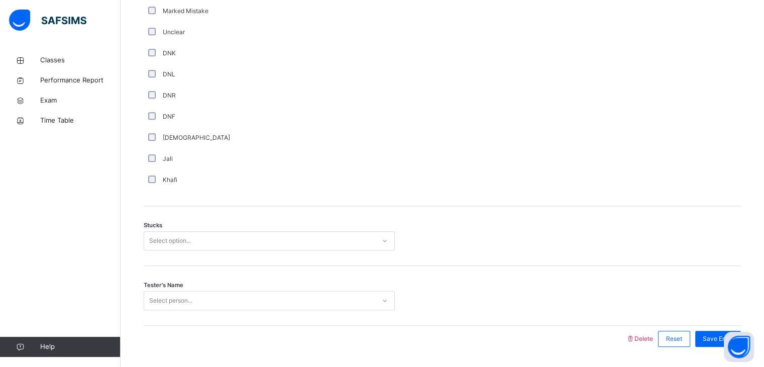
click at [192, 250] on div "Select option..." at bounding box center [269, 240] width 251 height 19
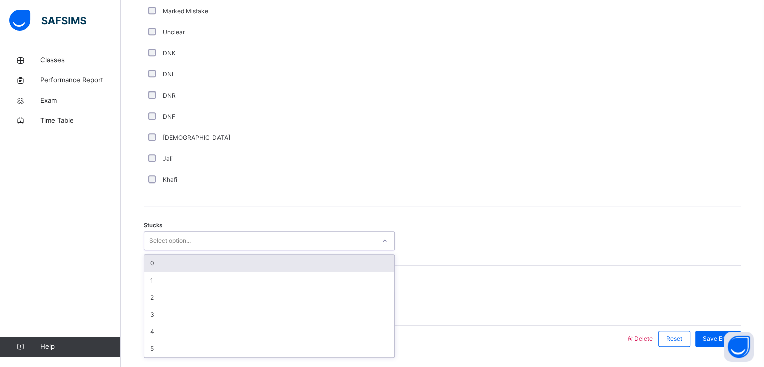
scroll to position [675, 0]
click at [192, 270] on div "0" at bounding box center [269, 261] width 250 height 17
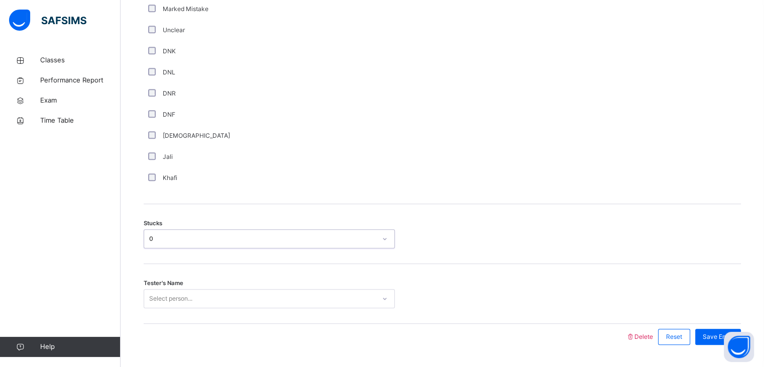
click at [193, 294] on div "Tester's Name Select person..." at bounding box center [443, 294] width 598 height 60
click at [188, 305] on div "Select person..." at bounding box center [269, 298] width 251 height 19
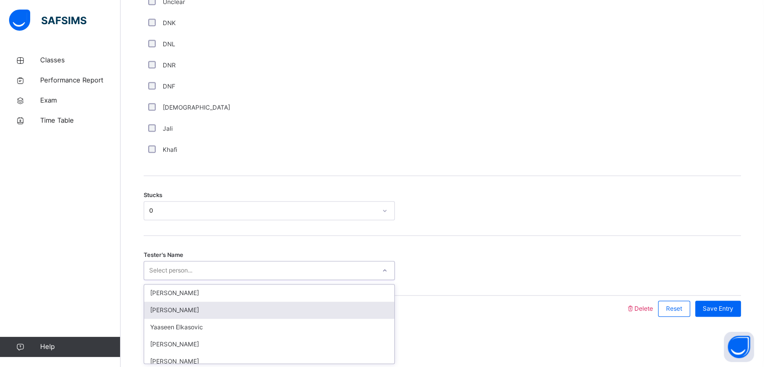
click at [177, 315] on div "[PERSON_NAME]" at bounding box center [269, 310] width 250 height 17
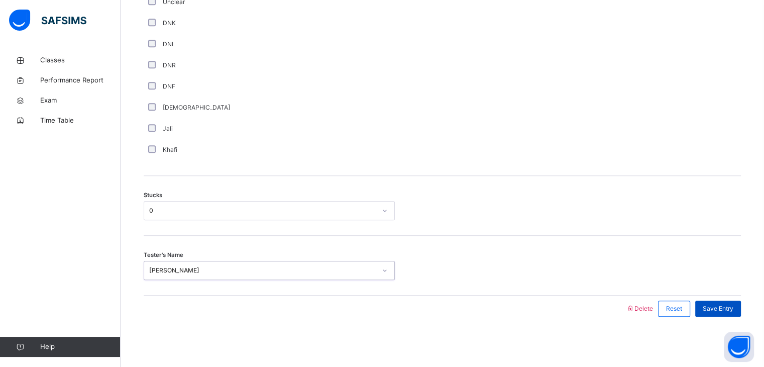
click at [716, 310] on span "Save Entry" at bounding box center [718, 308] width 31 height 9
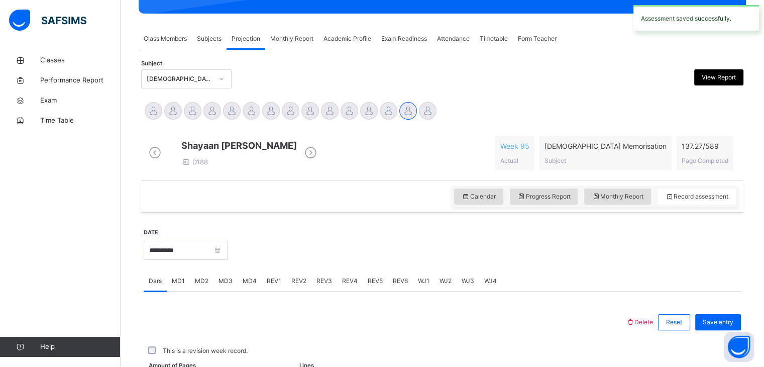
scroll to position [384, 0]
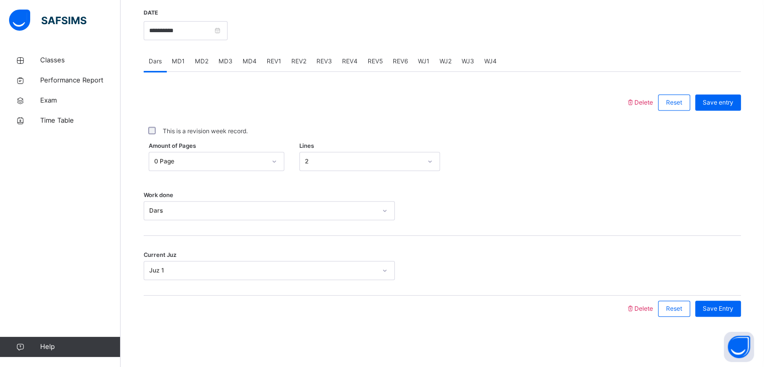
click at [250, 60] on div "MD4" at bounding box center [250, 61] width 24 height 20
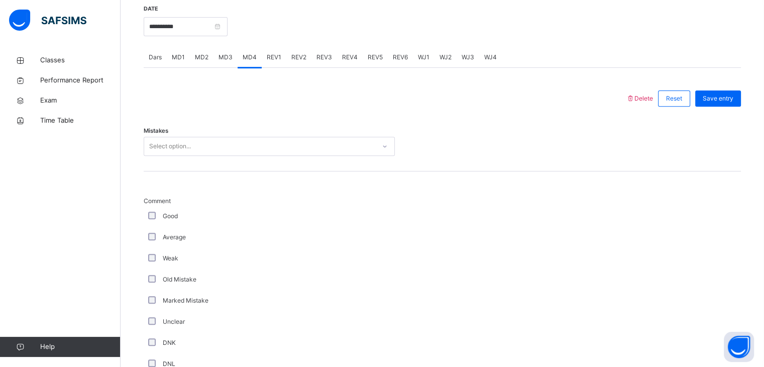
click at [257, 143] on div "Mistakes Select option..." at bounding box center [443, 142] width 598 height 60
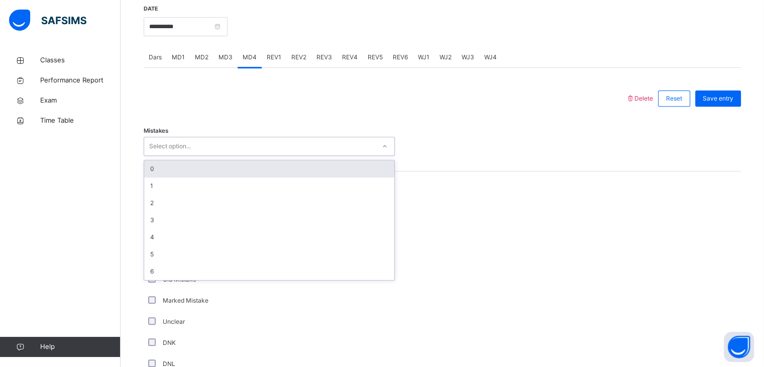
click at [256, 153] on div "Select option..." at bounding box center [259, 147] width 231 height 16
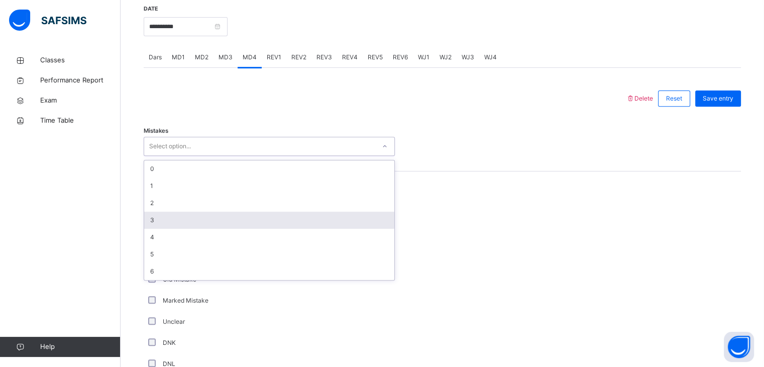
click at [308, 223] on div "3" at bounding box center [269, 220] width 250 height 17
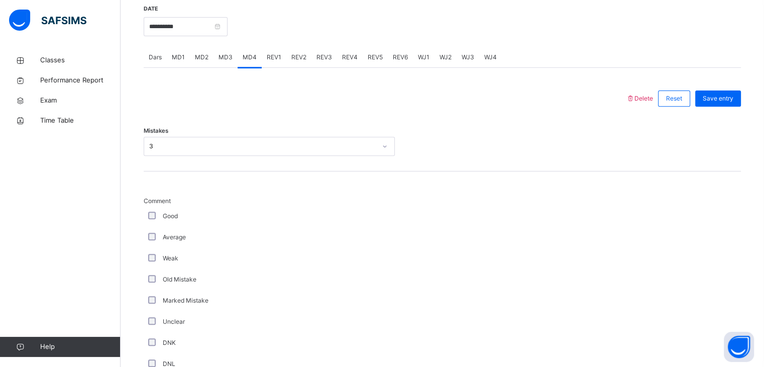
drag, startPoint x: 316, startPoint y: 221, endPoint x: 298, endPoint y: 201, distance: 27.0
click at [298, 201] on div "Comment Good Average Weak Old Mistake Marked Mistake Unclear DNK DNL DNR DNF Mu…" at bounding box center [443, 333] width 598 height 324
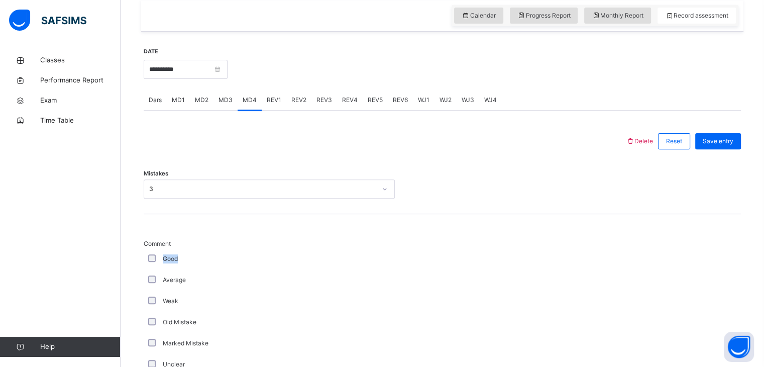
scroll to position [340, 0]
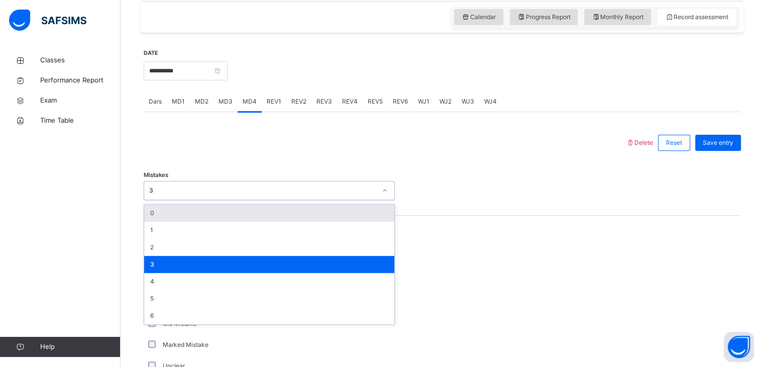
click at [298, 195] on div "3" at bounding box center [262, 190] width 227 height 9
click at [301, 222] on div "0" at bounding box center [269, 213] width 250 height 17
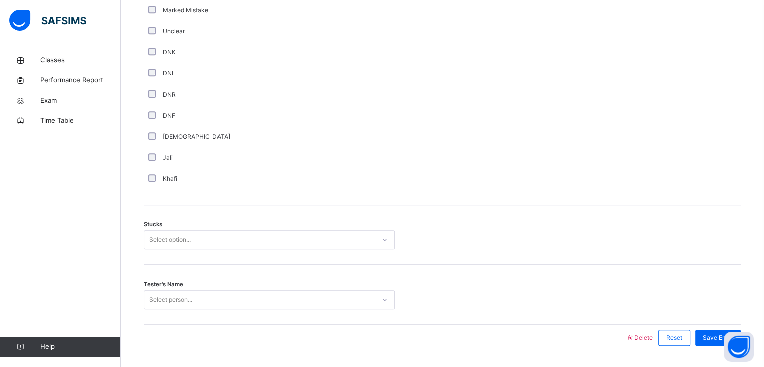
scroll to position [675, 0]
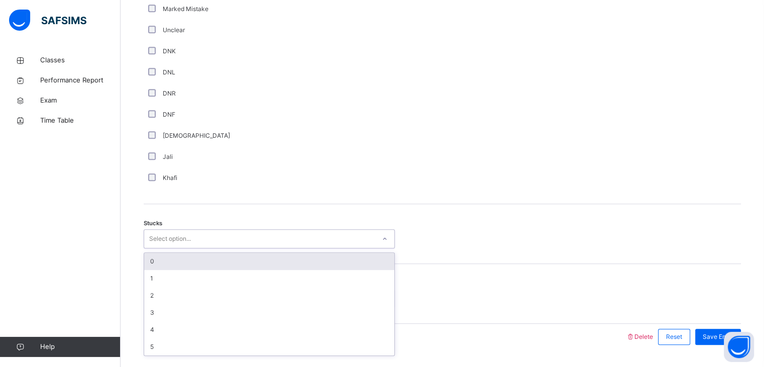
click at [301, 247] on div "Select option..." at bounding box center [259, 239] width 231 height 16
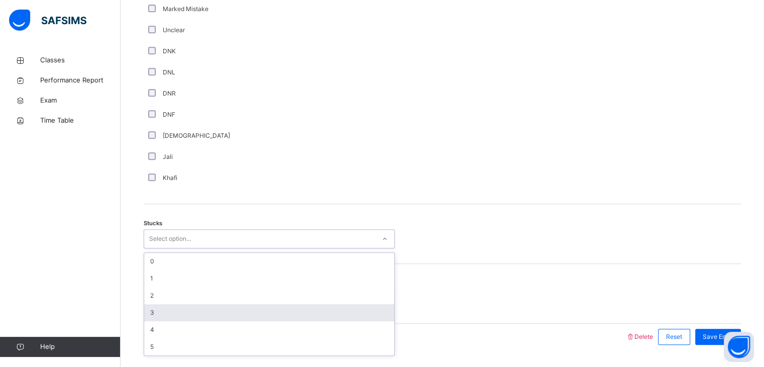
click at [295, 316] on div "3" at bounding box center [269, 312] width 250 height 17
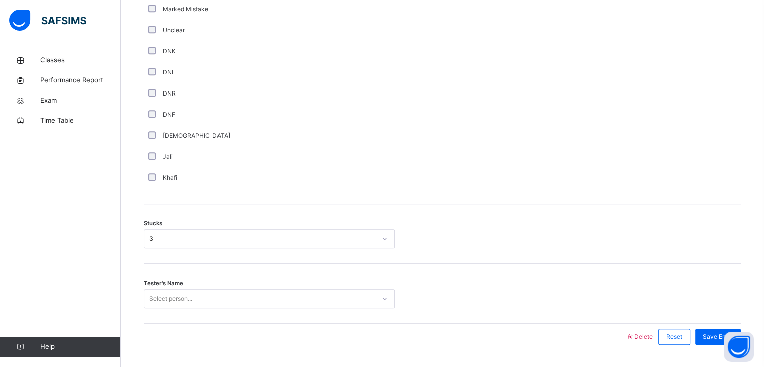
click at [295, 316] on div "Tester's Name Select person..." at bounding box center [443, 294] width 598 height 60
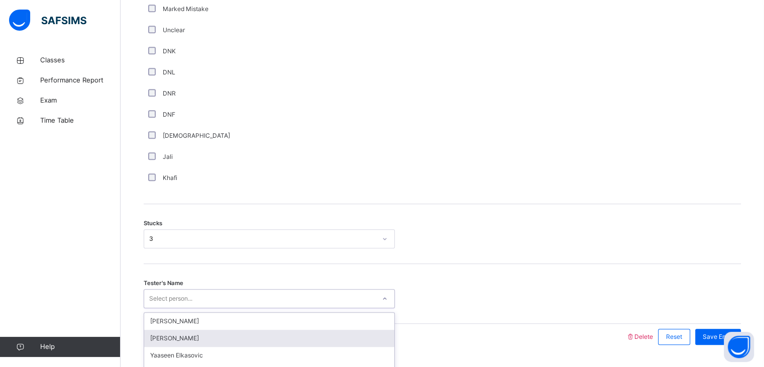
click at [291, 308] on div "option [PERSON_NAME] focused, 2 of 94. 94 results available. Use Up and Down to…" at bounding box center [269, 298] width 251 height 19
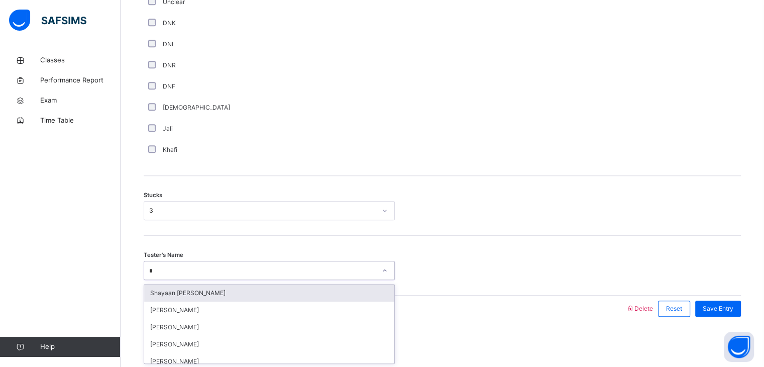
type input "**"
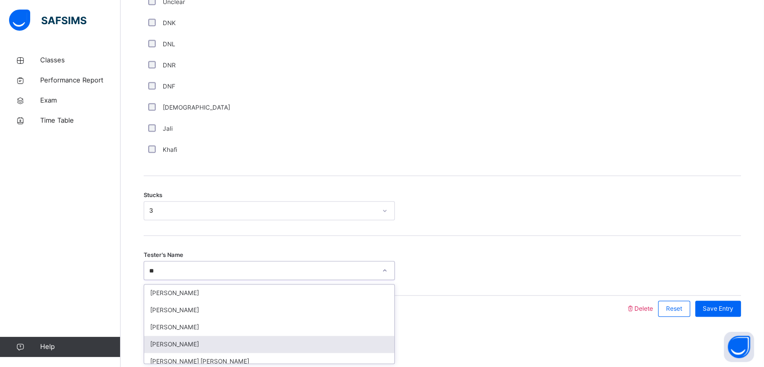
click at [276, 338] on div "[PERSON_NAME]" at bounding box center [269, 344] width 250 height 17
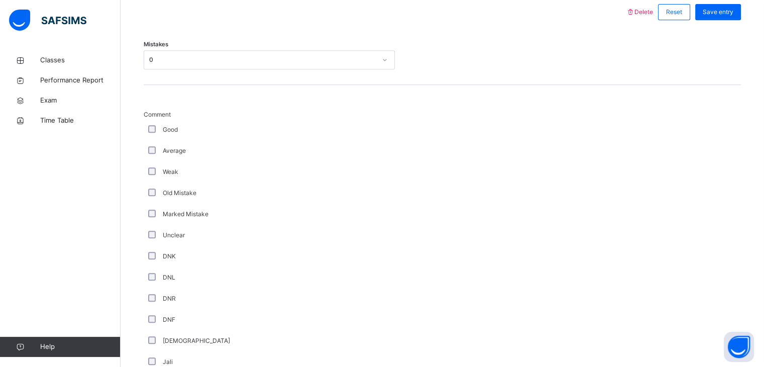
scroll to position [686, 0]
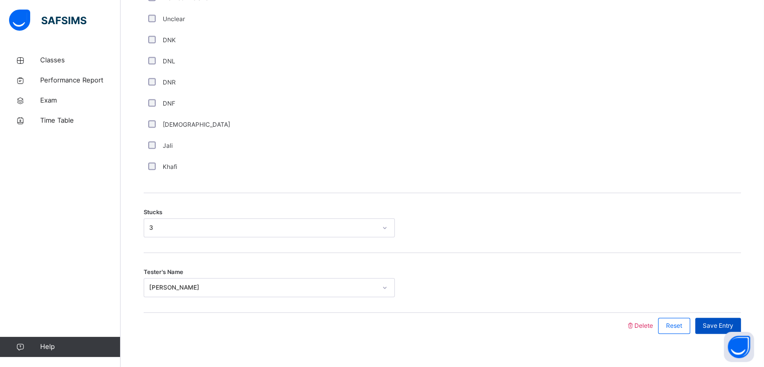
click at [713, 330] on span "Save Entry" at bounding box center [718, 325] width 31 height 9
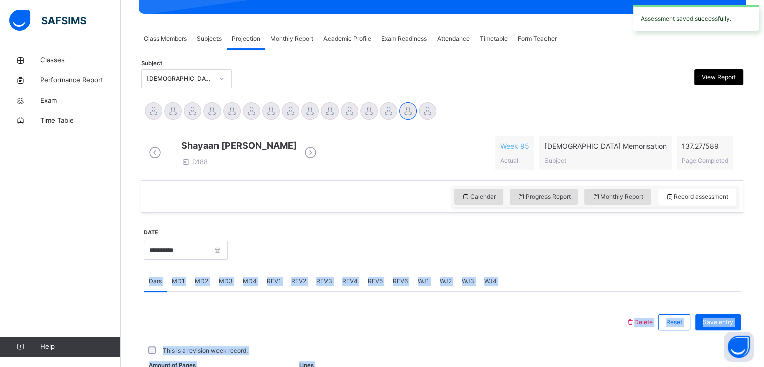
scroll to position [388, 0]
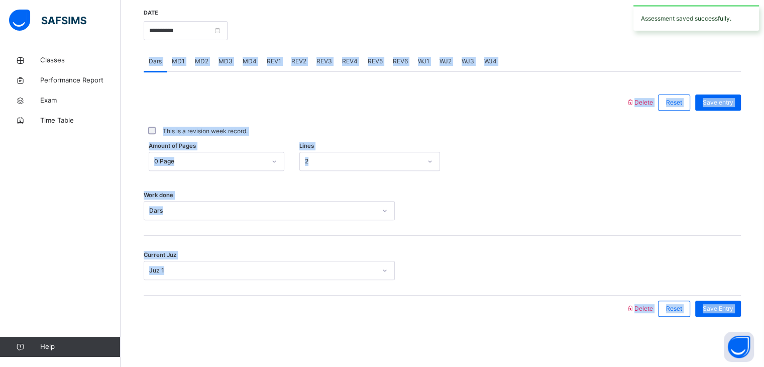
click at [588, 254] on div "Current Juz Juz 1" at bounding box center [443, 266] width 598 height 60
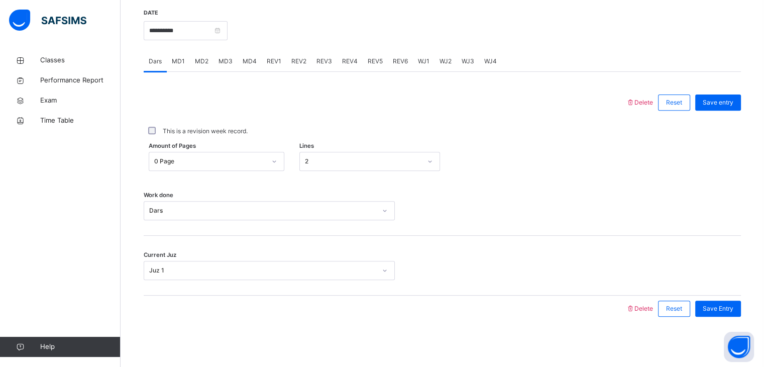
click at [236, 59] on div "MD3" at bounding box center [226, 61] width 24 height 20
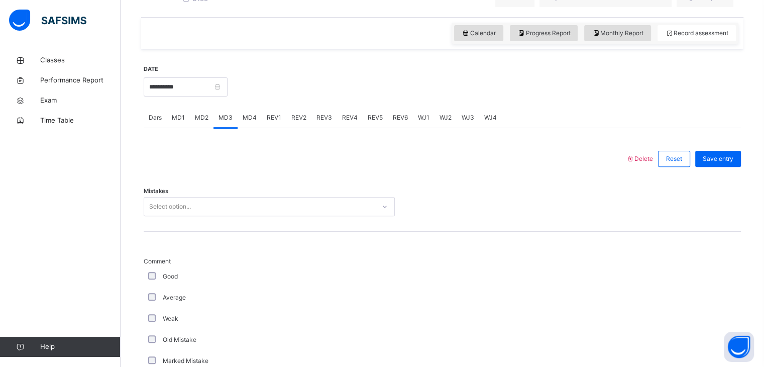
scroll to position [314, 0]
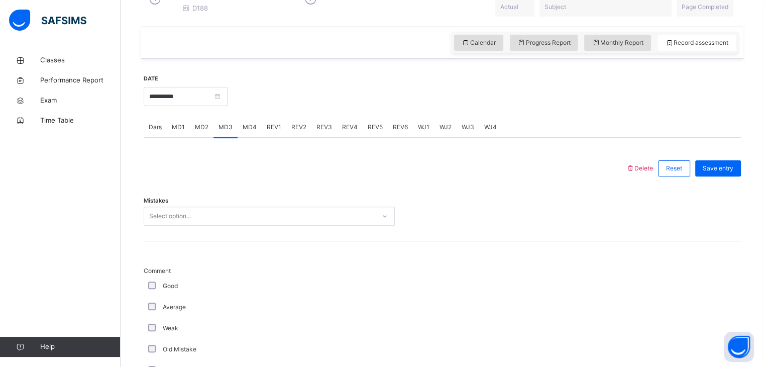
click at [275, 131] on span "REV1" at bounding box center [274, 127] width 15 height 9
click at [222, 219] on div "Juz Select option..." at bounding box center [443, 211] width 598 height 60
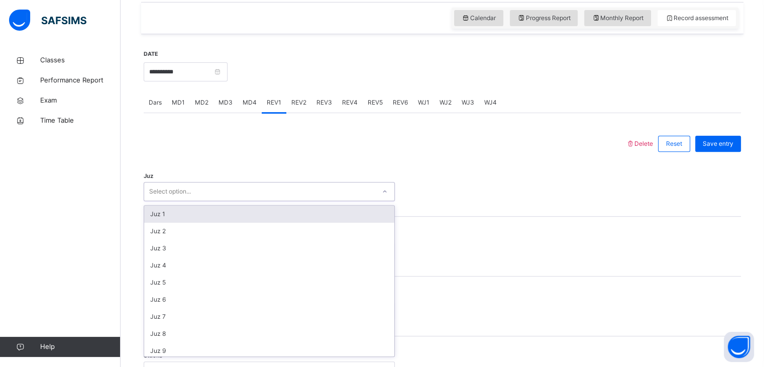
scroll to position [340, 0]
click at [222, 219] on div "Juz 1" at bounding box center [269, 213] width 250 height 17
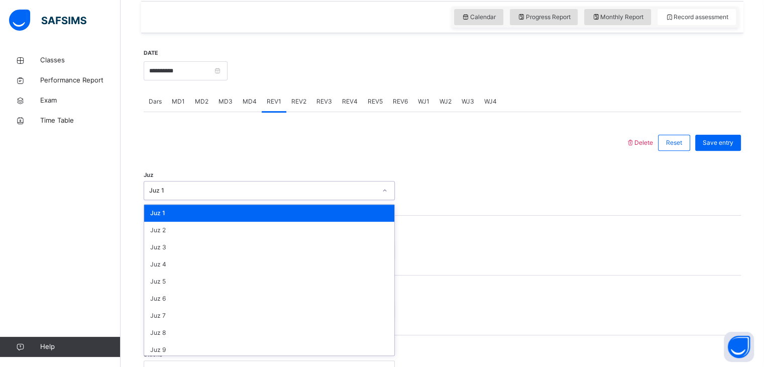
click at [219, 195] on div "Juz 1" at bounding box center [262, 190] width 227 height 9
click at [216, 222] on div "Juz 1" at bounding box center [269, 213] width 250 height 17
click at [227, 194] on div "Juz 1" at bounding box center [262, 190] width 227 height 9
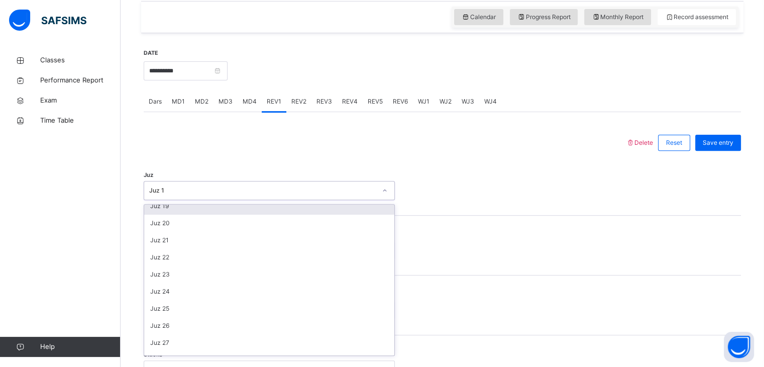
scroll to position [362, 0]
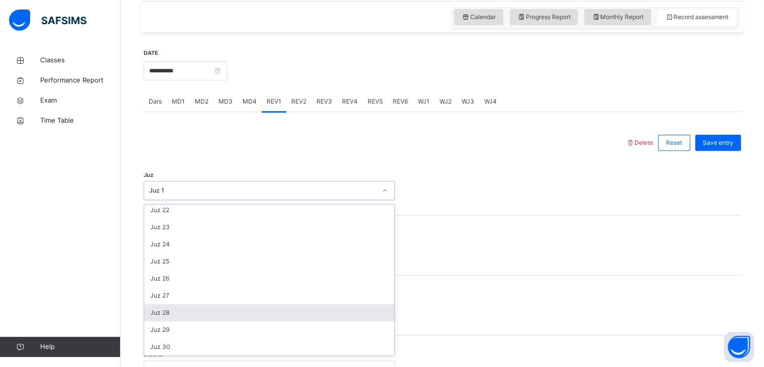
click at [217, 315] on div "Juz 28" at bounding box center [269, 312] width 250 height 17
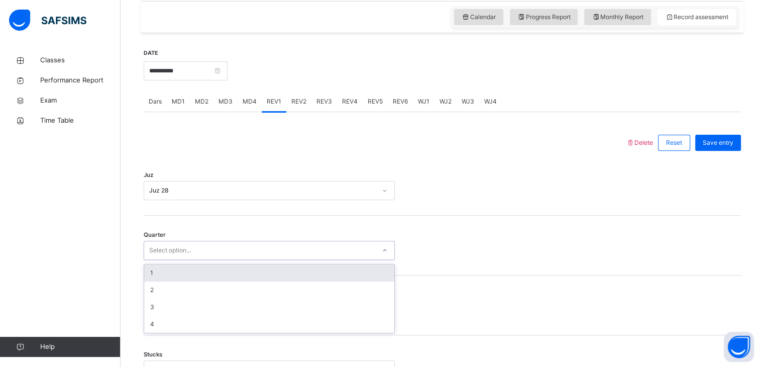
click at [221, 260] on div "Select option..." at bounding box center [269, 250] width 251 height 19
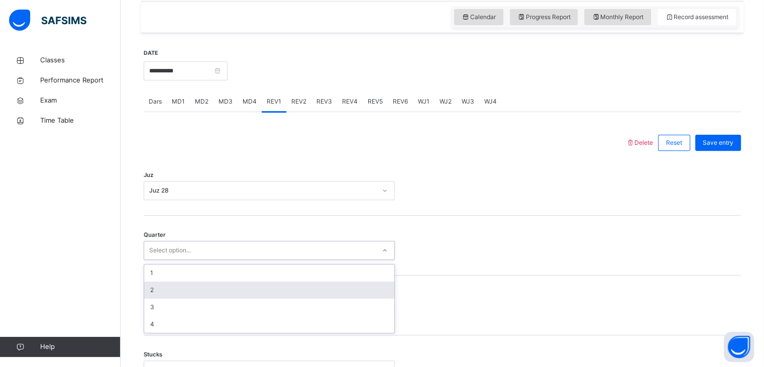
click at [215, 291] on div "2" at bounding box center [269, 289] width 250 height 17
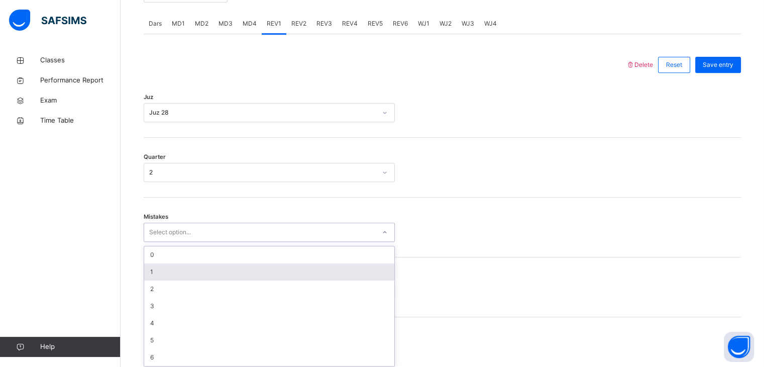
click at [196, 242] on div "option 1 focused, 2 of 7. 7 results available. Use Up and Down to choose option…" at bounding box center [269, 232] width 251 height 19
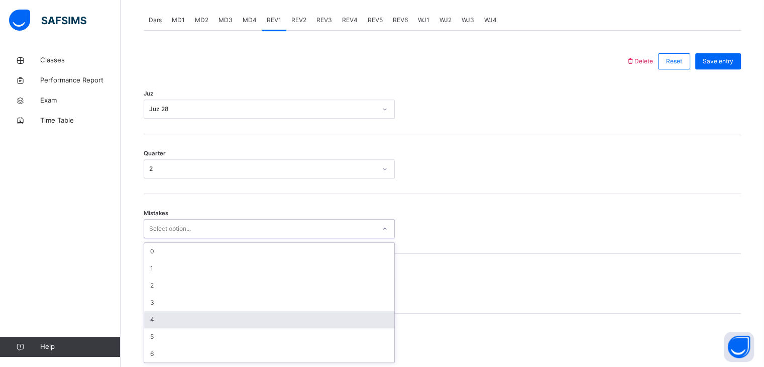
scroll to position [428, 0]
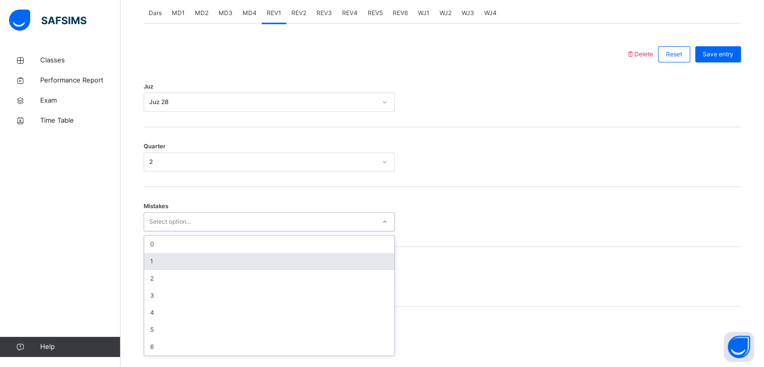
click at [207, 270] on div "1" at bounding box center [269, 261] width 250 height 17
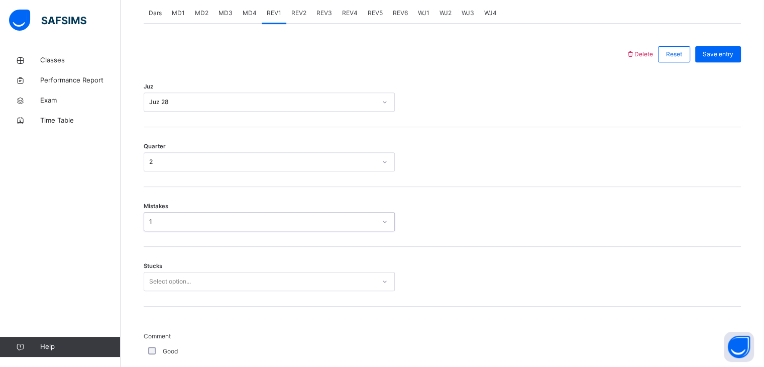
click at [227, 226] on div "1" at bounding box center [262, 221] width 227 height 9
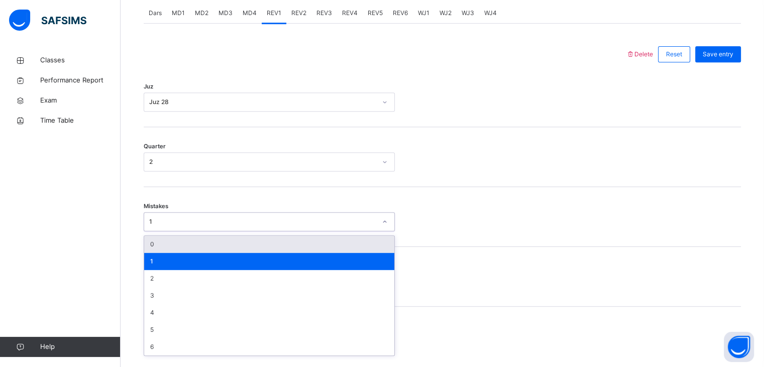
click at [224, 245] on div "0" at bounding box center [269, 244] width 250 height 17
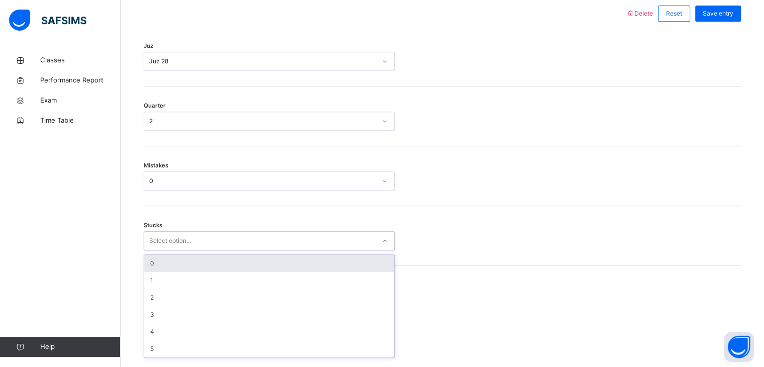
click at [210, 250] on div "option 0 focused, 1 of 6. 6 results available. Use Up and Down to choose option…" at bounding box center [269, 240] width 251 height 19
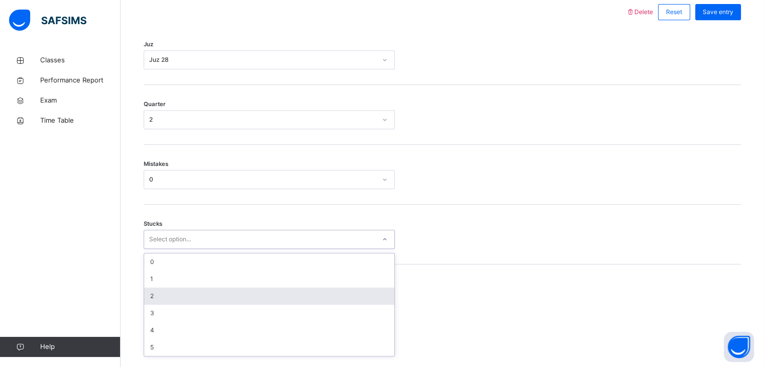
scroll to position [471, 0]
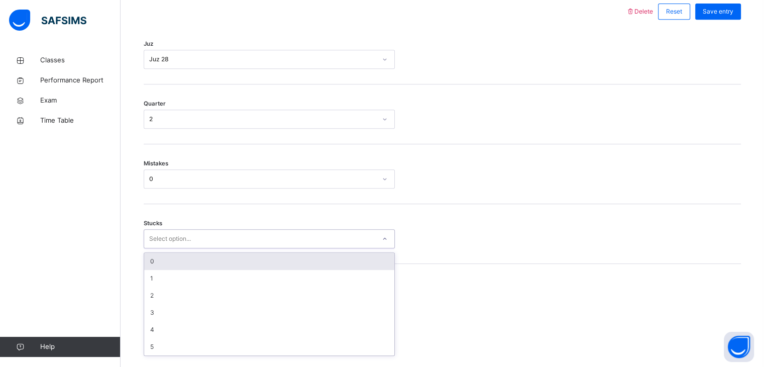
click at [211, 270] on div "0" at bounding box center [269, 261] width 250 height 17
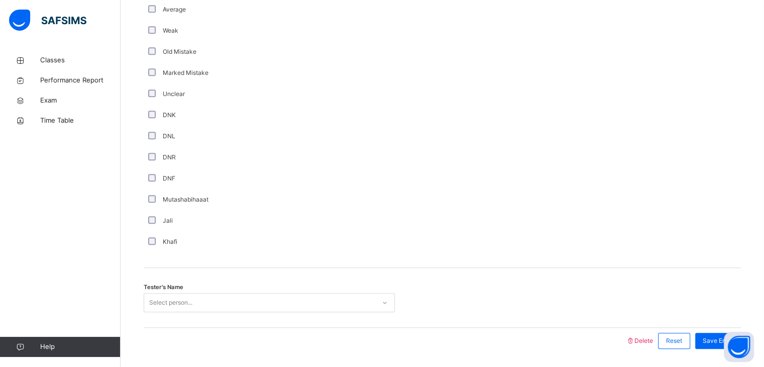
scroll to position [796, 0]
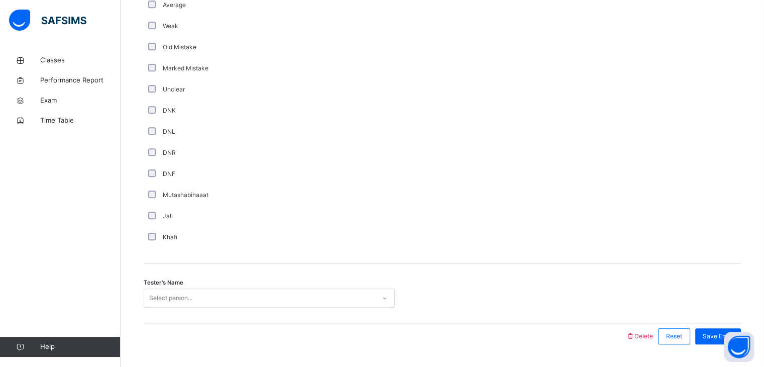
click at [163, 301] on div "Select person..." at bounding box center [269, 297] width 251 height 19
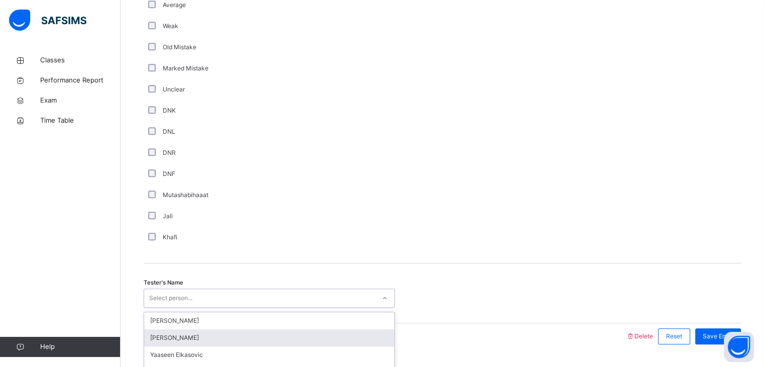
scroll to position [830, 0]
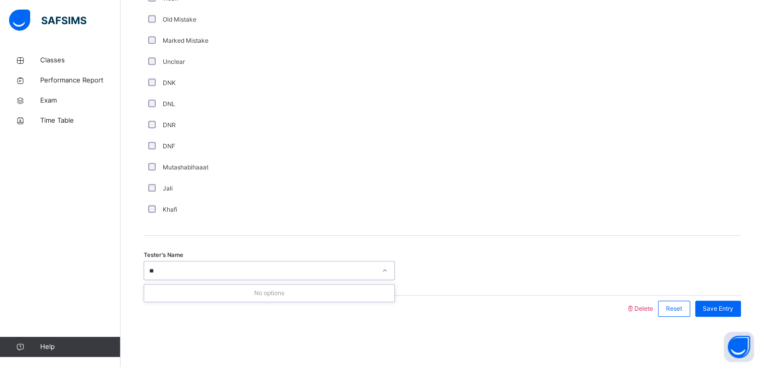
type input "*"
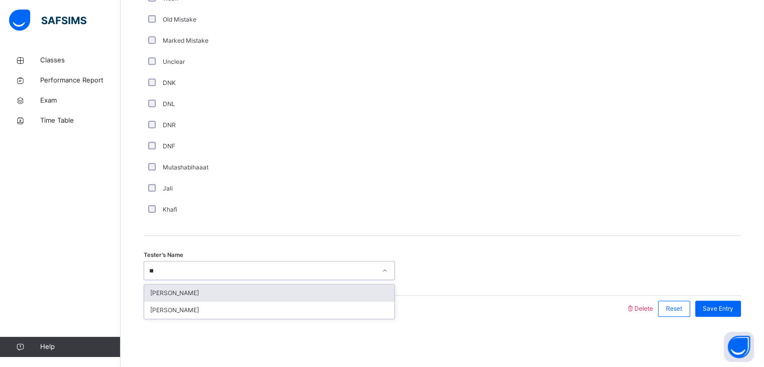
type input "*"
type input "***"
click at [168, 295] on div "[PERSON_NAME]" at bounding box center [269, 292] width 250 height 17
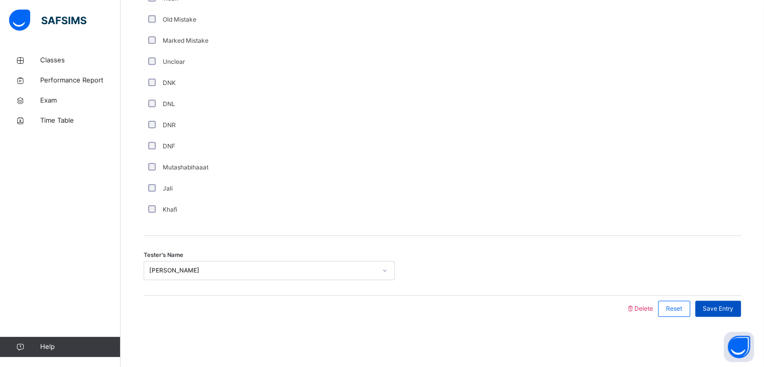
click at [731, 303] on div "Save Entry" at bounding box center [719, 309] width 46 height 16
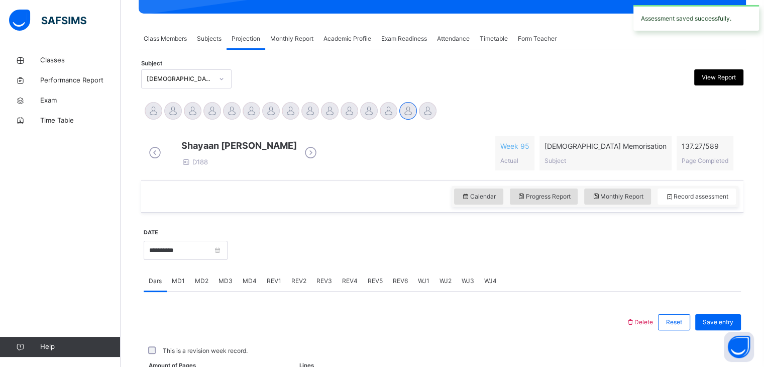
scroll to position [388, 0]
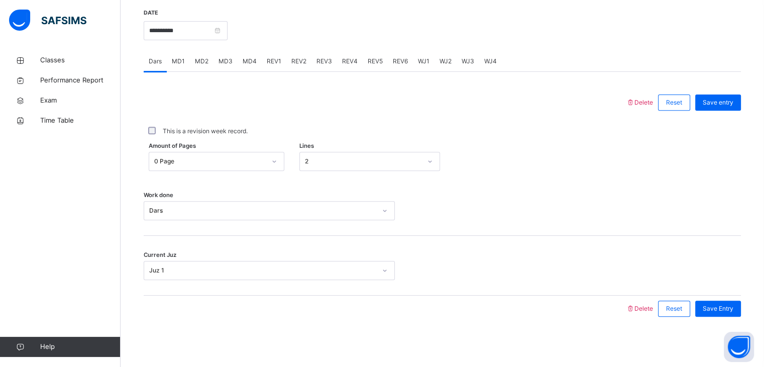
click at [295, 57] on span "REV2" at bounding box center [298, 61] width 15 height 9
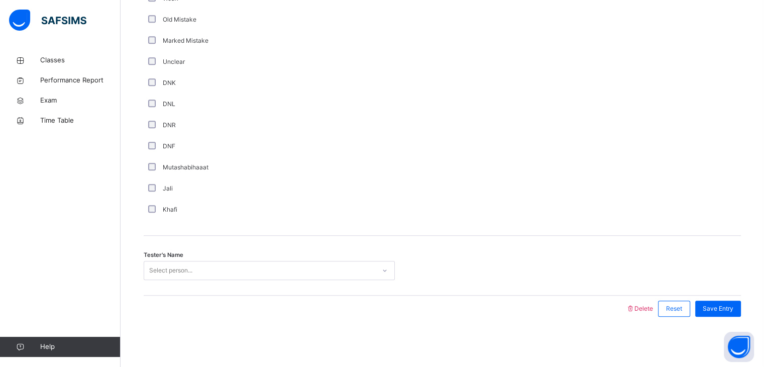
click at [207, 266] on div "Select person..." at bounding box center [259, 271] width 231 height 16
type input "**********"
click at [185, 271] on input "**********" at bounding box center [188, 270] width 78 height 9
click at [235, 272] on div "[PERSON_NAME]" at bounding box center [259, 271] width 231 height 16
type input "*"
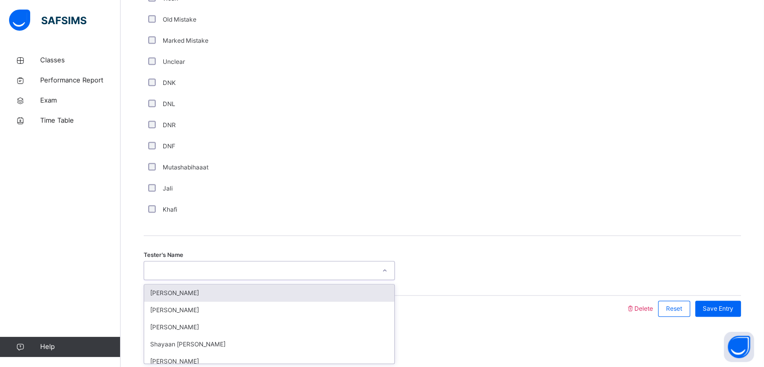
click at [235, 272] on div "M" at bounding box center [259, 271] width 231 height 16
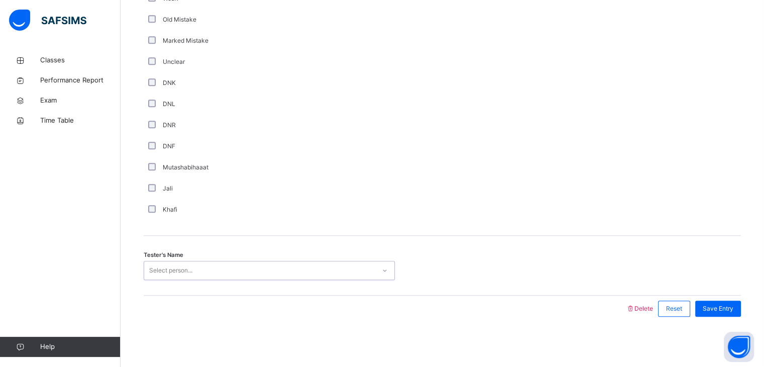
click at [235, 272] on div "Select person..." at bounding box center [259, 271] width 231 height 16
type input "**********"
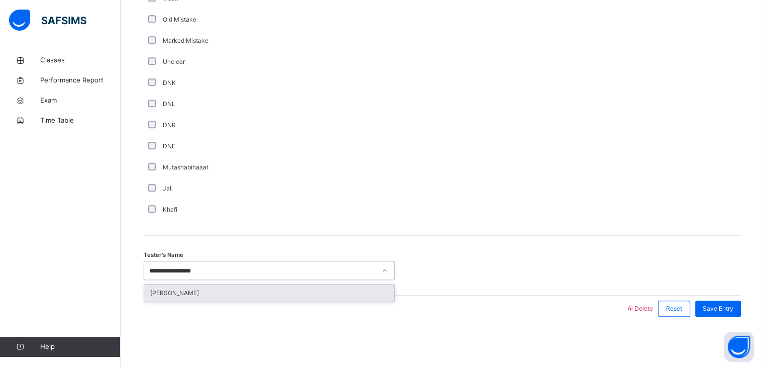
click at [229, 291] on div "[PERSON_NAME]" at bounding box center [269, 292] width 250 height 17
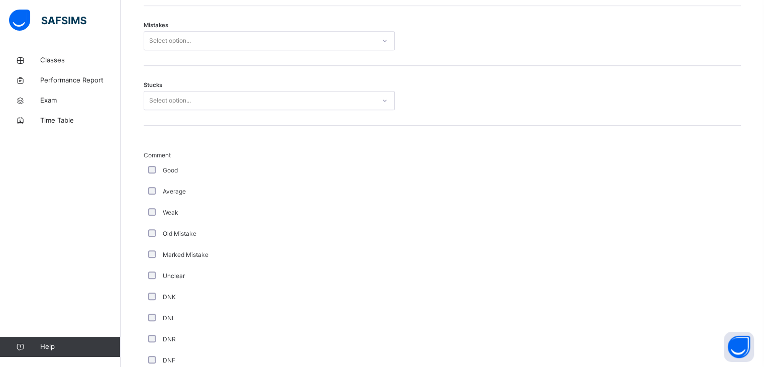
scroll to position [609, 0]
click at [358, 103] on div "Select option..." at bounding box center [259, 101] width 231 height 16
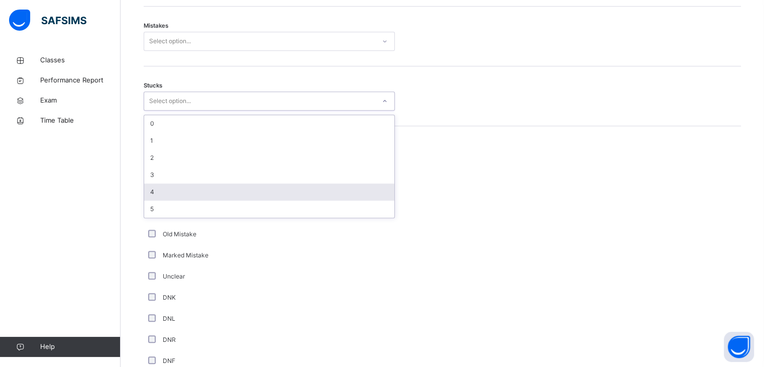
click at [326, 201] on div "4" at bounding box center [269, 191] width 250 height 17
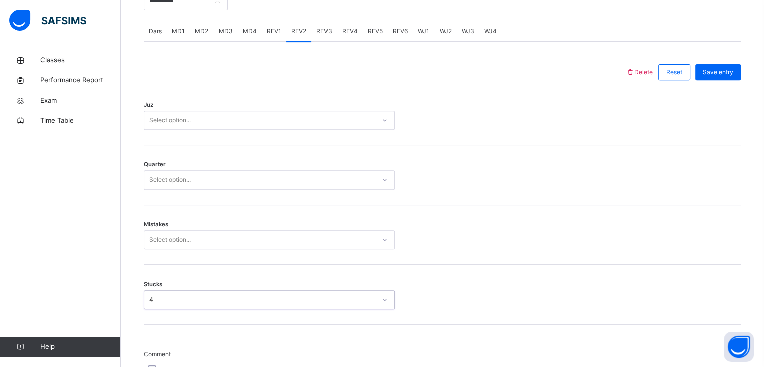
scroll to position [411, 0]
click at [312, 128] on div "Select option..." at bounding box center [259, 120] width 231 height 16
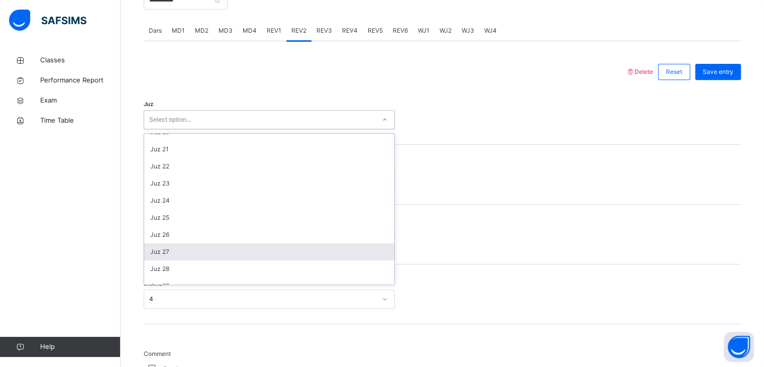
scroll to position [335, 0]
click at [327, 260] on div "Juz 27" at bounding box center [269, 251] width 250 height 17
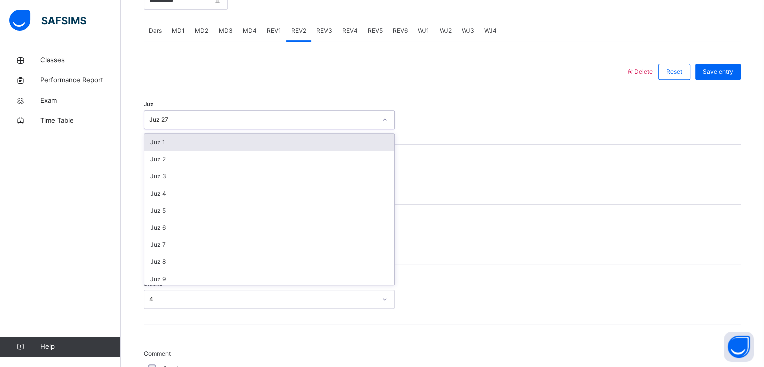
click at [328, 119] on div "Juz 27" at bounding box center [269, 119] width 251 height 19
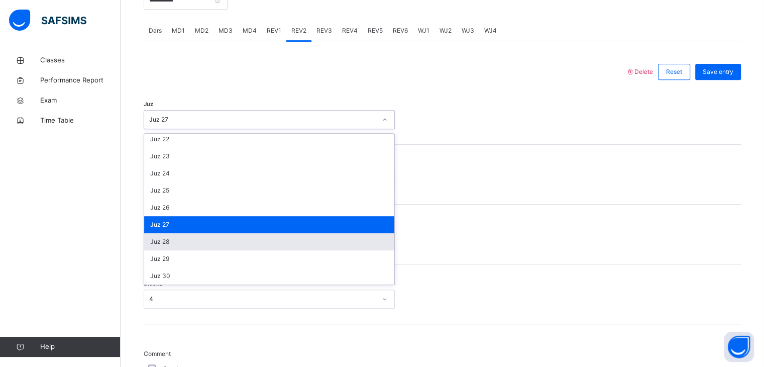
click at [312, 245] on div "Juz 28" at bounding box center [269, 241] width 250 height 17
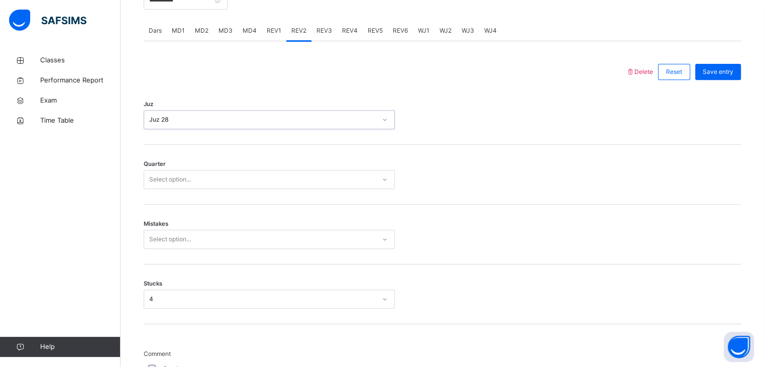
scroll to position [421, 0]
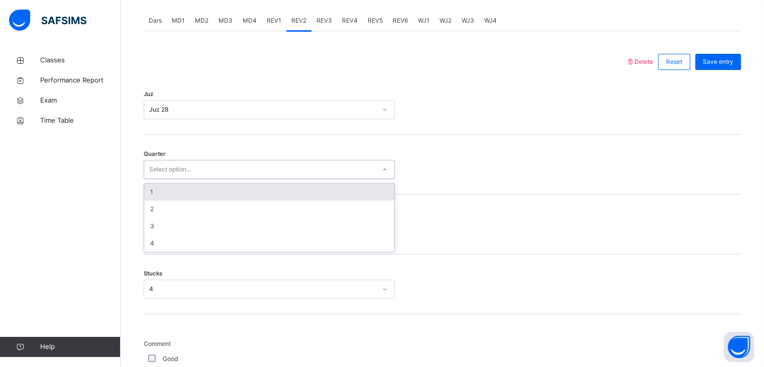
click at [303, 175] on div "Select option..." at bounding box center [259, 170] width 231 height 16
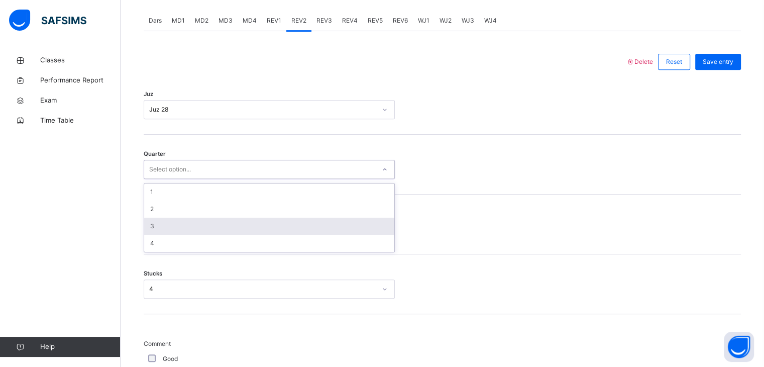
click at [305, 232] on div "3" at bounding box center [269, 226] width 250 height 17
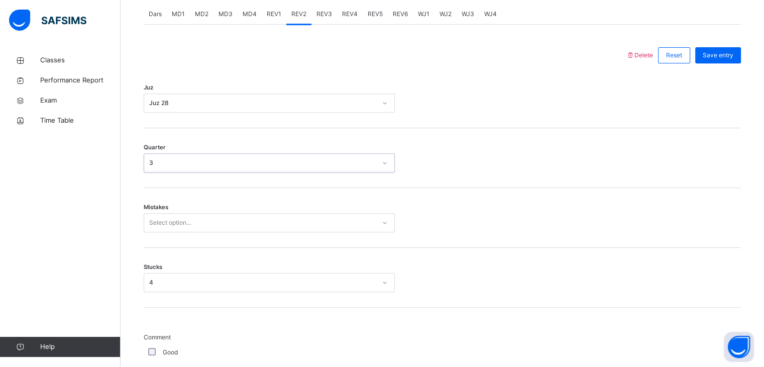
click at [275, 232] on div "Select option..." at bounding box center [269, 222] width 251 height 19
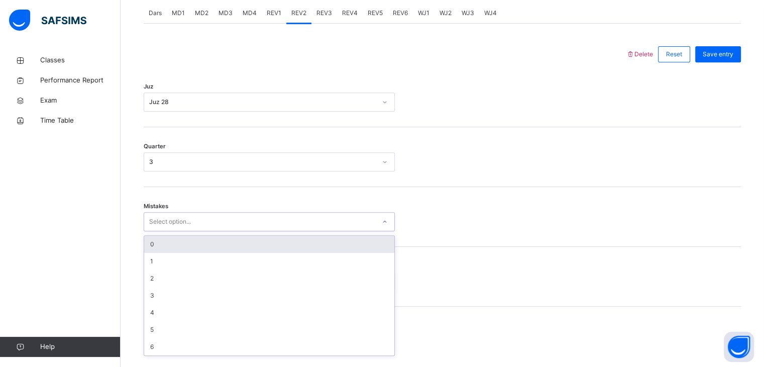
scroll to position [428, 0]
click at [275, 246] on div "0" at bounding box center [269, 244] width 250 height 17
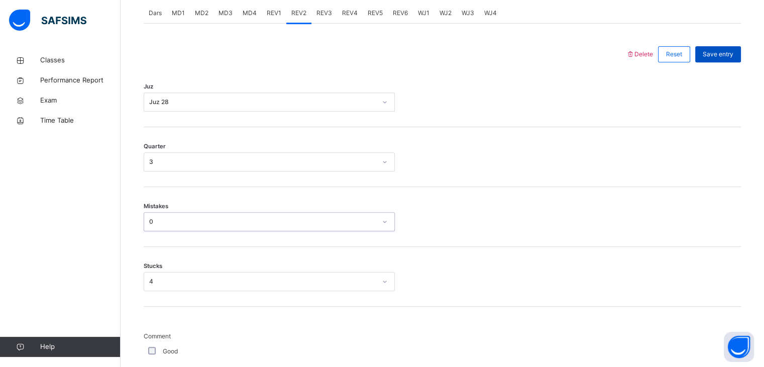
click at [711, 62] on div "Save entry" at bounding box center [719, 54] width 46 height 16
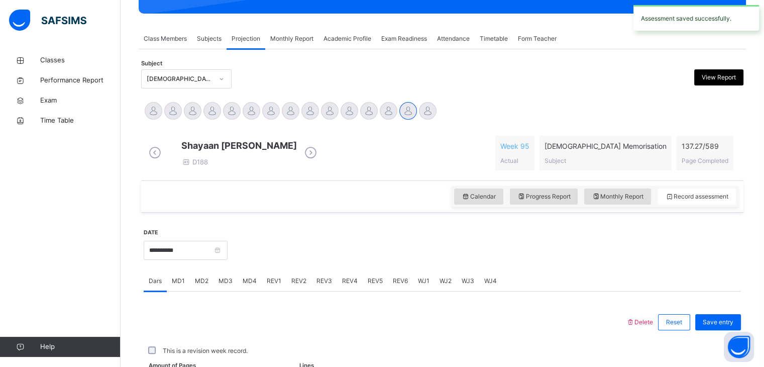
scroll to position [388, 0]
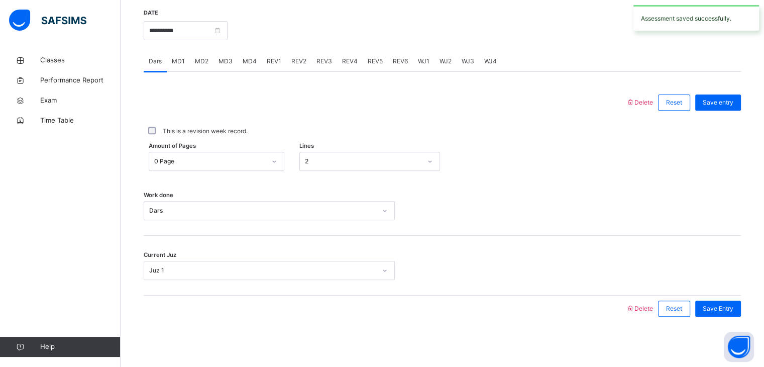
click at [253, 57] on span "MD4" at bounding box center [250, 61] width 14 height 9
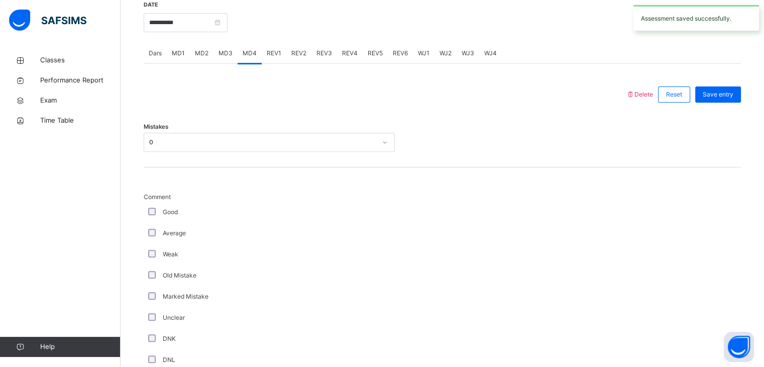
scroll to position [428, 0]
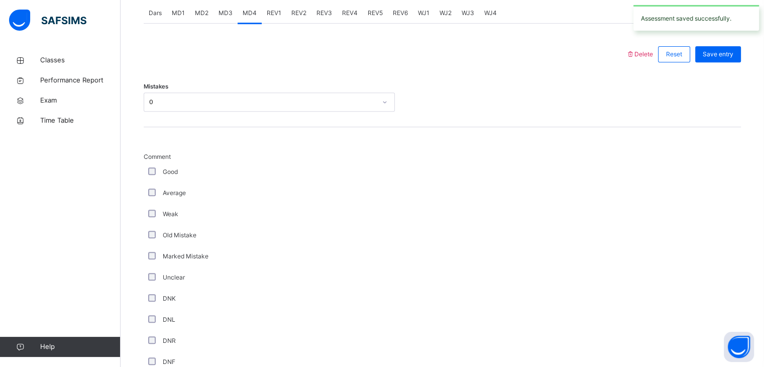
click at [279, 22] on div "REV1" at bounding box center [274, 13] width 25 height 20
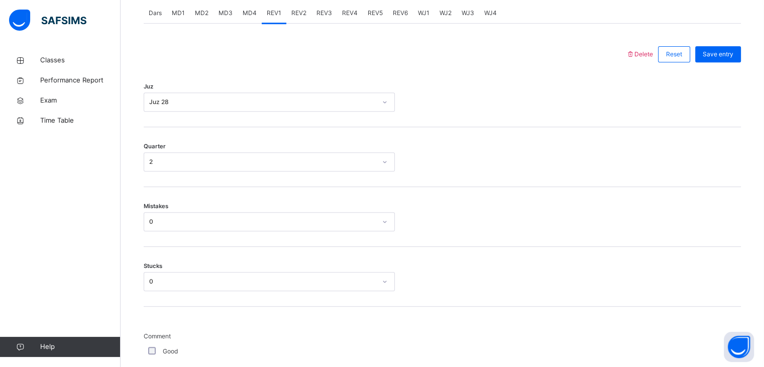
click at [291, 18] on span "REV2" at bounding box center [298, 13] width 15 height 9
